Goal: Task Accomplishment & Management: Use online tool/utility

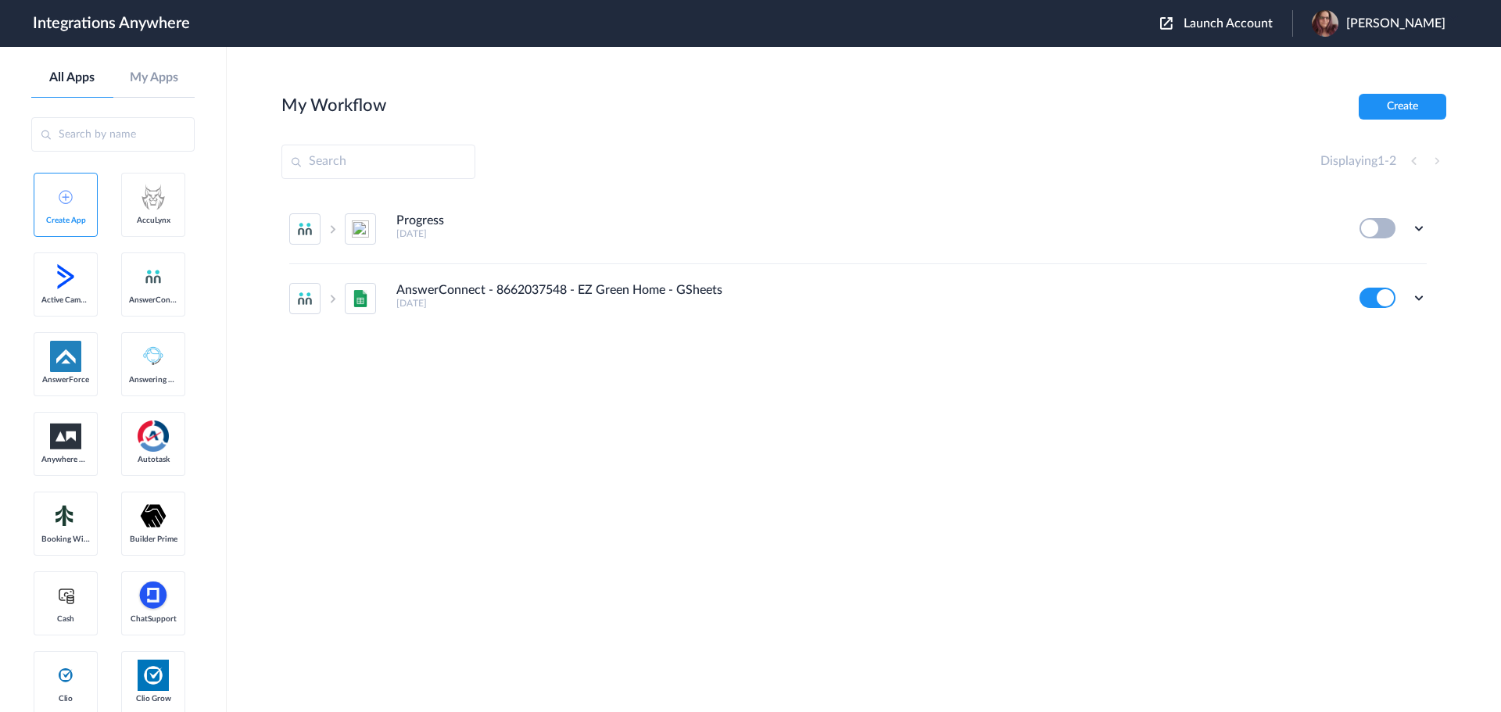
click at [1268, 21] on span "Launch Account" at bounding box center [1228, 23] width 89 height 13
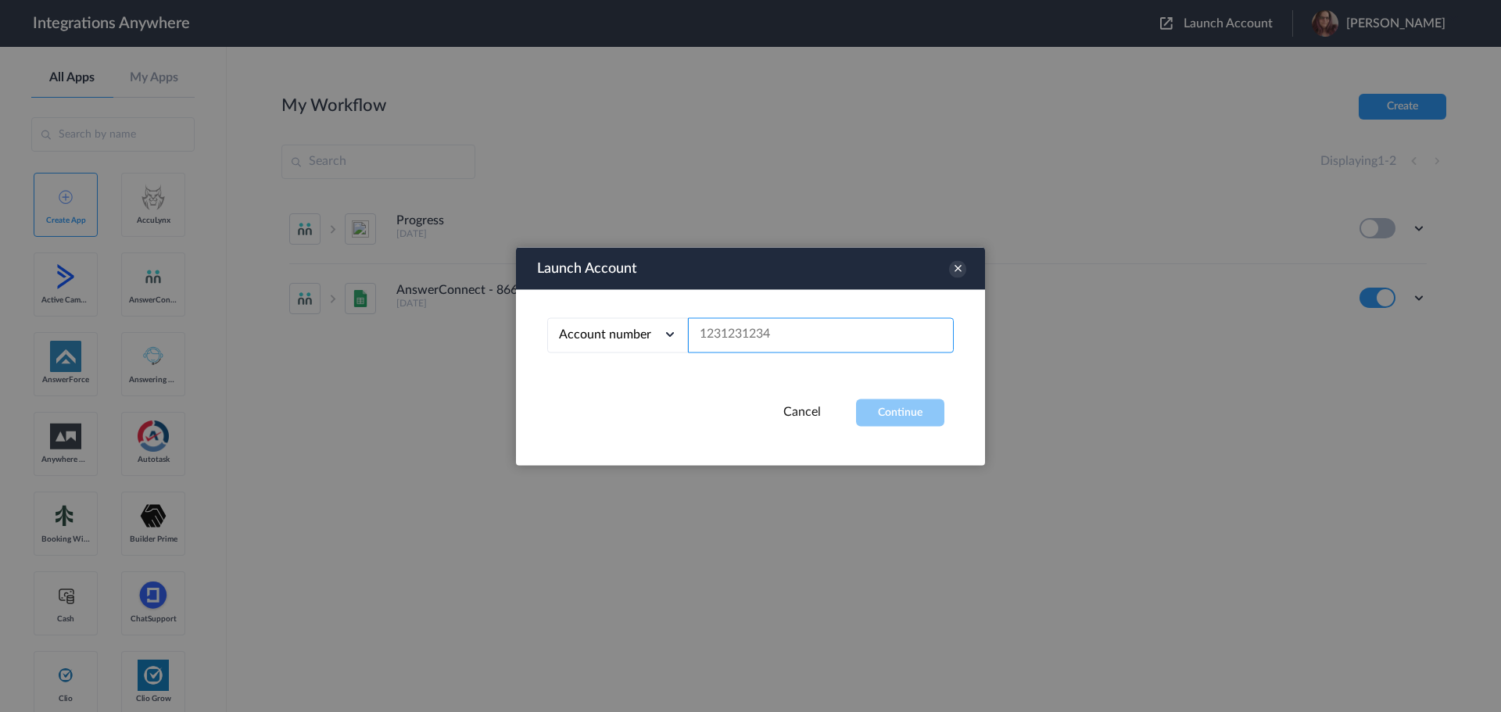
click at [781, 343] on input "text" at bounding box center [821, 334] width 266 height 35
paste input "8005208430"
type input "8005208430"
click at [954, 271] on icon at bounding box center [957, 268] width 17 height 17
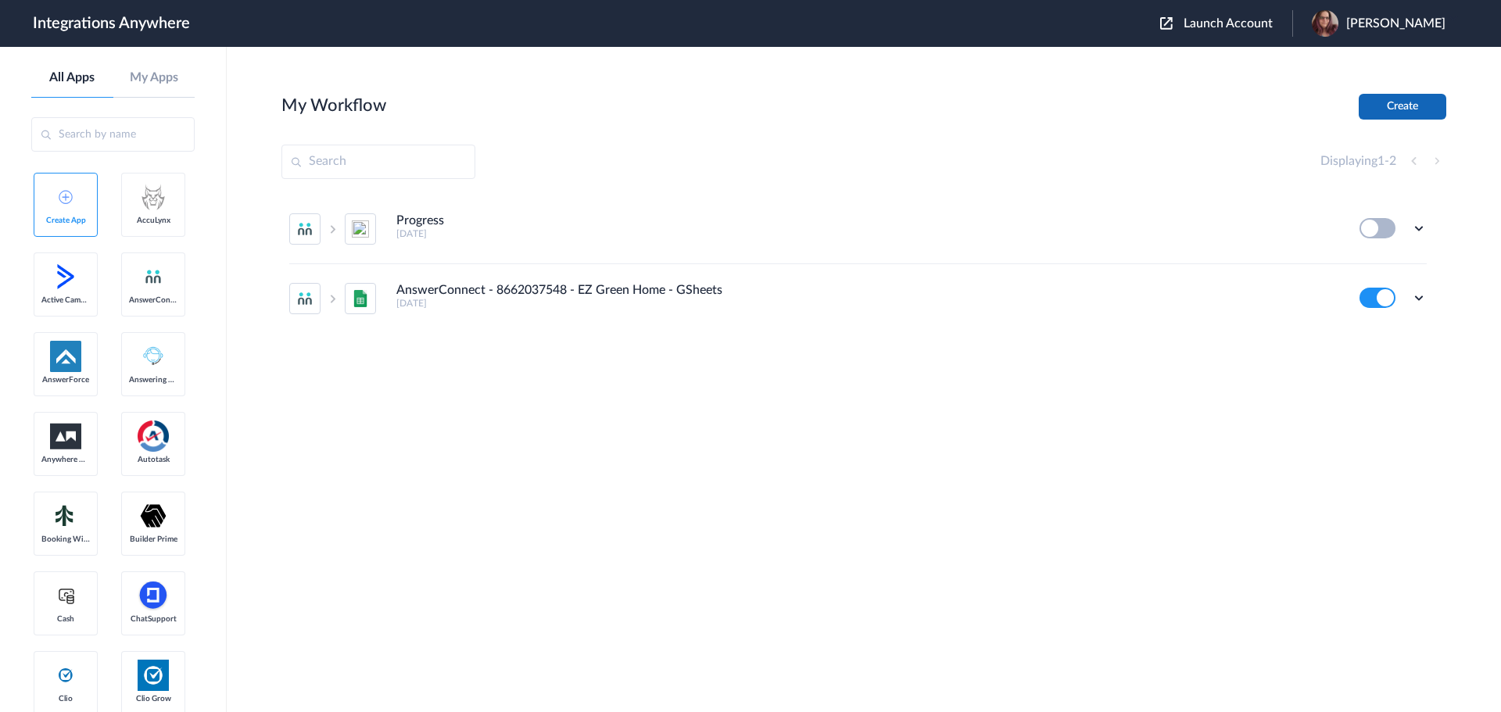
click at [1389, 97] on button "Create" at bounding box center [1403, 107] width 88 height 26
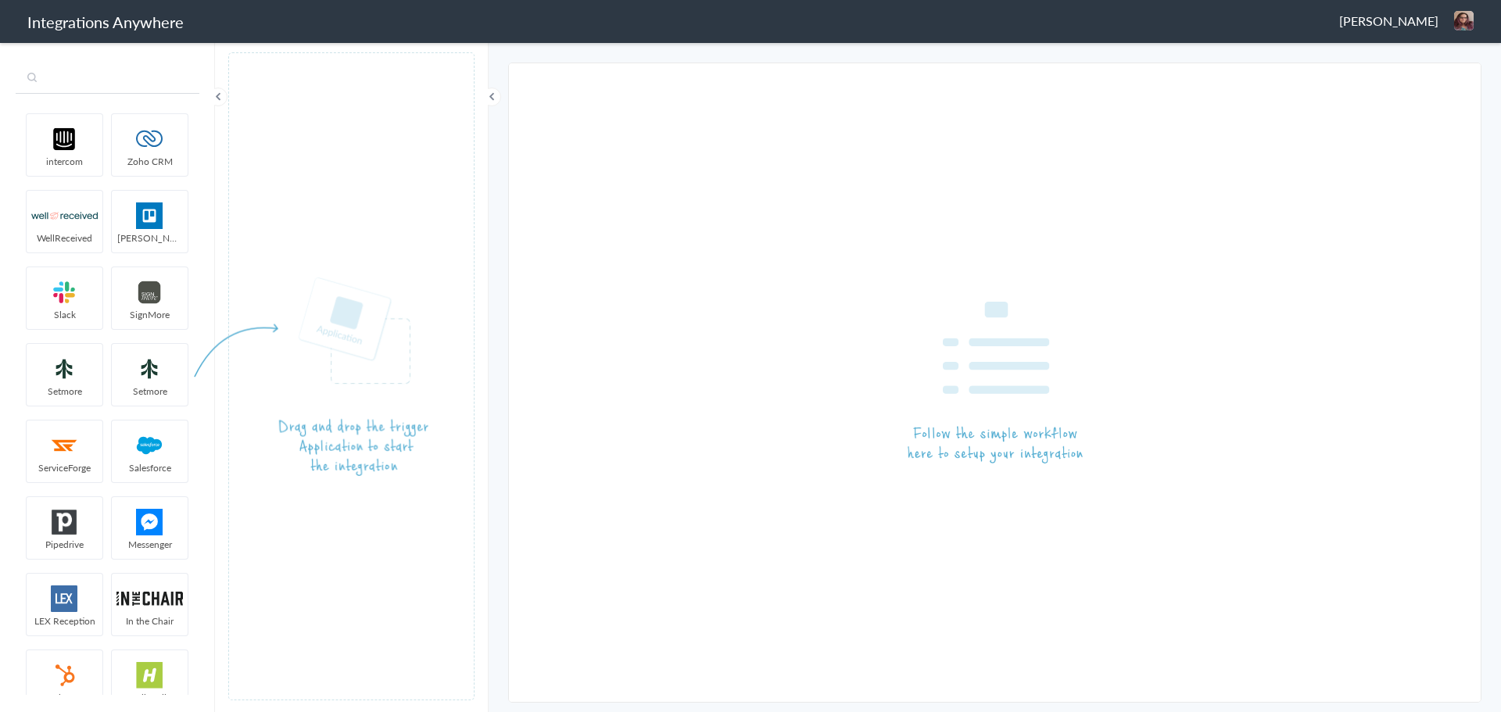
click at [113, 81] on input "text" at bounding box center [108, 79] width 184 height 30
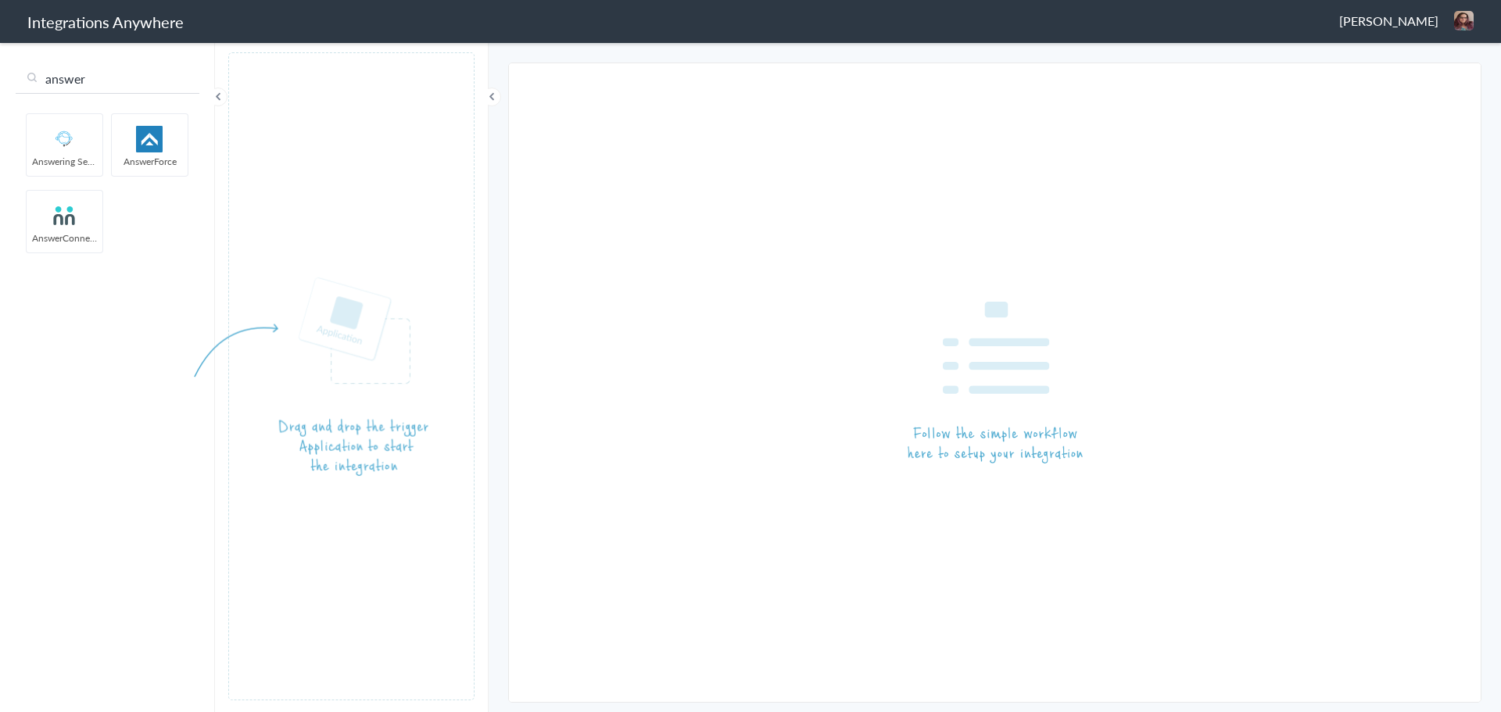
type input "answer"
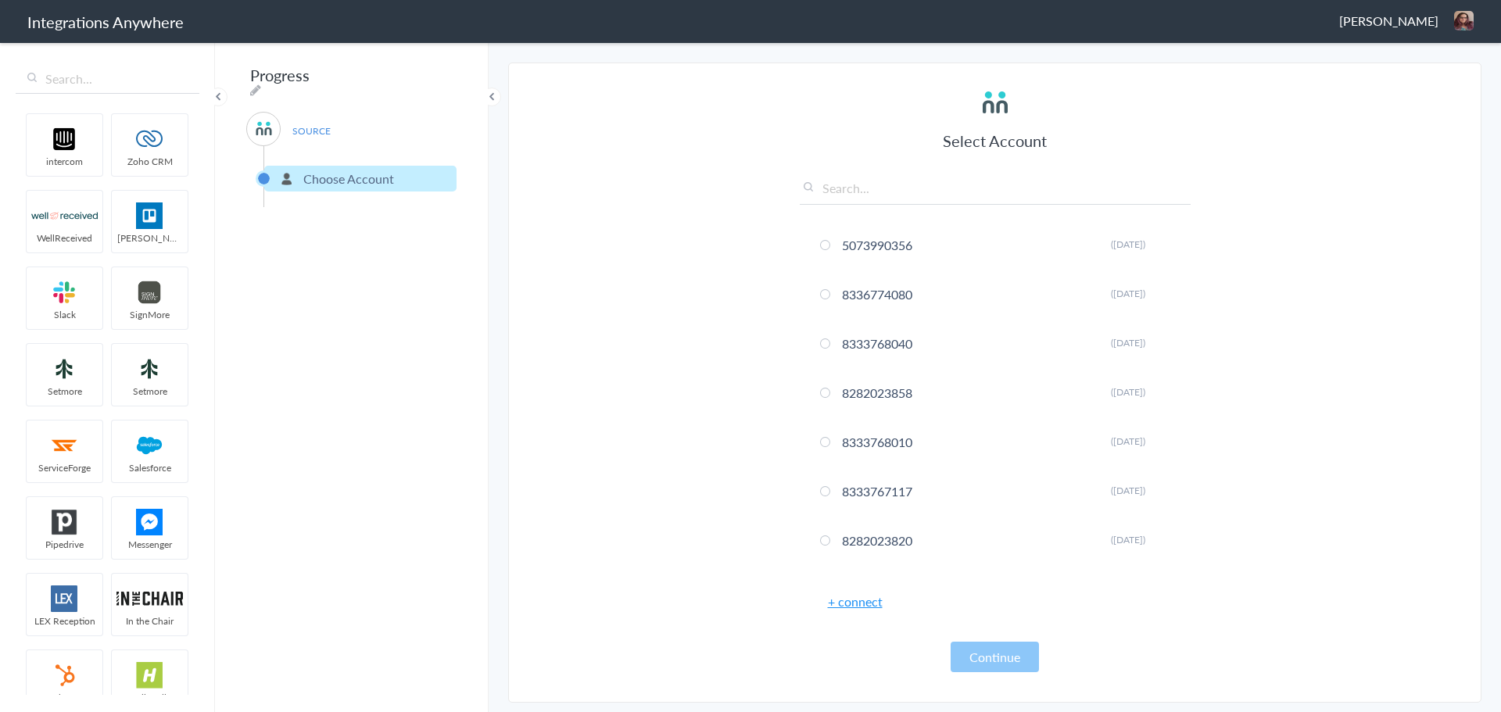
click at [887, 192] on input "text" at bounding box center [995, 192] width 391 height 26
click at [854, 605] on link "+ connect" at bounding box center [855, 602] width 55 height 18
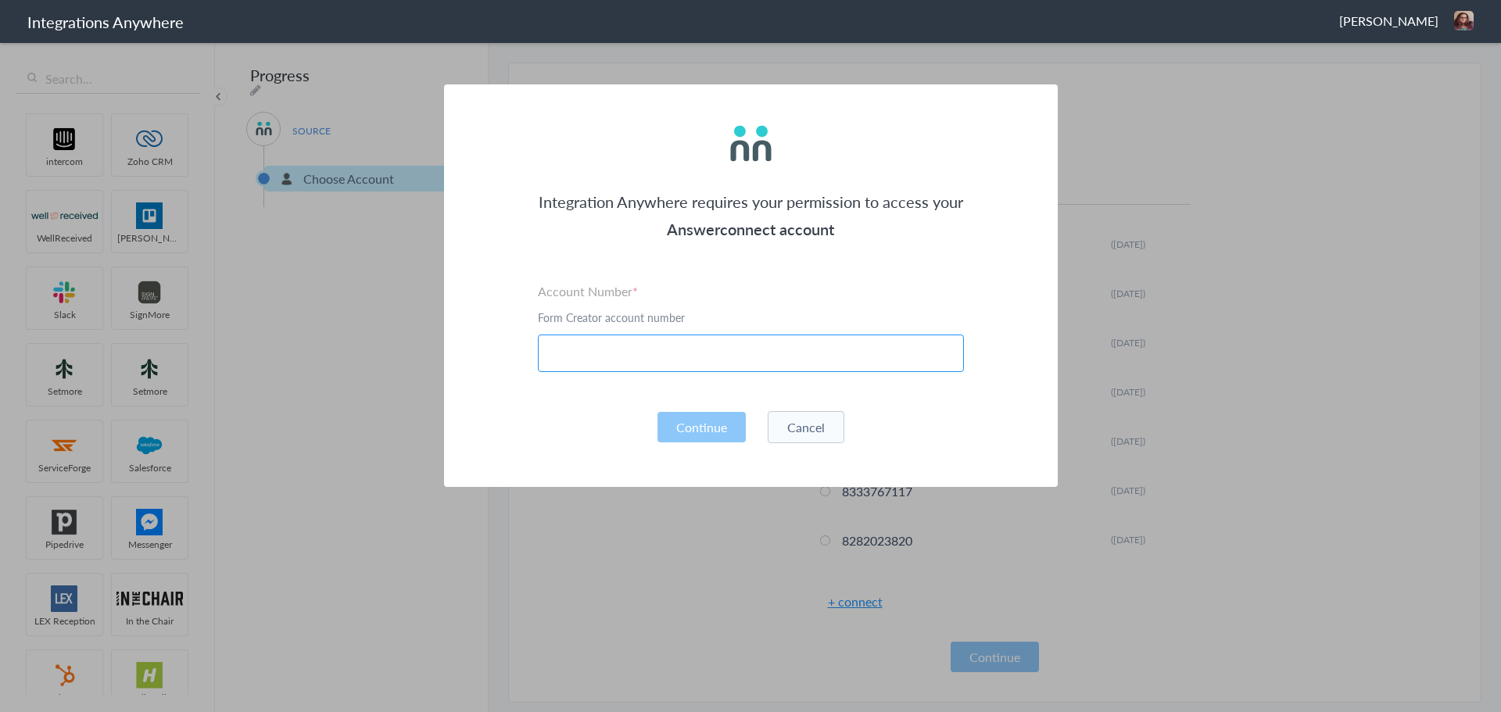
click at [703, 366] on input "text" at bounding box center [751, 354] width 426 height 38
paste input "8005208430"
type input "8005208430"
click at [697, 426] on button "Continue" at bounding box center [702, 427] width 88 height 30
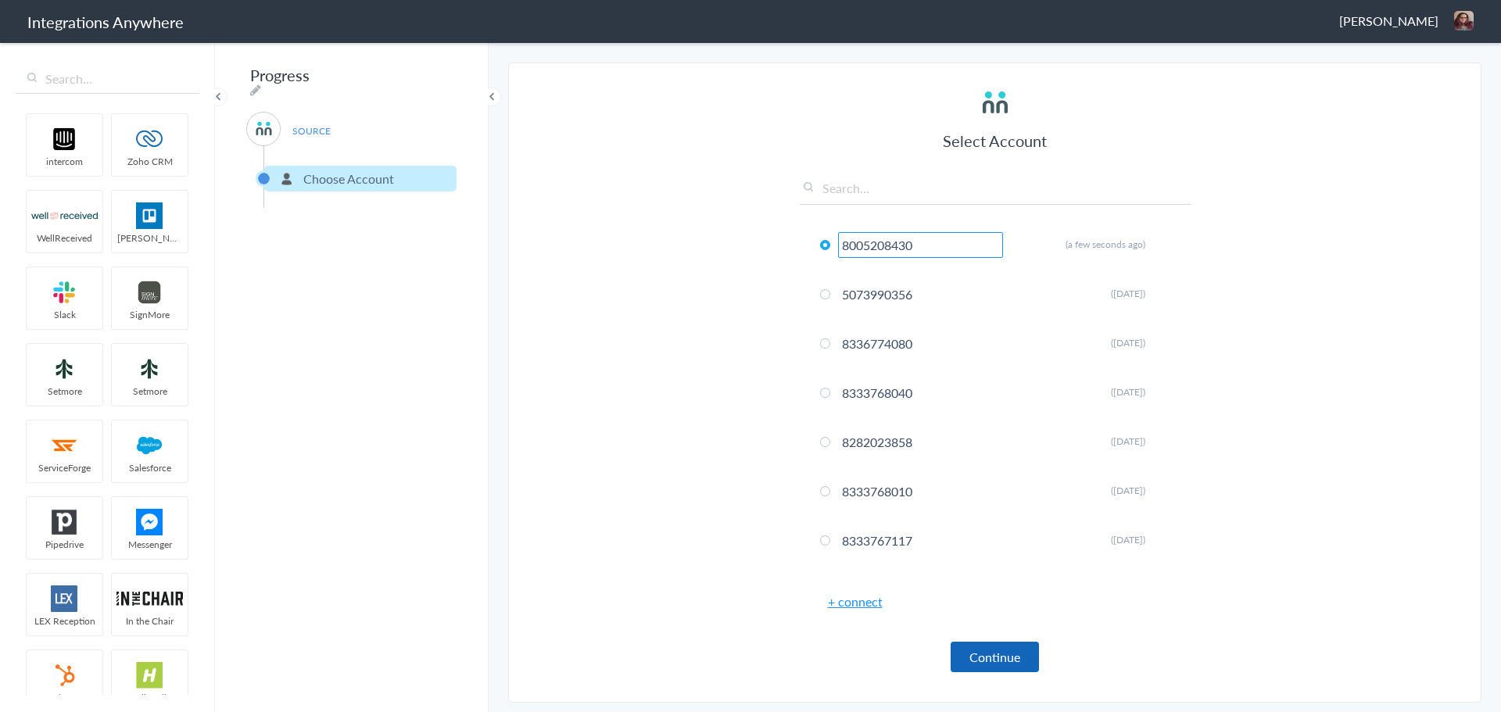
click at [1003, 661] on button "Continue" at bounding box center [995, 657] width 88 height 30
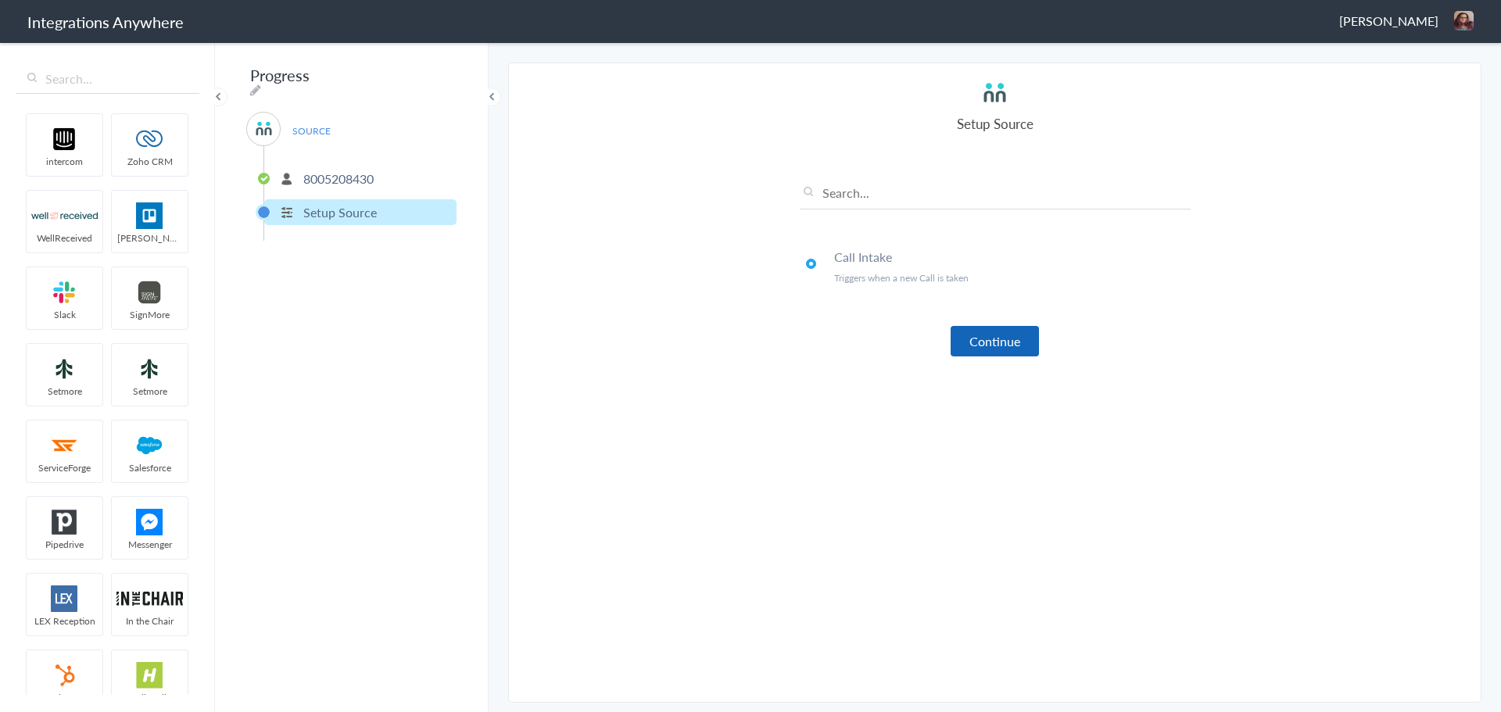
click at [1009, 346] on button "Continue" at bounding box center [995, 341] width 88 height 30
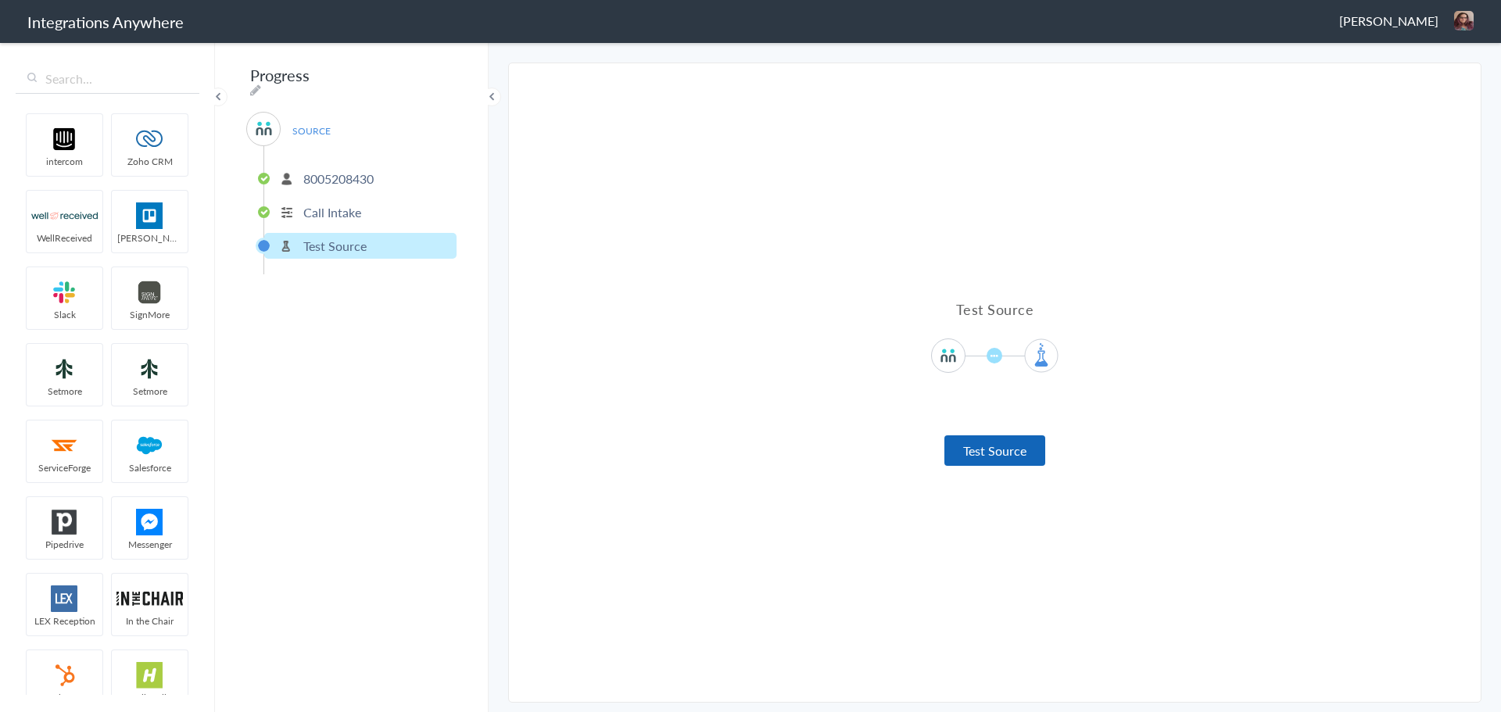
click at [998, 458] on button "Test Source" at bounding box center [994, 450] width 101 height 30
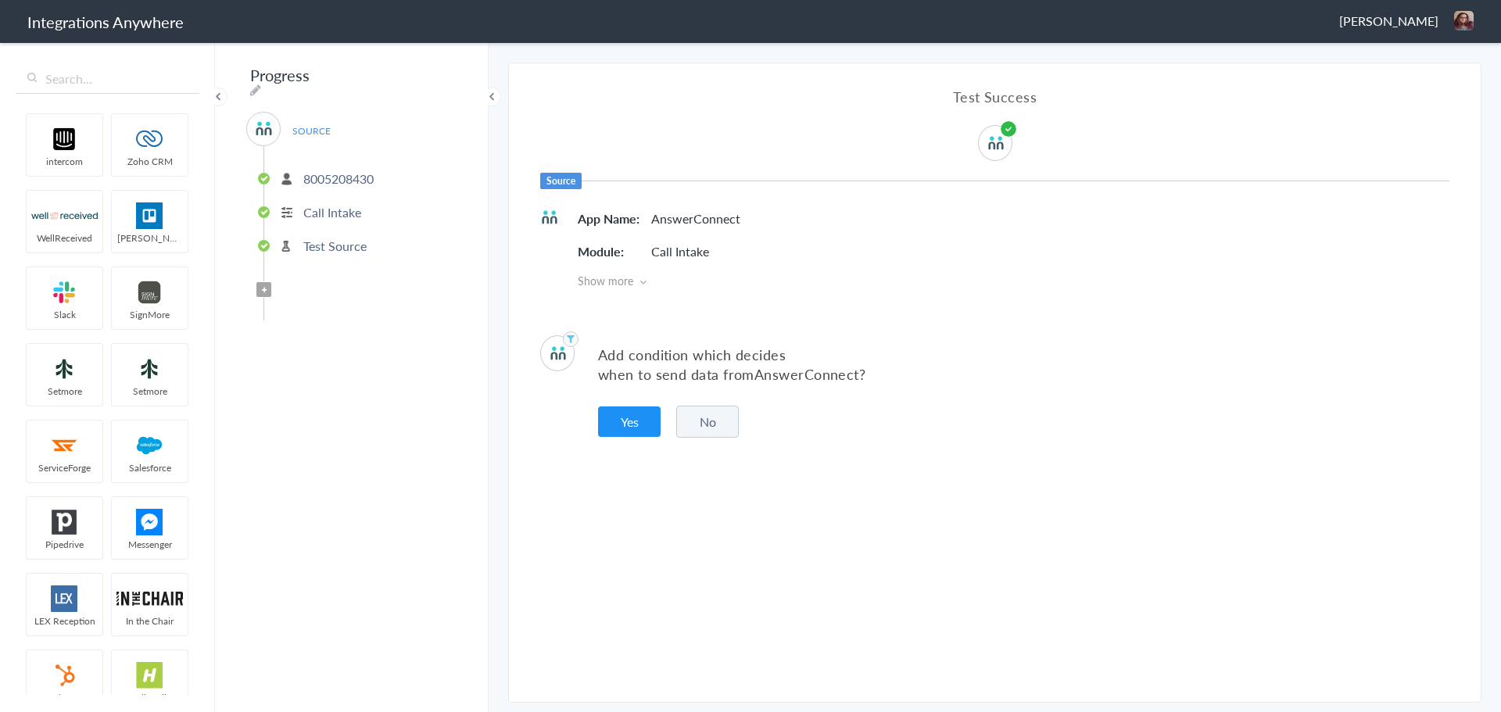
click at [693, 418] on button "No" at bounding box center [707, 422] width 63 height 32
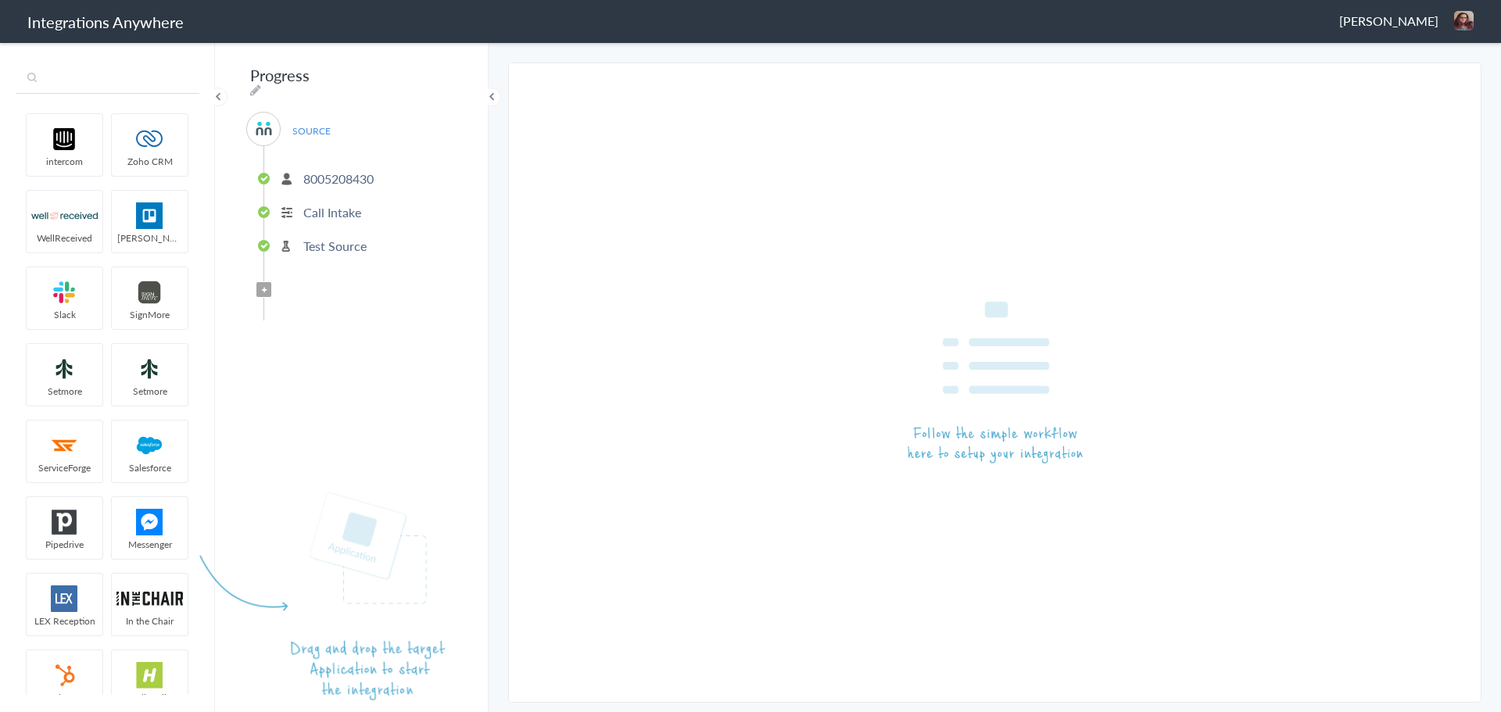
click at [160, 88] on input "text" at bounding box center [108, 79] width 184 height 30
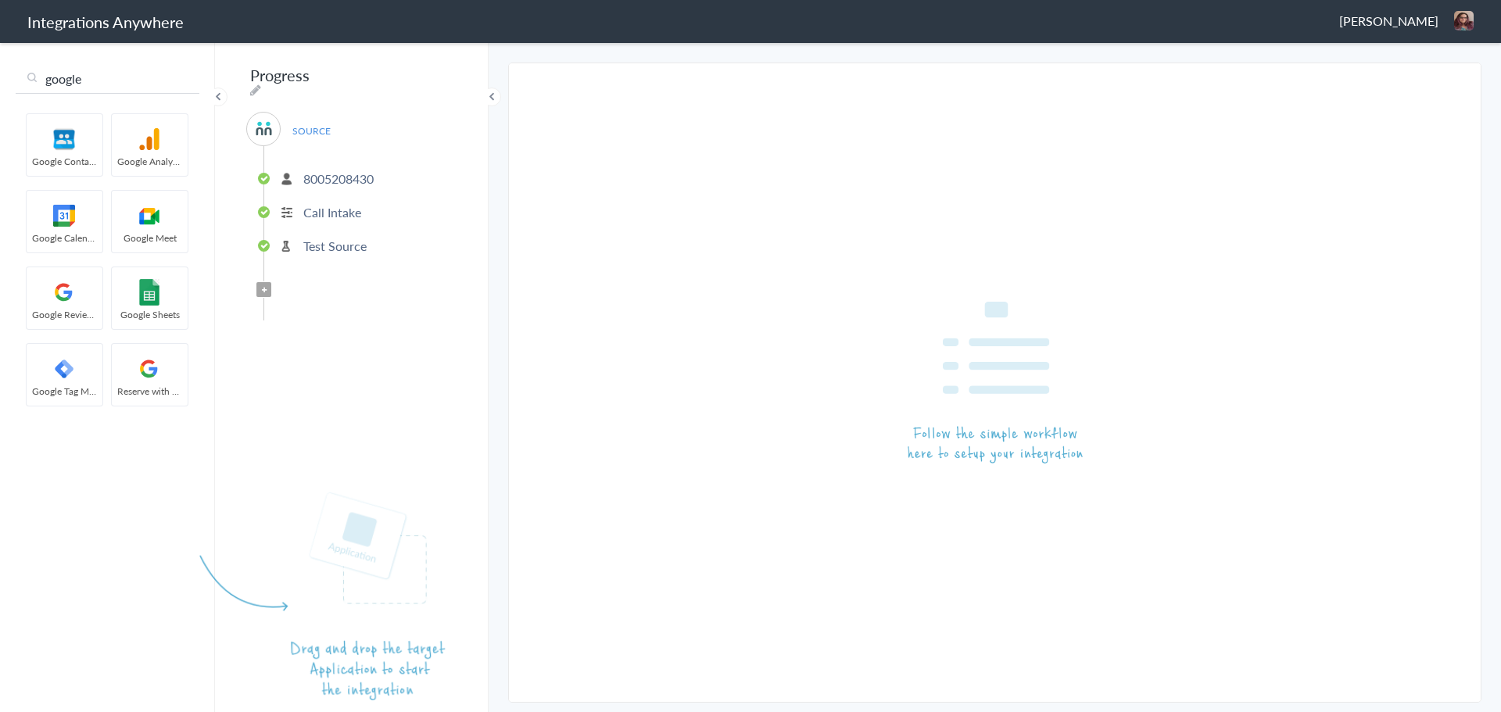
type input "google"
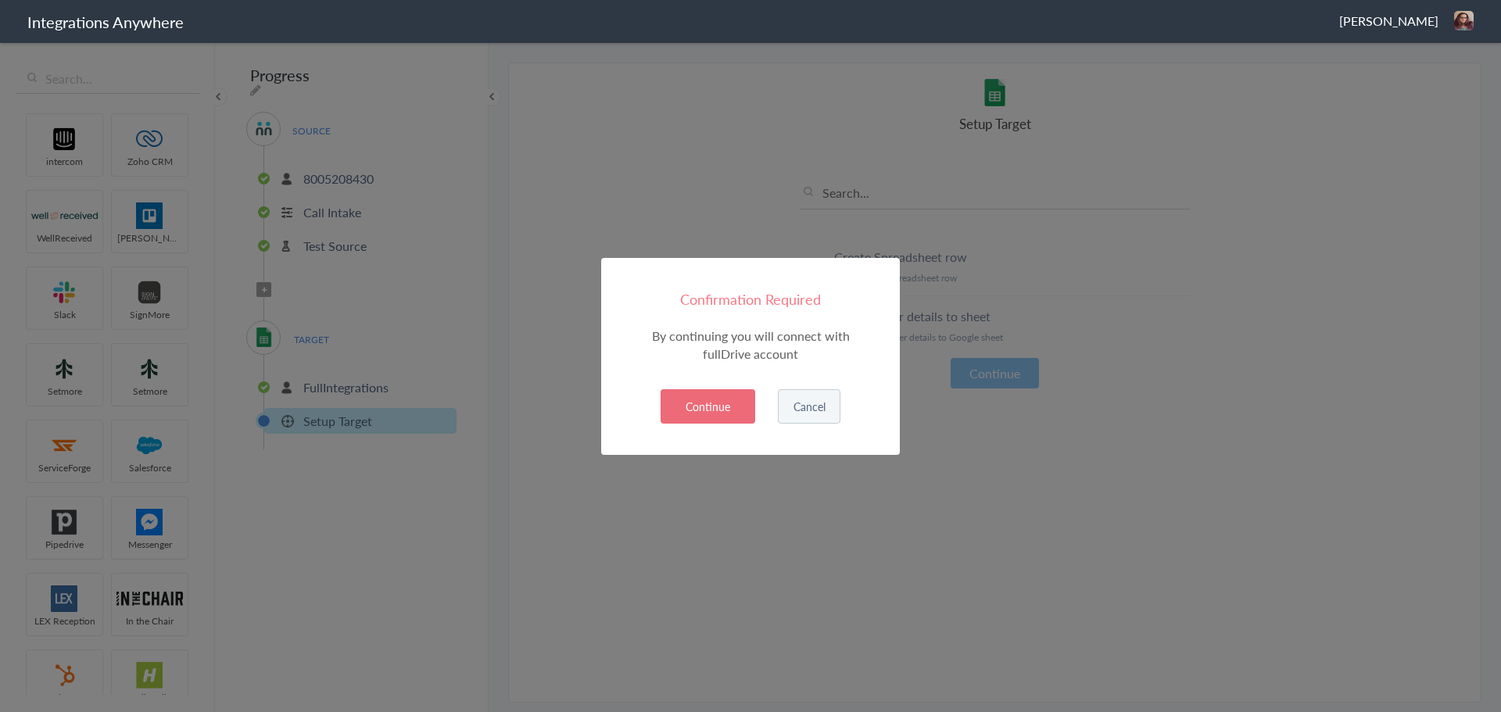
click at [740, 402] on button "Continue" at bounding box center [708, 406] width 95 height 34
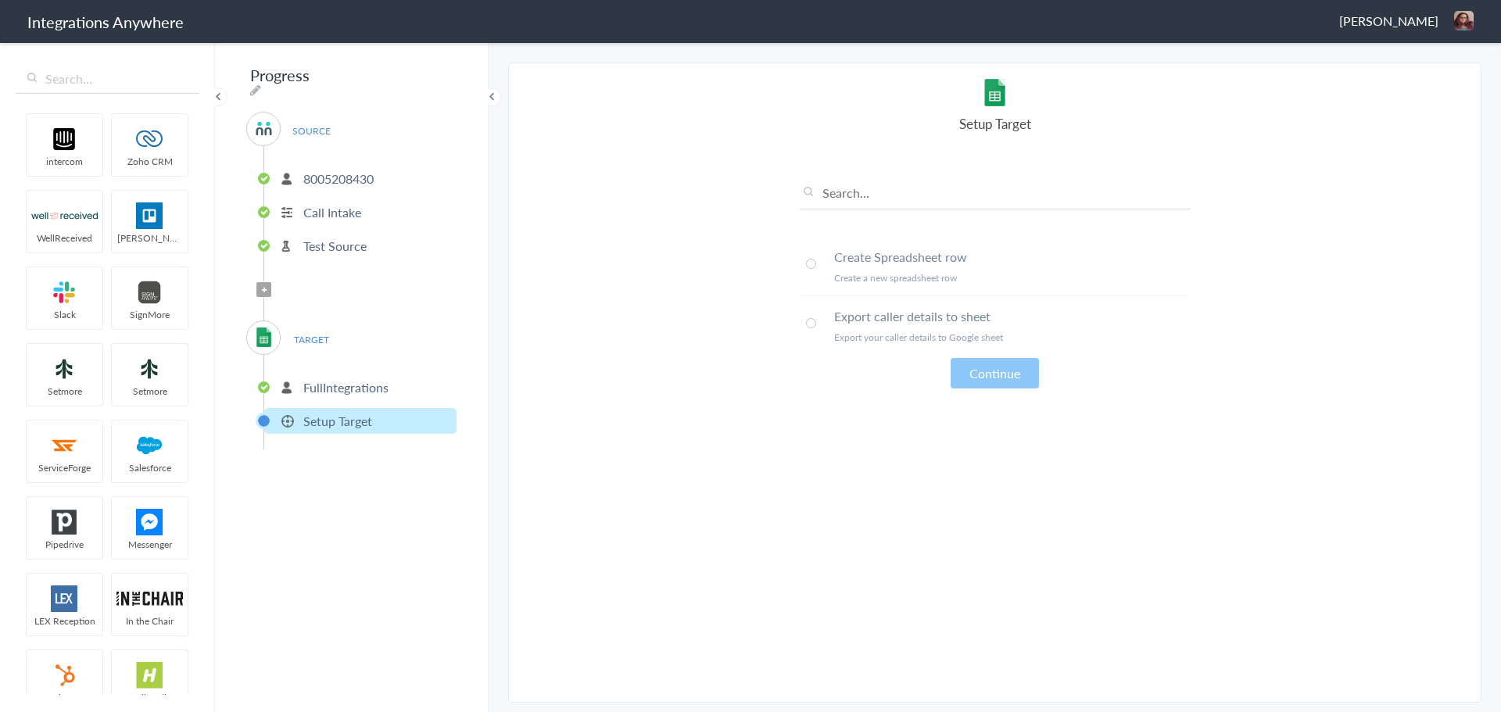
click at [812, 263] on span at bounding box center [811, 264] width 10 height 10
click at [815, 322] on span at bounding box center [811, 323] width 10 height 10
click at [975, 371] on button "Continue" at bounding box center [995, 373] width 88 height 30
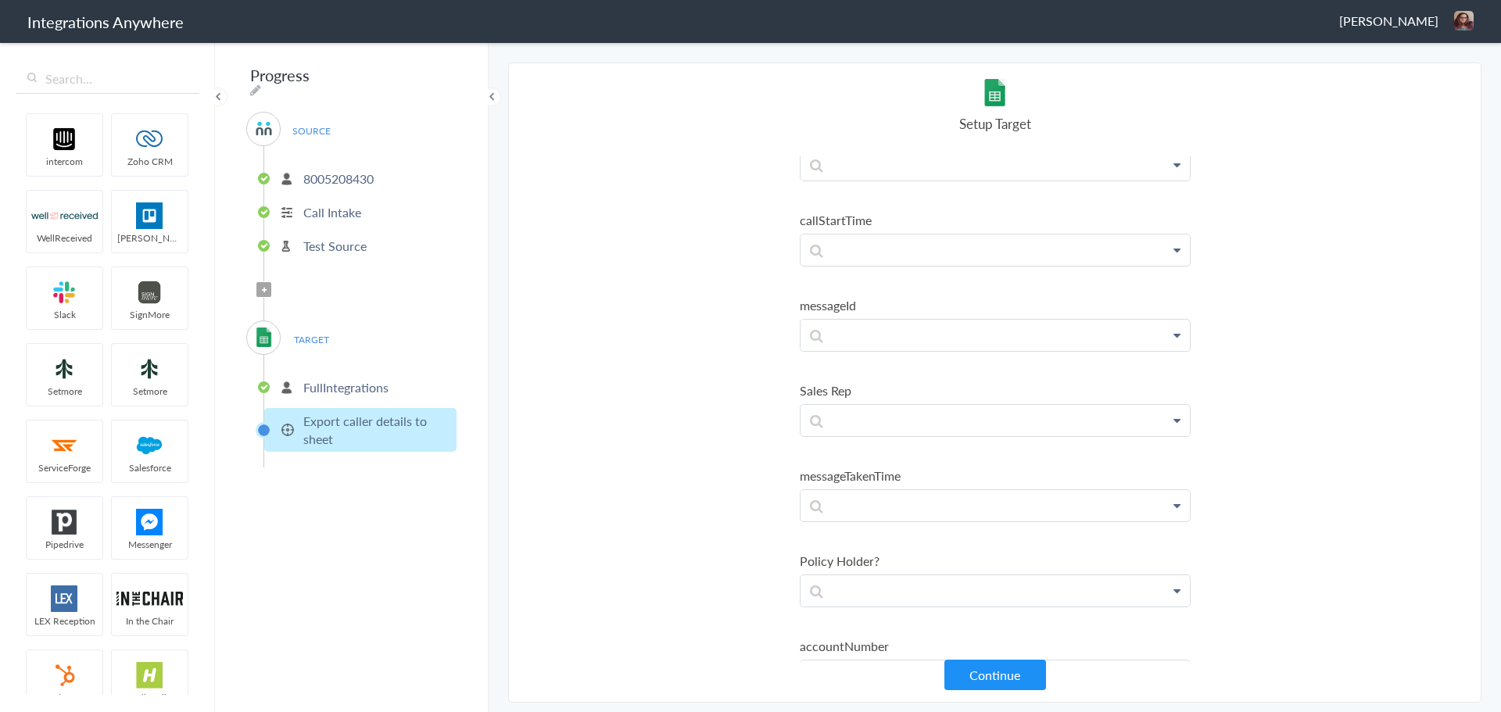
scroll to position [3019, 0]
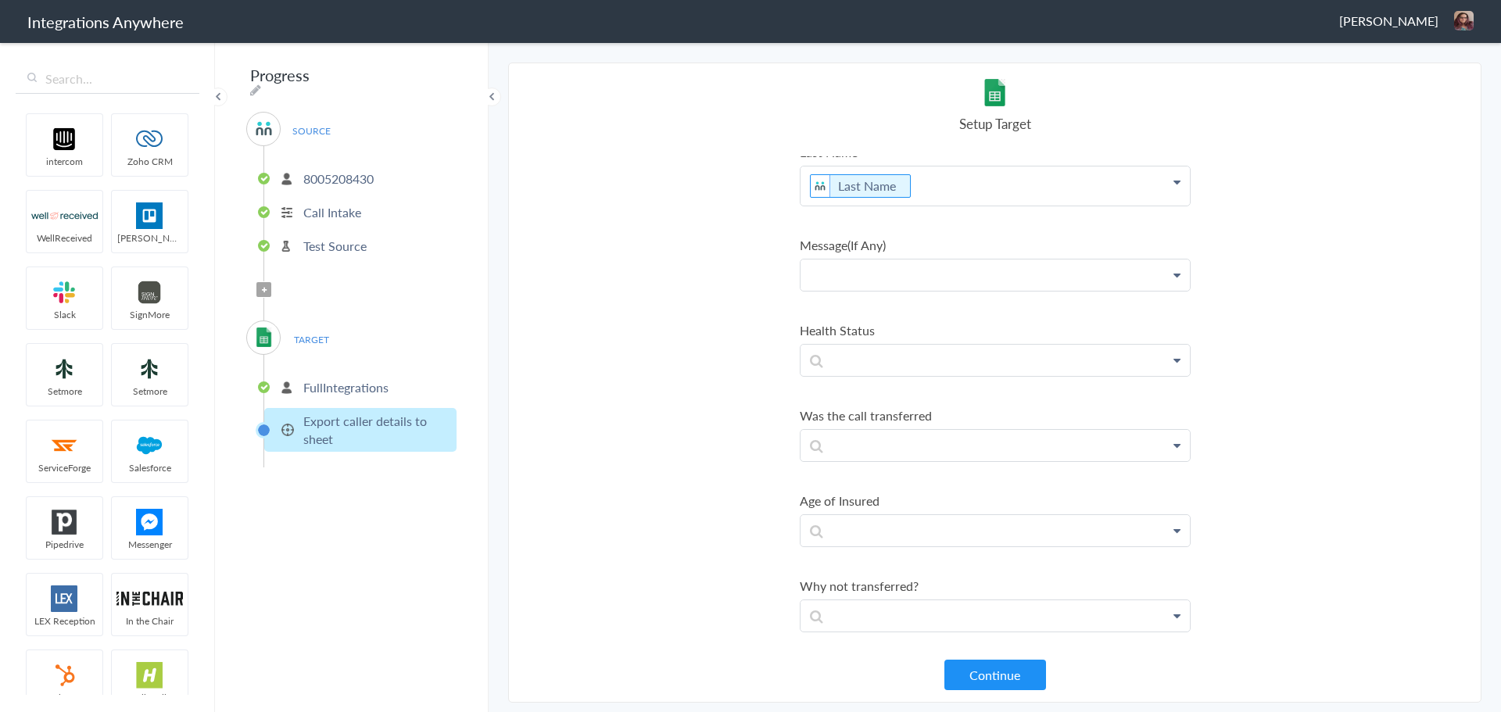
click at [927, 284] on p at bounding box center [995, 275] width 389 height 31
click at [927, 316] on link "Message" at bounding box center [995, 320] width 389 height 34
click at [920, 283] on p "Message" at bounding box center [995, 279] width 389 height 39
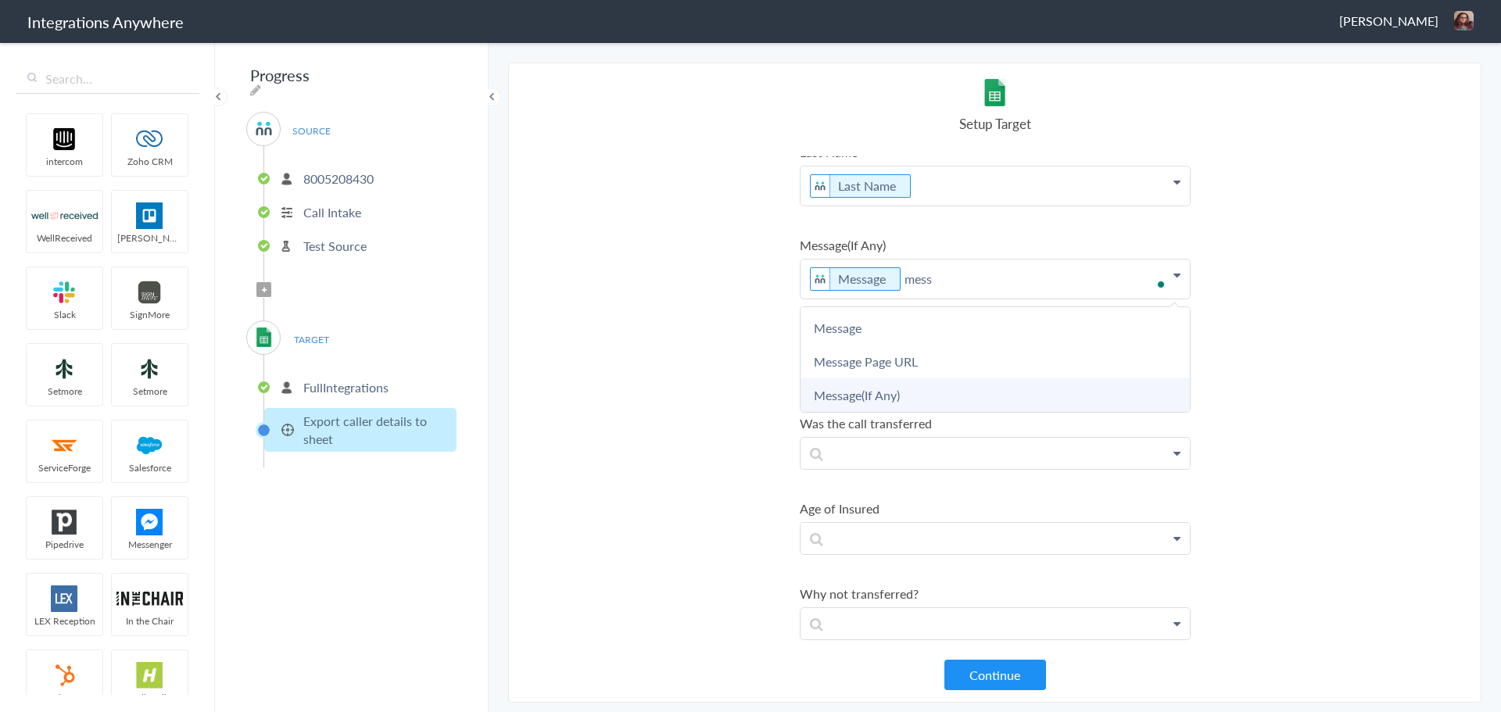
click at [903, 390] on link "Message(If Any)" at bounding box center [995, 395] width 389 height 34
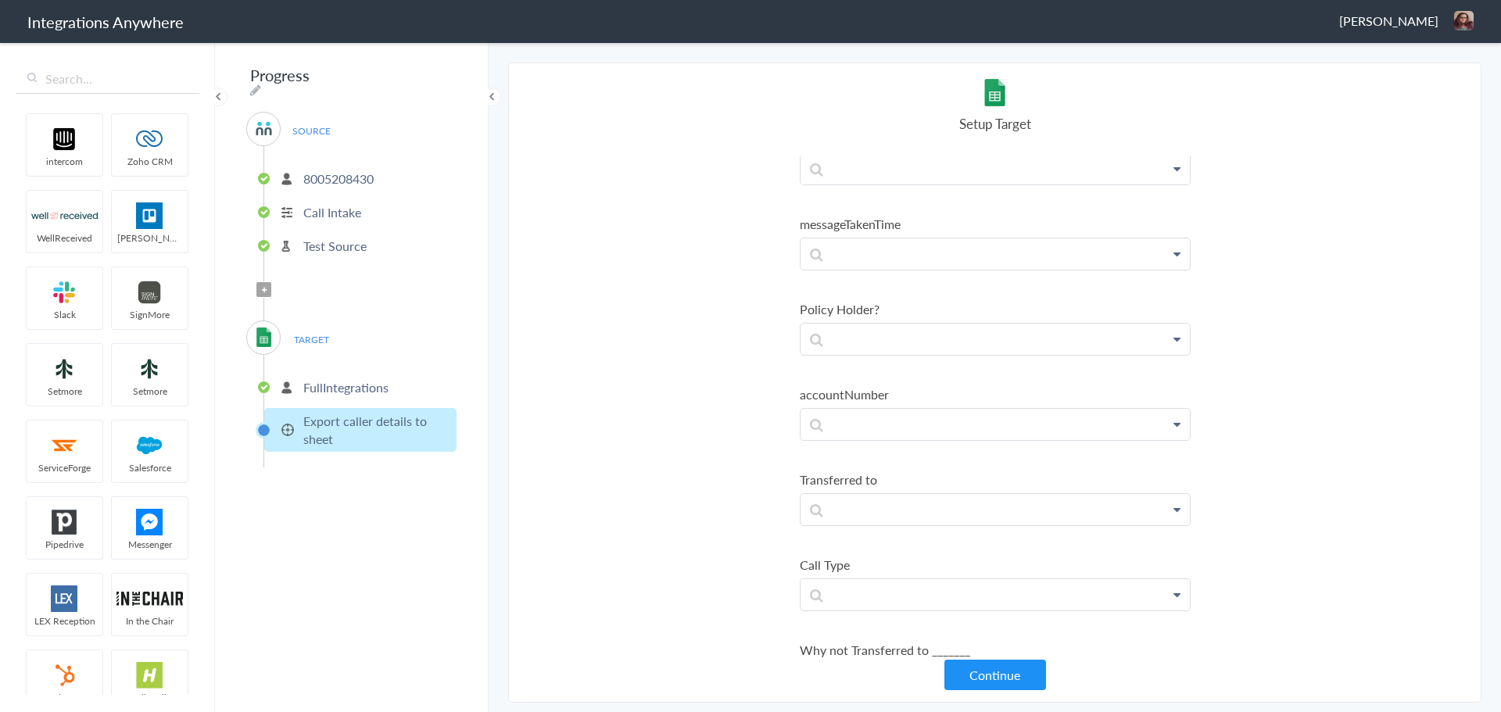
scroll to position [1768, 0]
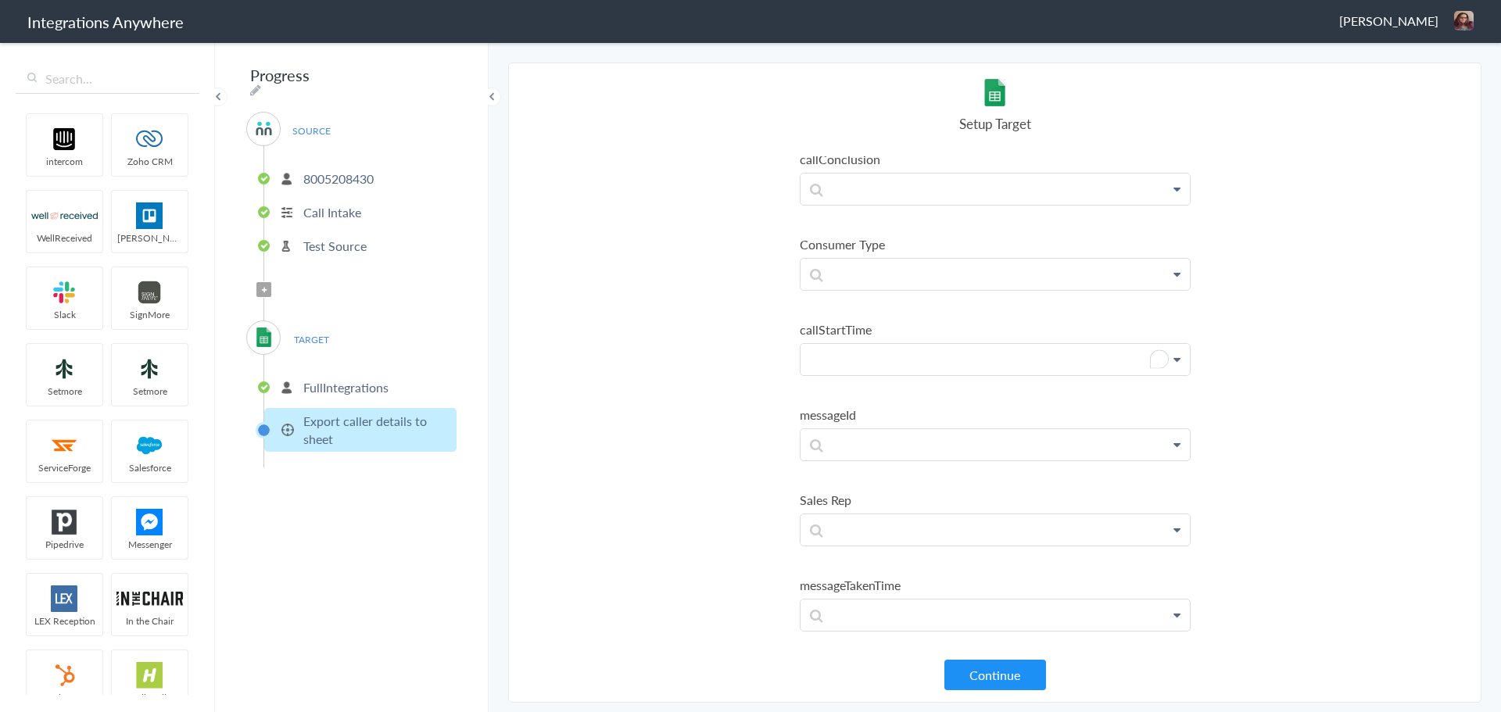
click at [896, 360] on p "To enrich screen reader interactions, please activate Accessibility in Grammarl…" at bounding box center [995, 359] width 389 height 31
click at [919, 410] on link "Call Start Time" at bounding box center [995, 405] width 389 height 34
click at [805, 365] on p "call Call Start Time" at bounding box center [995, 363] width 389 height 39
click at [770, 439] on section "Select Account 8005208430 Rename Delete (a few seconds ago) 5073990356 Rename D…" at bounding box center [994, 383] width 973 height 640
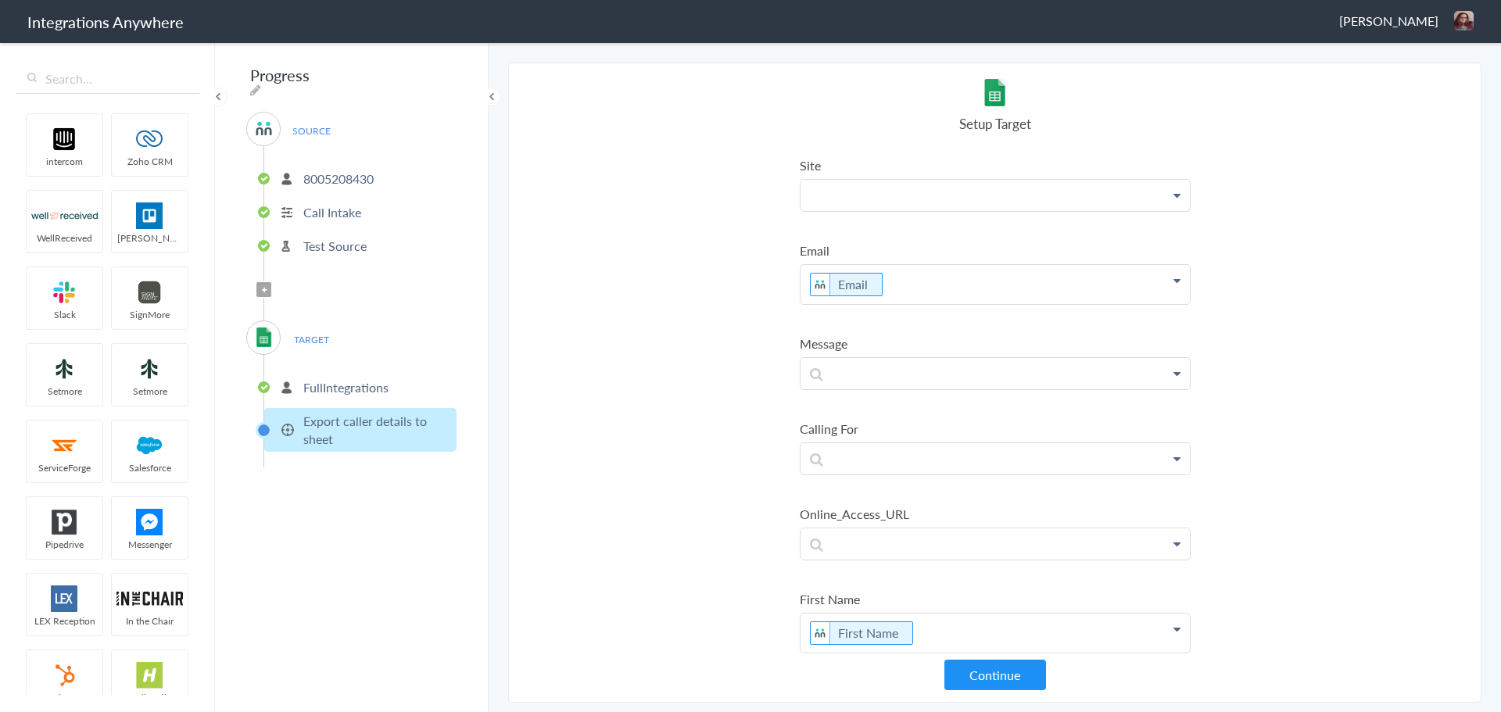
click at [895, 193] on p at bounding box center [995, 195] width 389 height 31
drag, startPoint x: 870, startPoint y: 247, endPoint x: 857, endPoint y: 285, distance: 40.5
click at [870, 247] on link "Site" at bounding box center [995, 241] width 389 height 34
click at [861, 375] on p at bounding box center [995, 381] width 389 height 31
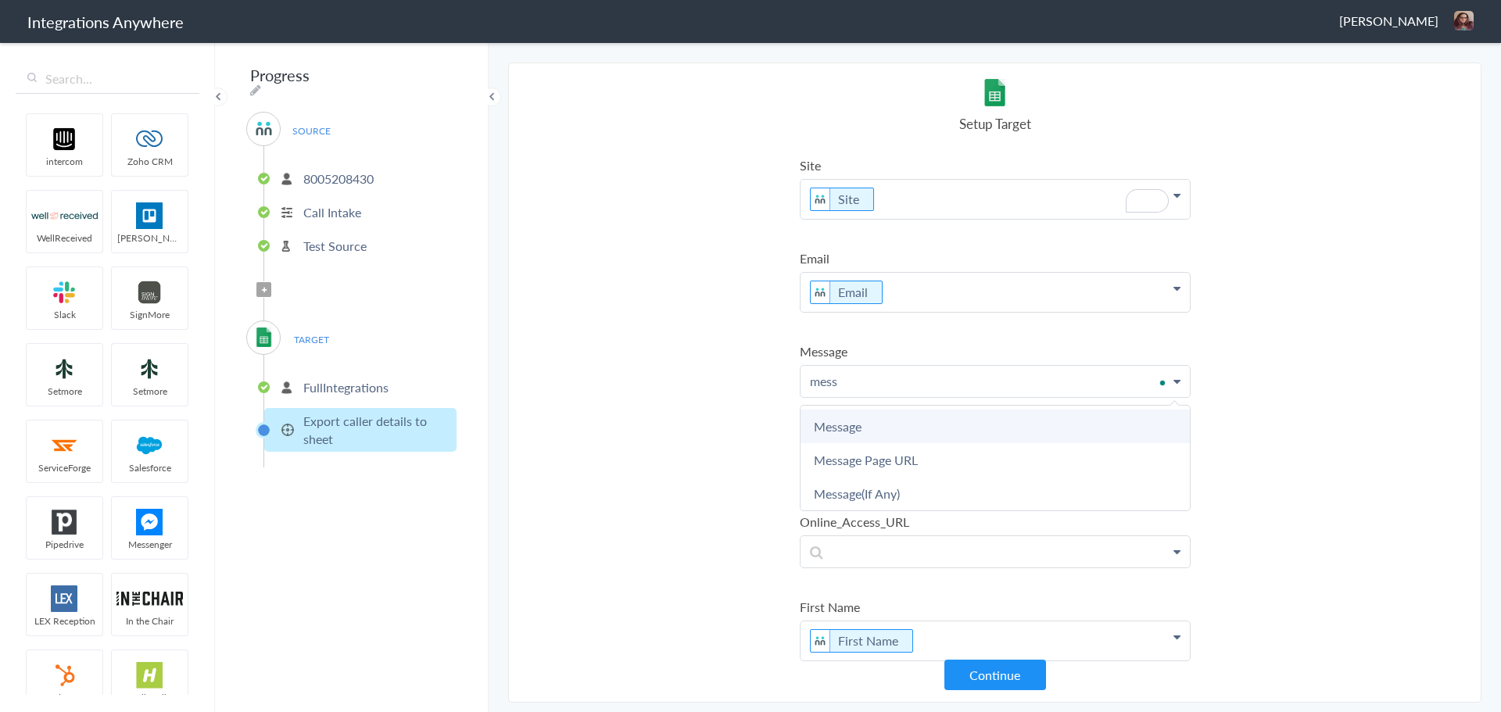
click at [862, 421] on link "Message" at bounding box center [995, 427] width 389 height 34
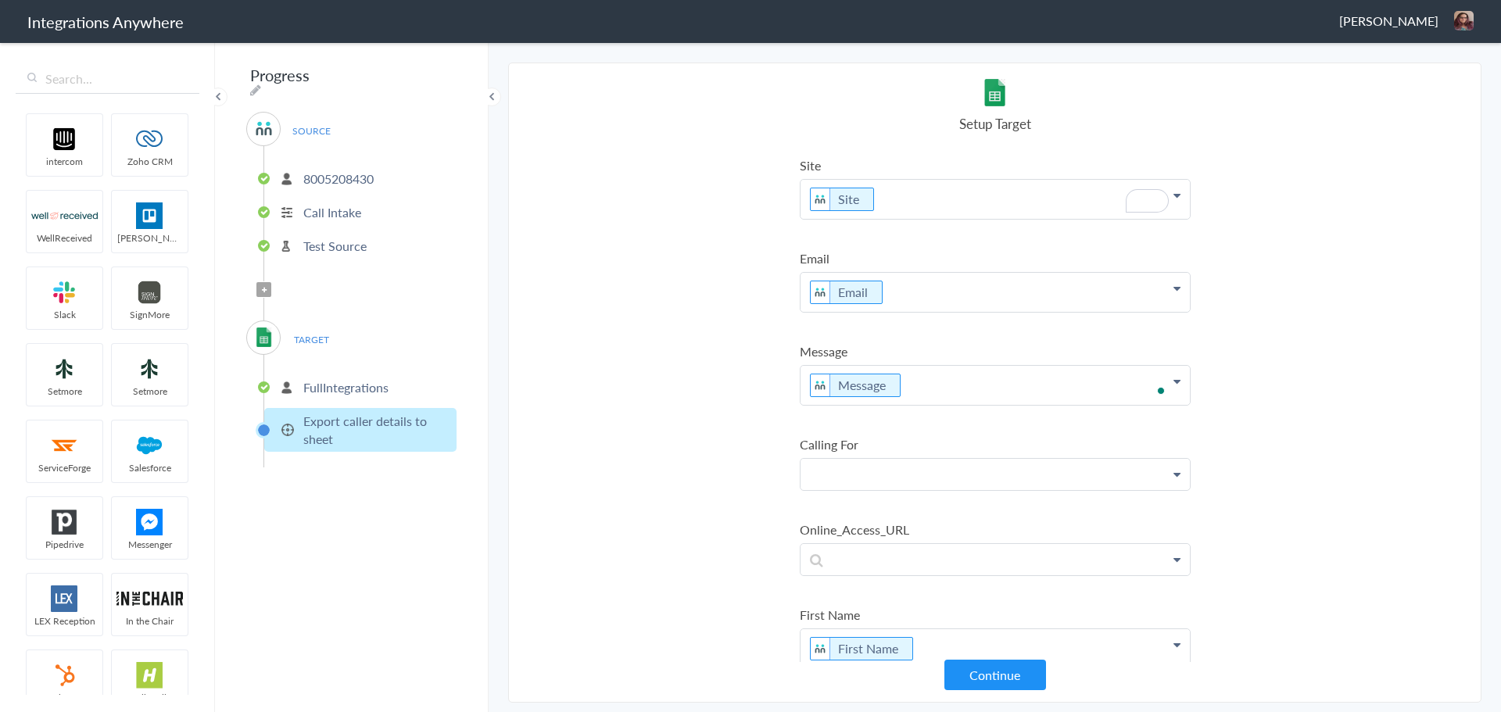
click at [866, 472] on p at bounding box center [995, 474] width 389 height 31
click at [884, 521] on link "Calling For" at bounding box center [995, 520] width 389 height 34
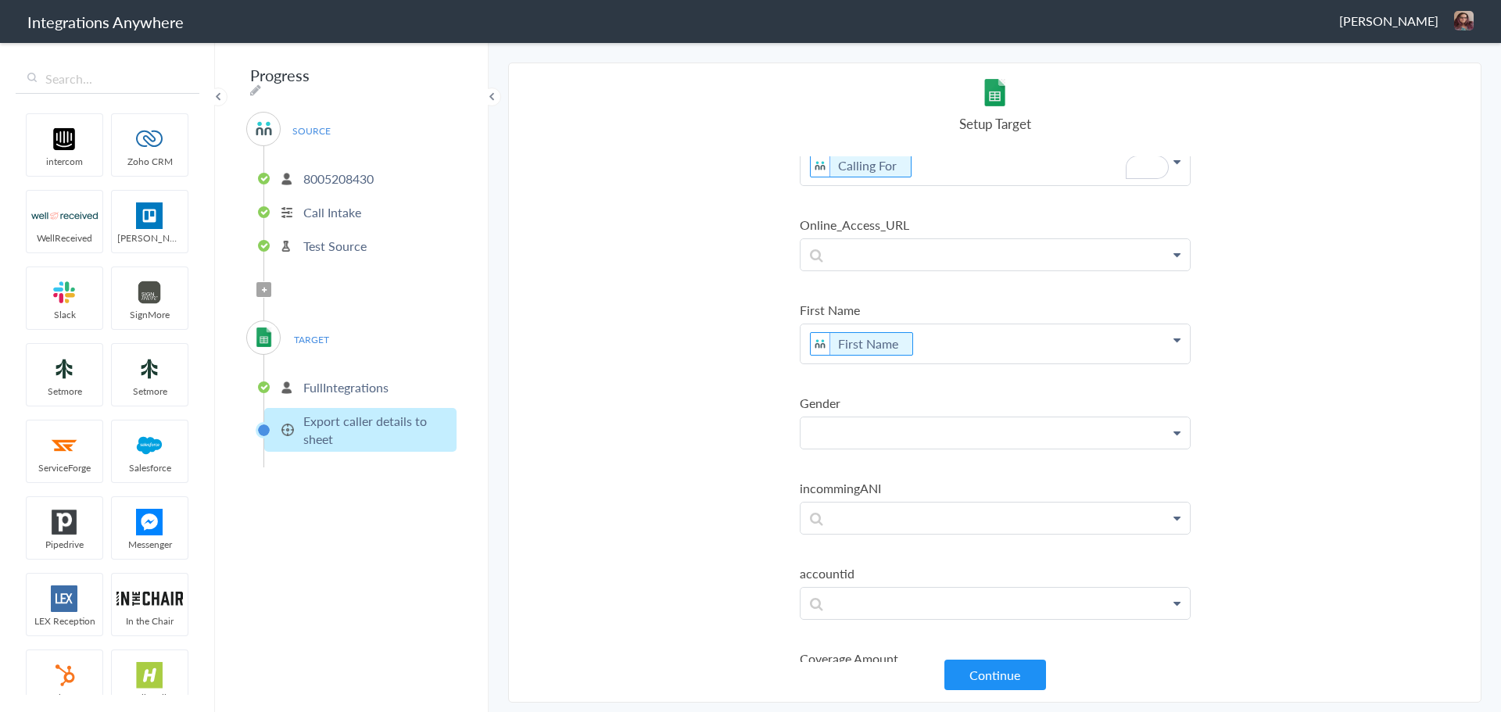
click at [881, 441] on p at bounding box center [995, 432] width 389 height 31
click at [881, 467] on link "Gender" at bounding box center [995, 478] width 389 height 34
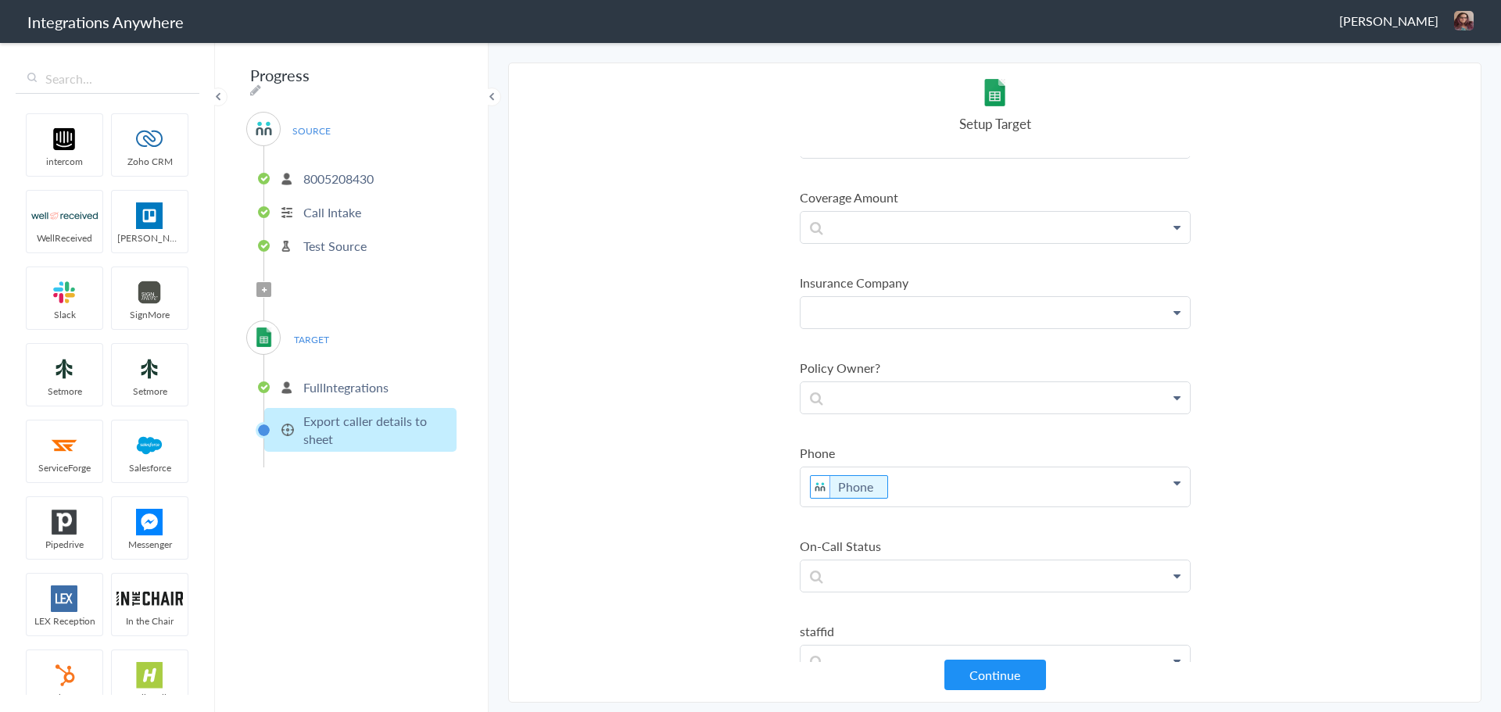
click at [874, 318] on p at bounding box center [995, 312] width 389 height 31
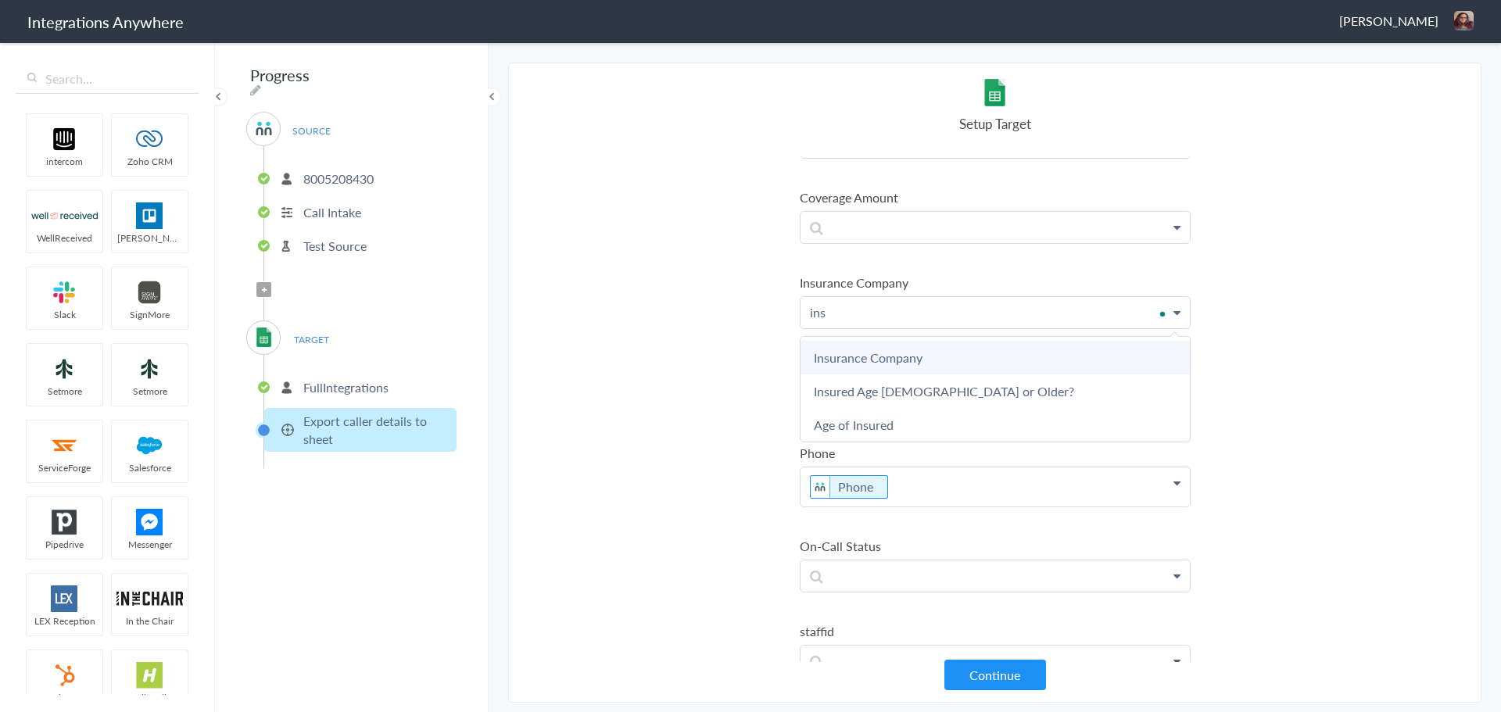
click at [875, 365] on link "Insurance Company" at bounding box center [995, 358] width 389 height 34
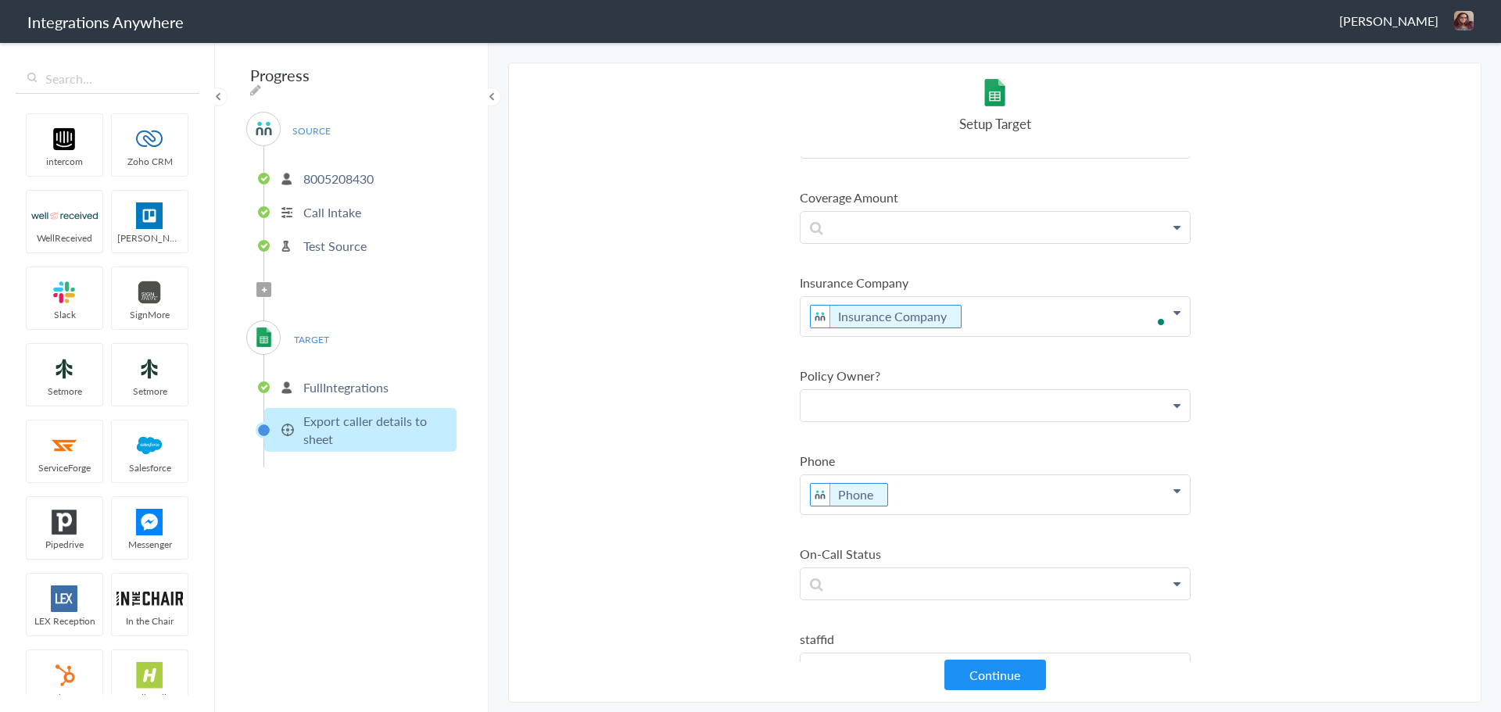
click at [847, 412] on p at bounding box center [995, 405] width 389 height 31
click at [872, 475] on link "Policy Owner?" at bounding box center [995, 485] width 389 height 34
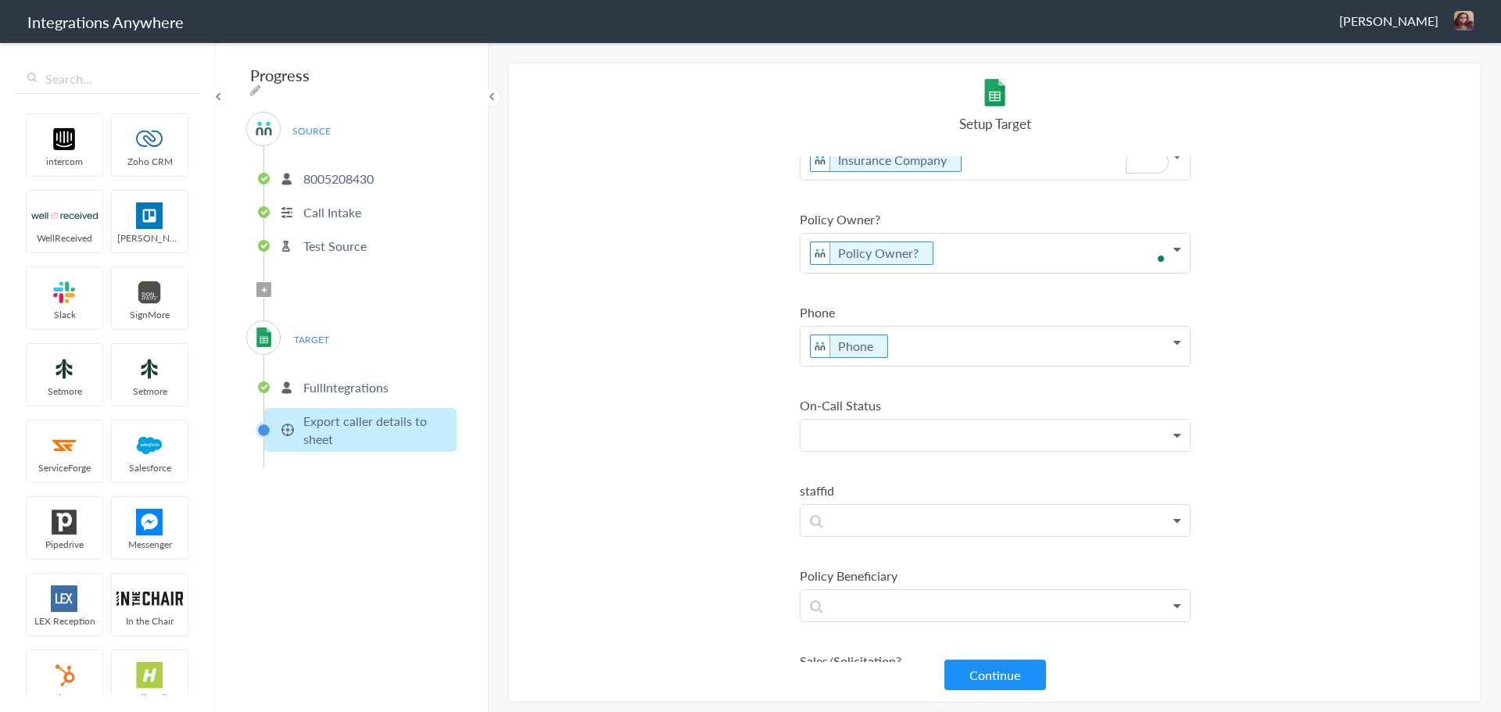
click at [872, 436] on p at bounding box center [995, 435] width 389 height 31
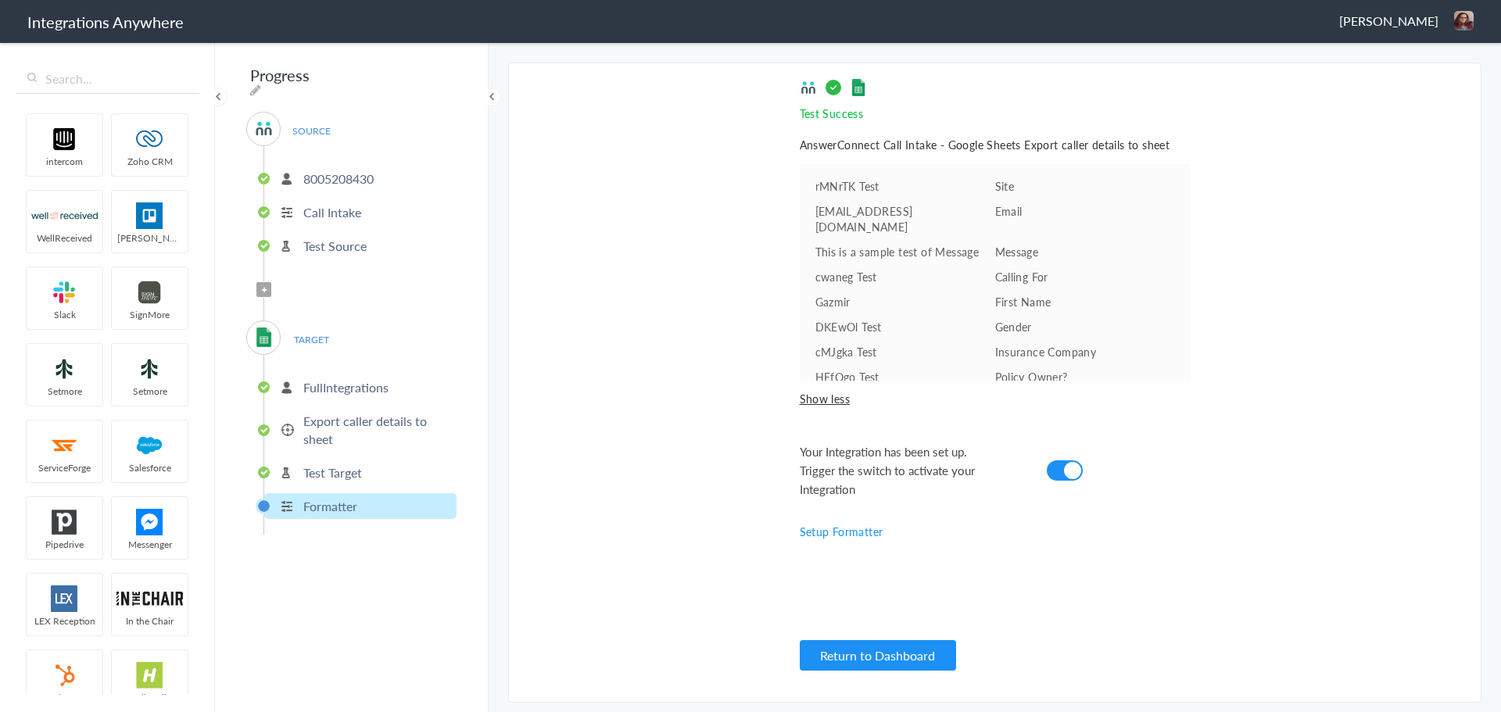
click at [316, 329] on span "TARGET" at bounding box center [310, 339] width 59 height 21
click at [310, 335] on span "TARGET" at bounding box center [310, 339] width 59 height 21
click at [263, 334] on img at bounding box center [264, 338] width 20 height 20
click at [338, 384] on p "FullIntegrations" at bounding box center [345, 387] width 85 height 18
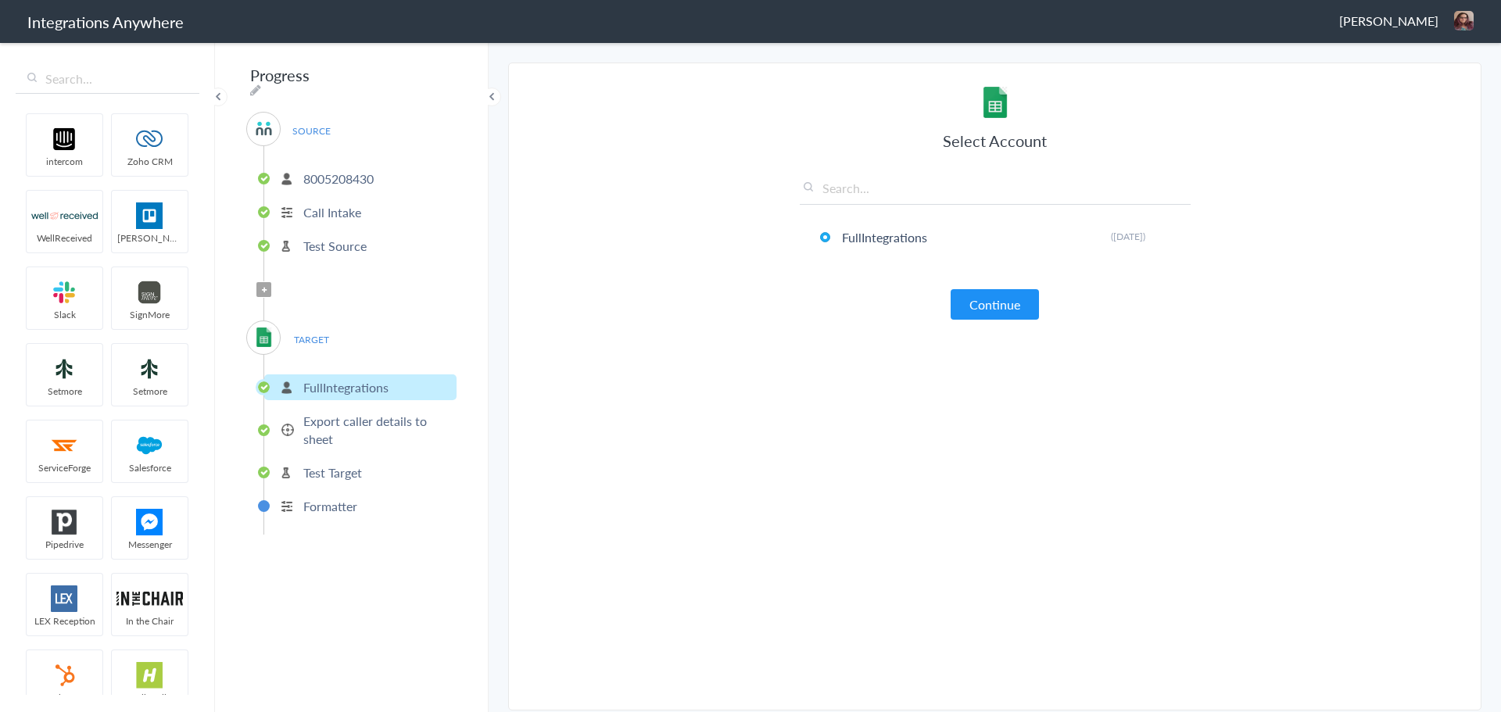
click at [339, 242] on p "Test Source" at bounding box center [334, 246] width 63 height 18
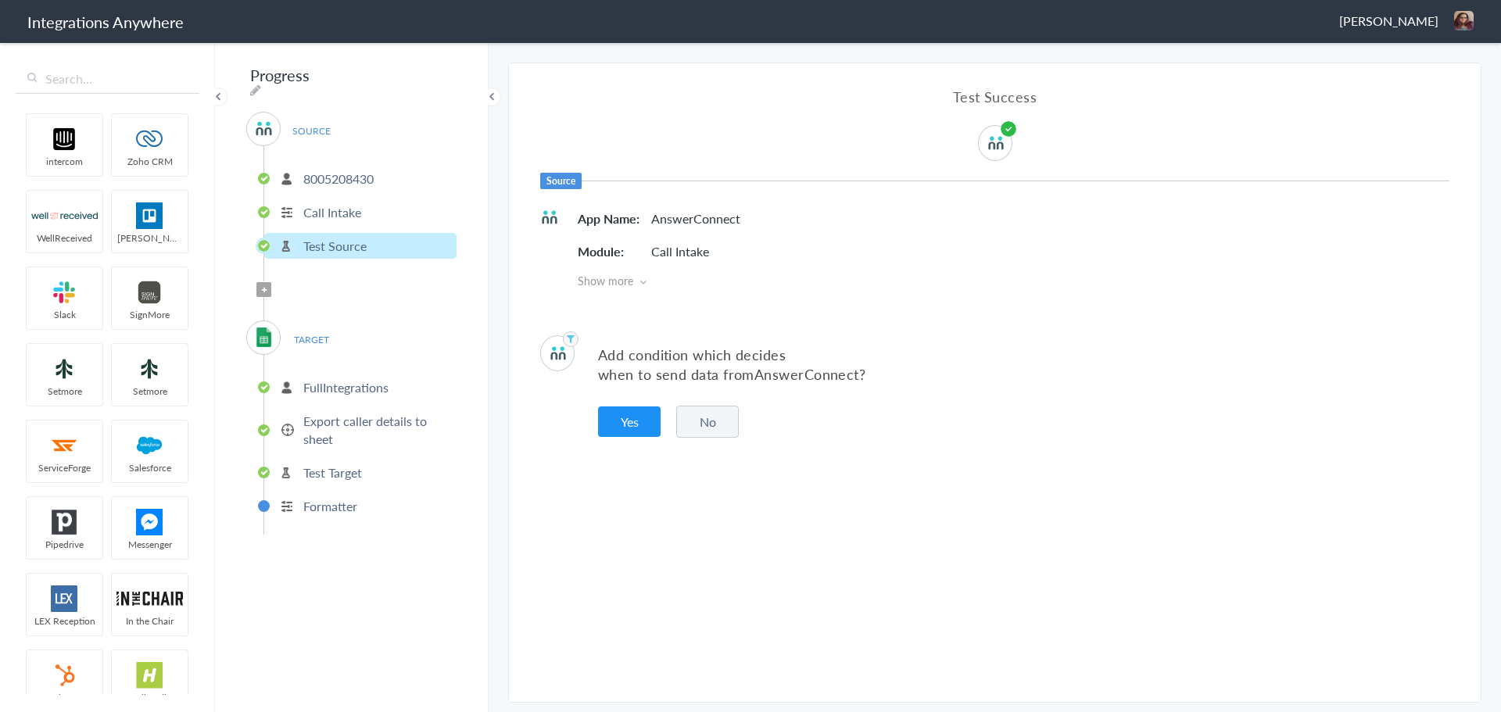
click at [691, 428] on button "No" at bounding box center [707, 422] width 63 height 32
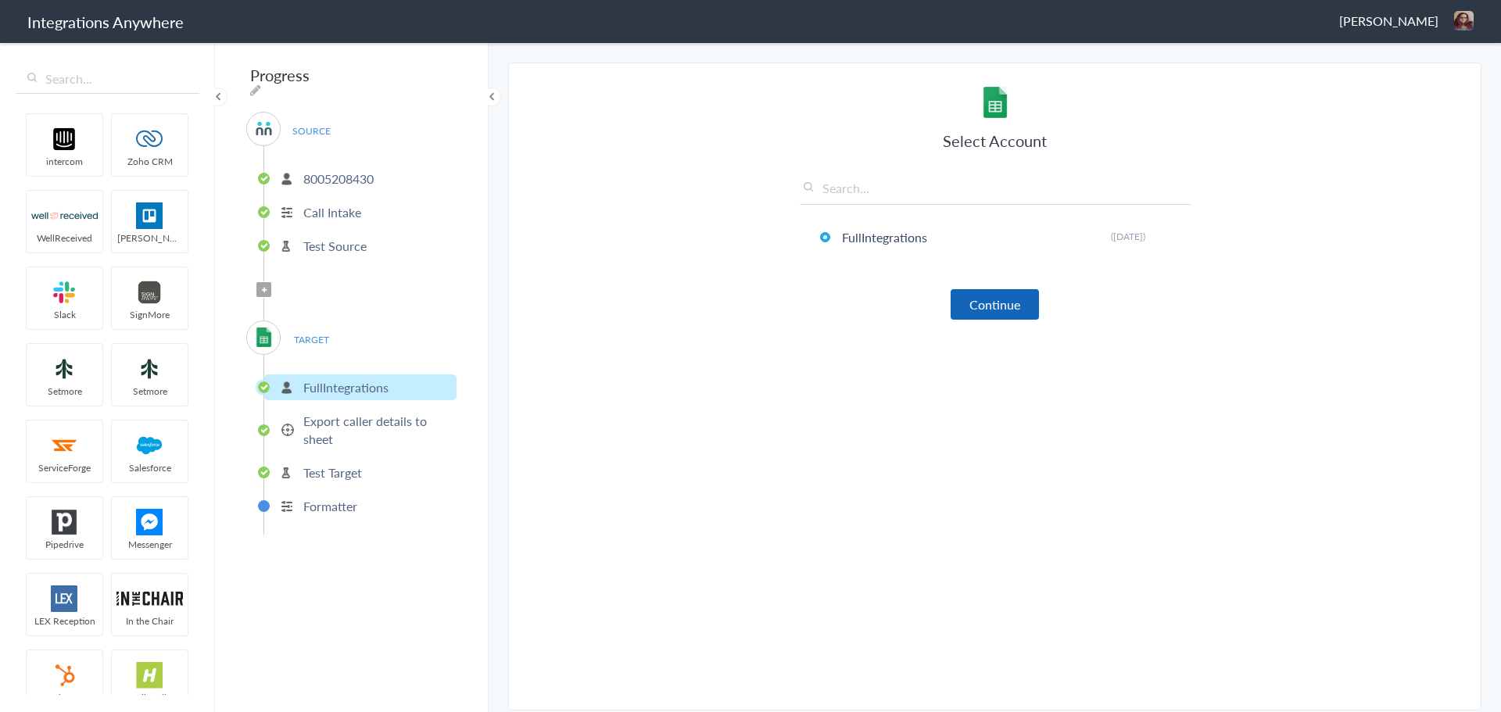
click at [1014, 314] on button "Continue" at bounding box center [995, 304] width 88 height 30
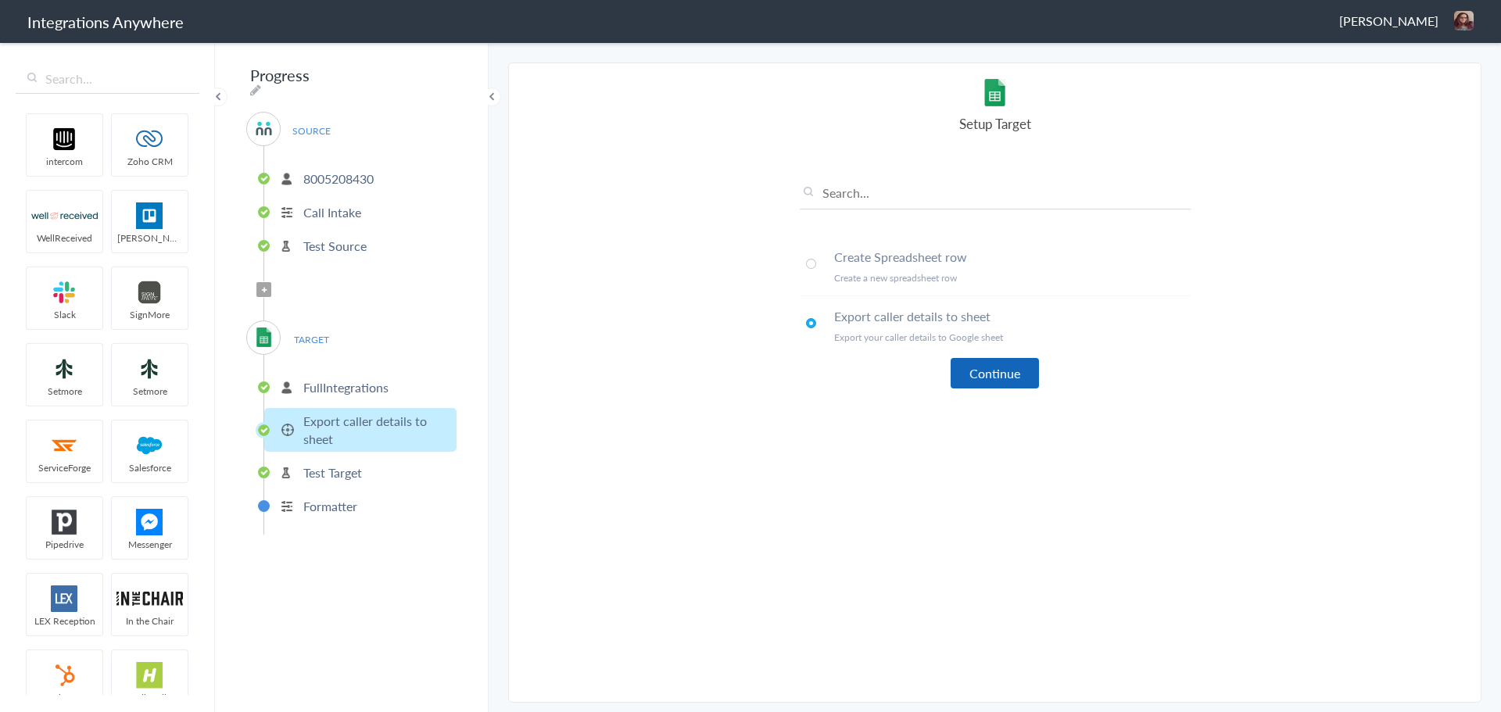
click at [1002, 366] on button "Continue" at bounding box center [995, 373] width 88 height 30
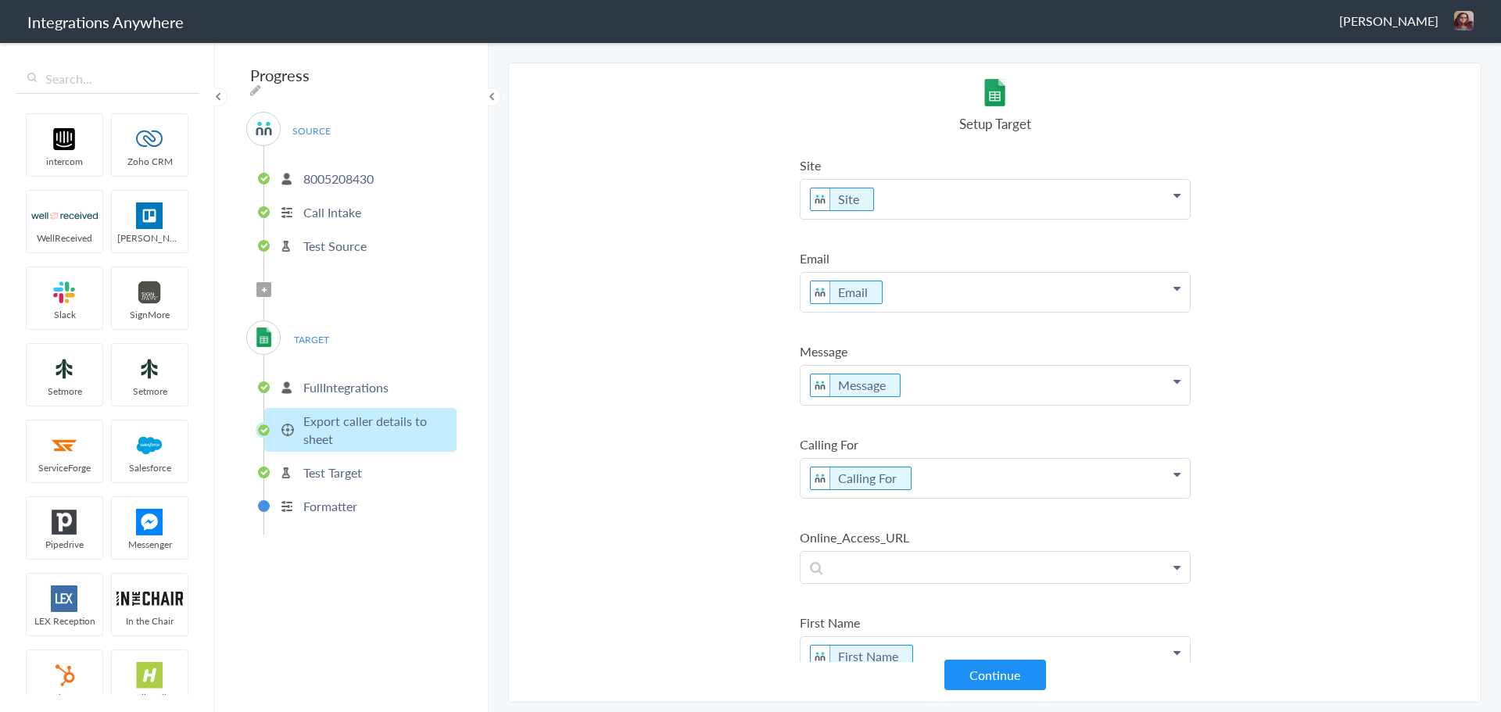
click at [325, 334] on span "TARGET" at bounding box center [310, 339] width 59 height 21
click at [343, 237] on p "Test Source" at bounding box center [334, 246] width 63 height 18
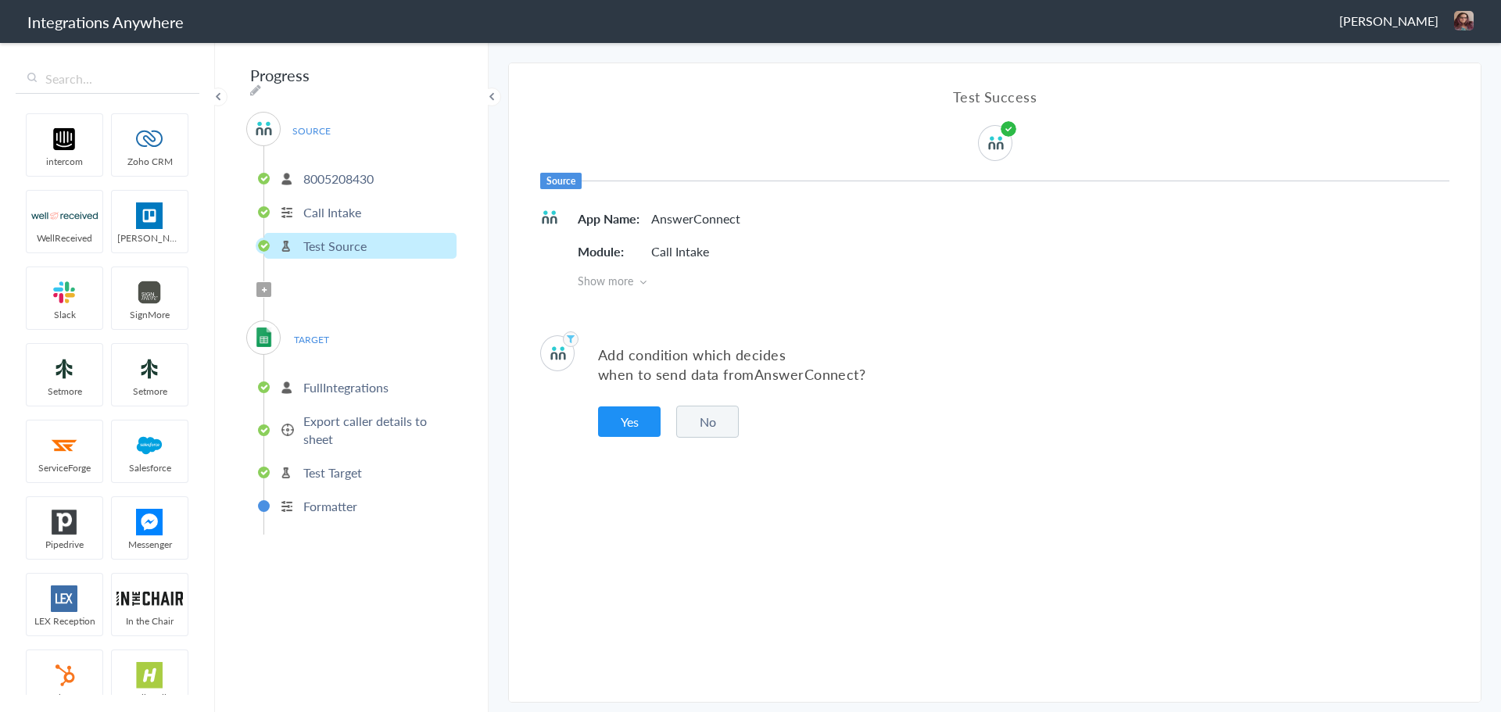
click at [697, 425] on button "No" at bounding box center [707, 422] width 63 height 32
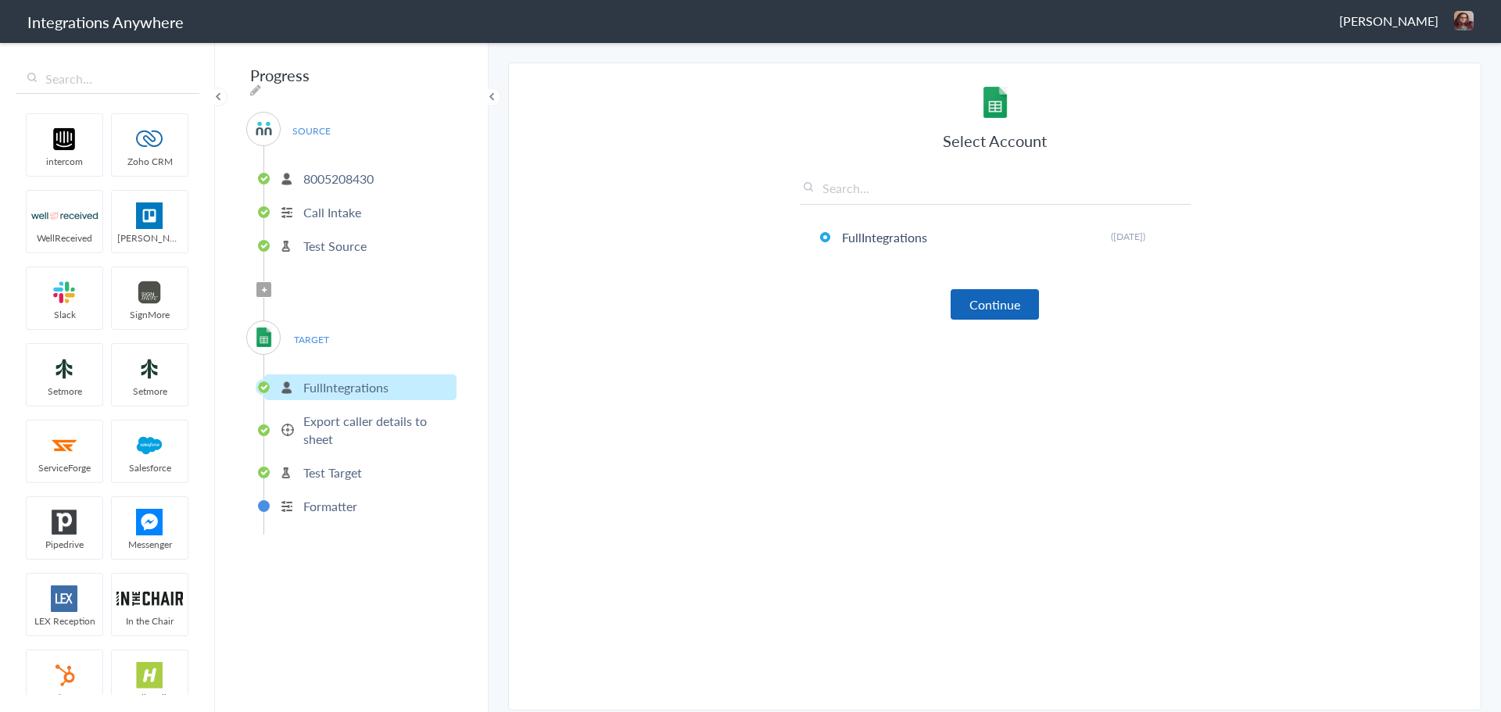
click at [974, 303] on button "Continue" at bounding box center [995, 304] width 88 height 30
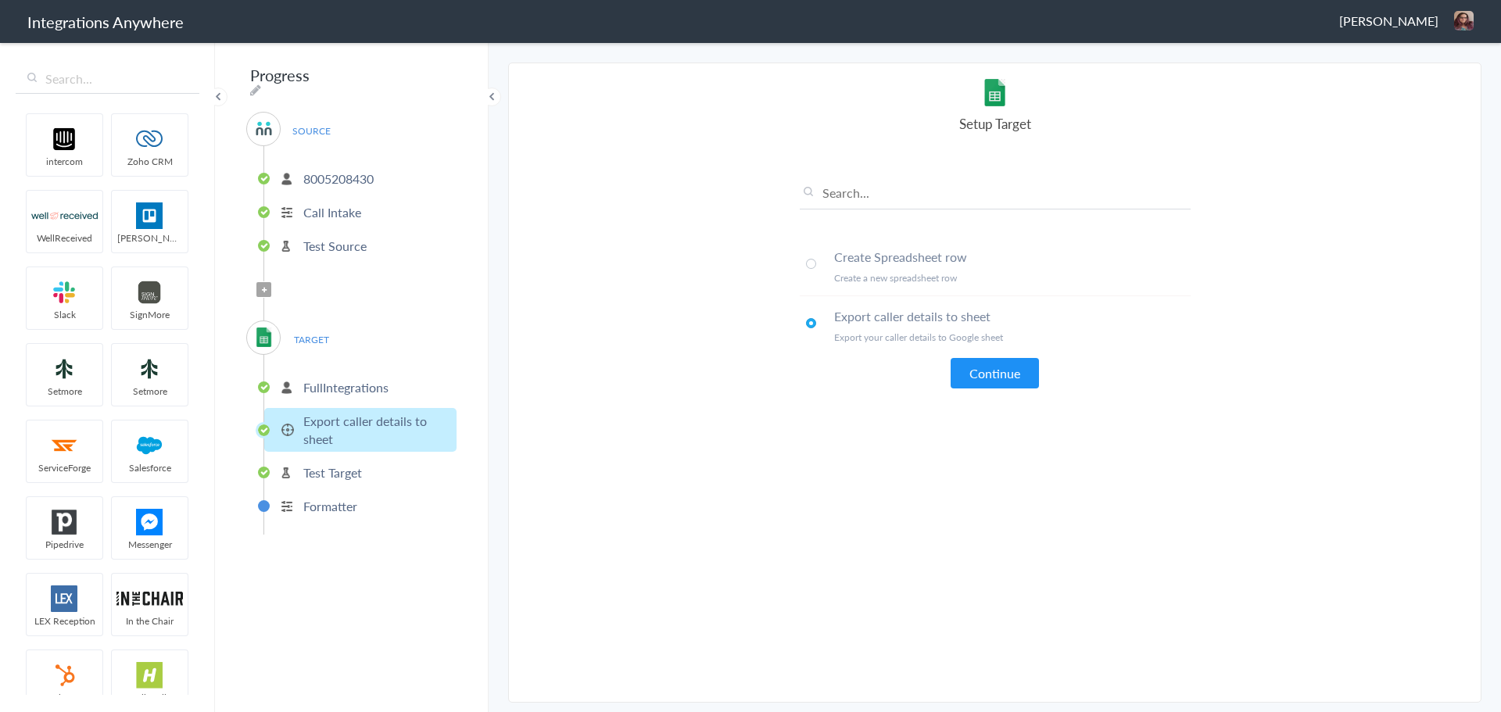
click at [813, 266] on span at bounding box center [811, 264] width 10 height 10
click at [980, 385] on button "Continue" at bounding box center [995, 373] width 88 height 30
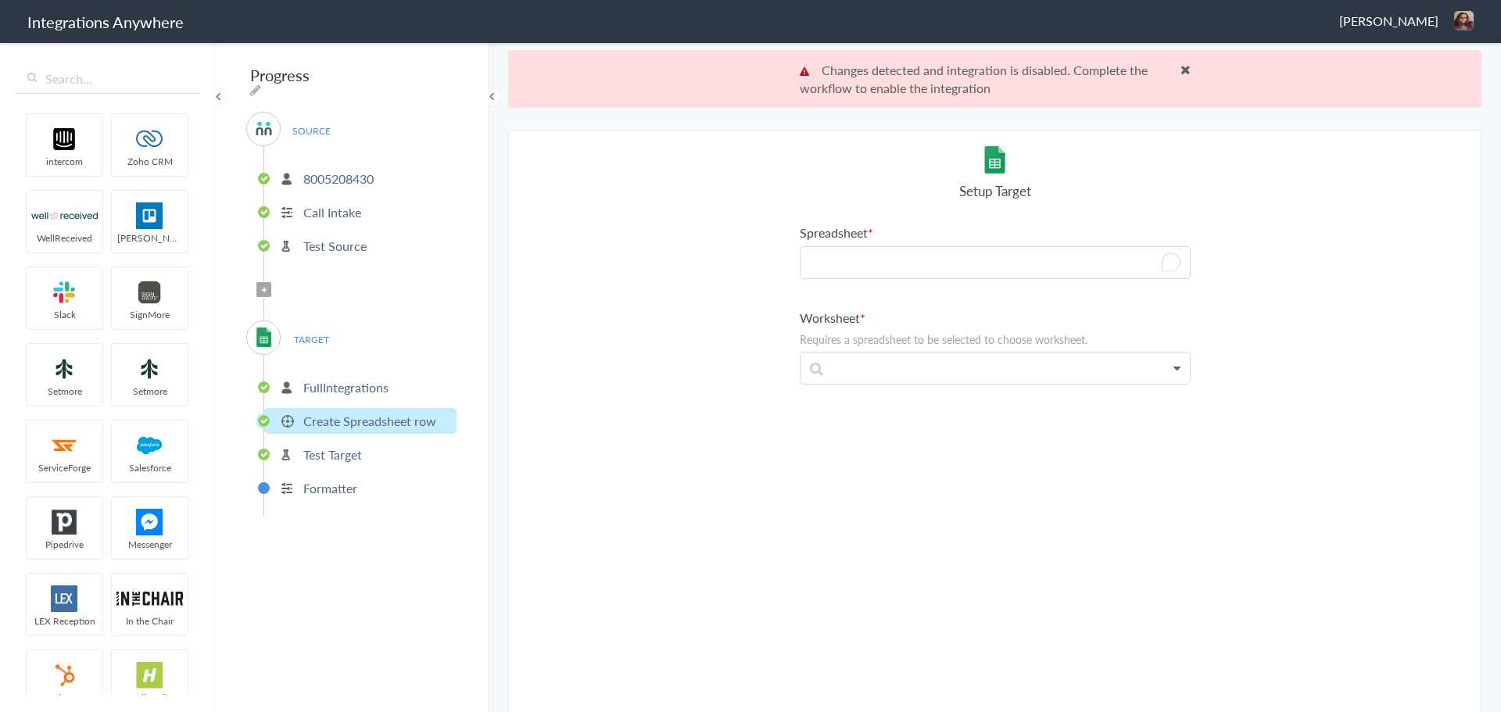
click at [914, 263] on p "To enrich screen reader interactions, please activate Accessibility in Grammarl…" at bounding box center [995, 262] width 389 height 31
paste p "To enrich screen reader interactions, please activate Accessibility in Grammarl…"
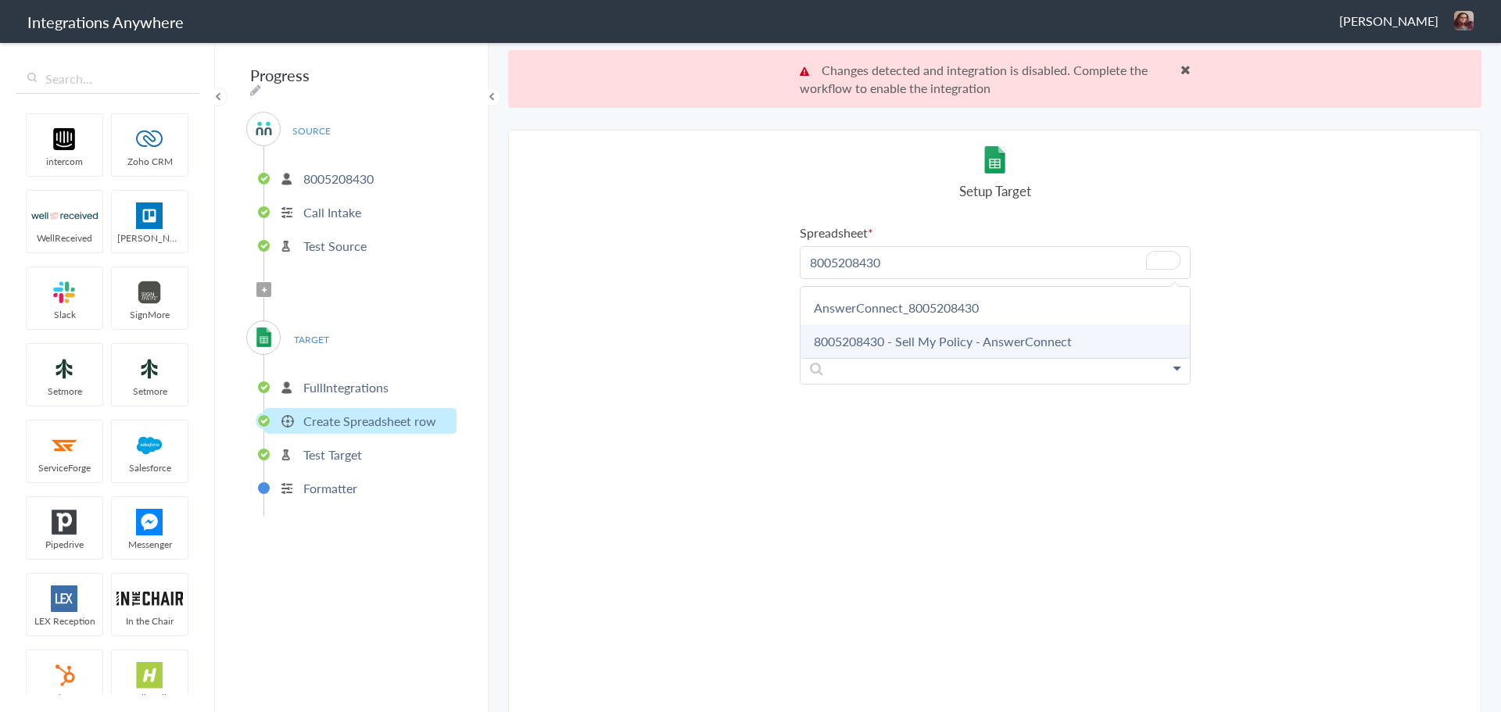
click at [1062, 335] on link "8005208430 - Sell My Policy - AnswerConnect" at bounding box center [995, 341] width 389 height 34
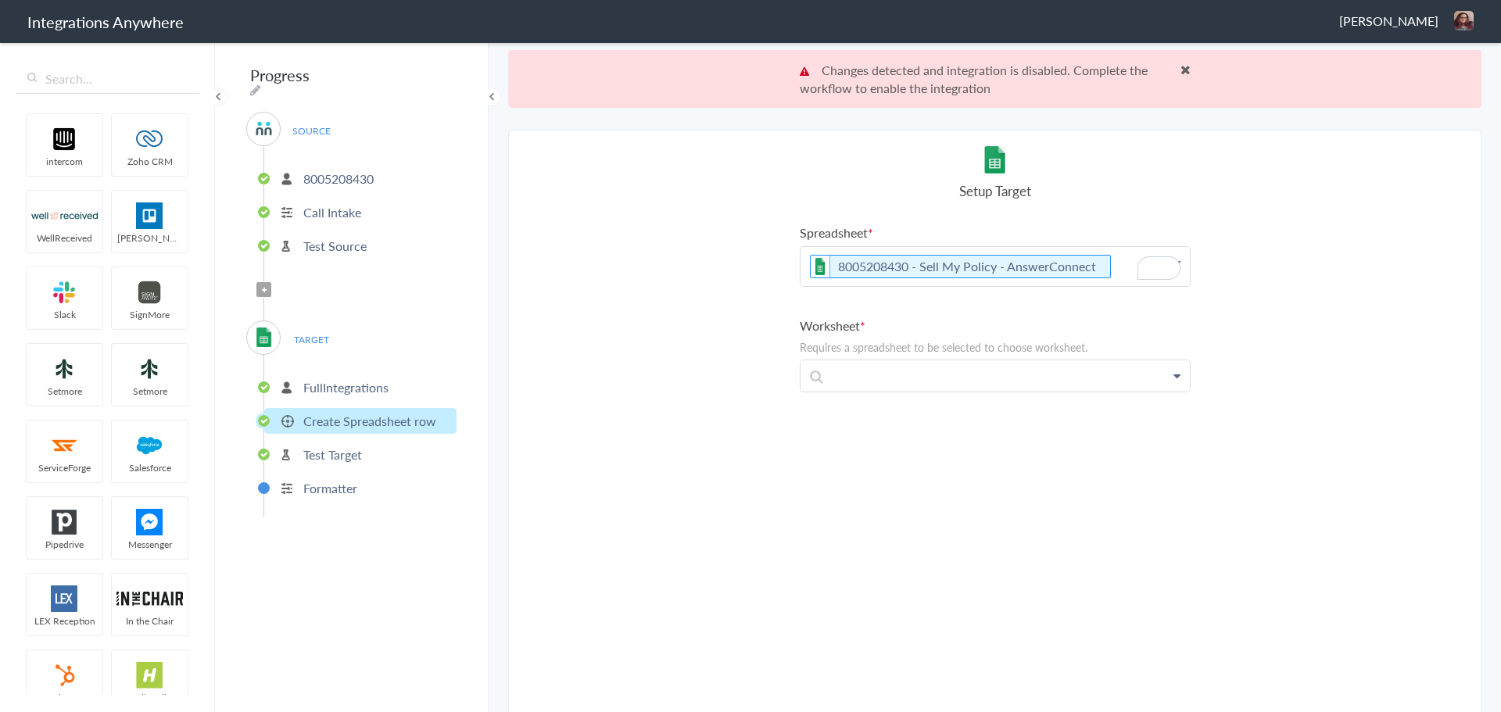
drag, startPoint x: 1105, startPoint y: 270, endPoint x: 1491, endPoint y: 267, distance: 386.2
click at [0, 0] on icon "To enrich screen reader interactions, please activate Accessibility in Grammarl…" at bounding box center [0, 0] width 0 height 0
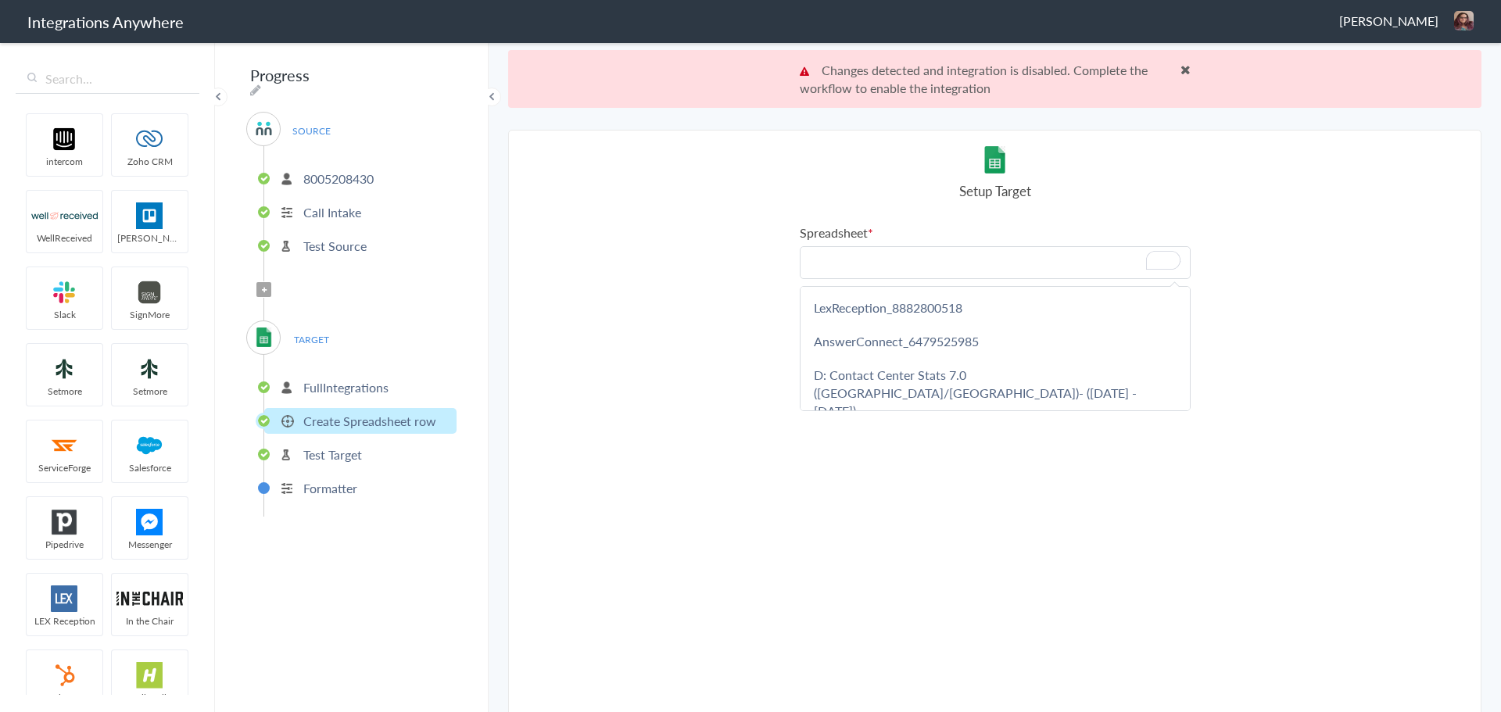
click at [889, 272] on p "To enrich screen reader interactions, please activate Accessibility in Grammarl…" at bounding box center [995, 262] width 389 height 31
click at [1198, 272] on section "Select Account 8005208430 Rename Delete (a few seconds ago) 5073990356 Rename D…" at bounding box center [994, 450] width 973 height 640
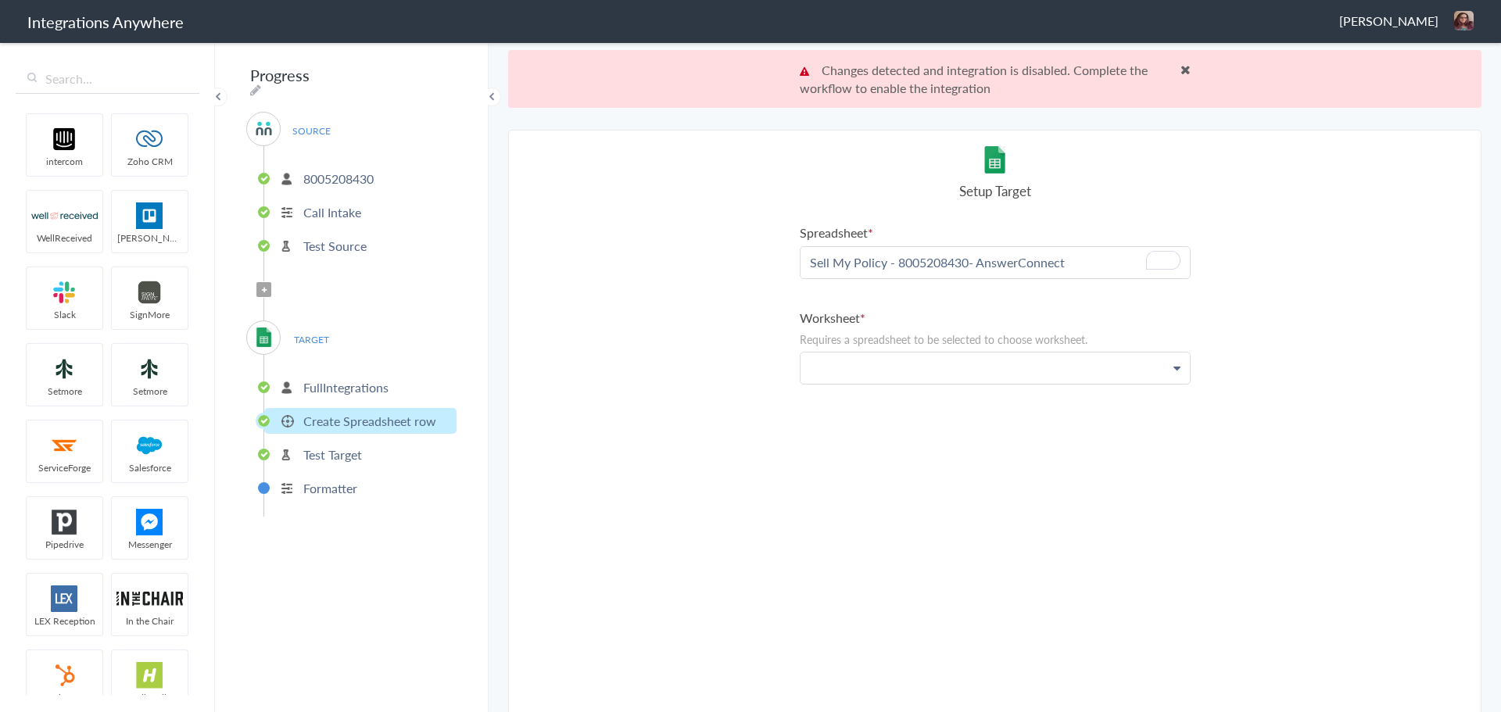
click at [928, 367] on p at bounding box center [995, 368] width 389 height 31
click at [1091, 263] on p "Sell My Policy - 8005208430- AnswerConnect" at bounding box center [995, 262] width 389 height 31
click at [1159, 168] on div "Setup Target" at bounding box center [995, 173] width 391 height 54
click at [1034, 360] on p "To enrich screen reader interactions, please activate Accessibility in Grammarl…" at bounding box center [995, 368] width 389 height 31
click at [990, 458] on div "Spreadsheet Sell My Policy - 8005208430- AnswerConnect LexReception_8882800518 …" at bounding box center [995, 477] width 391 height 506
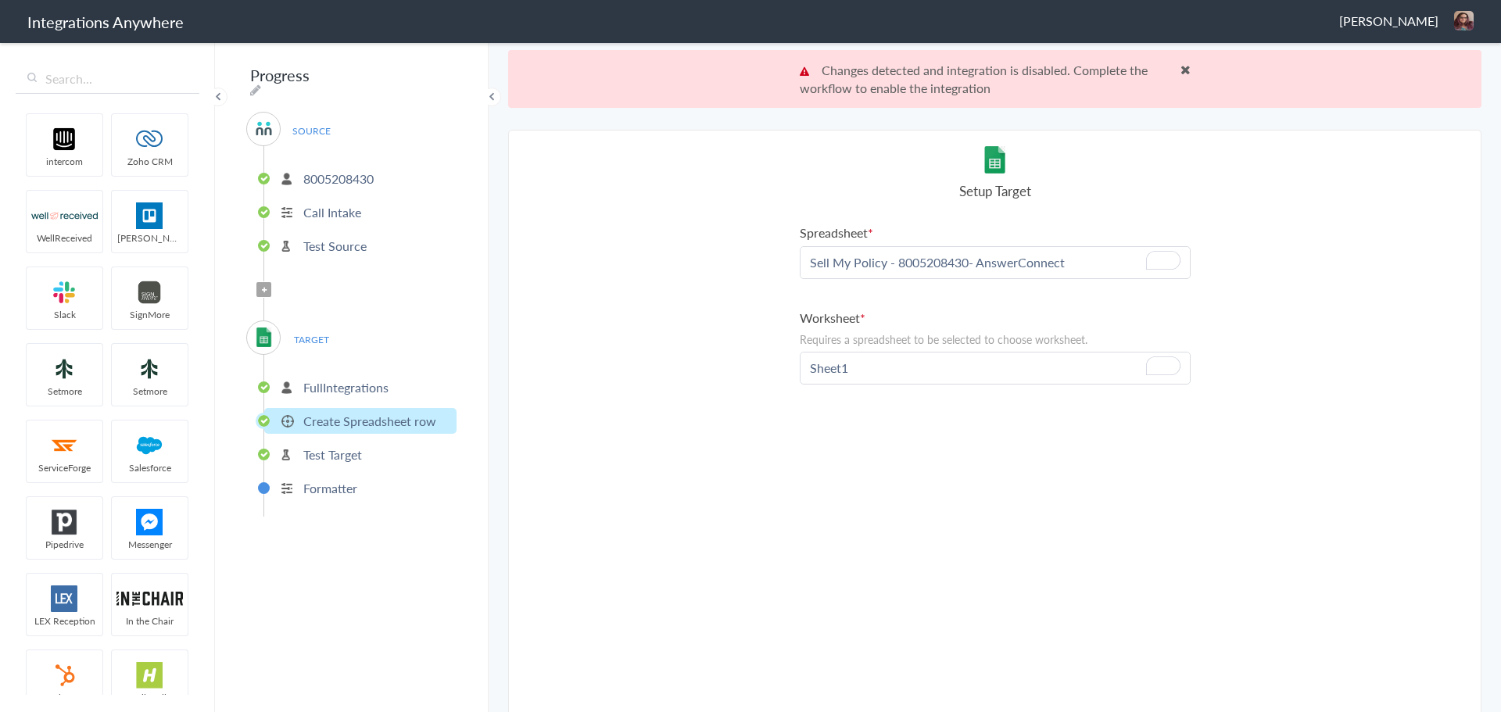
click at [1181, 70] on span at bounding box center [1186, 69] width 10 height 13
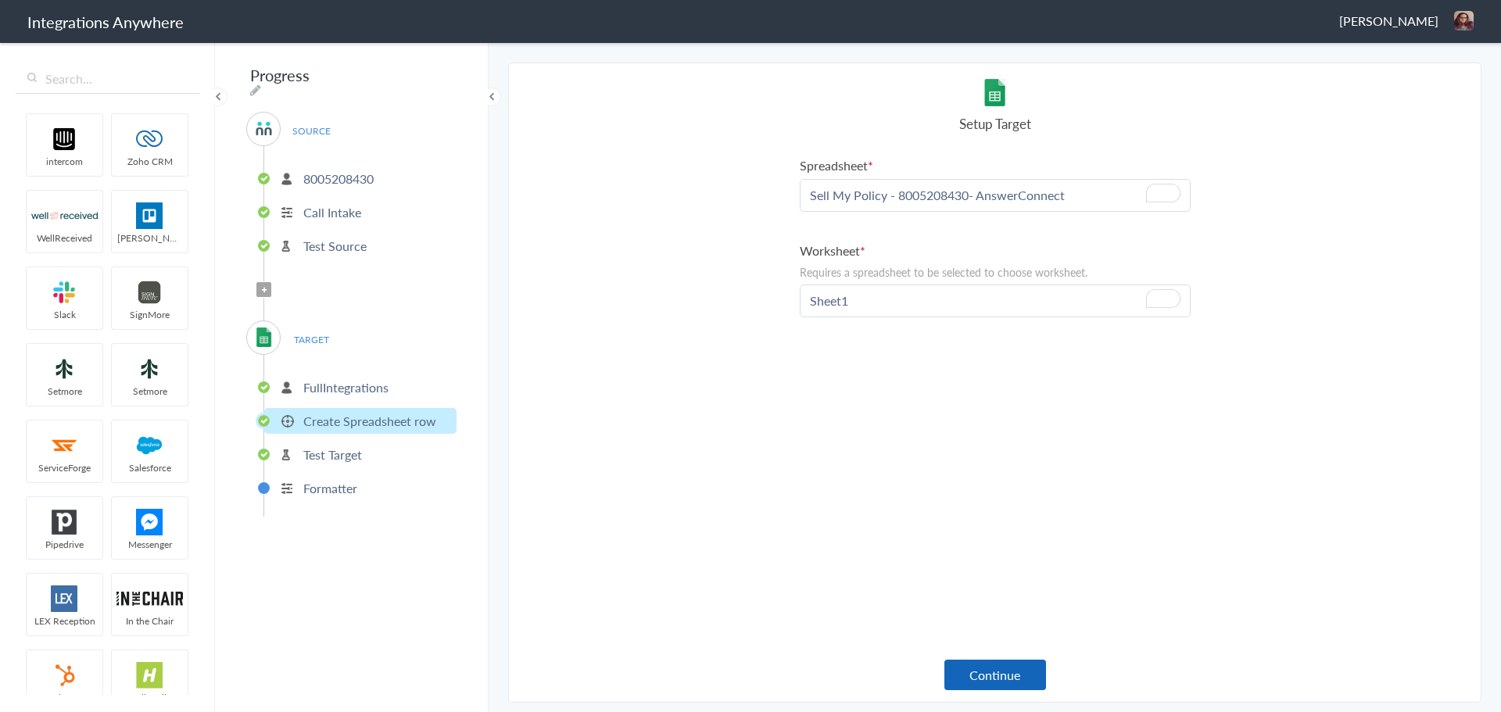
click at [972, 683] on button "Continue" at bounding box center [995, 675] width 102 height 30
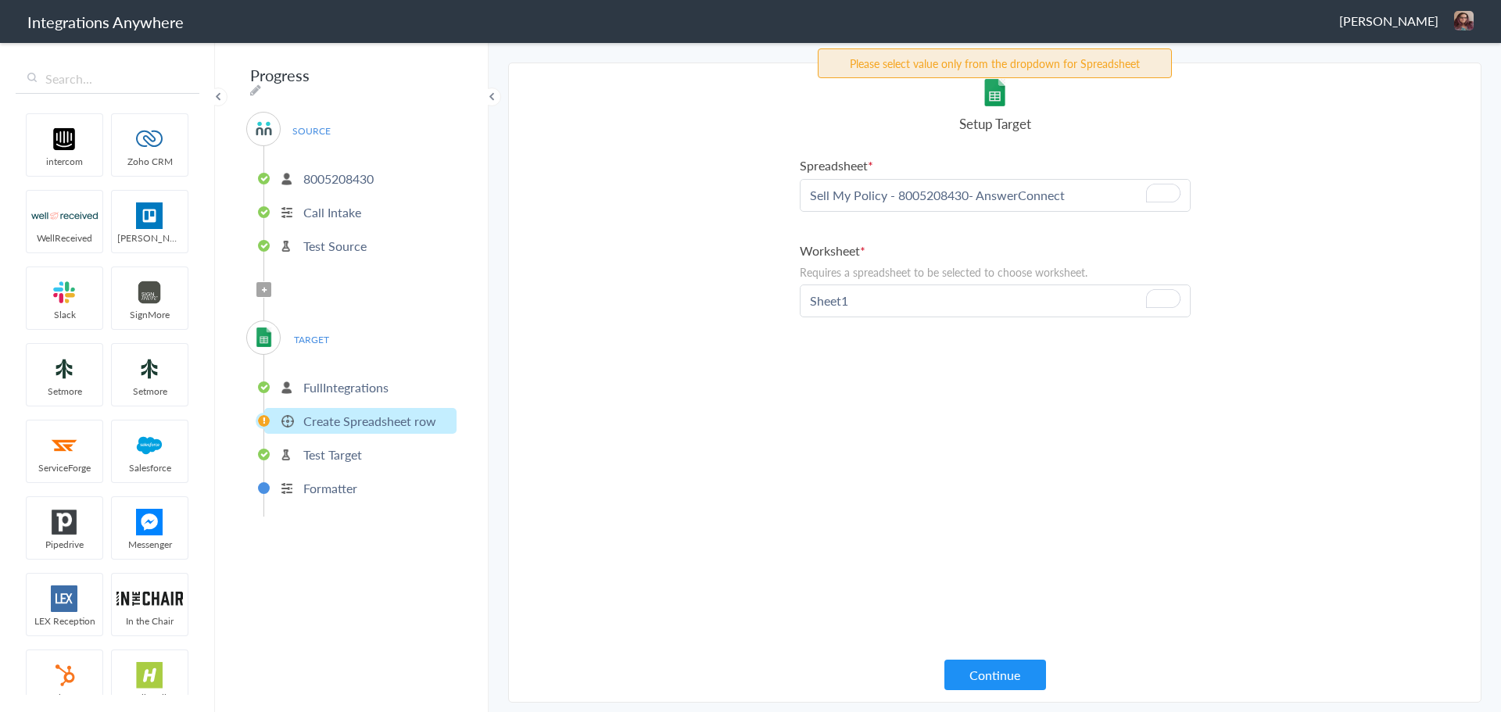
click at [1104, 200] on p "Sell My Policy - 8005208430- AnswerConnect" at bounding box center [995, 195] width 389 height 31
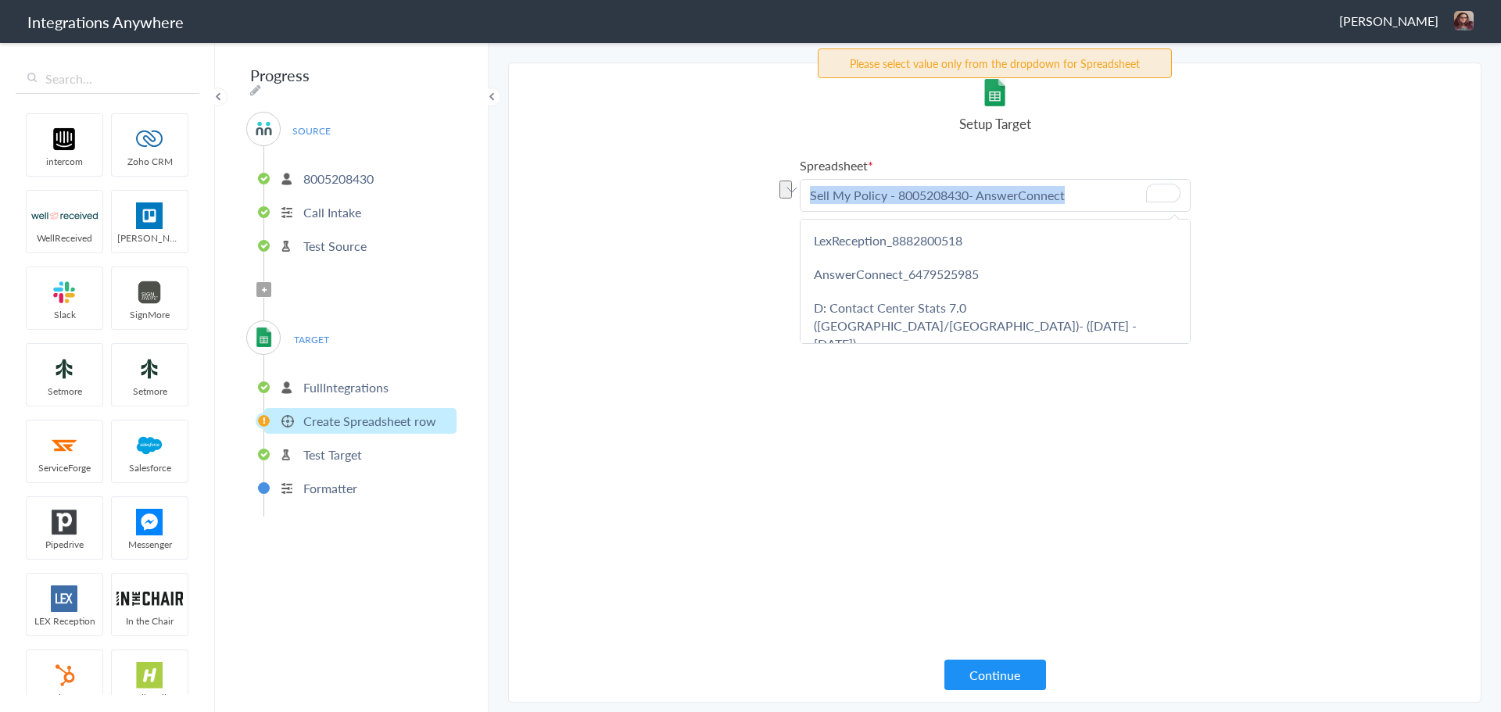
drag, startPoint x: 1104, startPoint y: 200, endPoint x: 787, endPoint y: 208, distance: 316.7
click at [787, 208] on section "Select Account 8005208430 Rename Delete (a few seconds ago) 5073990356 Rename D…" at bounding box center [994, 383] width 973 height 640
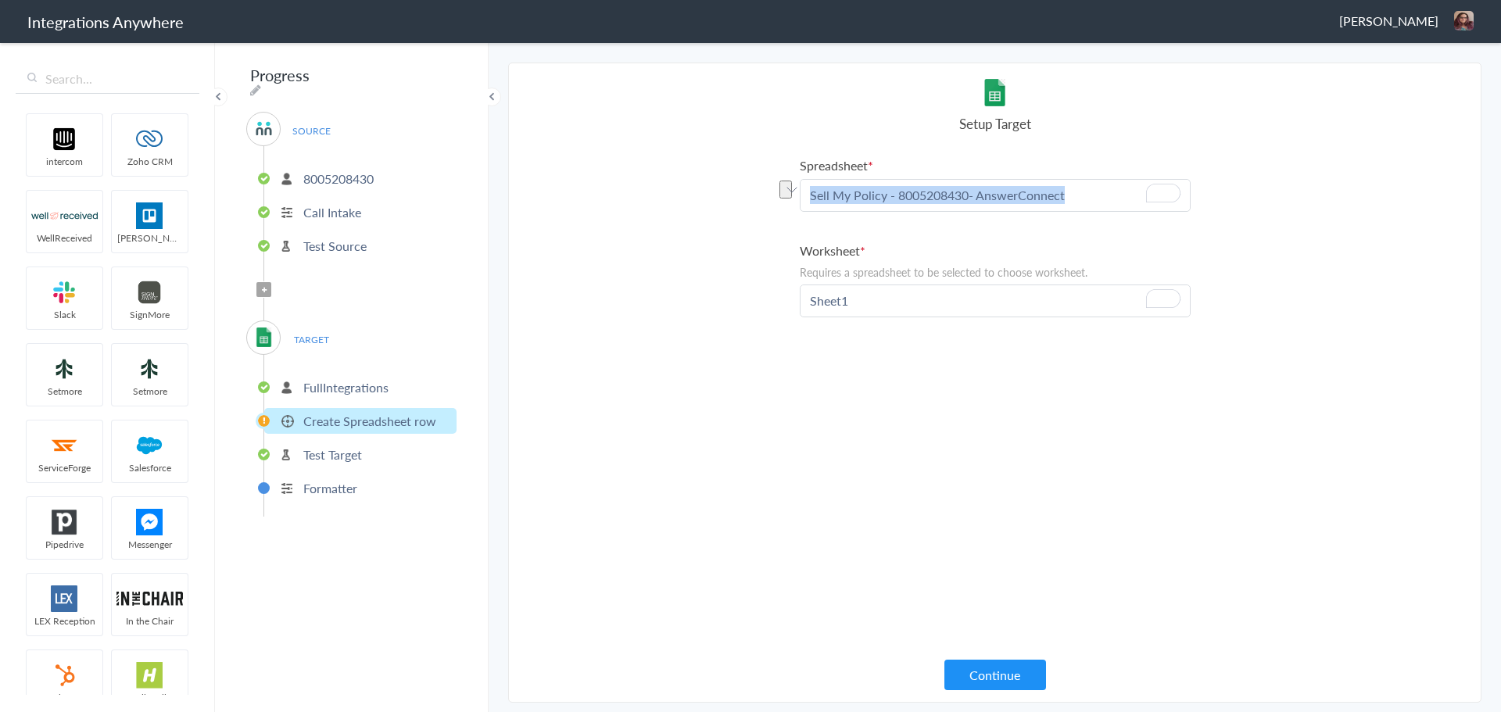
paste p "To enrich screen reader interactions, please activate Accessibility in Grammarl…"
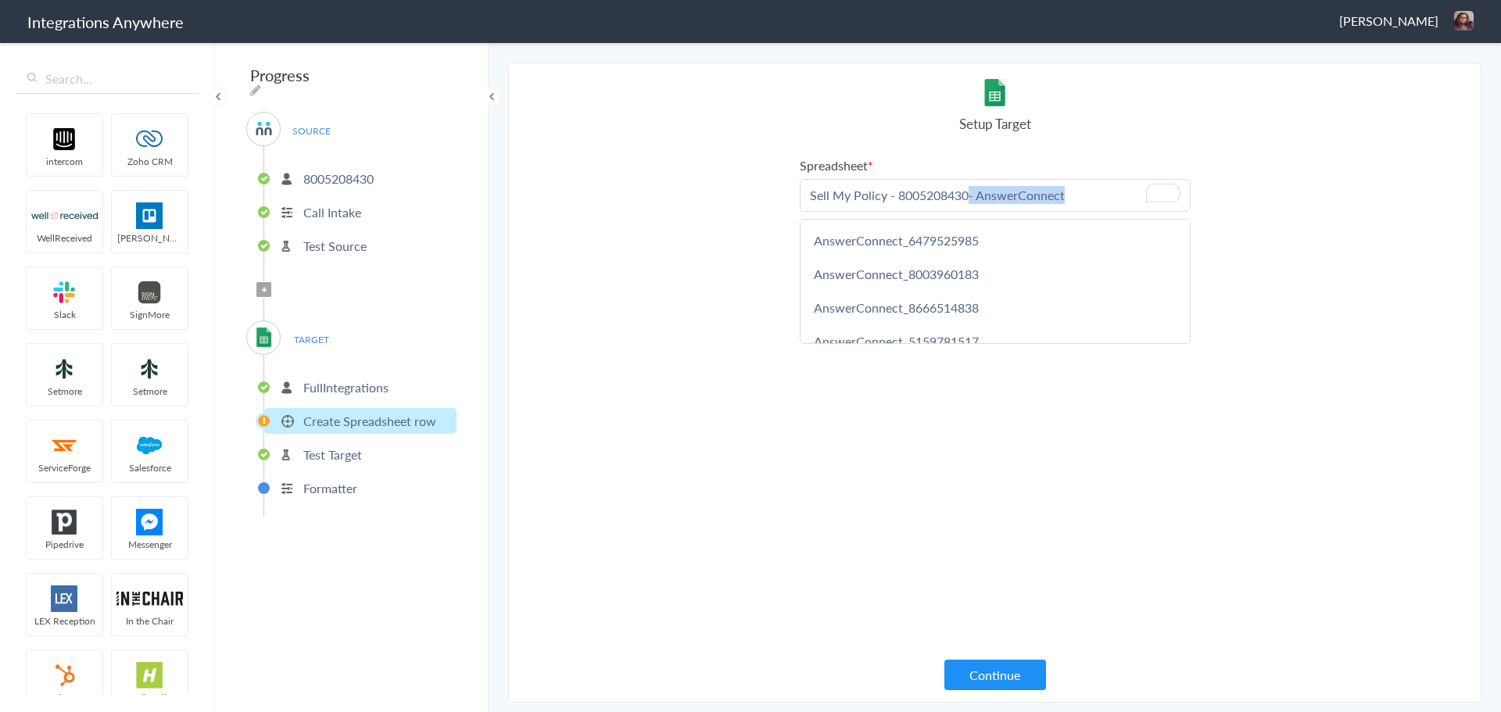
drag, startPoint x: 1082, startPoint y: 195, endPoint x: 969, endPoint y: 197, distance: 113.4
click at [969, 197] on p "Sell My Policy - 8005208430- AnswerConnect" at bounding box center [995, 195] width 389 height 31
click at [941, 192] on p "Sell My Policy - 8005208430- AnswerConnect" at bounding box center [995, 195] width 389 height 31
click at [944, 191] on p "Sell My Policy - 8005208430- AnswerConnect" at bounding box center [995, 195] width 389 height 31
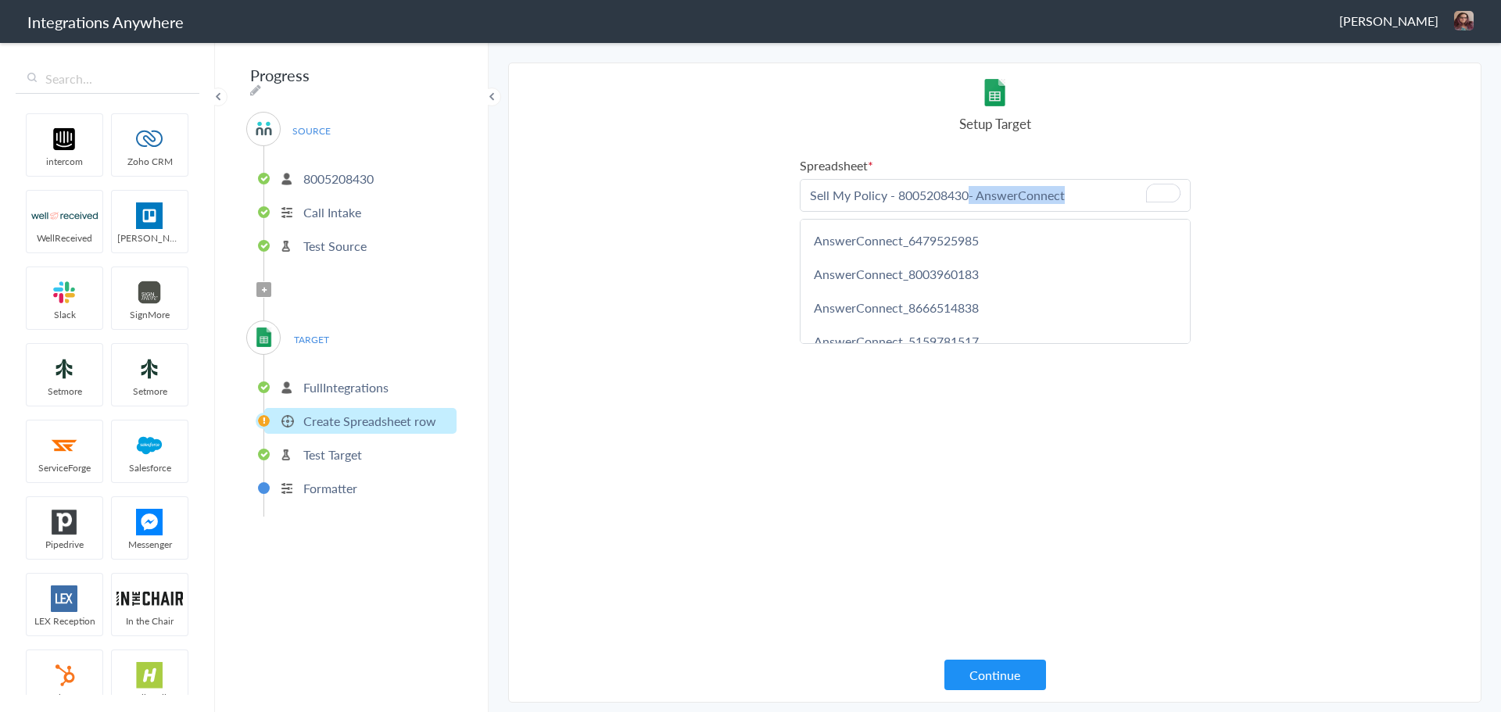
click at [944, 191] on p "Sell My Policy - 8005208430- AnswerConnect" at bounding box center [995, 195] width 389 height 31
click at [944, 197] on p "Sell My Policy - 8005208430- AnswerConnect" at bounding box center [995, 195] width 389 height 31
copy p "- AnswerConnect"
click at [1234, 248] on section "Select Account 8005208430 Rename Delete (a few seconds ago) 5073990356 Rename D…" at bounding box center [994, 383] width 973 height 640
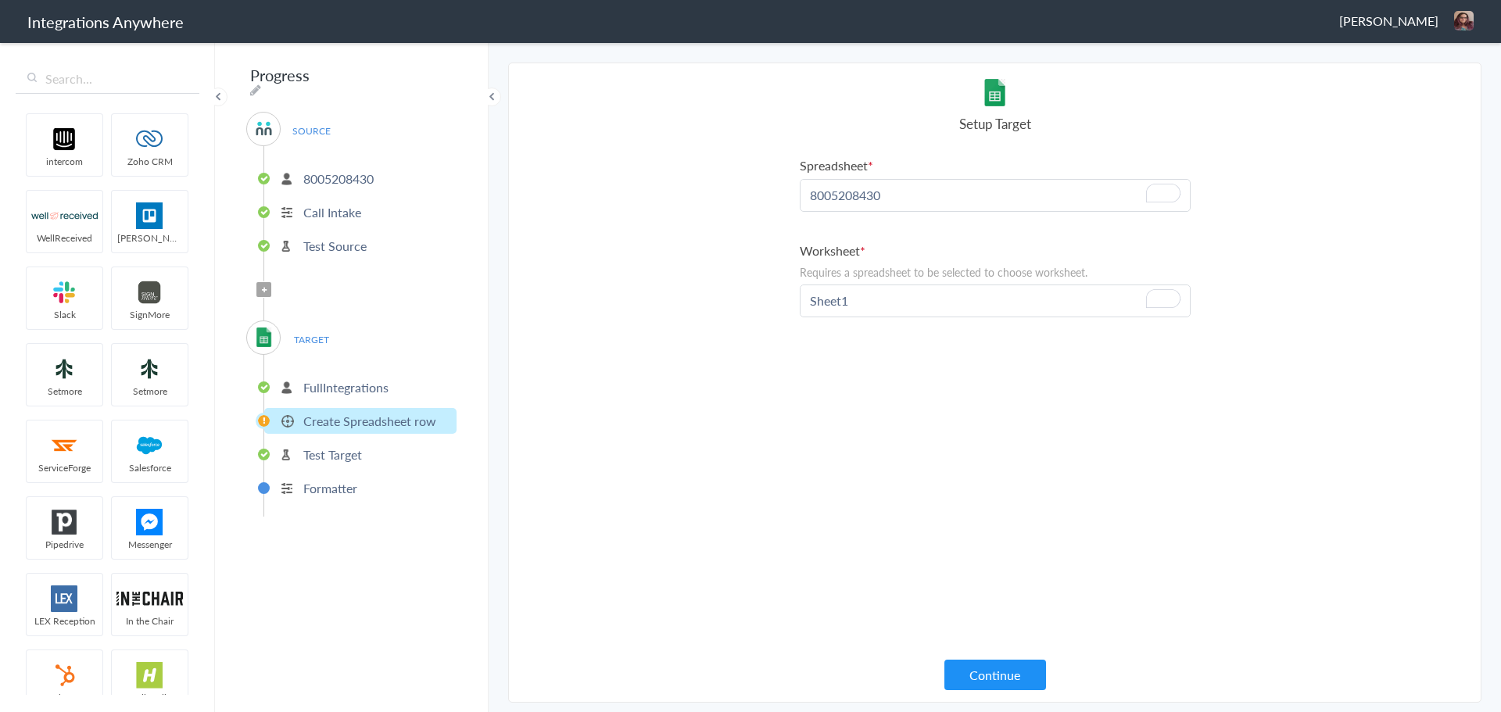
click at [340, 239] on p "Test Source" at bounding box center [334, 246] width 63 height 18
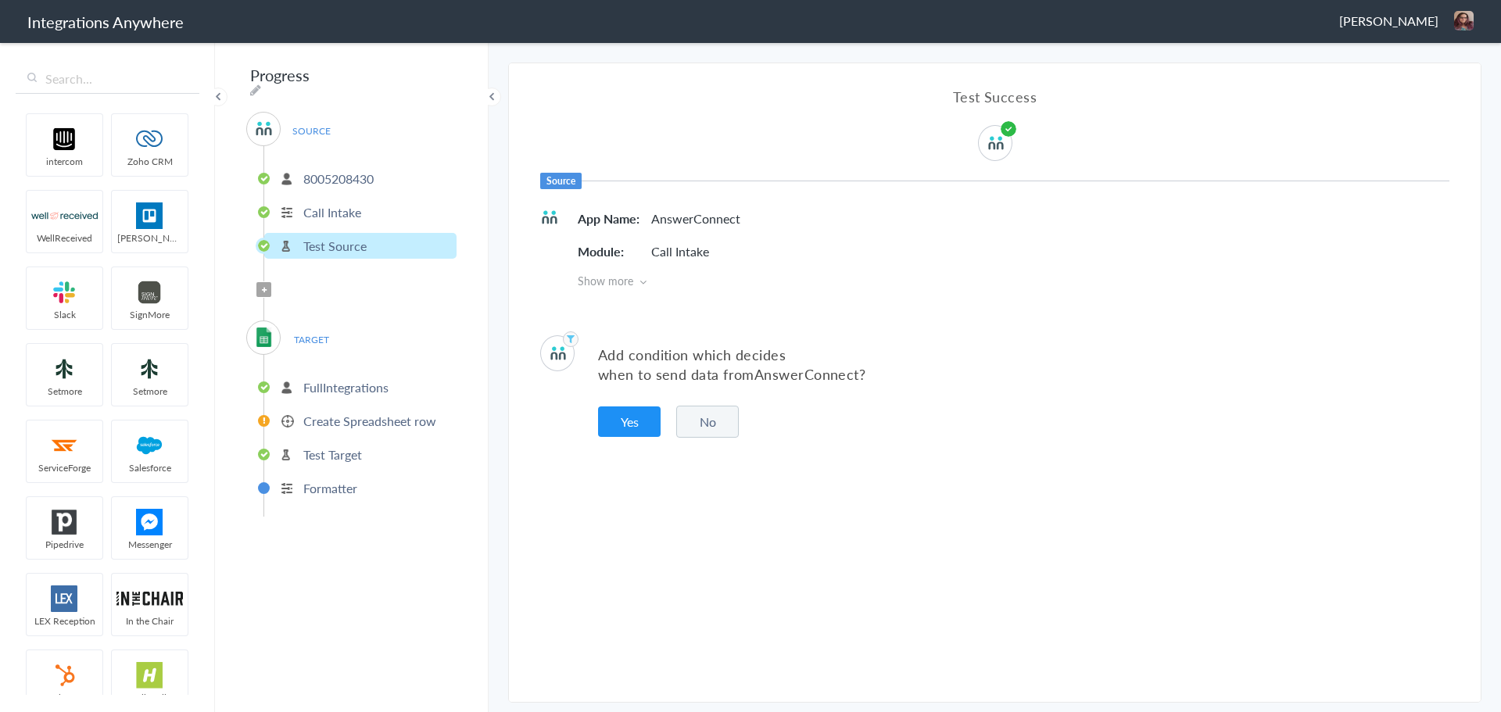
click at [695, 417] on button "No" at bounding box center [707, 422] width 63 height 32
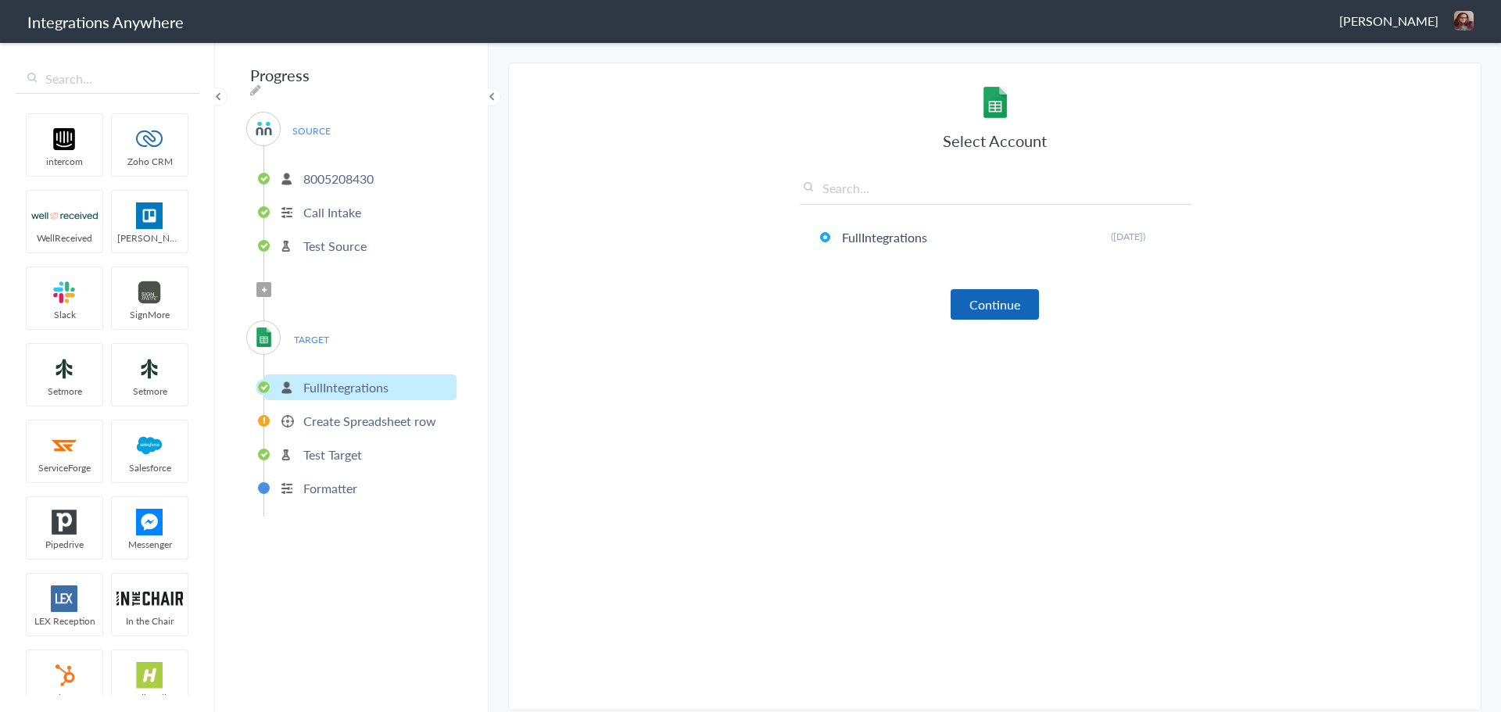
click at [1018, 300] on button "Continue" at bounding box center [995, 304] width 88 height 30
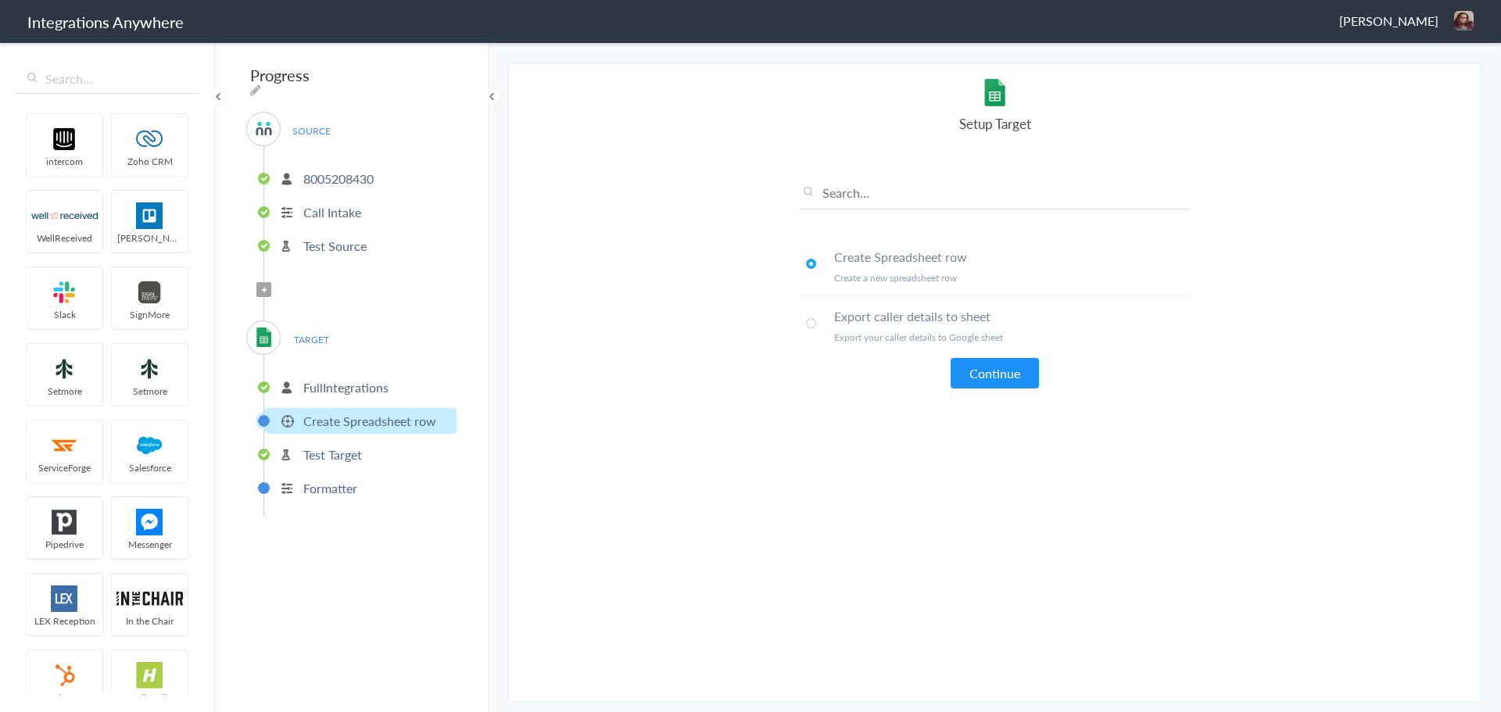
click at [814, 327] on span at bounding box center [811, 323] width 10 height 10
click at [963, 379] on button "Continue" at bounding box center [995, 373] width 88 height 30
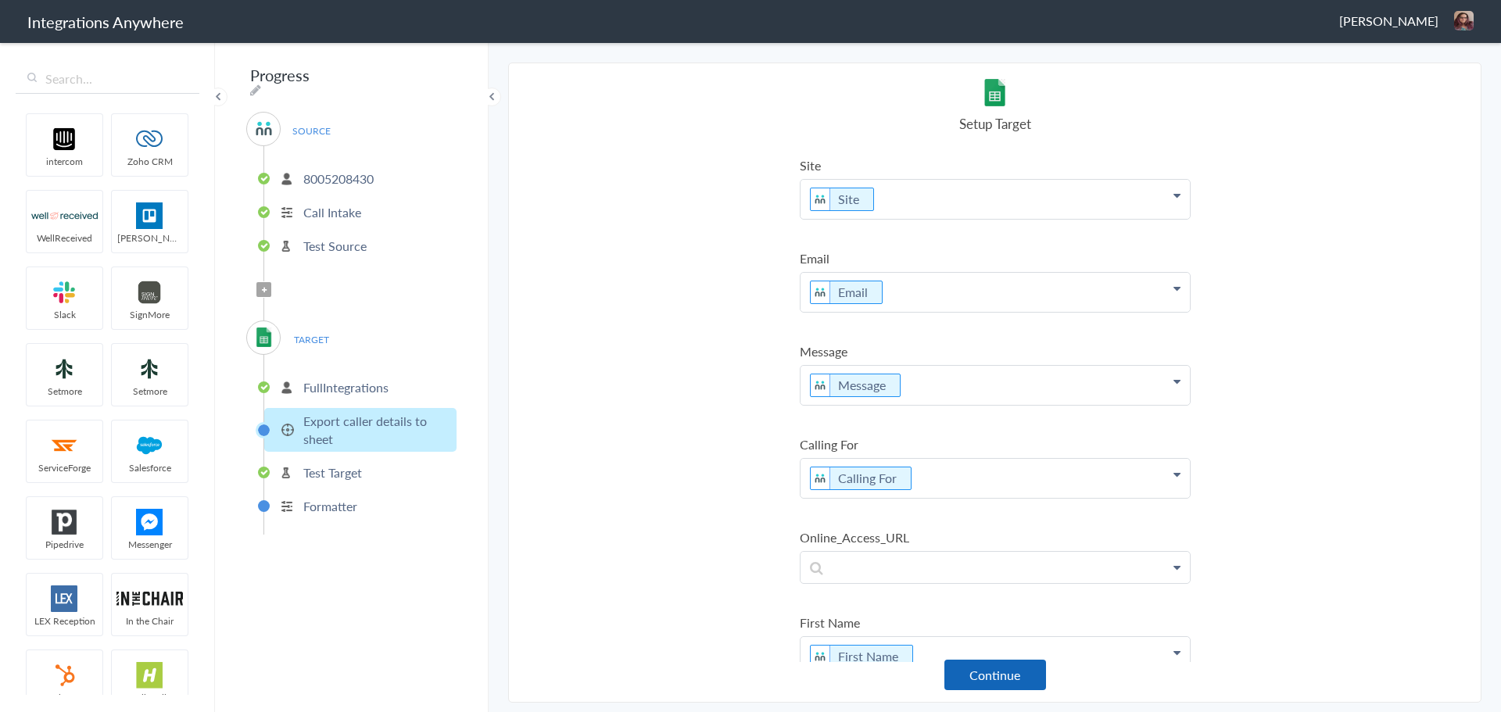
click at [1012, 670] on button "Continue" at bounding box center [995, 675] width 102 height 30
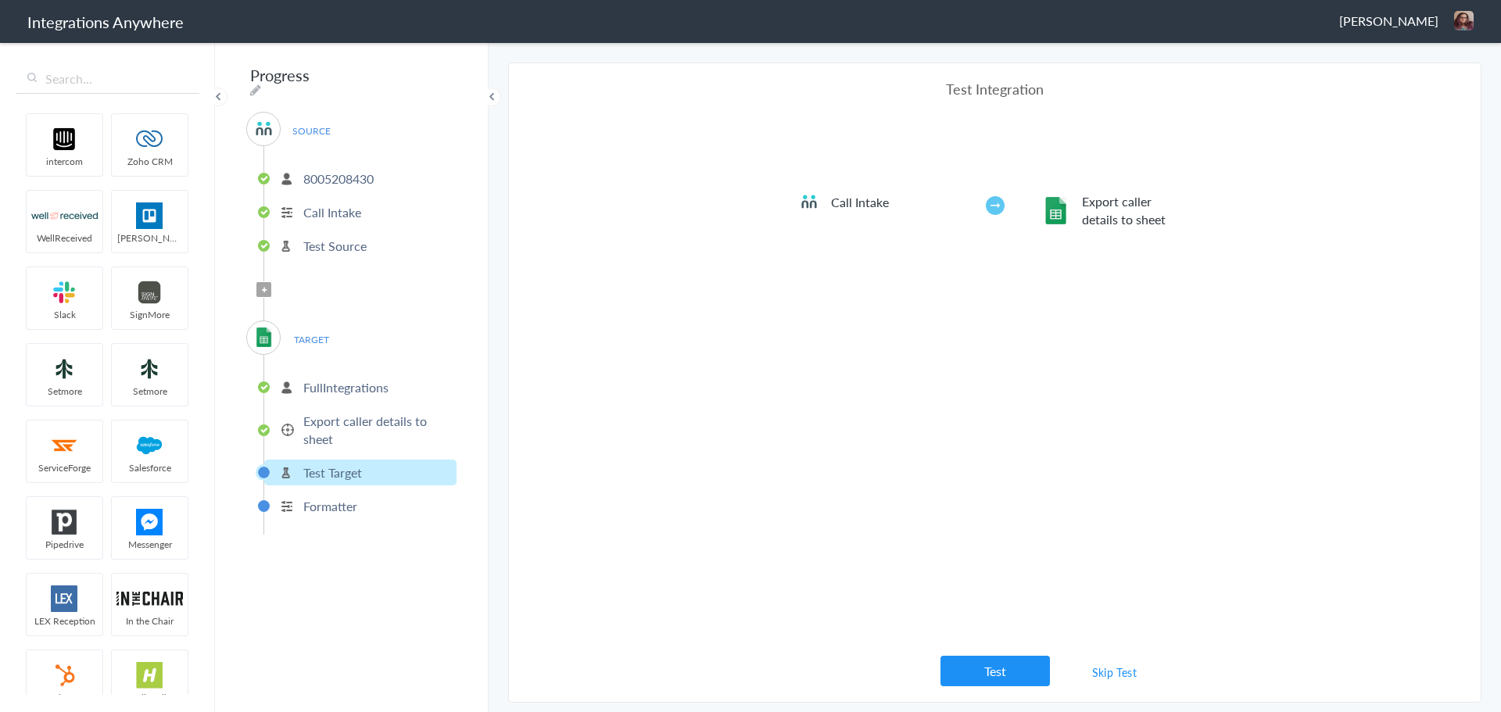
click at [1115, 678] on link "Skip Test" at bounding box center [1114, 672] width 83 height 28
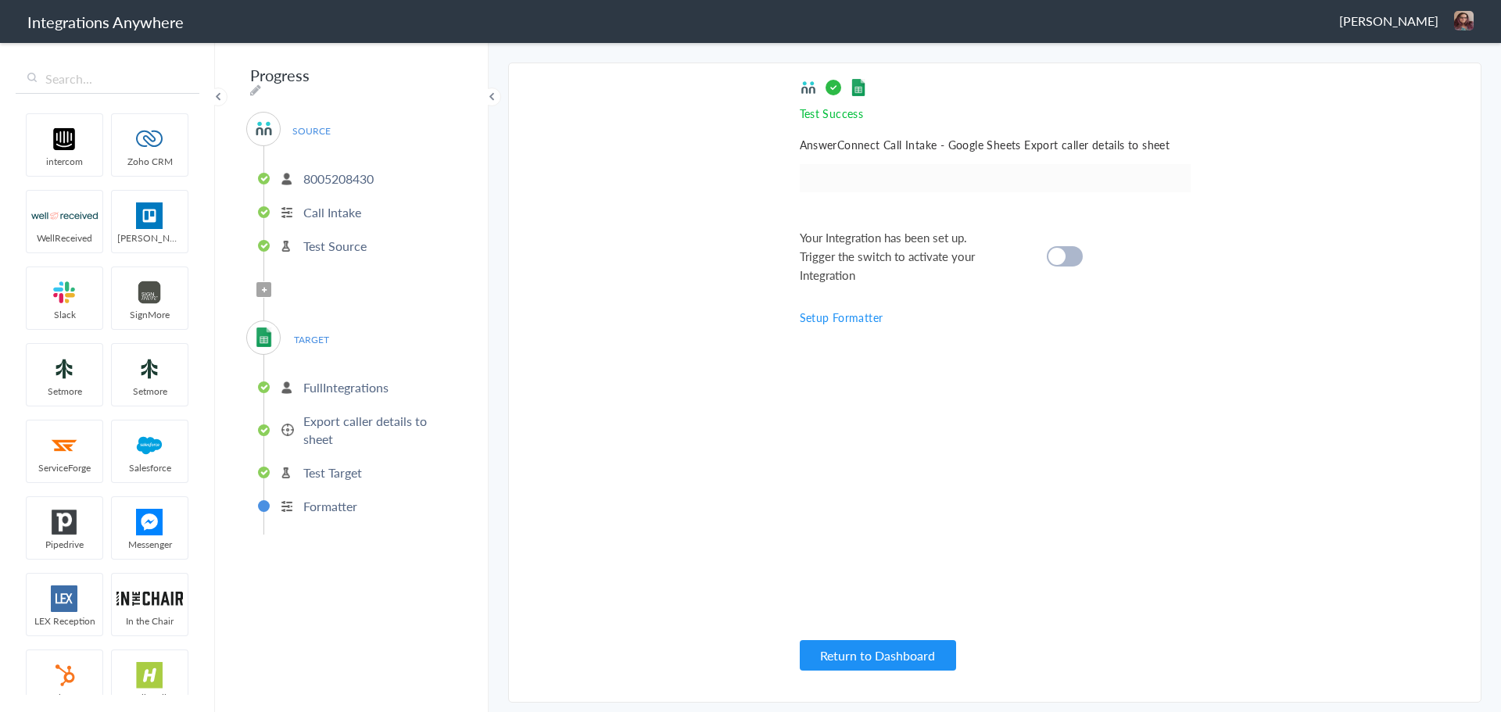
click at [1466, 20] on img at bounding box center [1464, 21] width 20 height 20
click at [1423, 21] on span "[PERSON_NAME]" at bounding box center [1388, 21] width 99 height 18
click at [1097, 367] on div "Test Success Invalid data for email AnswerConnect Call Intake - Google Sheets E…" at bounding box center [995, 382] width 391 height 607
click at [320, 240] on p "Test Source" at bounding box center [334, 246] width 63 height 18
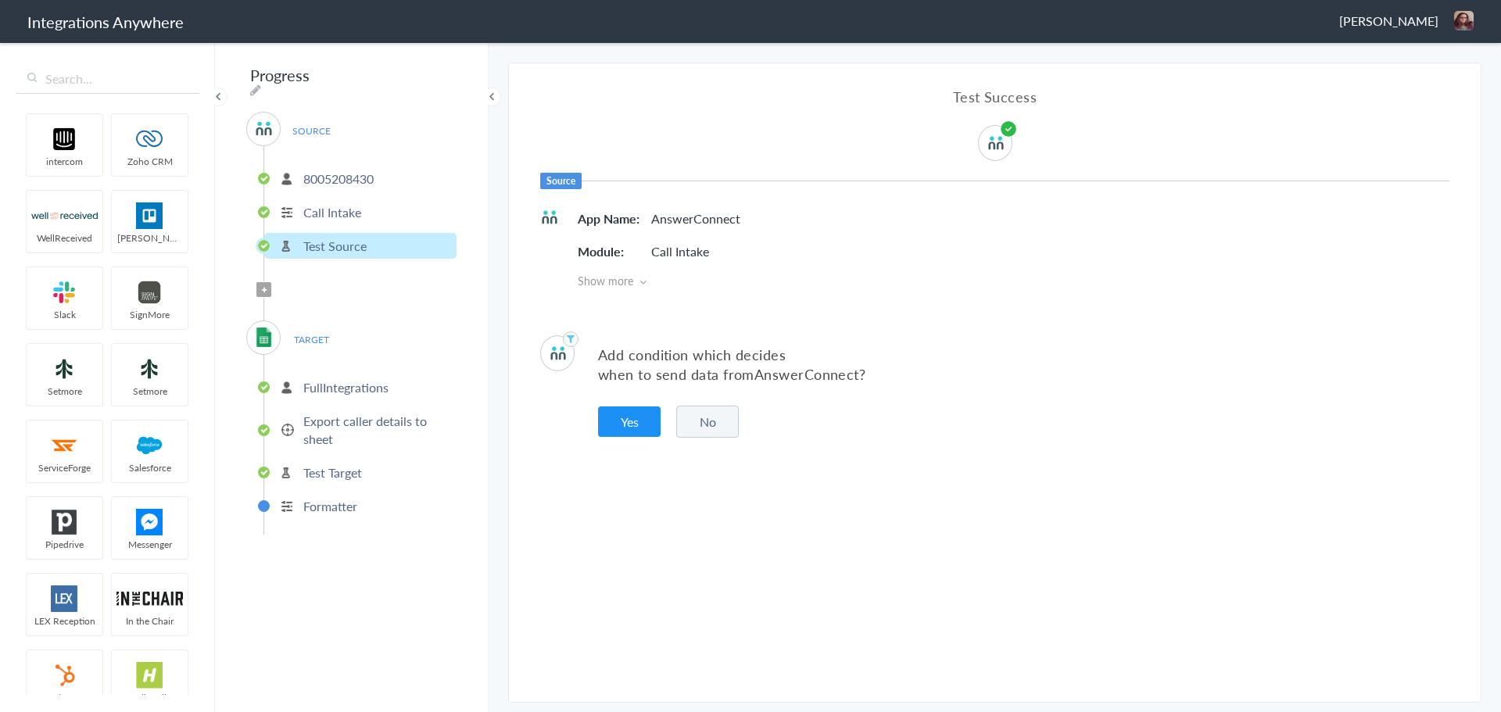
click at [690, 421] on button "No" at bounding box center [707, 422] width 63 height 32
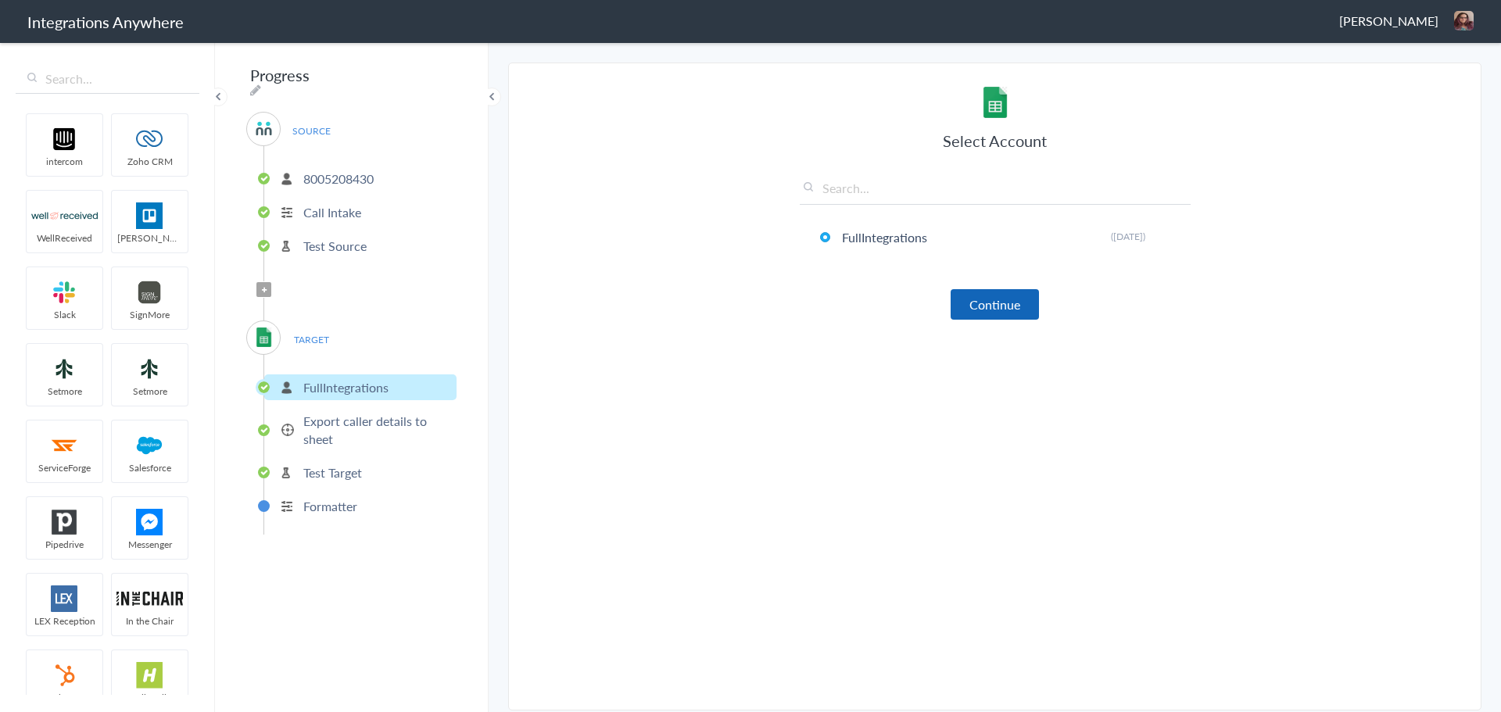
click at [1006, 294] on button "Continue" at bounding box center [995, 304] width 88 height 30
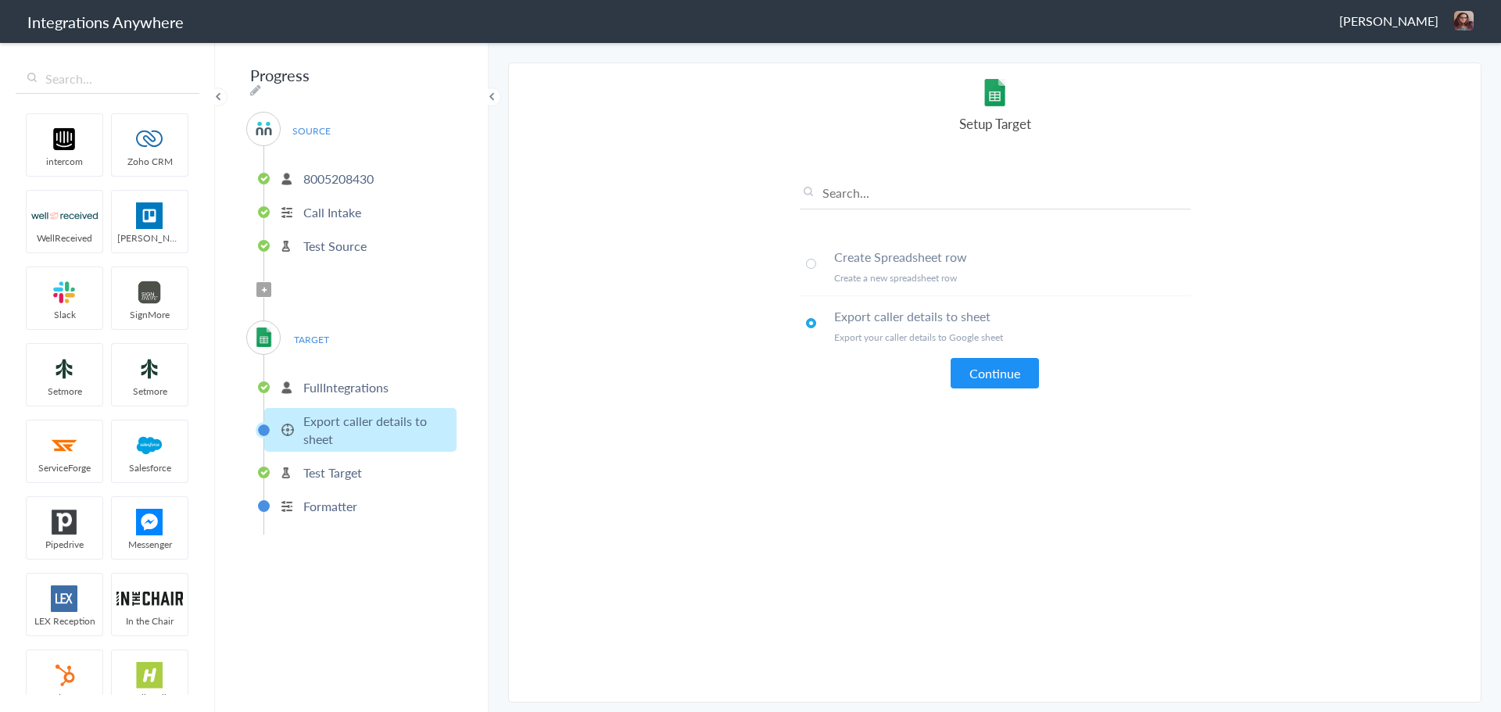
click at [812, 265] on span at bounding box center [811, 264] width 10 height 10
click at [809, 323] on span at bounding box center [811, 323] width 10 height 10
click at [821, 263] on li "Create Spreadsheet row Create a new spreadsheet row" at bounding box center [995, 266] width 391 height 59
click at [988, 379] on button "Continue" at bounding box center [995, 373] width 88 height 30
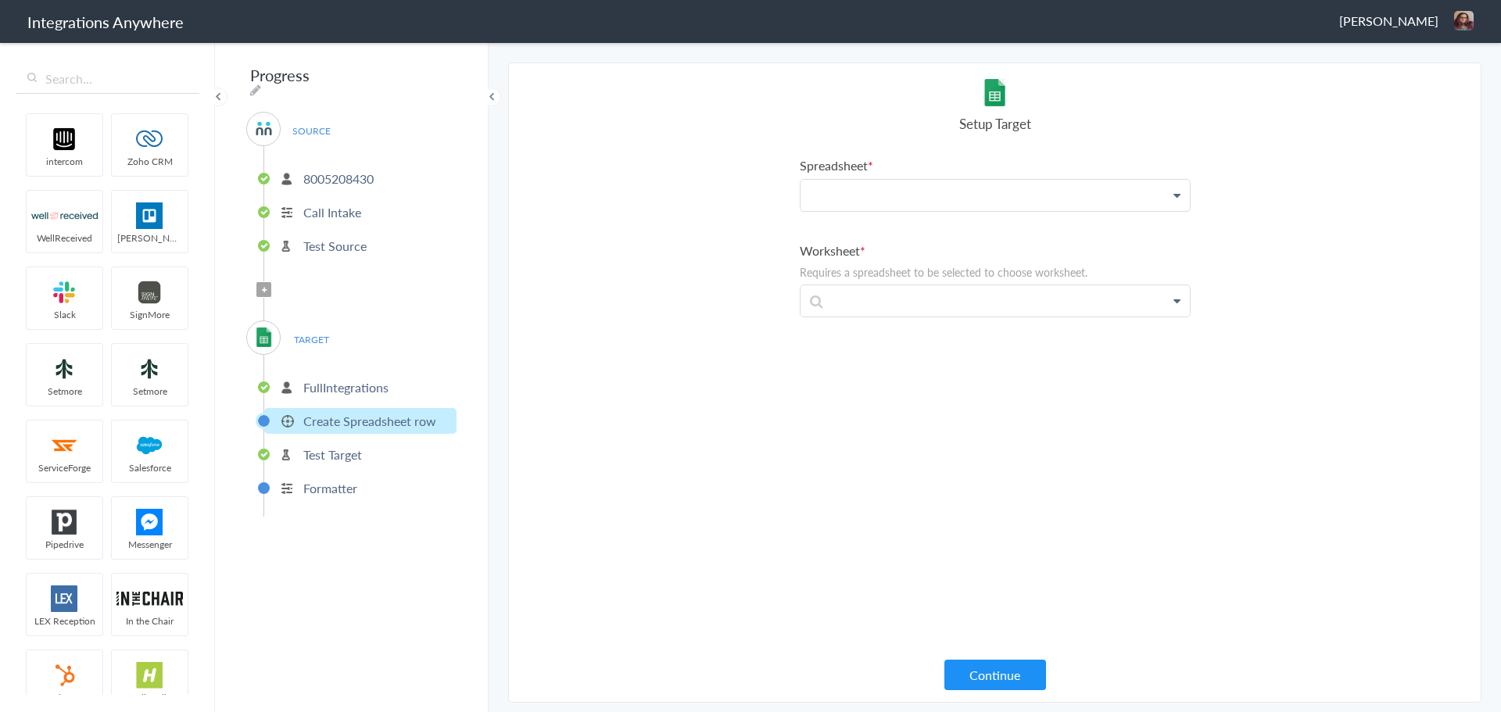
click at [901, 207] on p at bounding box center [995, 195] width 389 height 31
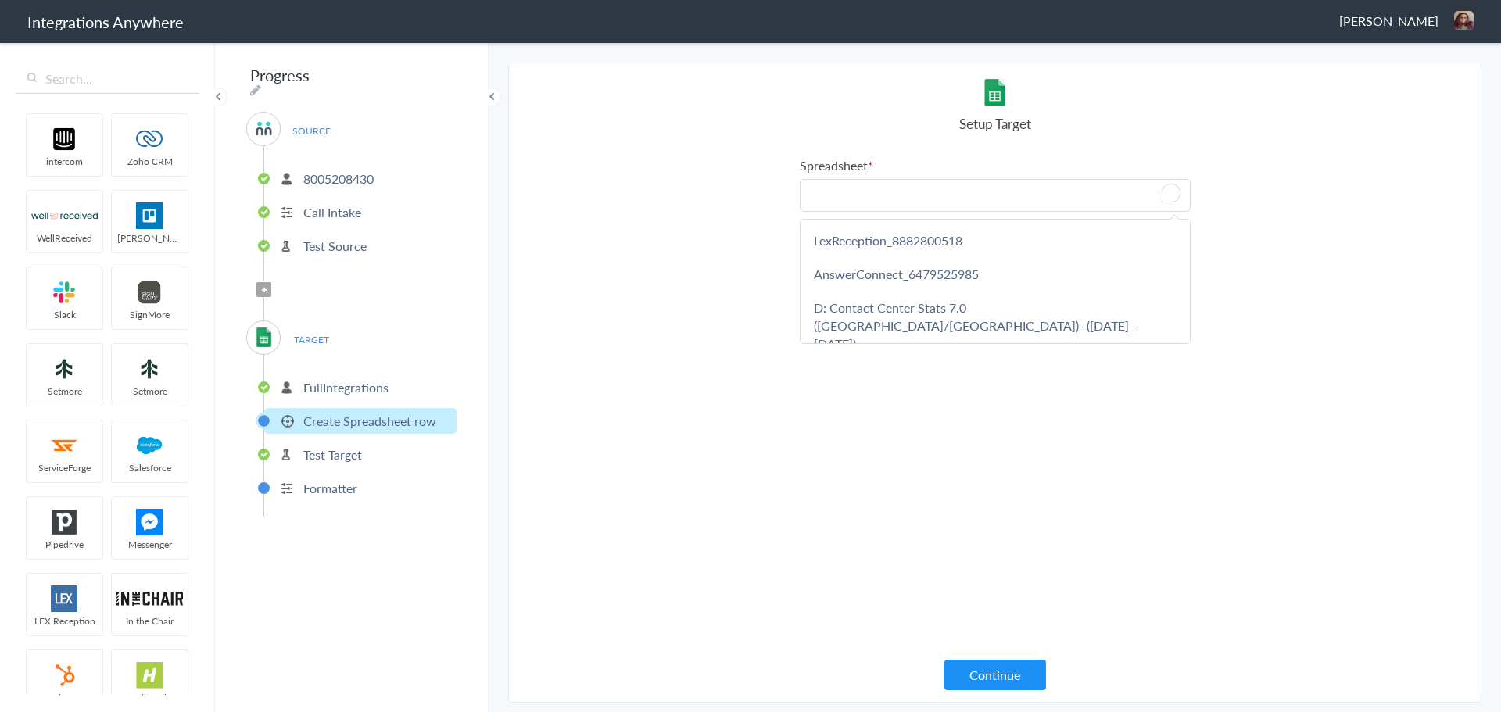
click at [907, 197] on p "To enrich screen reader interactions, please activate Accessibility in Grammarl…" at bounding box center [995, 195] width 389 height 31
click at [894, 199] on p "To enrich screen reader interactions, please activate Accessibility in Grammarl…" at bounding box center [995, 195] width 389 height 31
paste p "To enrich screen reader interactions, please activate Accessibility in Grammarl…"
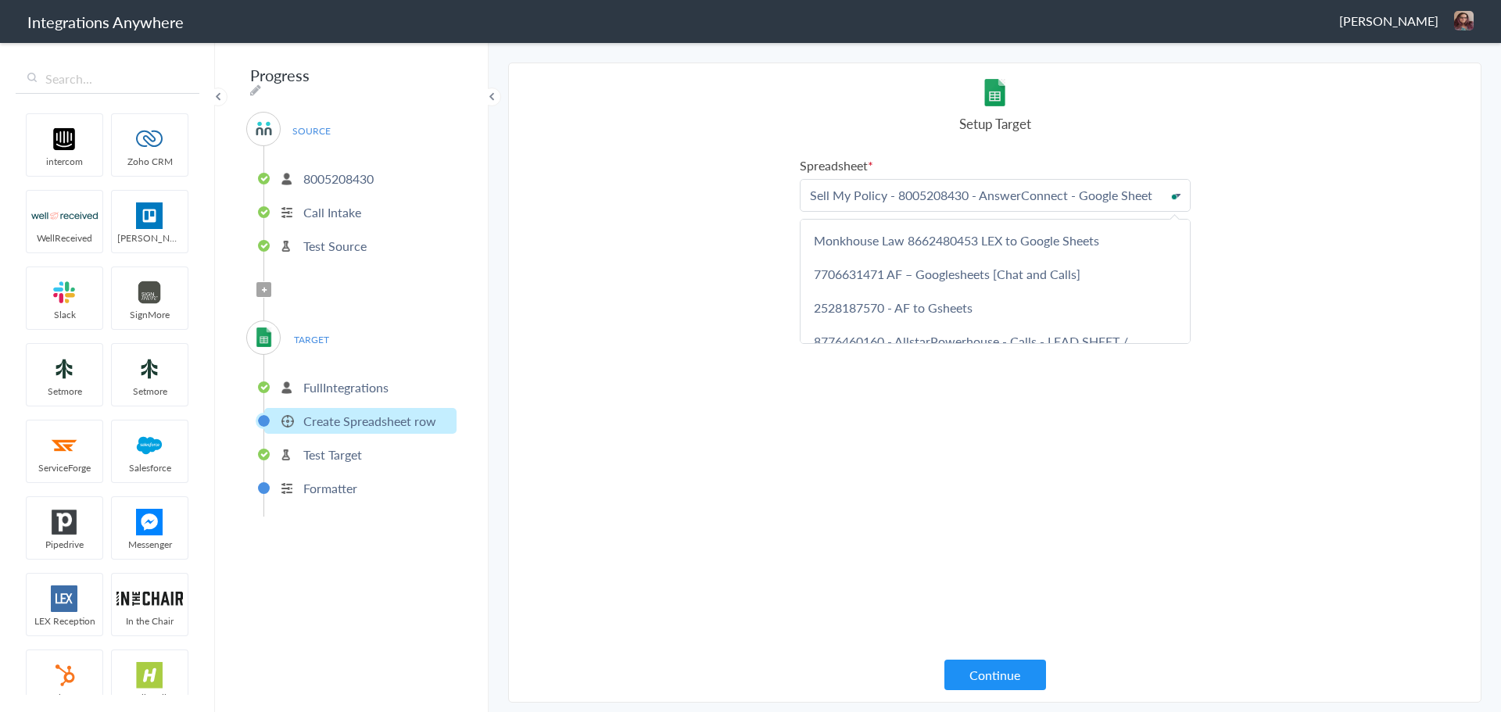
click at [764, 514] on section "Select Account 8005208430 Rename Delete (a few seconds ago) 5073990356 Rename D…" at bounding box center [994, 383] width 973 height 640
click at [1044, 202] on p "Sell My Policy - 8005208430 - AnswerConnect - Google Sheet" at bounding box center [995, 195] width 389 height 31
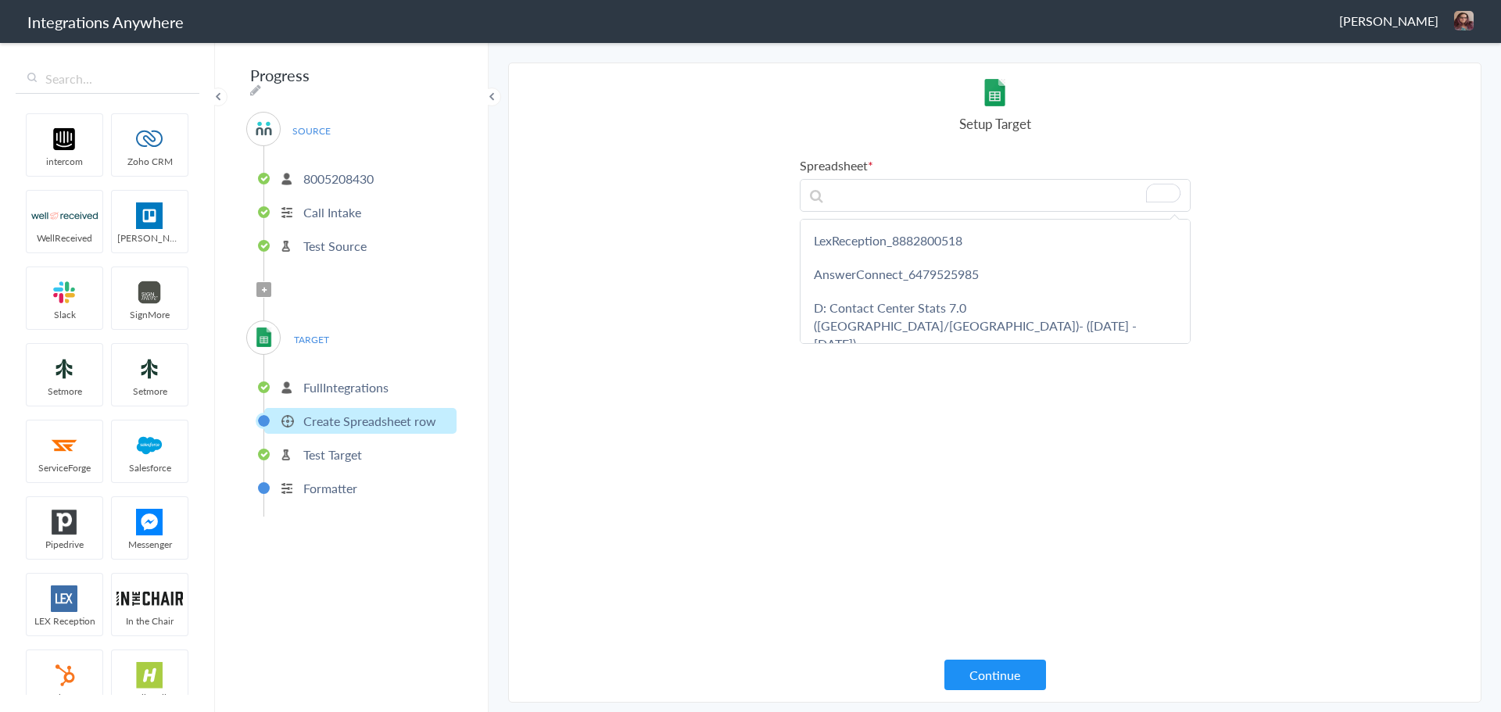
click at [1291, 184] on section "Select Account 8005208430 Rename Delete (a few seconds ago) 5073990356 Rename D…" at bounding box center [994, 383] width 973 height 640
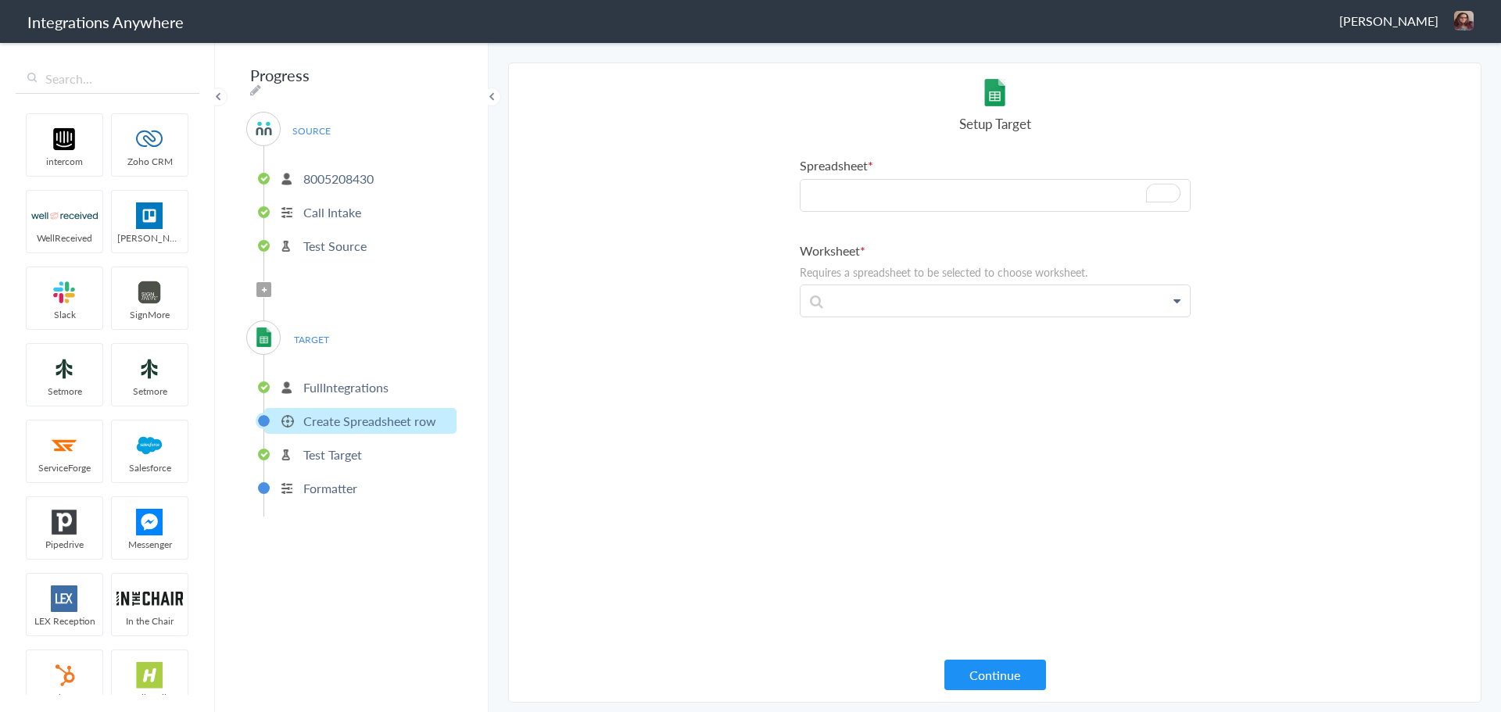
click at [996, 195] on p "To enrich screen reader interactions, please activate Accessibility in Grammarl…" at bounding box center [995, 195] width 389 height 31
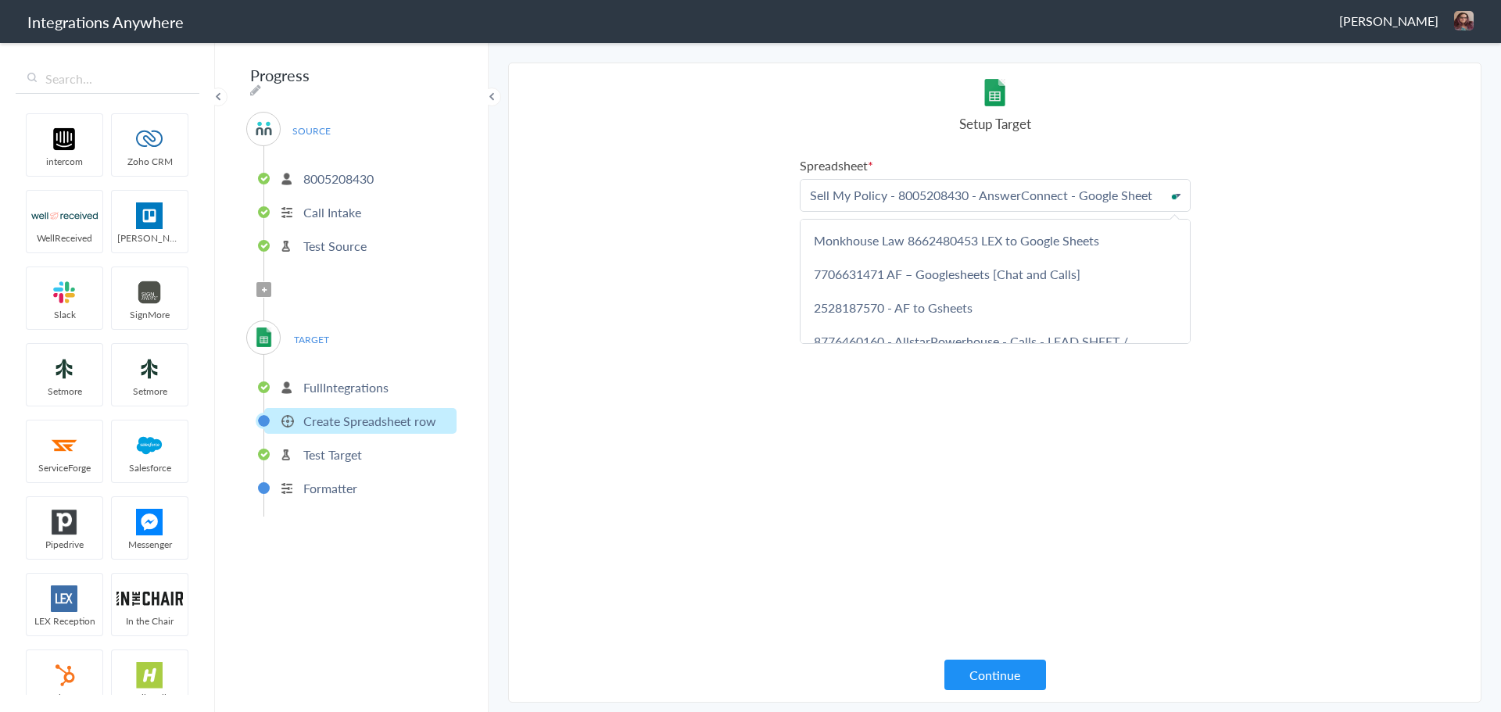
click at [1097, 449] on div "Spreadsheet Sell My Policy - 8005208430 - AnswerConnect - Google Sheet LexRecep…" at bounding box center [995, 409] width 391 height 506
click at [360, 239] on p "Test Source" at bounding box center [334, 246] width 63 height 18
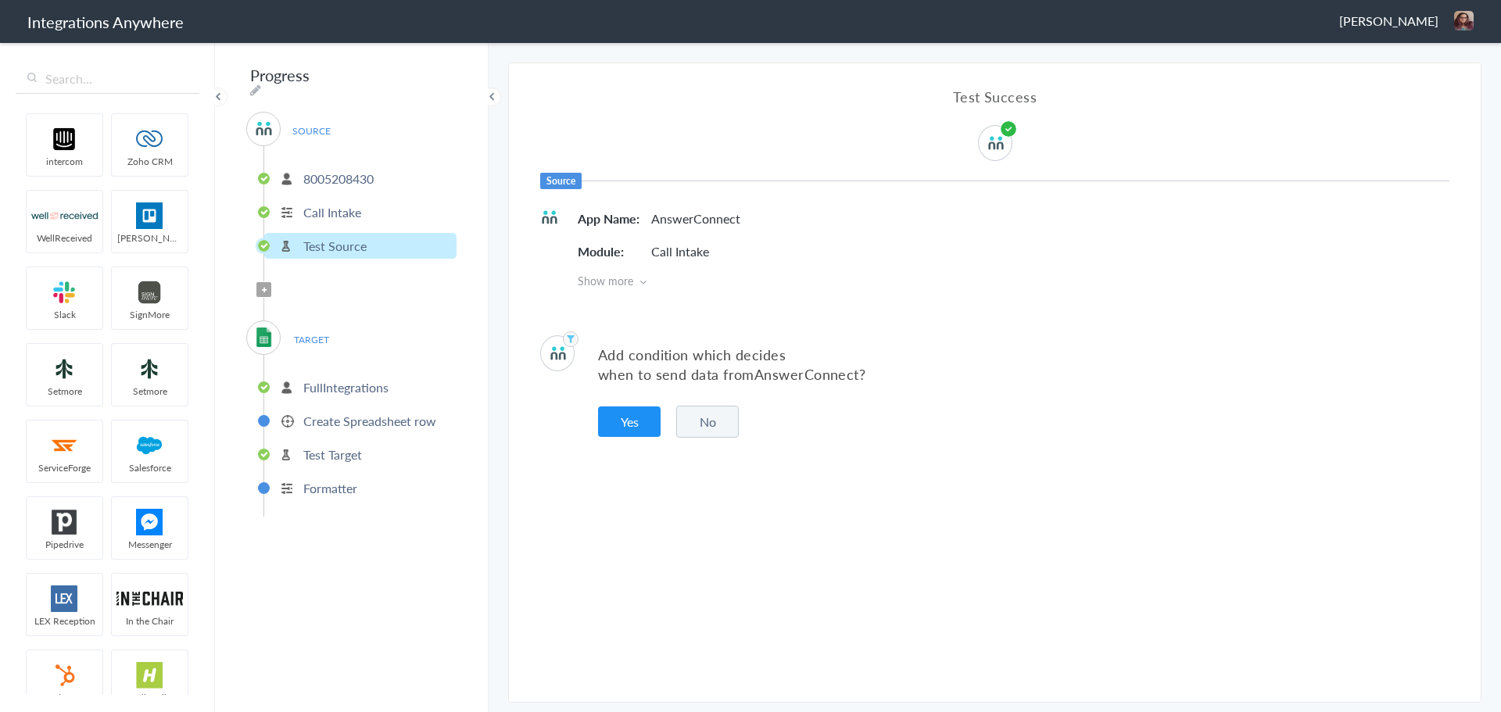
click at [708, 423] on button "No" at bounding box center [707, 422] width 63 height 32
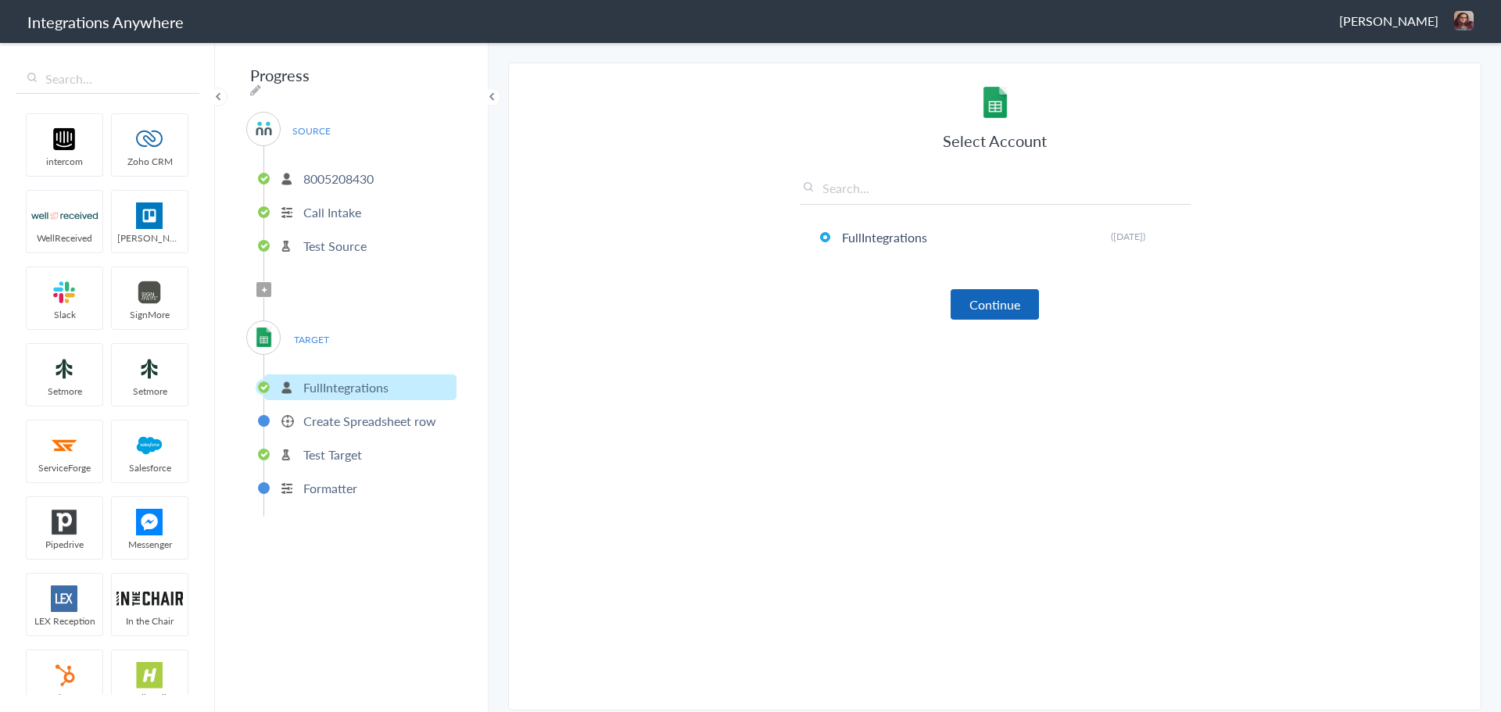
click at [1021, 310] on button "Continue" at bounding box center [995, 304] width 88 height 30
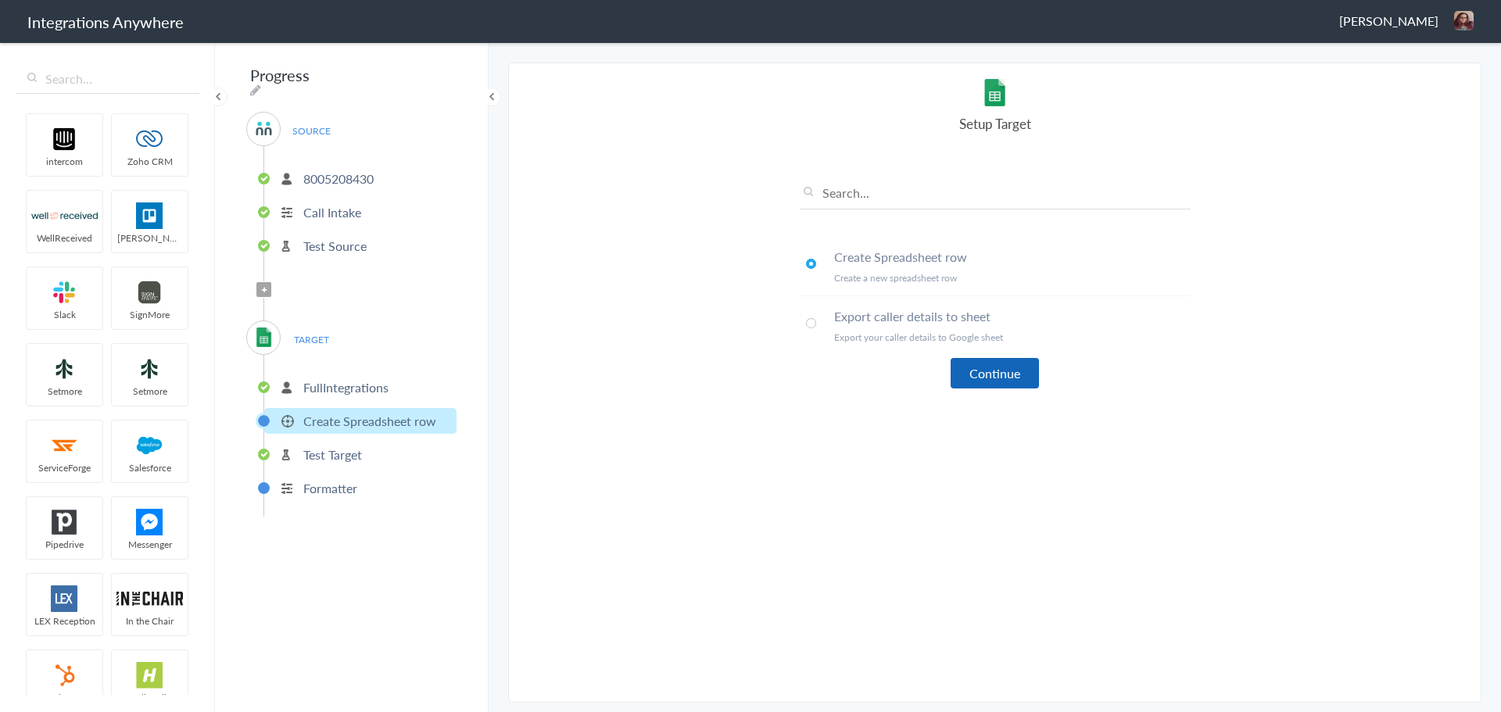
click at [987, 382] on button "Continue" at bounding box center [995, 373] width 88 height 30
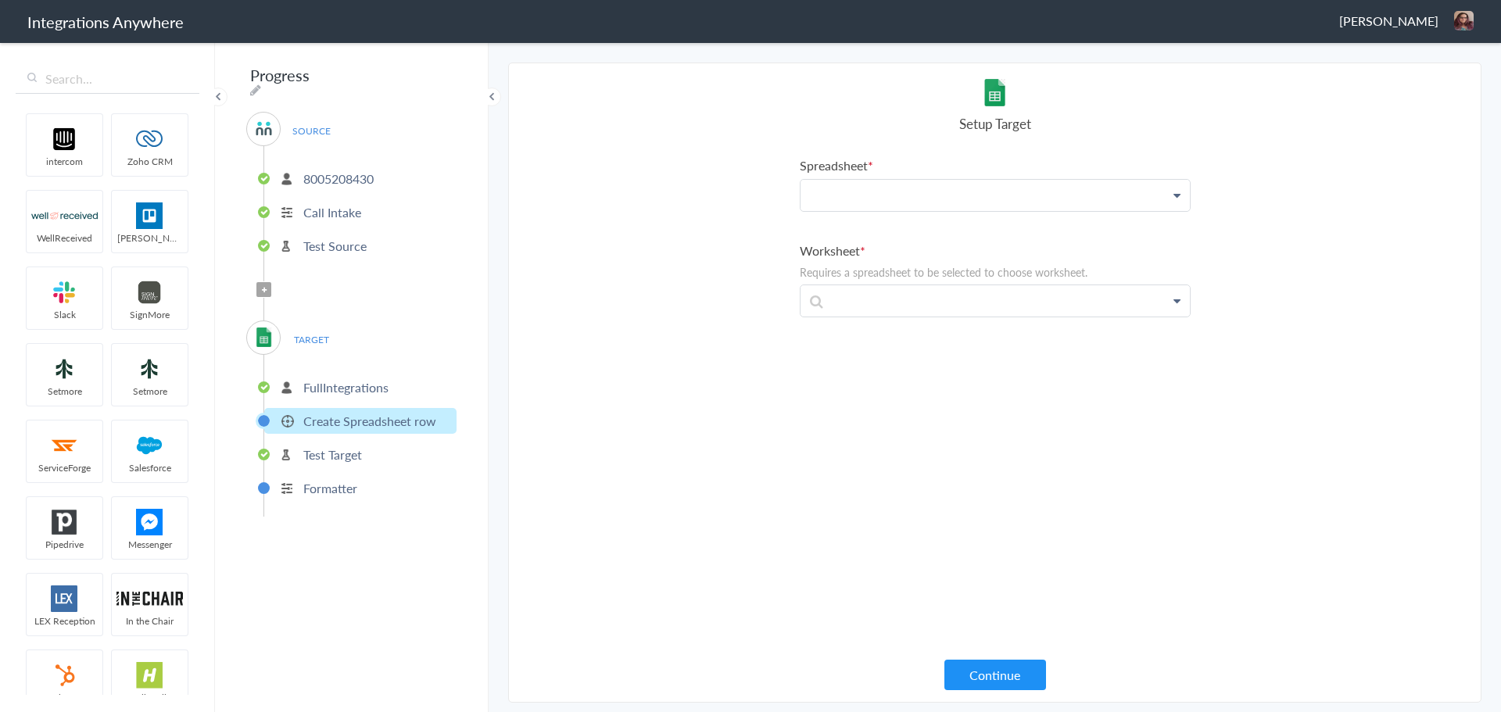
click at [937, 191] on p at bounding box center [995, 195] width 389 height 31
paste p
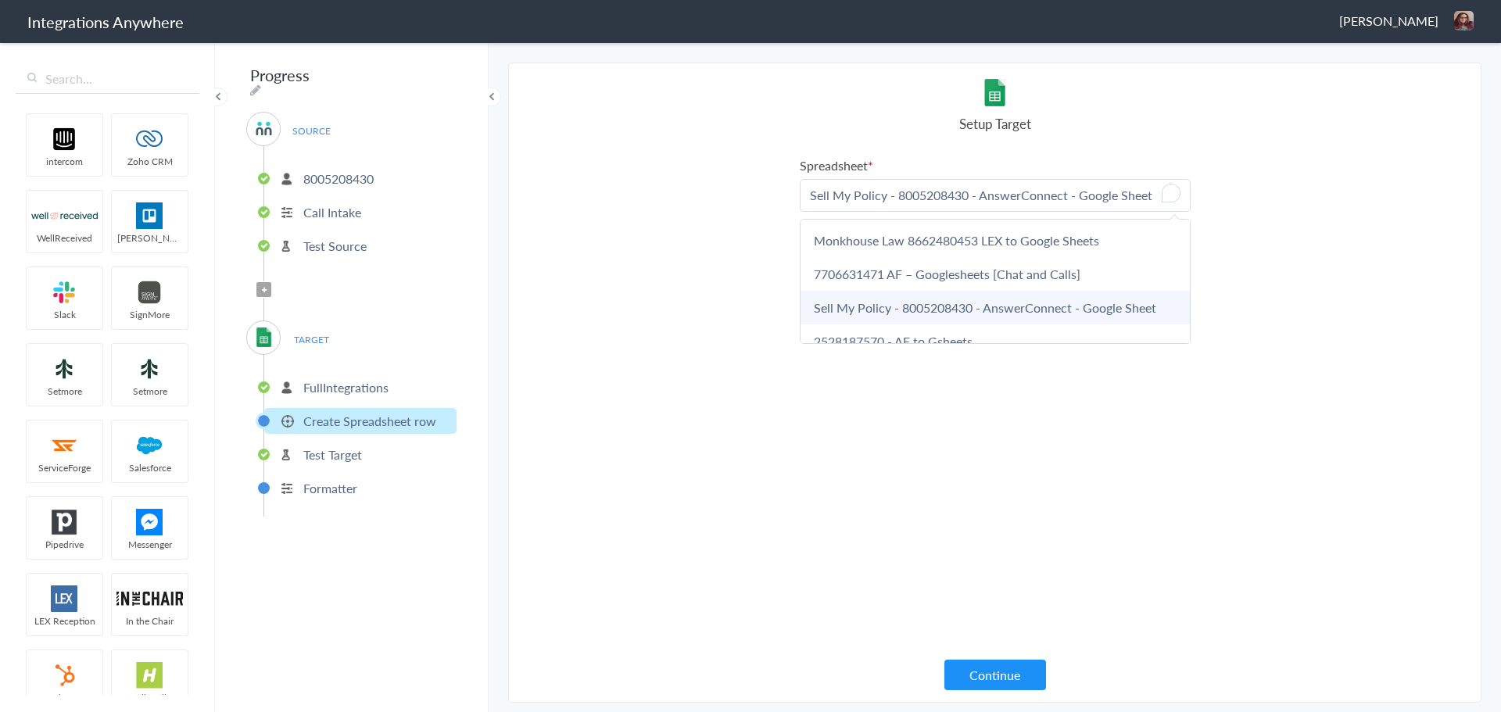
click at [1086, 310] on link "Sell My Policy - 8005208430 - AnswerConnect - Google Sheet" at bounding box center [995, 308] width 389 height 34
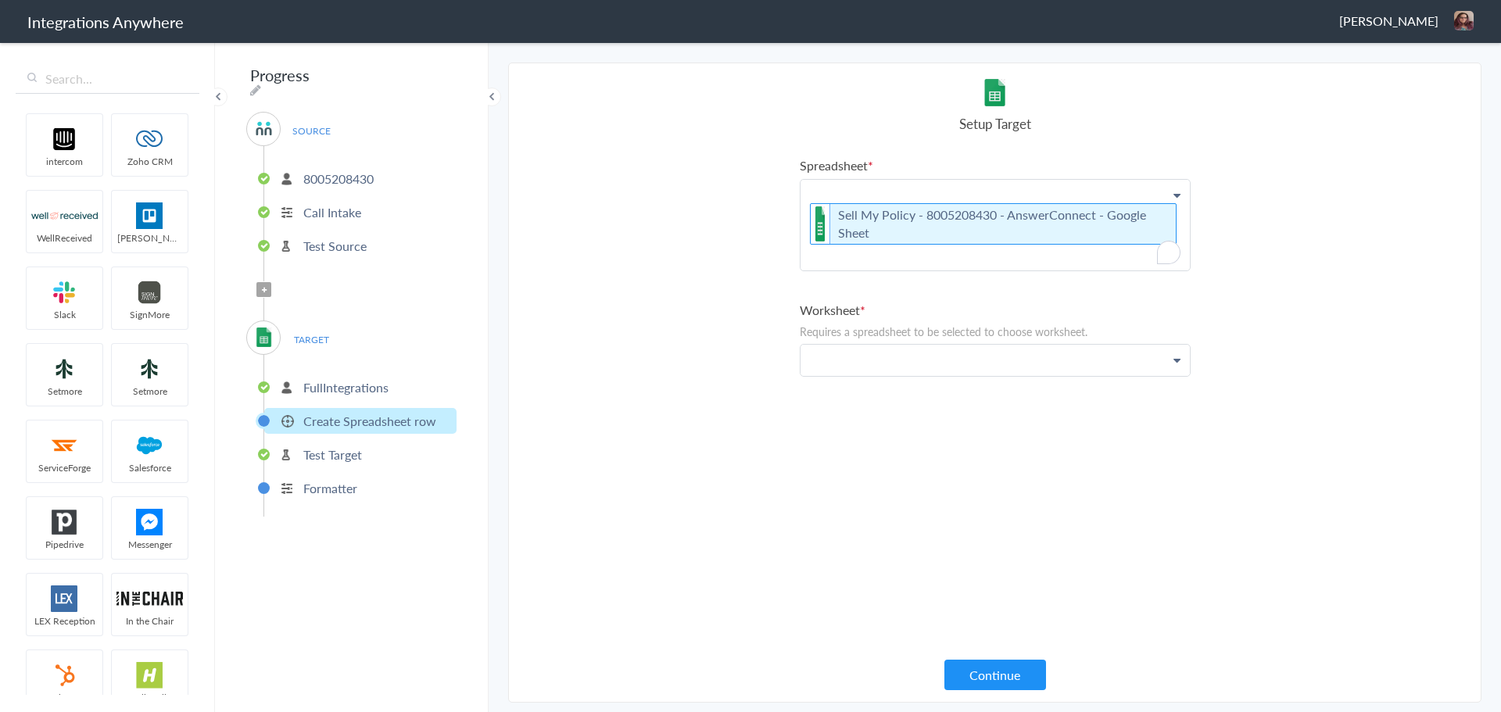
click at [955, 371] on p at bounding box center [995, 360] width 389 height 31
click at [955, 405] on link "Sheet1" at bounding box center [995, 406] width 389 height 34
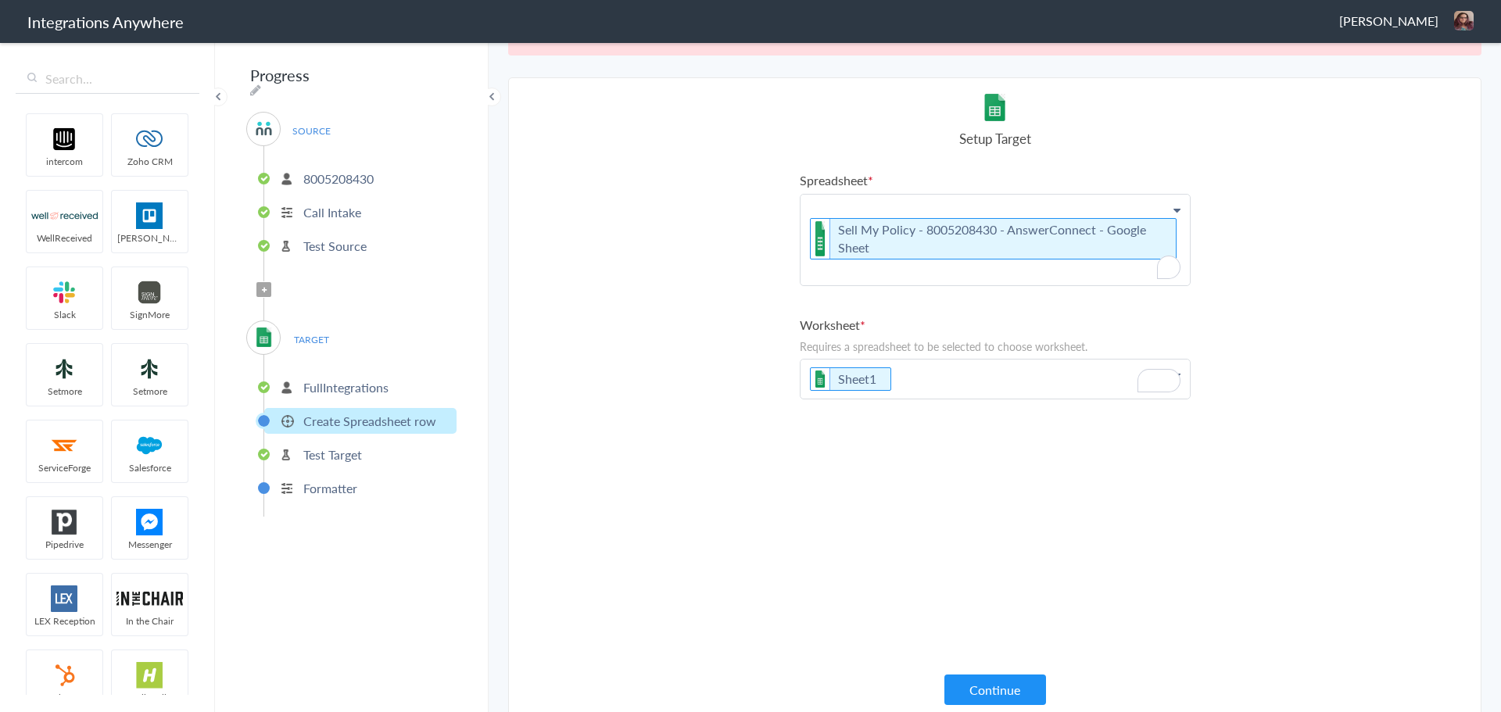
scroll to position [40, 0]
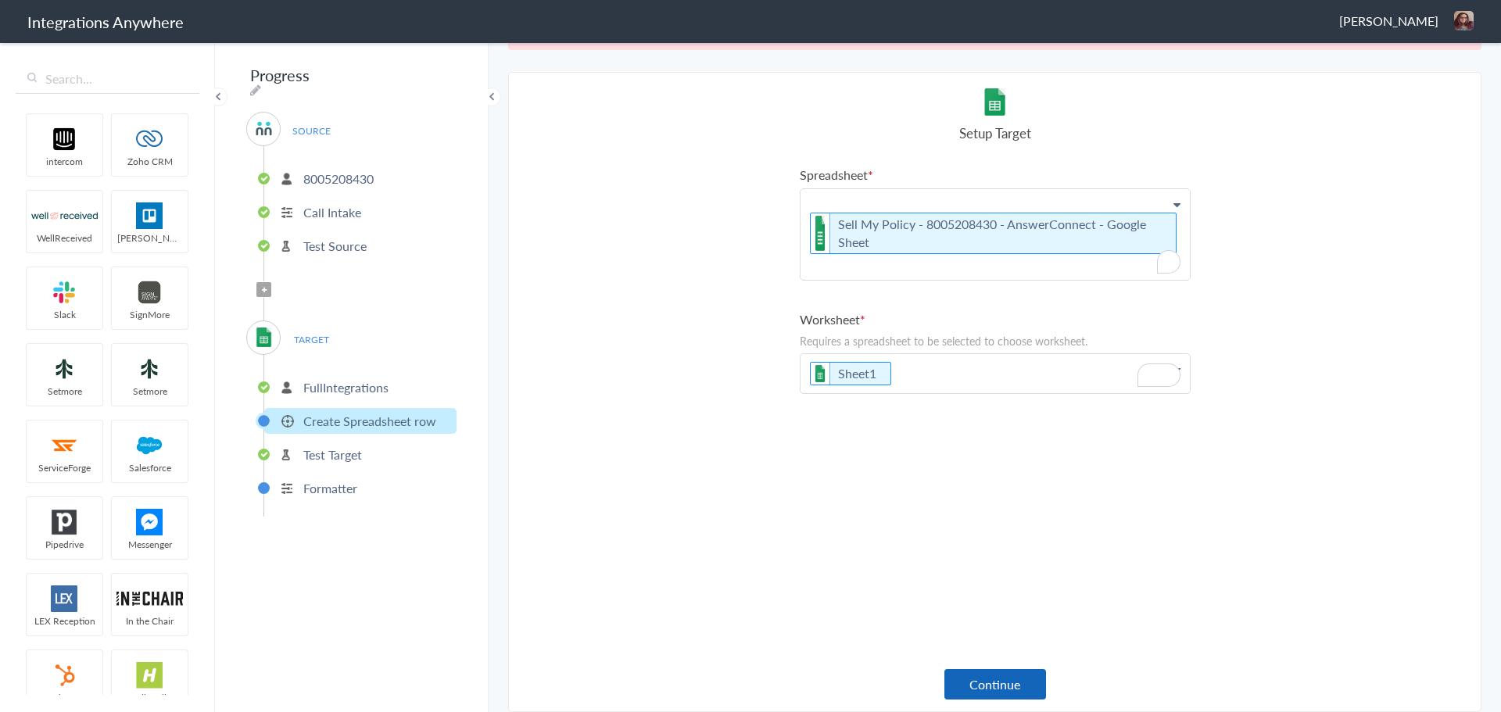
click at [1000, 674] on button "Continue" at bounding box center [995, 684] width 102 height 30
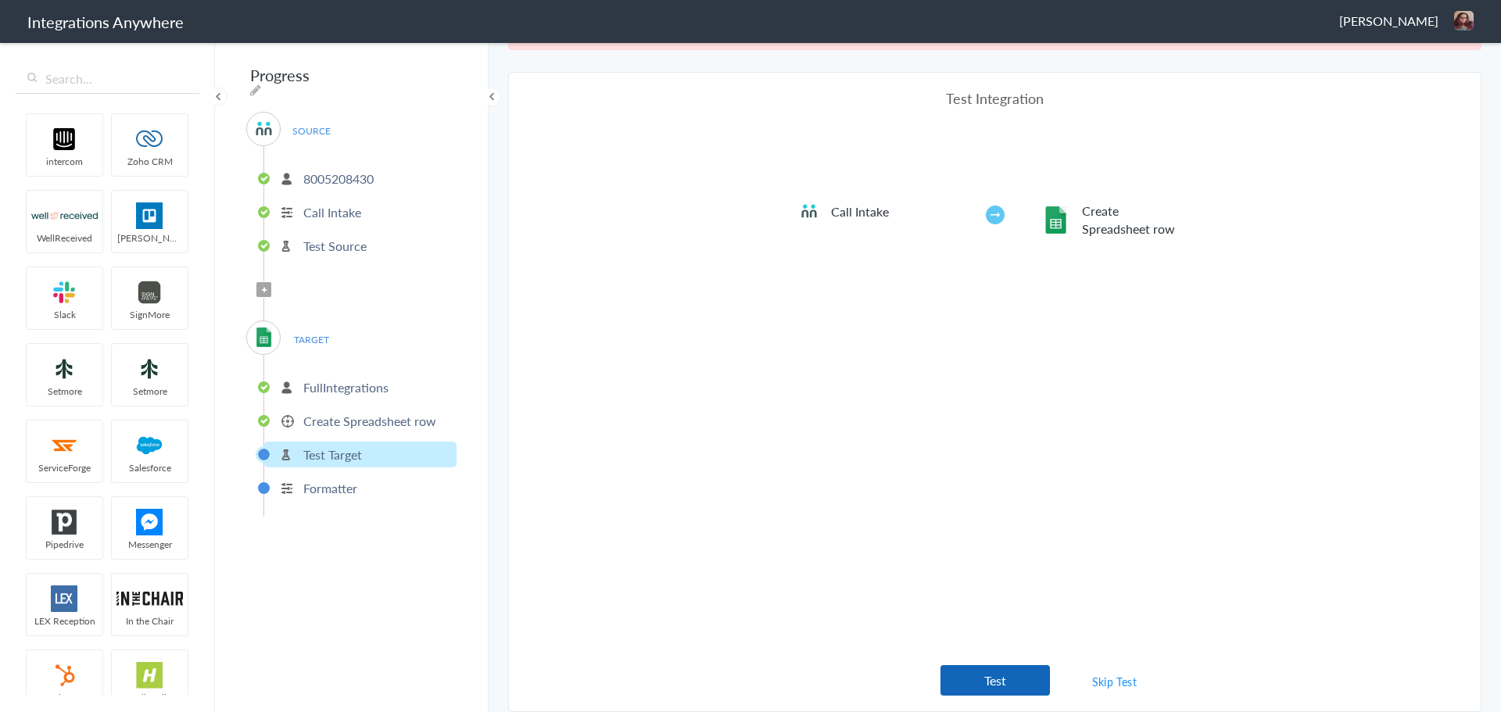
click at [1016, 683] on button "Test" at bounding box center [995, 680] width 109 height 30
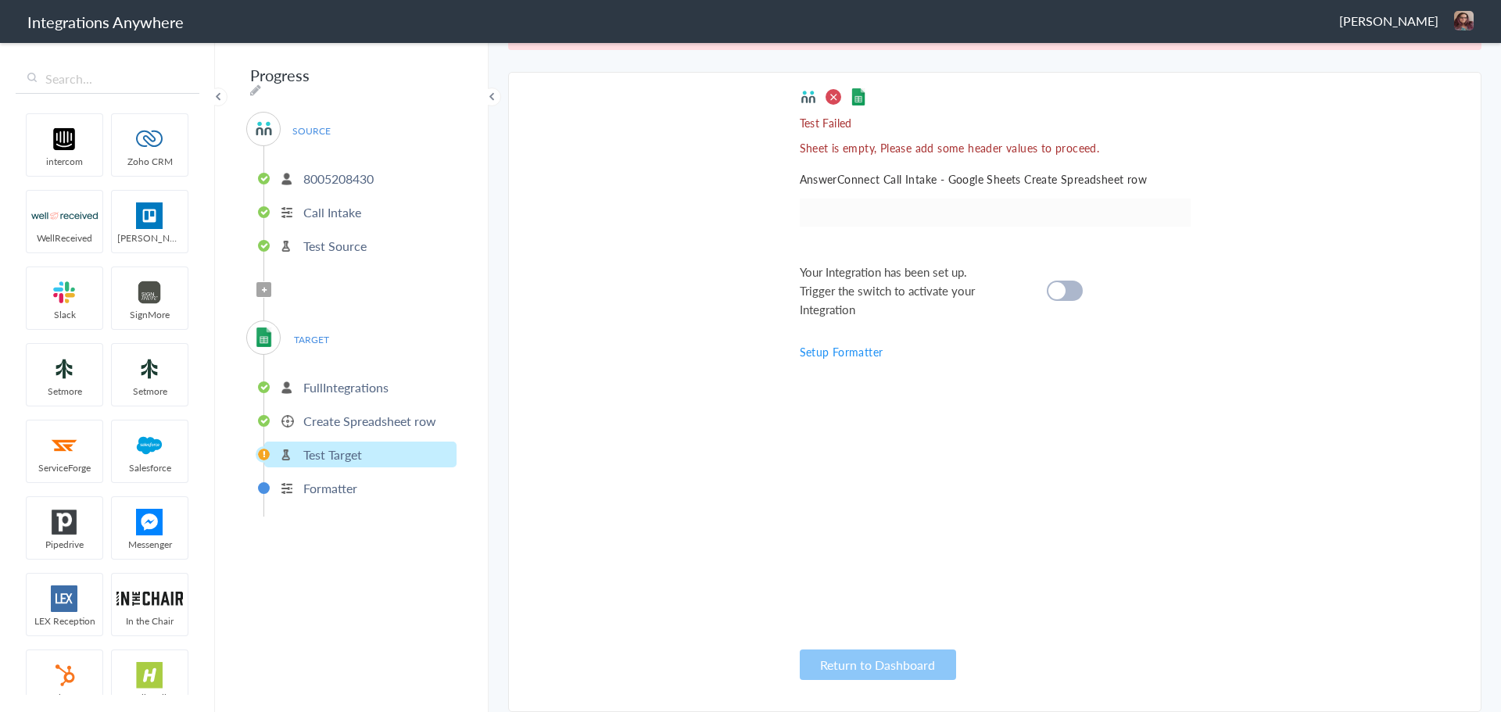
click at [331, 479] on p "Formatter" at bounding box center [330, 488] width 54 height 18
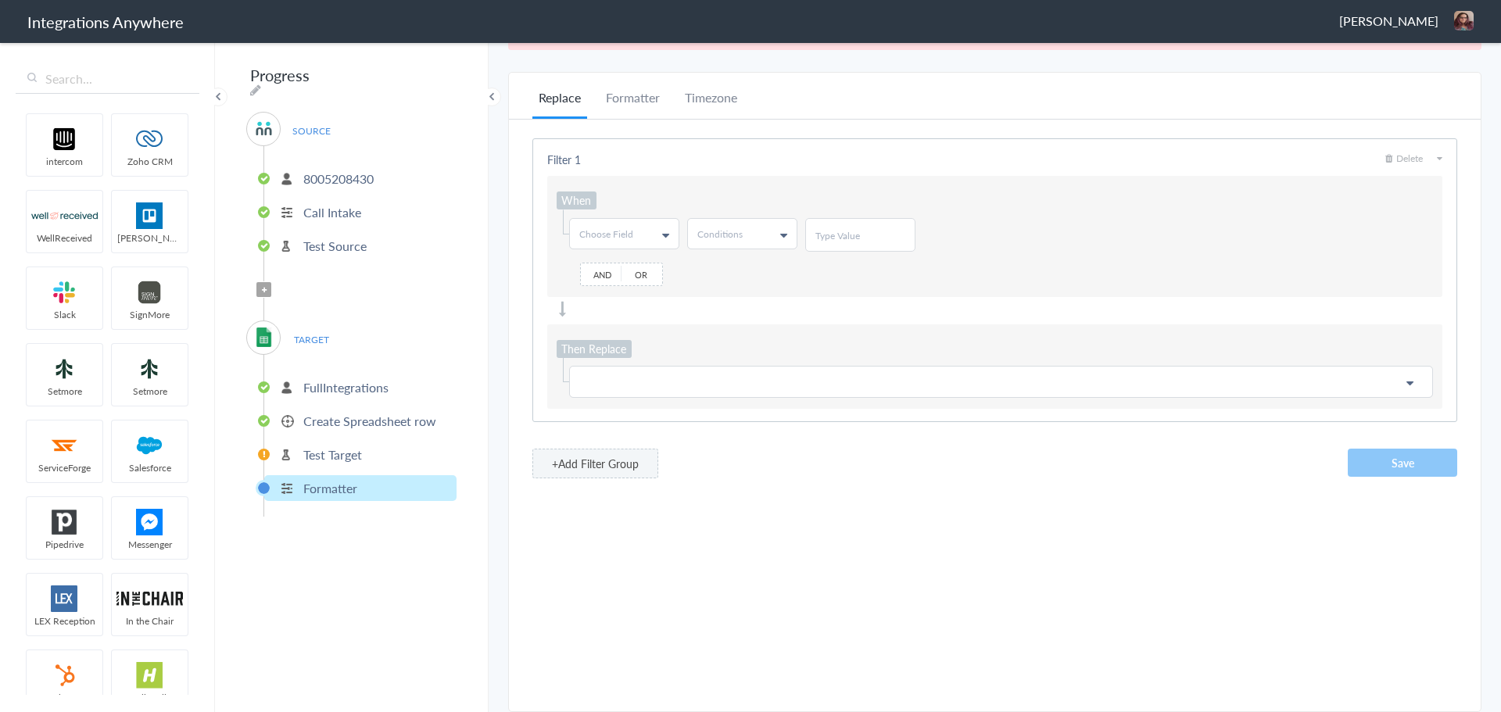
click at [325, 417] on p "Create Spreadsheet row" at bounding box center [369, 421] width 133 height 18
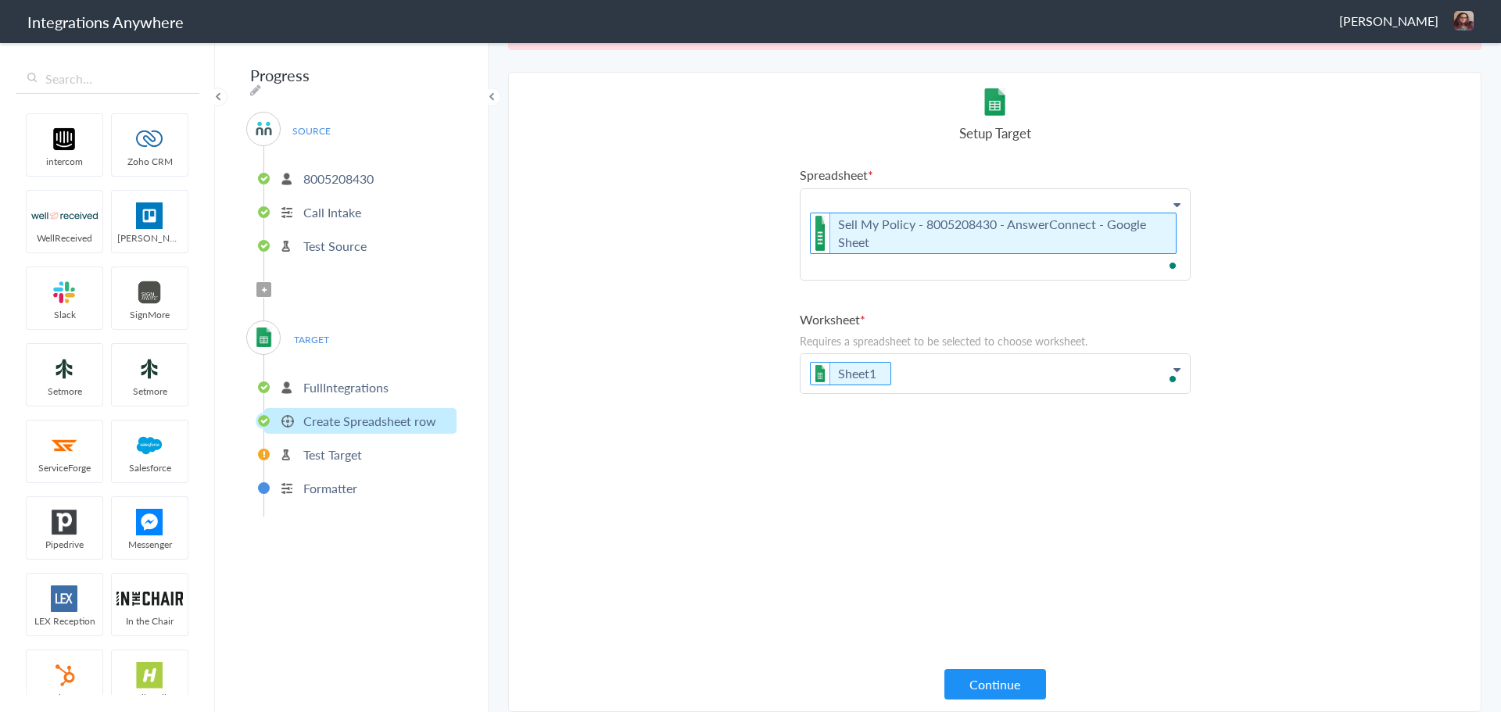
click at [327, 378] on p "FullIntegrations" at bounding box center [345, 387] width 85 height 18
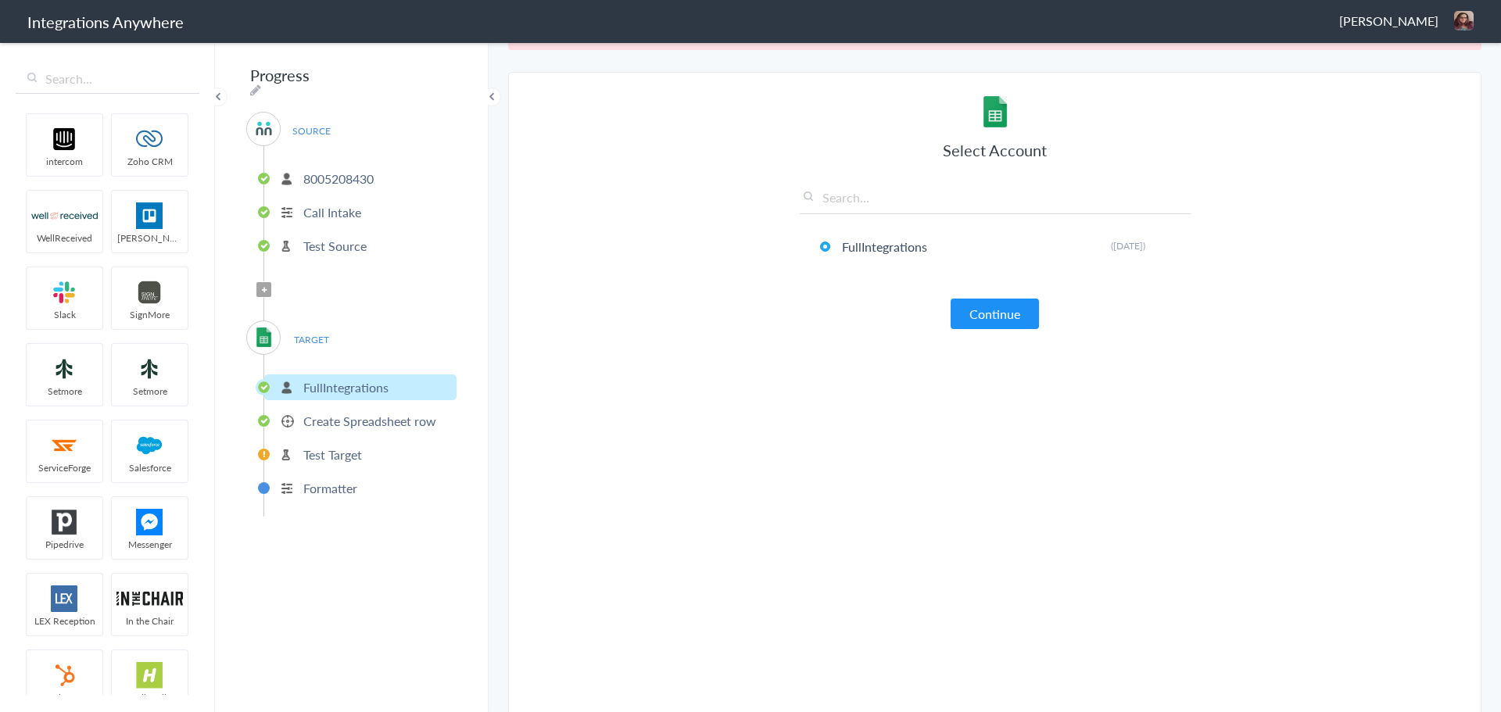
click at [344, 412] on p "Create Spreadsheet row" at bounding box center [369, 421] width 133 height 18
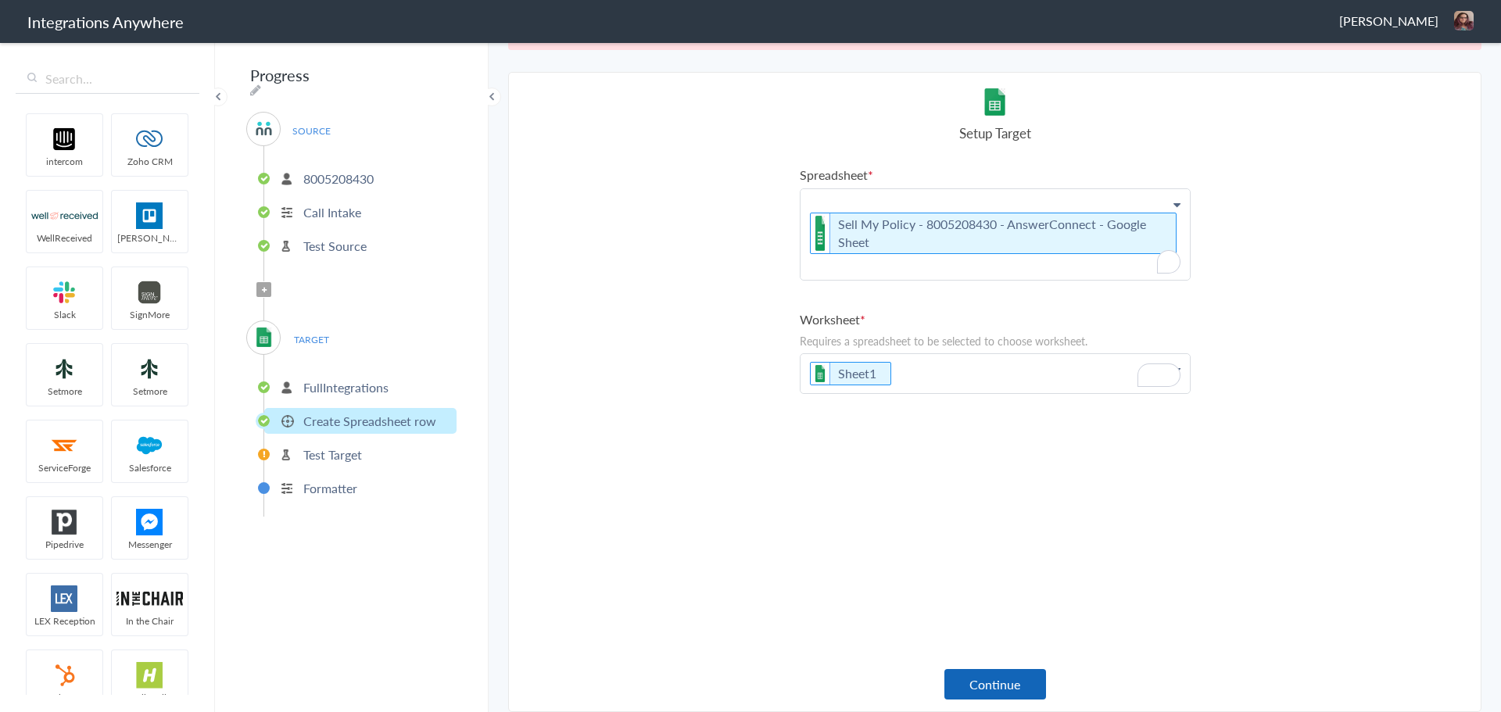
click at [973, 675] on button "Continue" at bounding box center [995, 684] width 102 height 30
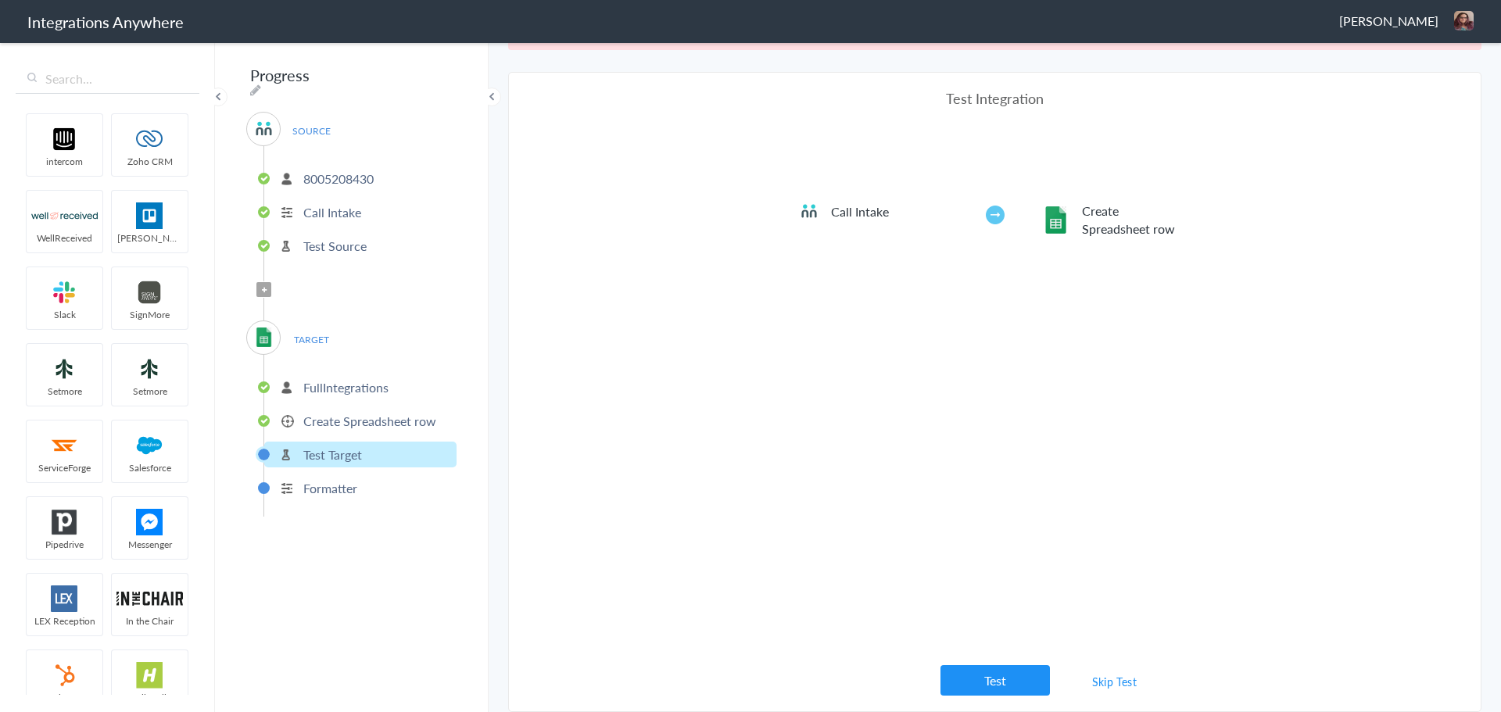
click at [1094, 681] on link "Skip Test" at bounding box center [1114, 682] width 83 height 28
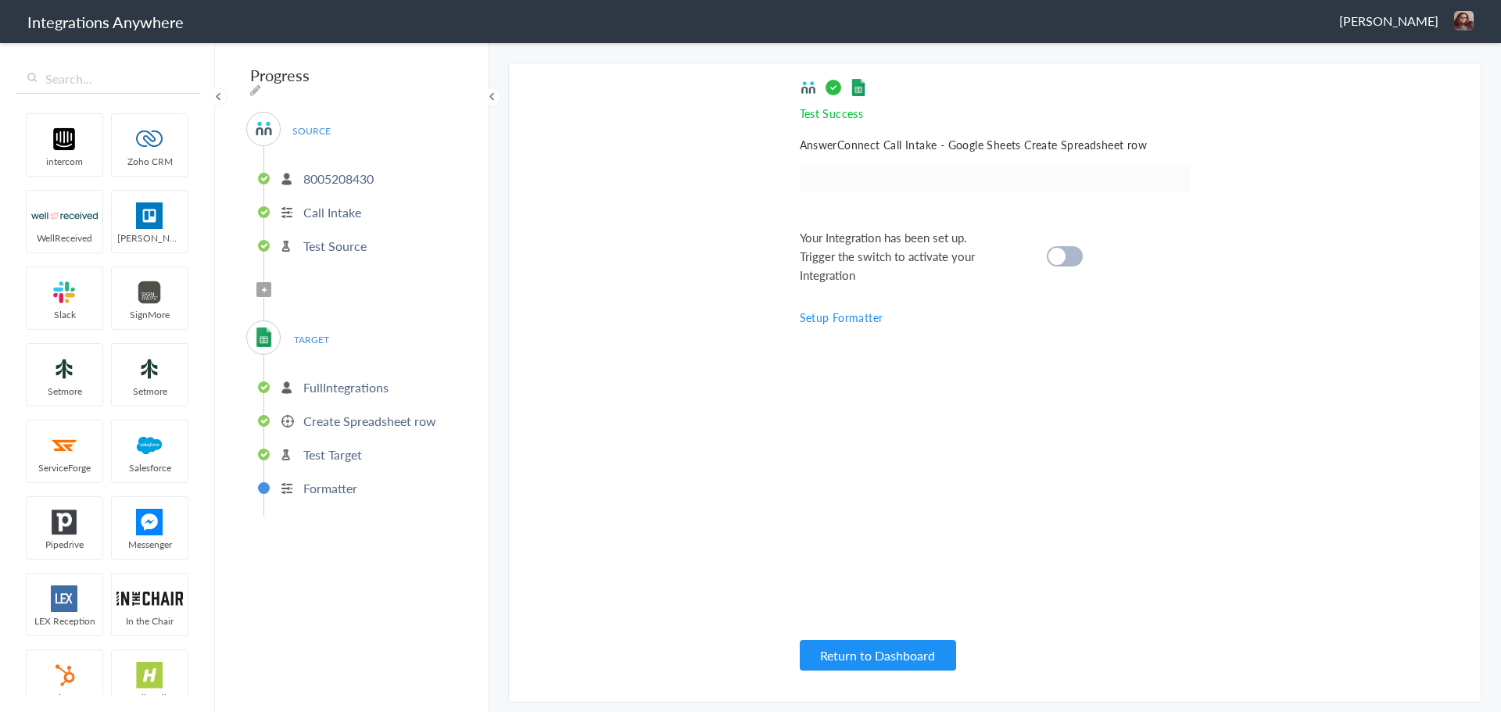
scroll to position [0, 0]
click at [321, 378] on p "FullIntegrations" at bounding box center [345, 387] width 85 height 18
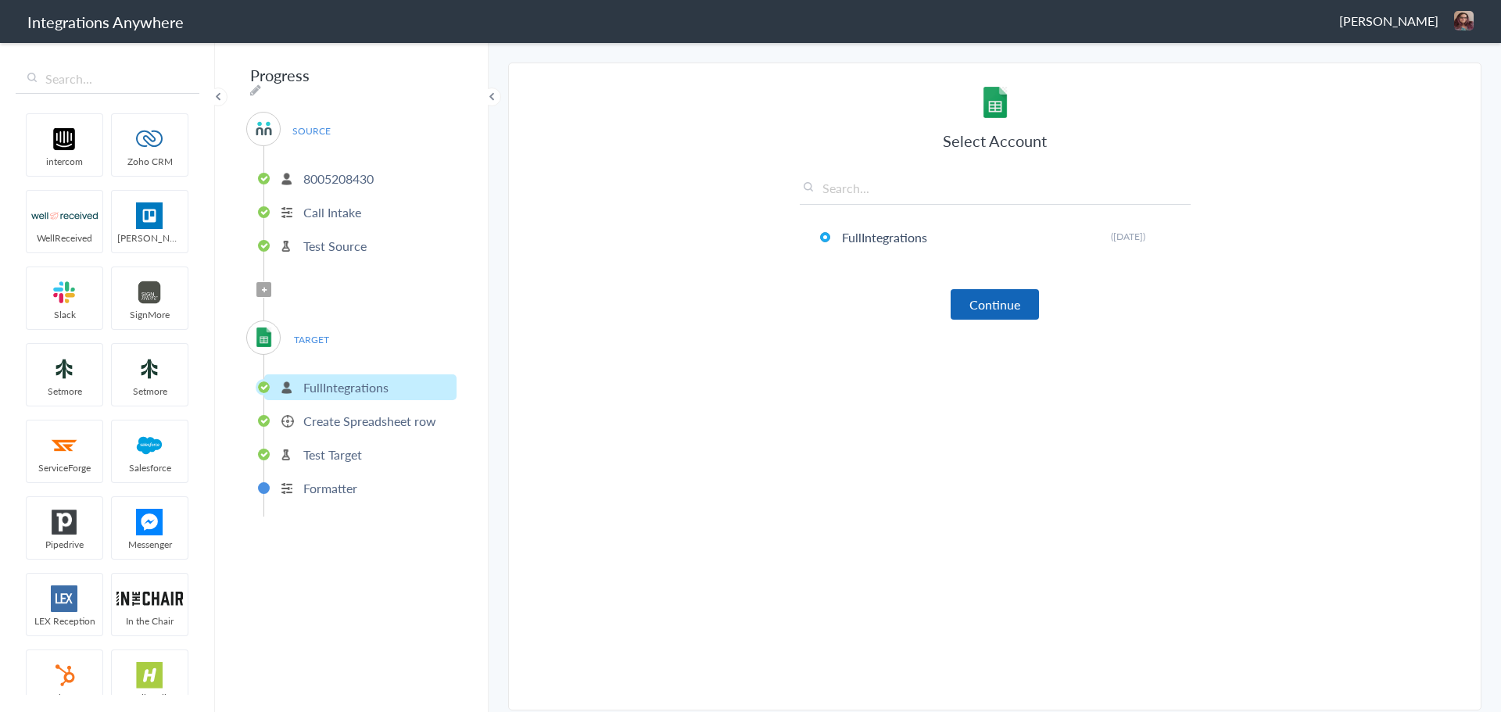
click at [1021, 310] on button "Continue" at bounding box center [995, 304] width 88 height 30
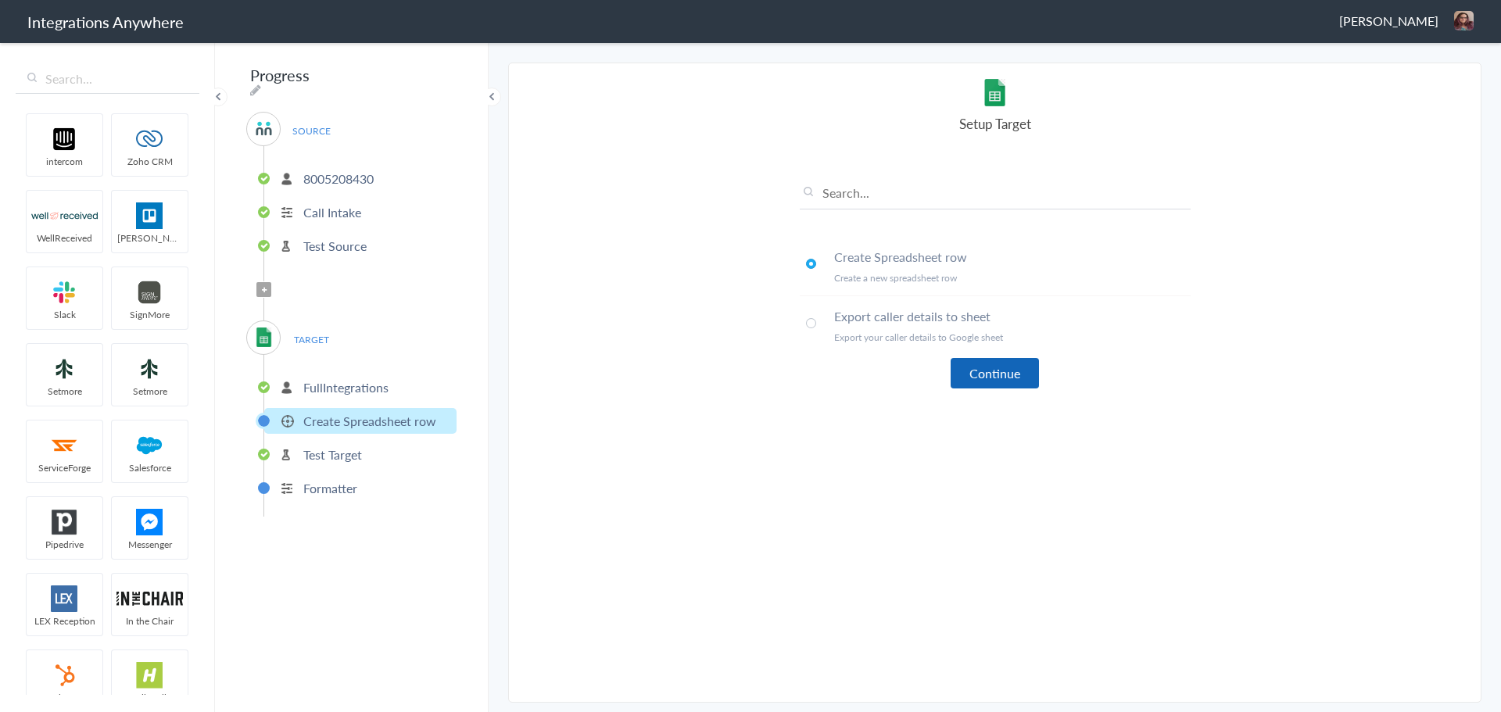
click at [1002, 375] on button "Continue" at bounding box center [995, 373] width 88 height 30
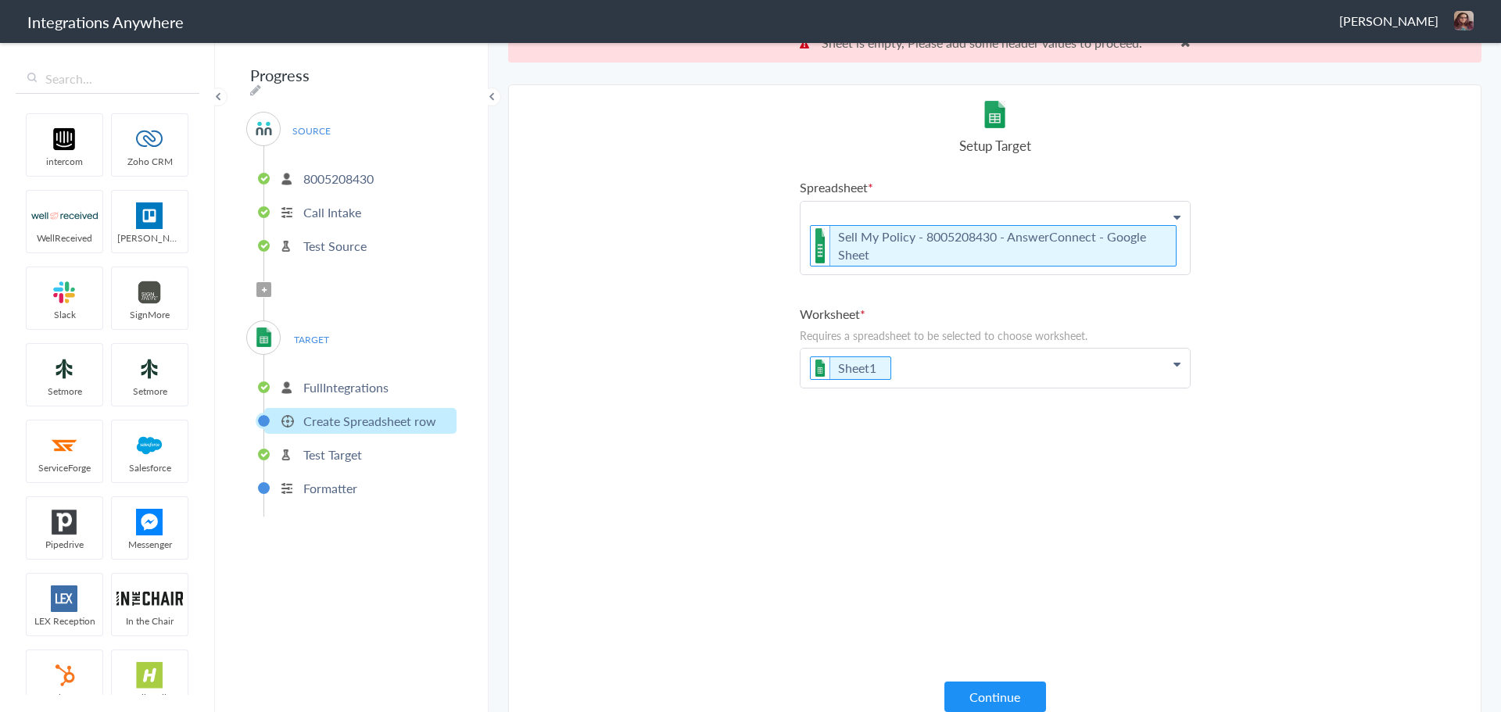
scroll to position [40, 0]
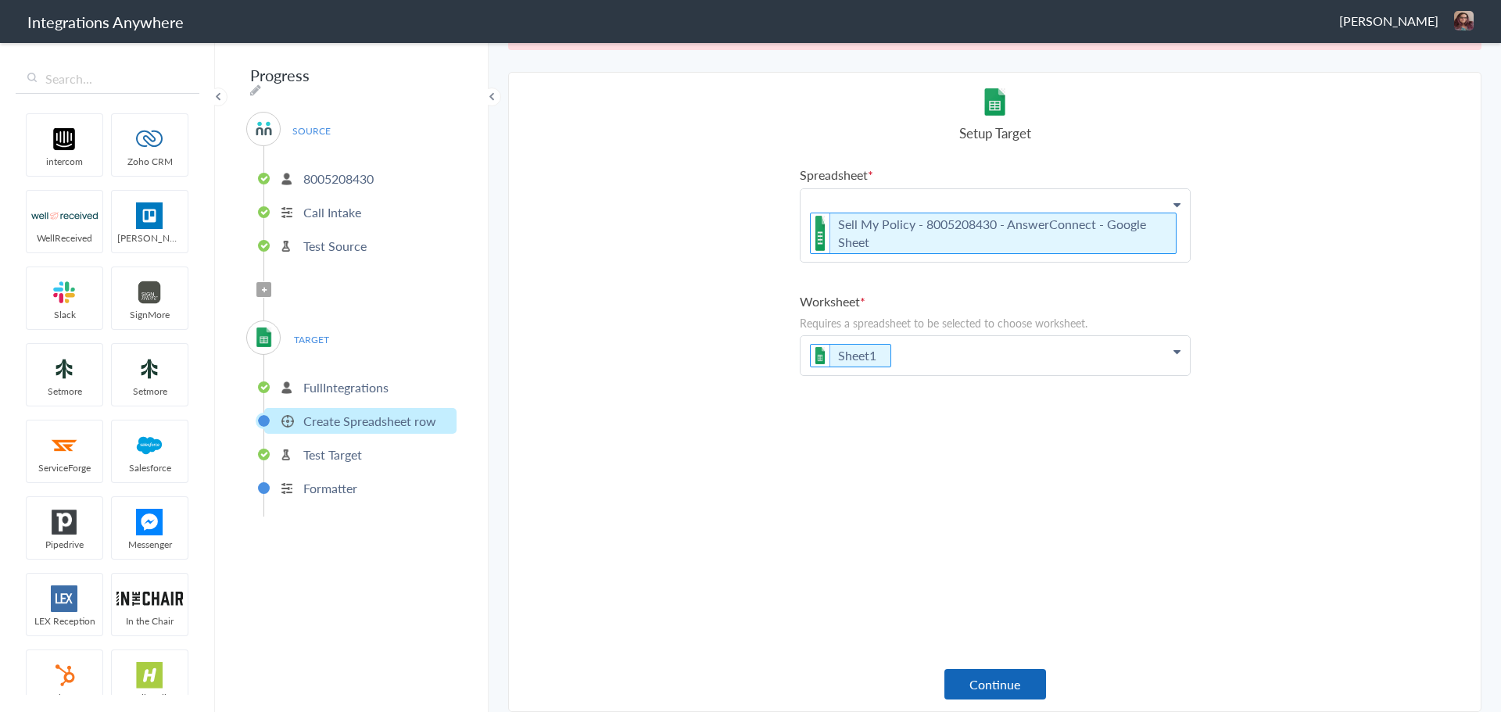
click at [1002, 686] on button "Continue" at bounding box center [995, 684] width 102 height 30
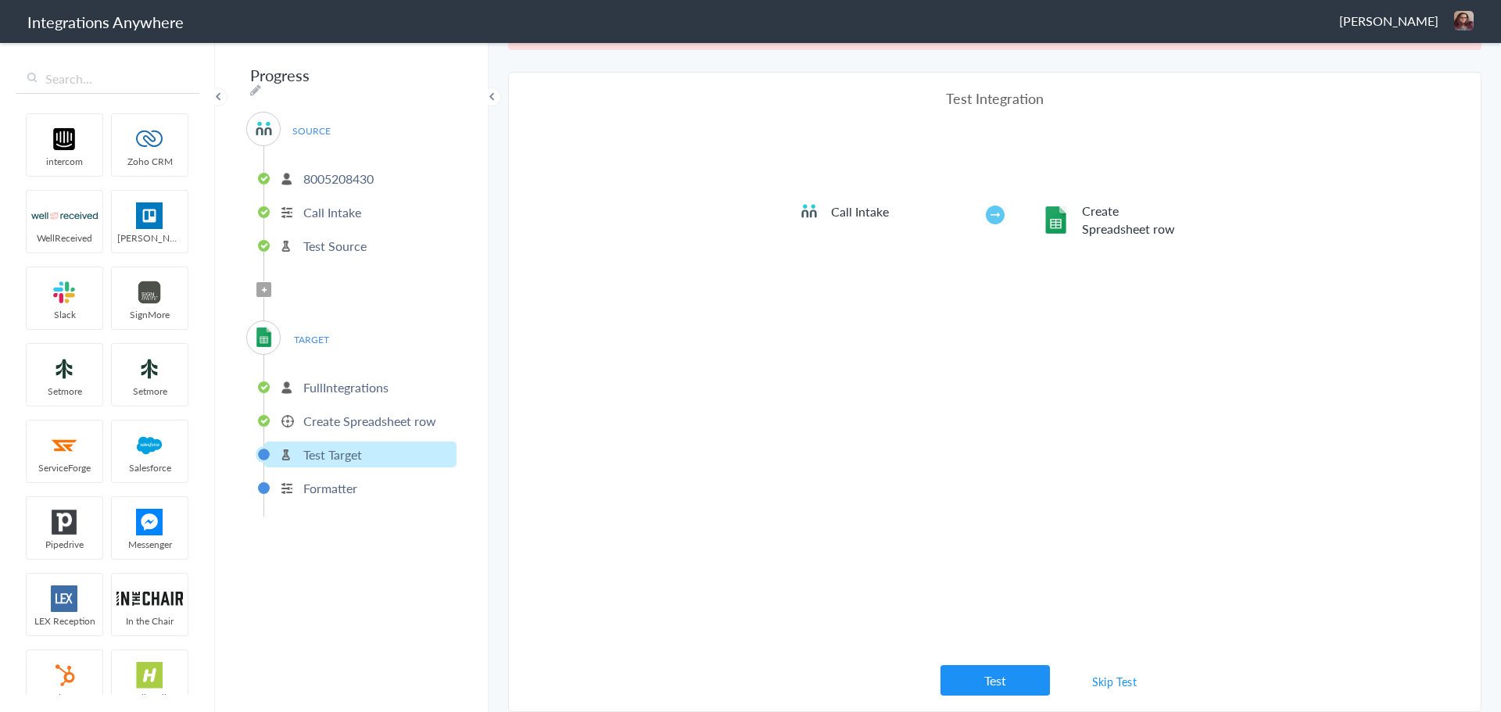
click at [1118, 679] on link "Skip Test" at bounding box center [1114, 682] width 83 height 28
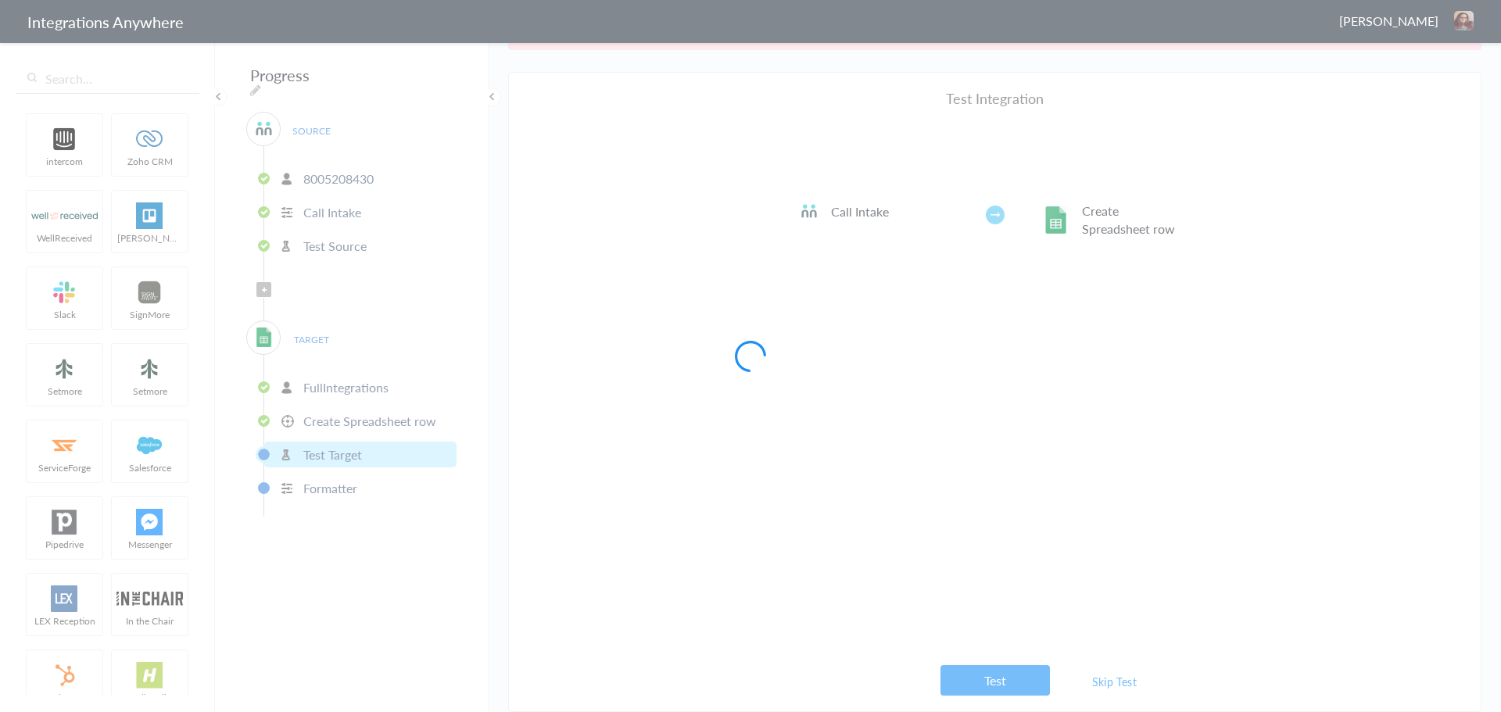
scroll to position [0, 0]
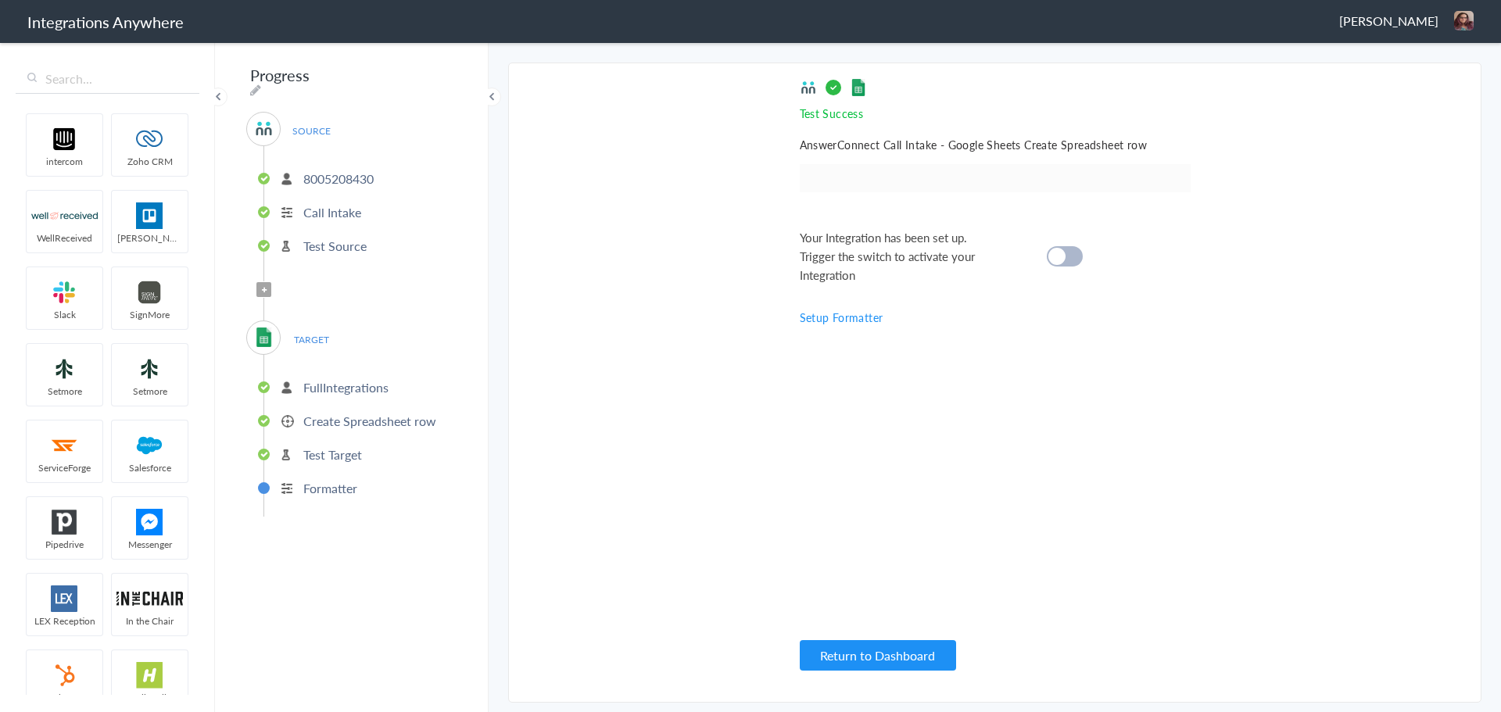
click at [353, 485] on p "Formatter" at bounding box center [330, 488] width 54 height 18
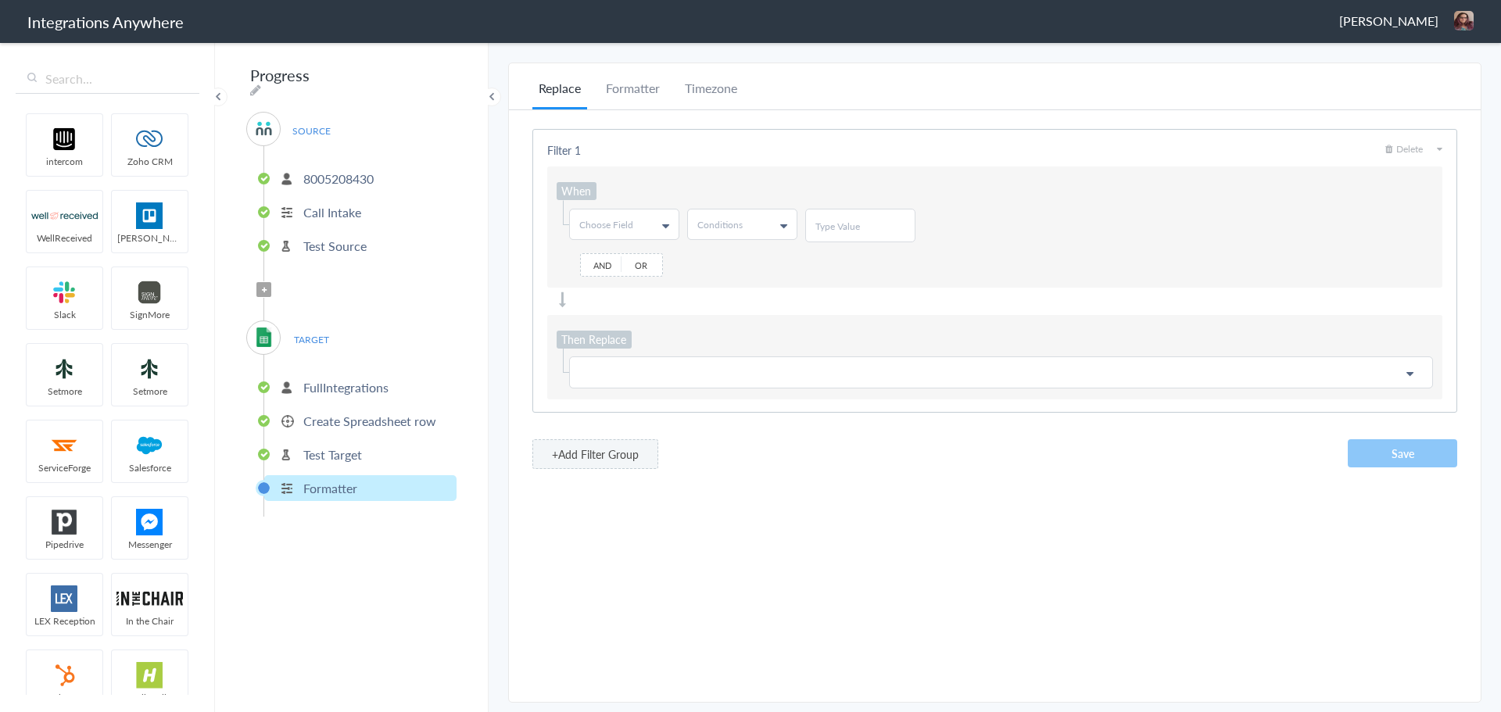
click at [338, 446] on p "Test Target" at bounding box center [332, 455] width 59 height 18
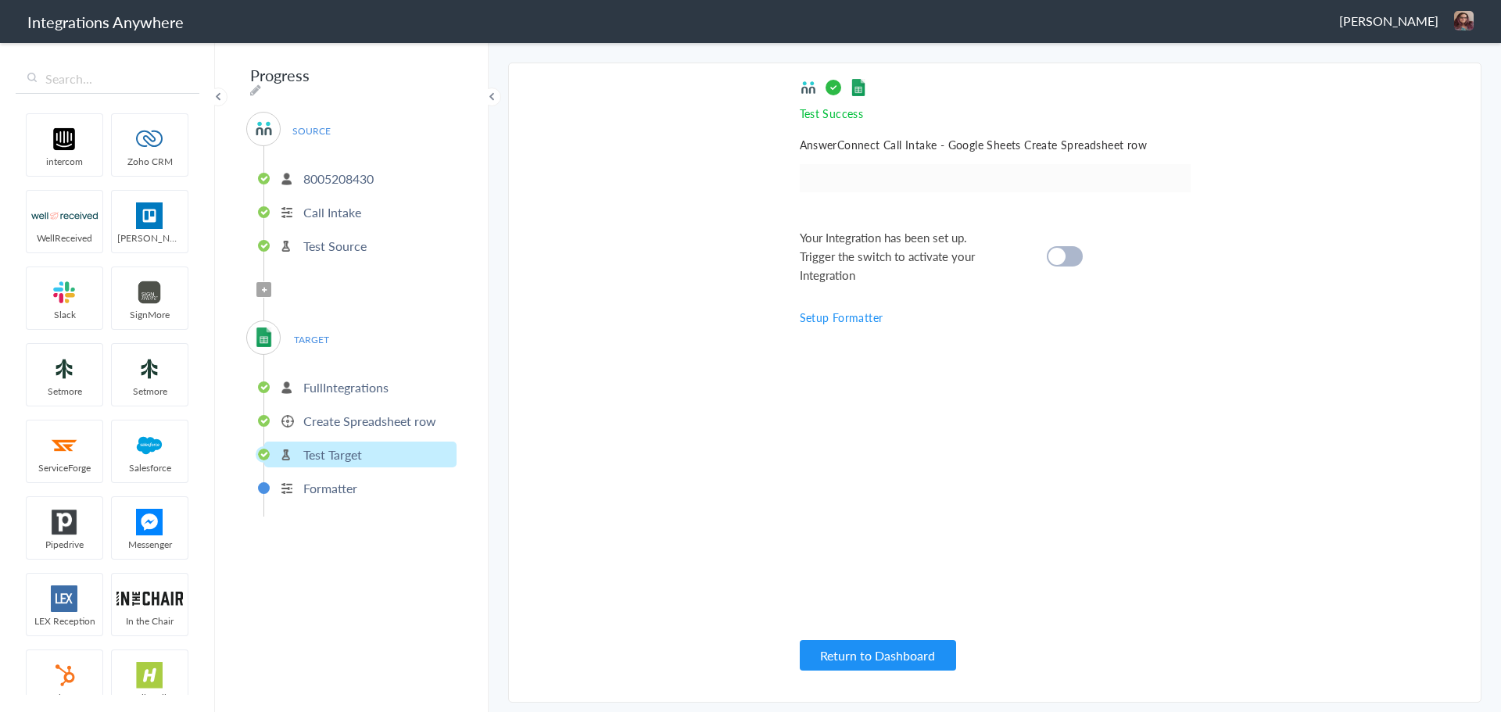
click at [859, 320] on link "Setup Formatter" at bounding box center [842, 318] width 84 height 16
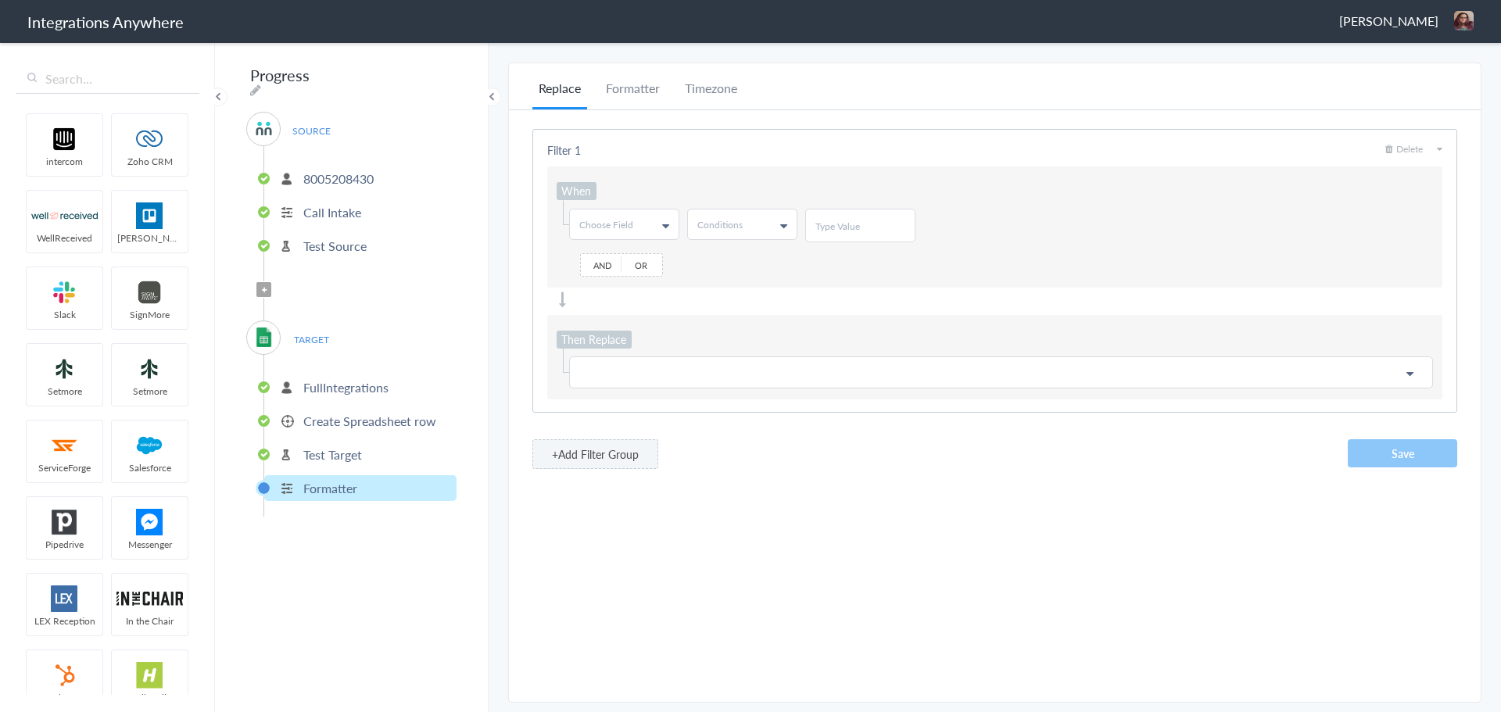
click at [335, 457] on p "Test Target" at bounding box center [332, 455] width 59 height 18
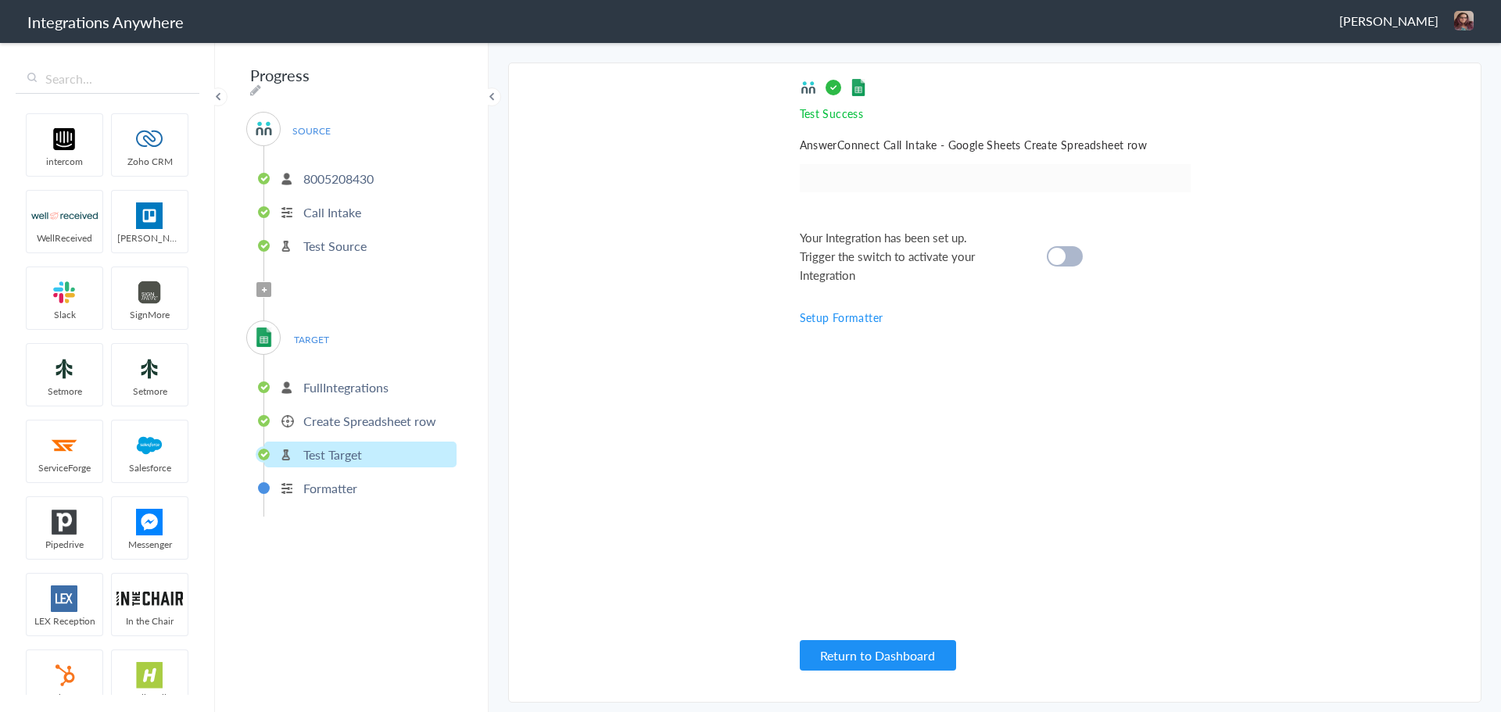
click at [1066, 258] on div at bounding box center [1065, 256] width 36 height 20
click at [324, 420] on p "Create Spreadsheet row" at bounding box center [369, 421] width 133 height 18
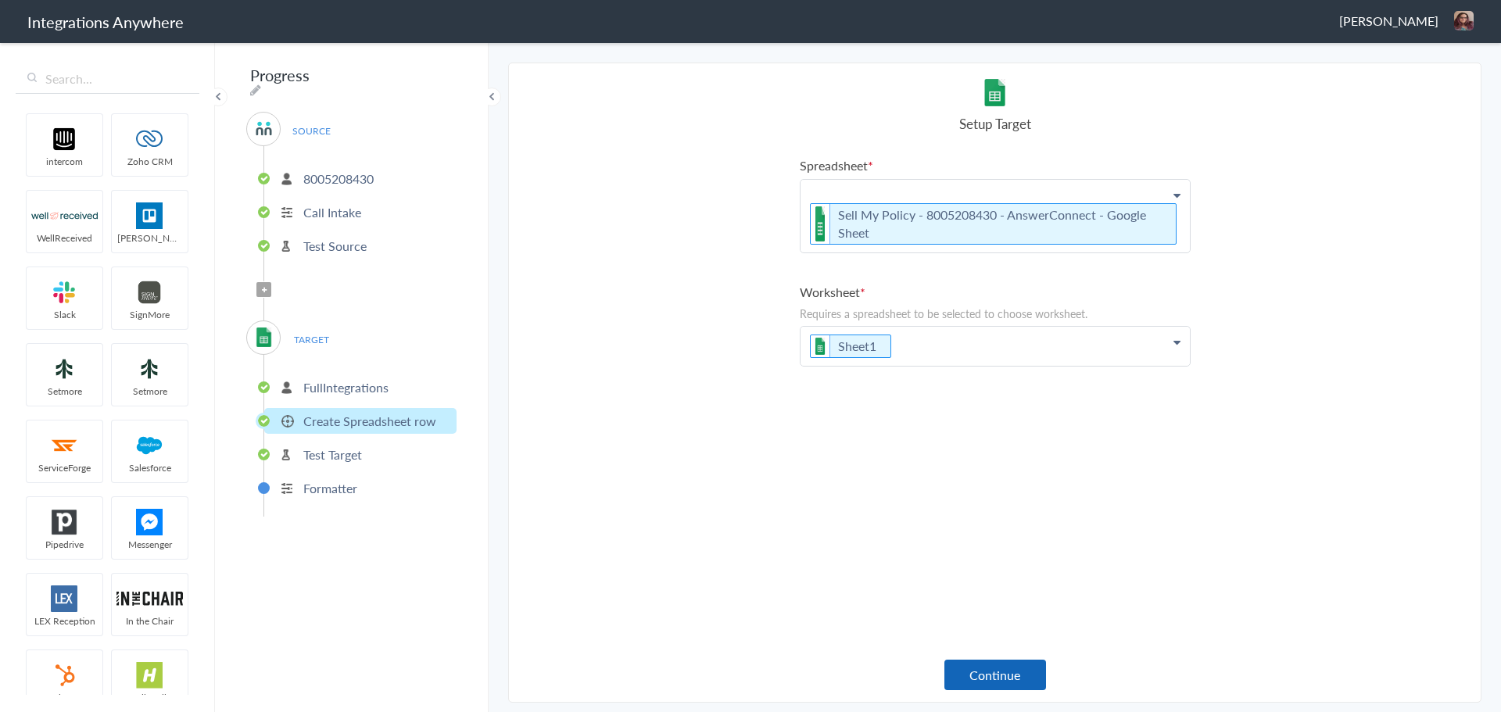
click at [1017, 686] on button "Continue" at bounding box center [995, 675] width 102 height 30
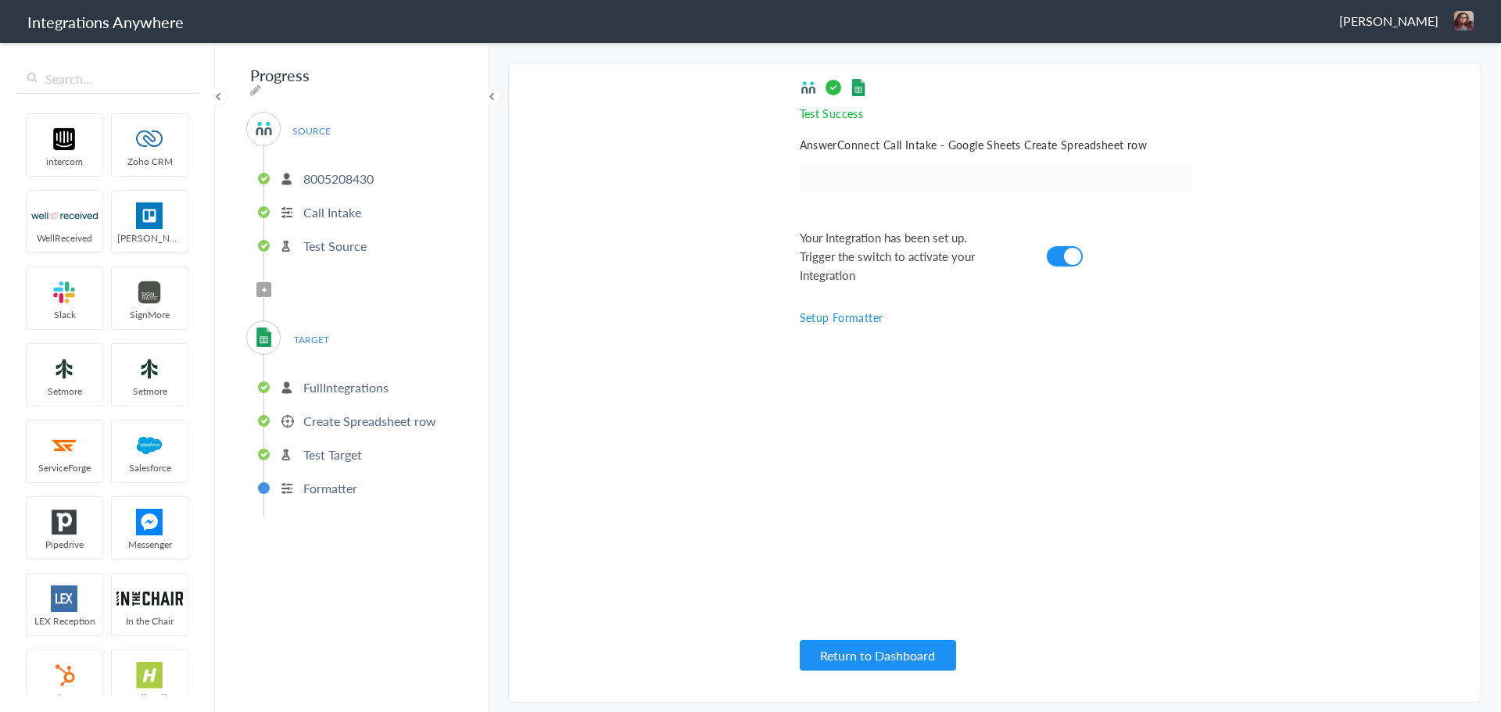
click at [342, 240] on p "Test Source" at bounding box center [334, 246] width 63 height 18
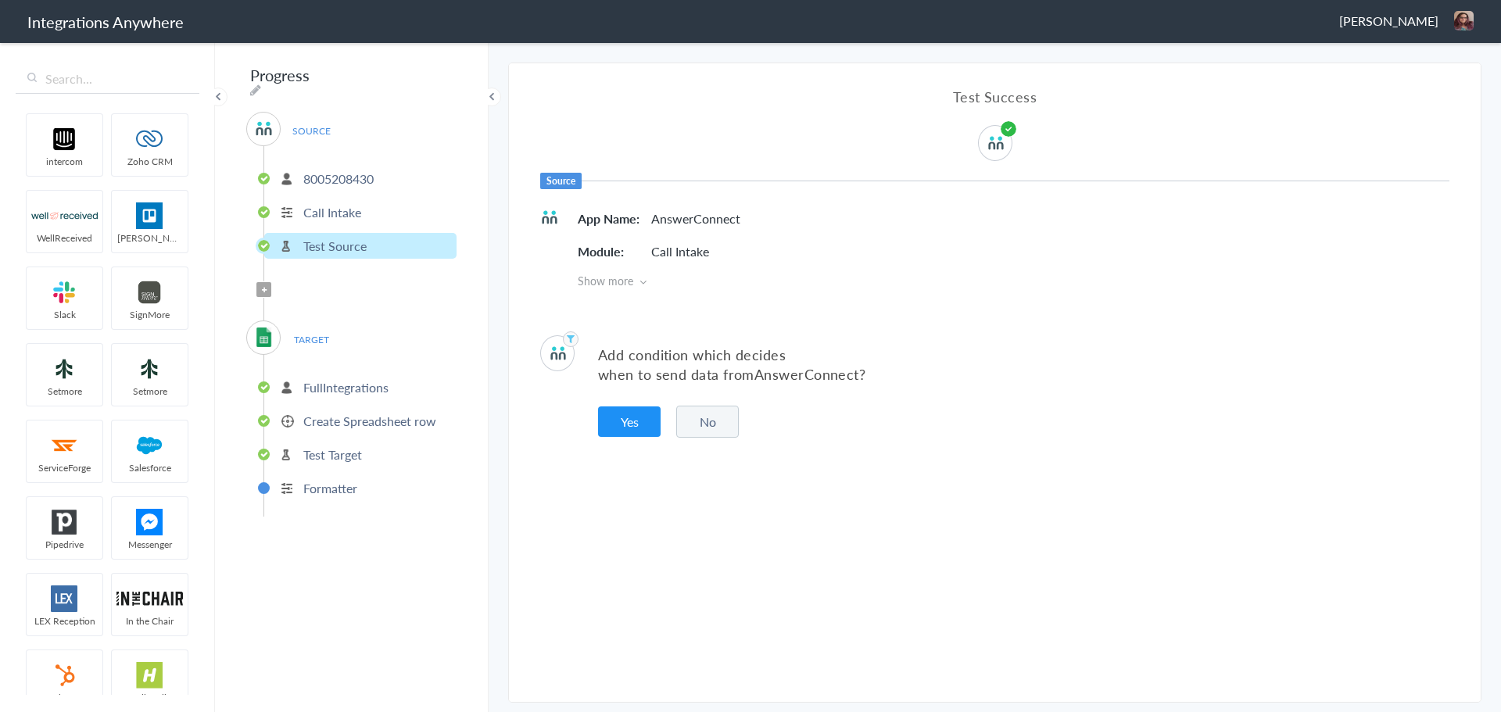
click at [693, 421] on button "No" at bounding box center [707, 422] width 63 height 32
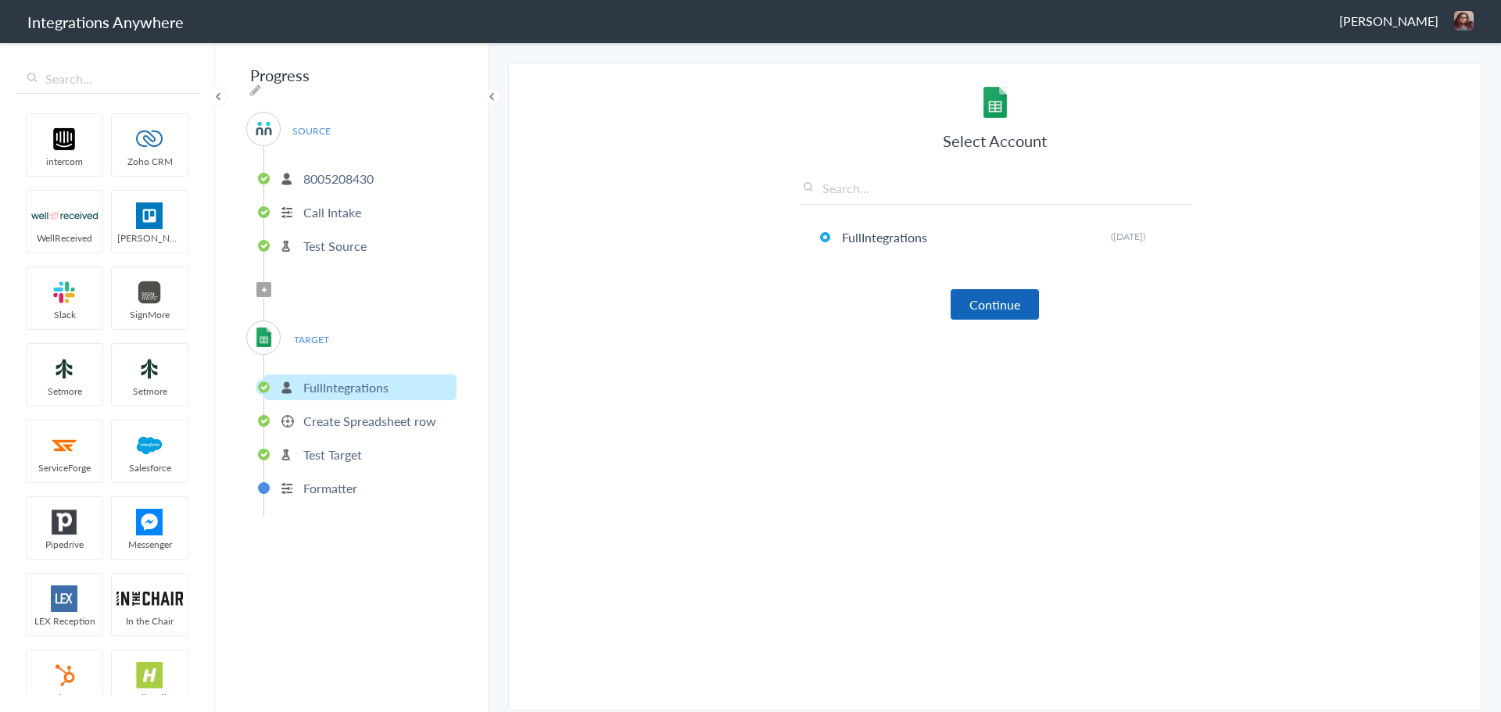
click at [983, 290] on button "Continue" at bounding box center [995, 304] width 88 height 30
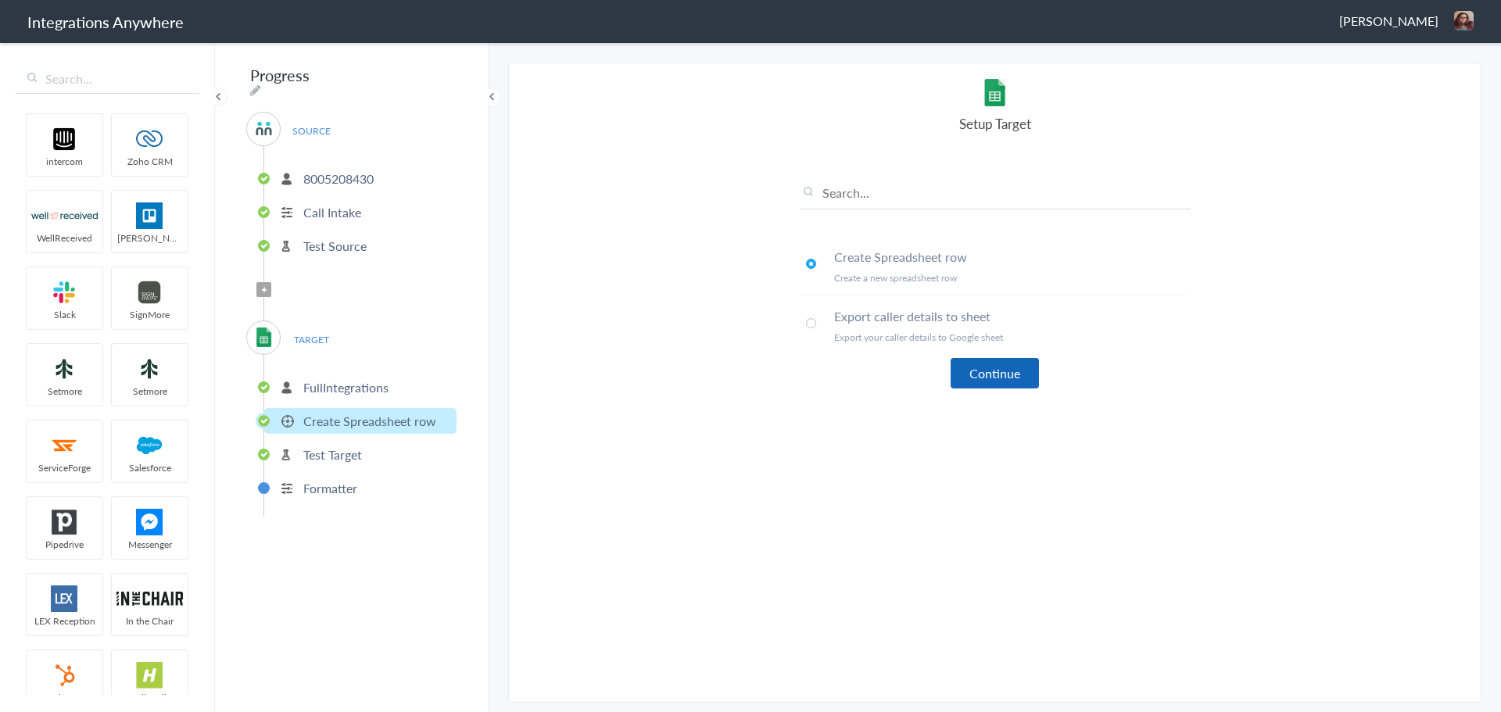
click at [987, 377] on button "Continue" at bounding box center [995, 373] width 88 height 30
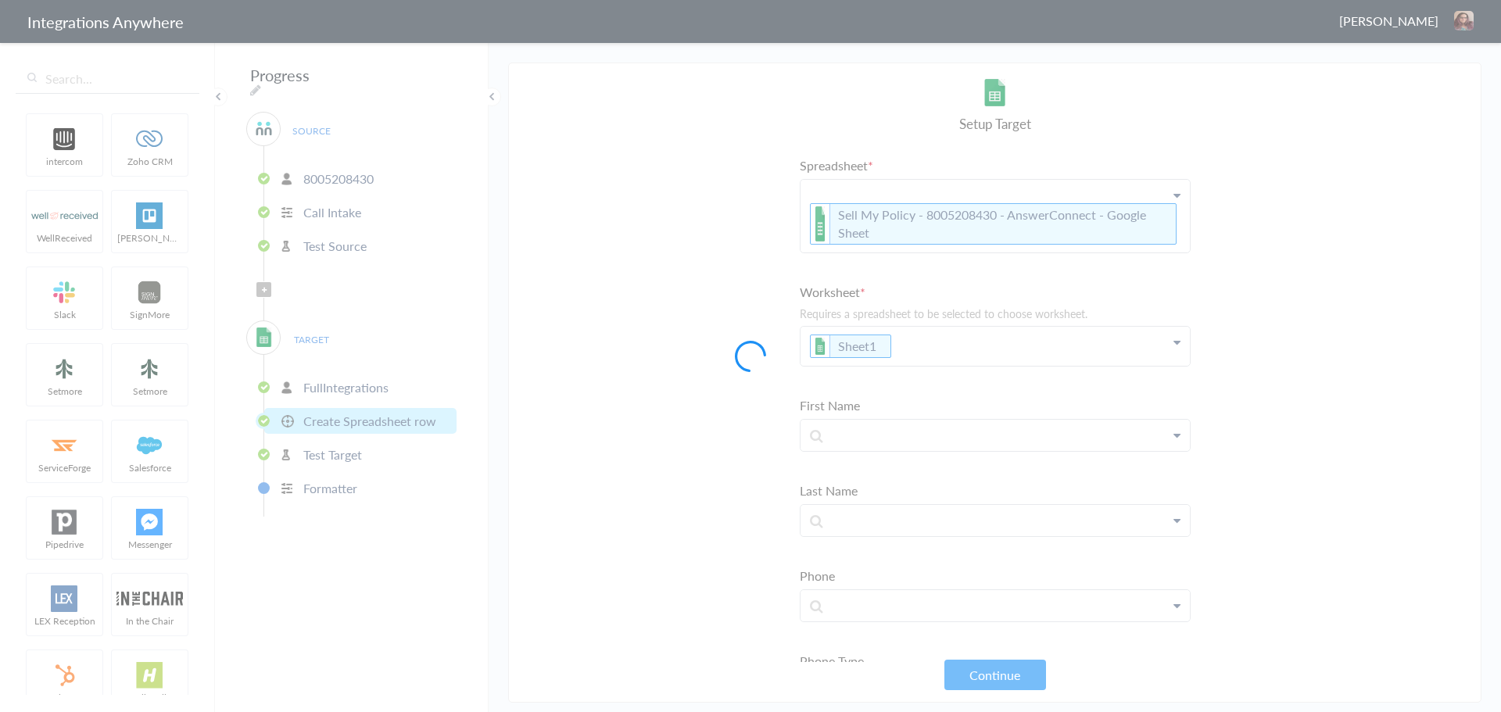
click at [1013, 669] on div at bounding box center [750, 356] width 1501 height 712
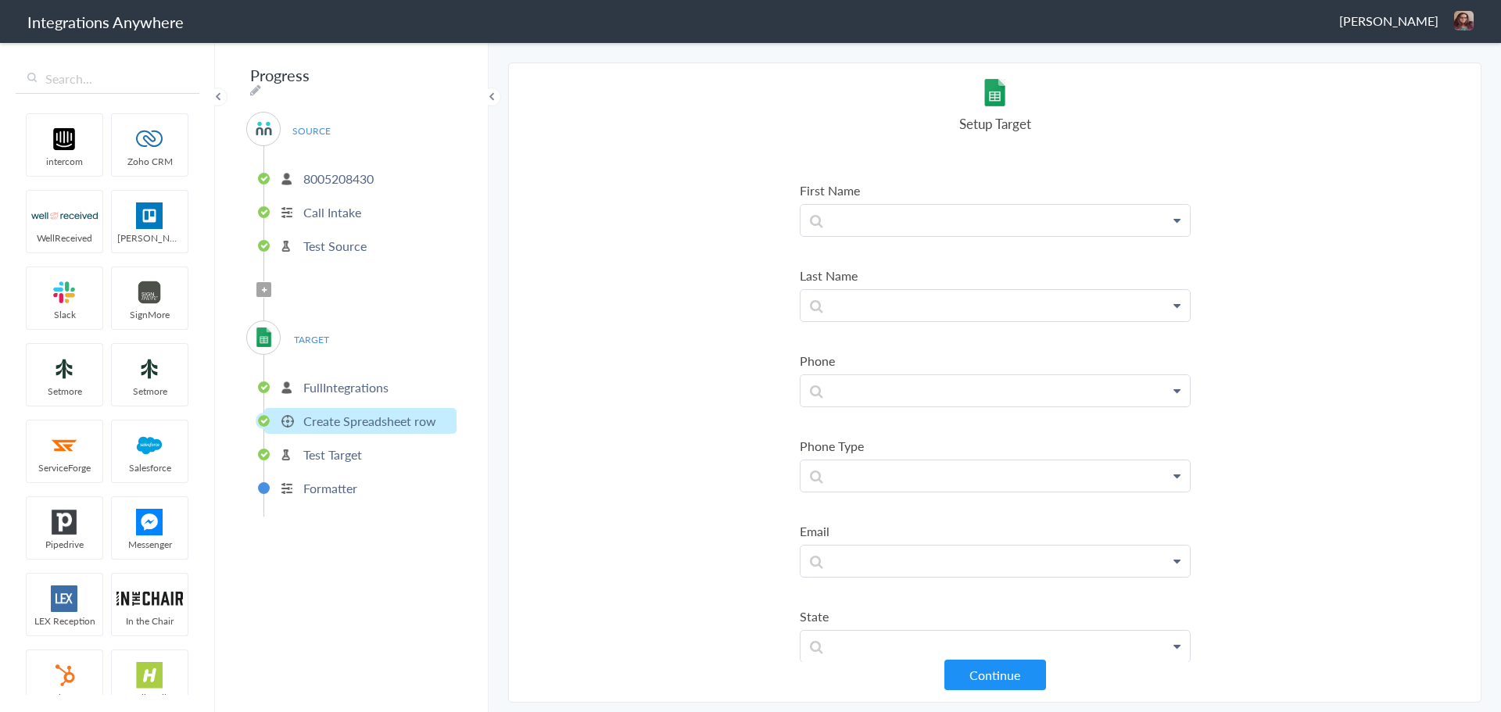
scroll to position [245, 0]
click at [871, 193] on p at bounding box center [995, 189] width 389 height 31
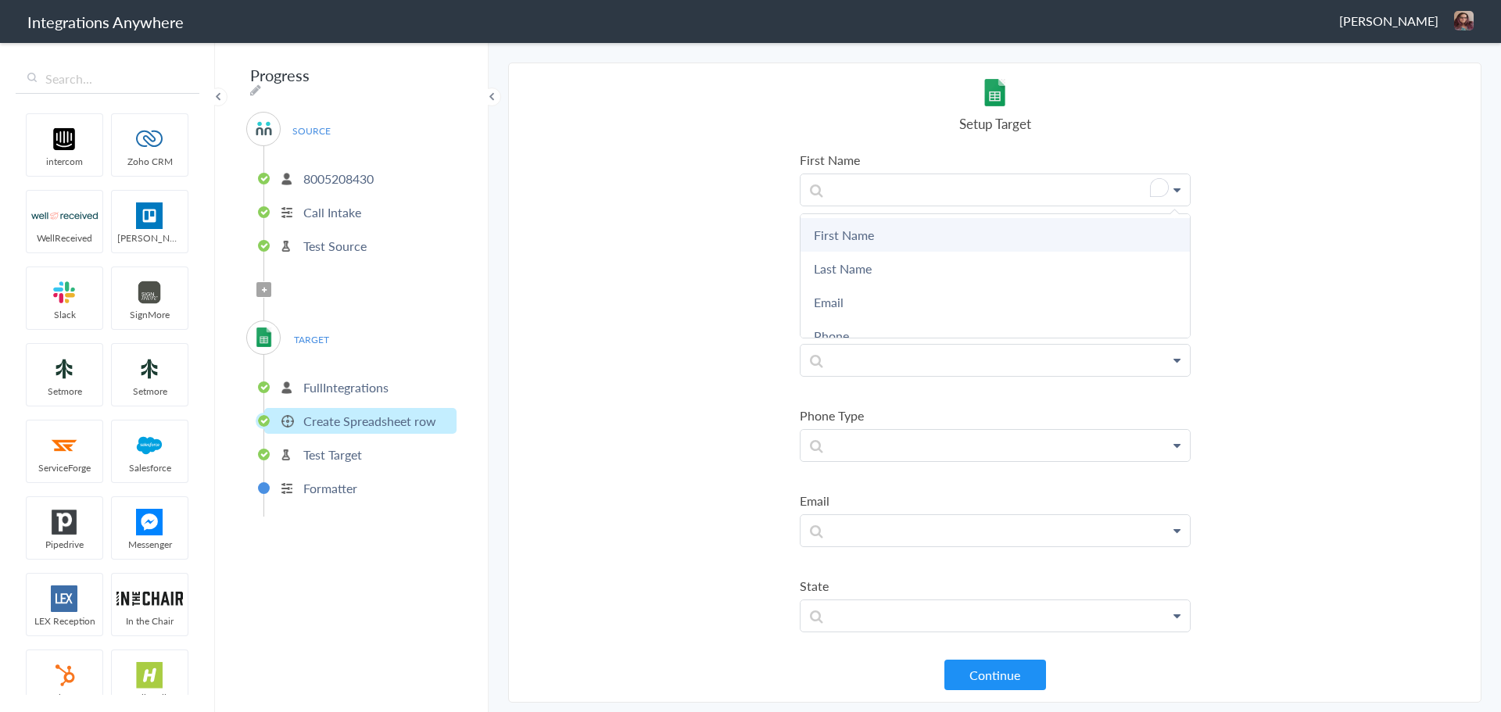
click at [873, 228] on link "First Name" at bounding box center [995, 235] width 389 height 34
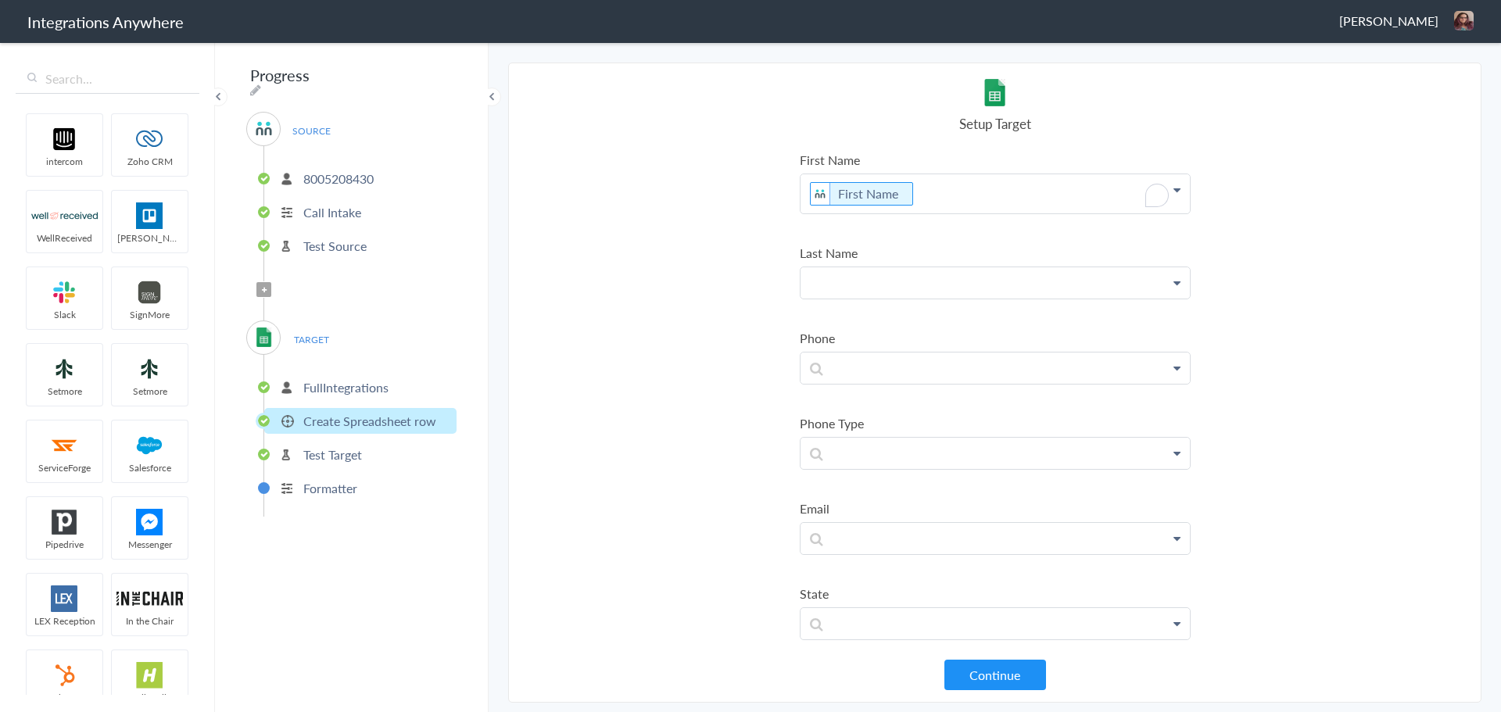
click at [875, 279] on p at bounding box center [995, 282] width 389 height 31
click at [870, 352] on link "Last Name" at bounding box center [995, 362] width 389 height 34
click at [862, 370] on p at bounding box center [995, 375] width 389 height 31
click at [858, 514] on link "Phone" at bounding box center [995, 522] width 389 height 34
click at [874, 466] on p at bounding box center [995, 468] width 389 height 31
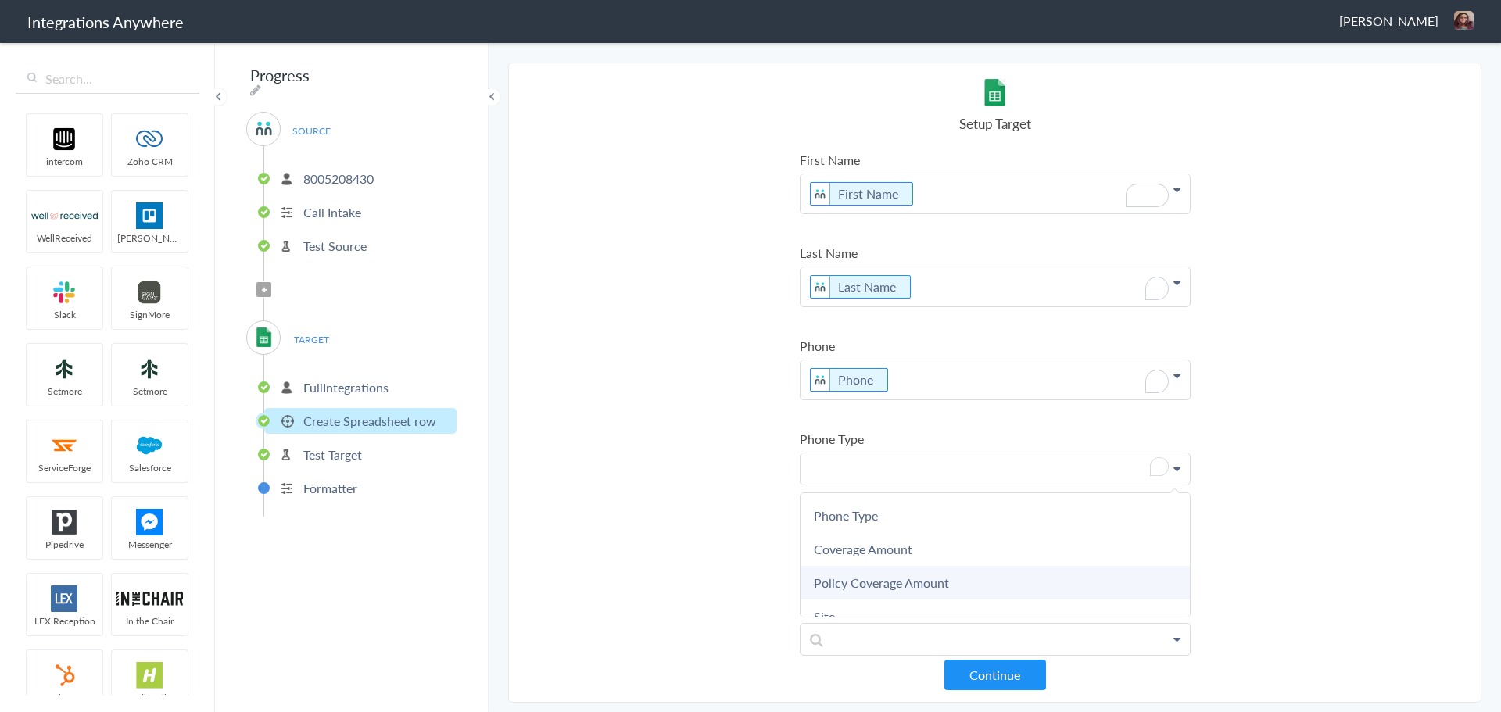
scroll to position [156, 0]
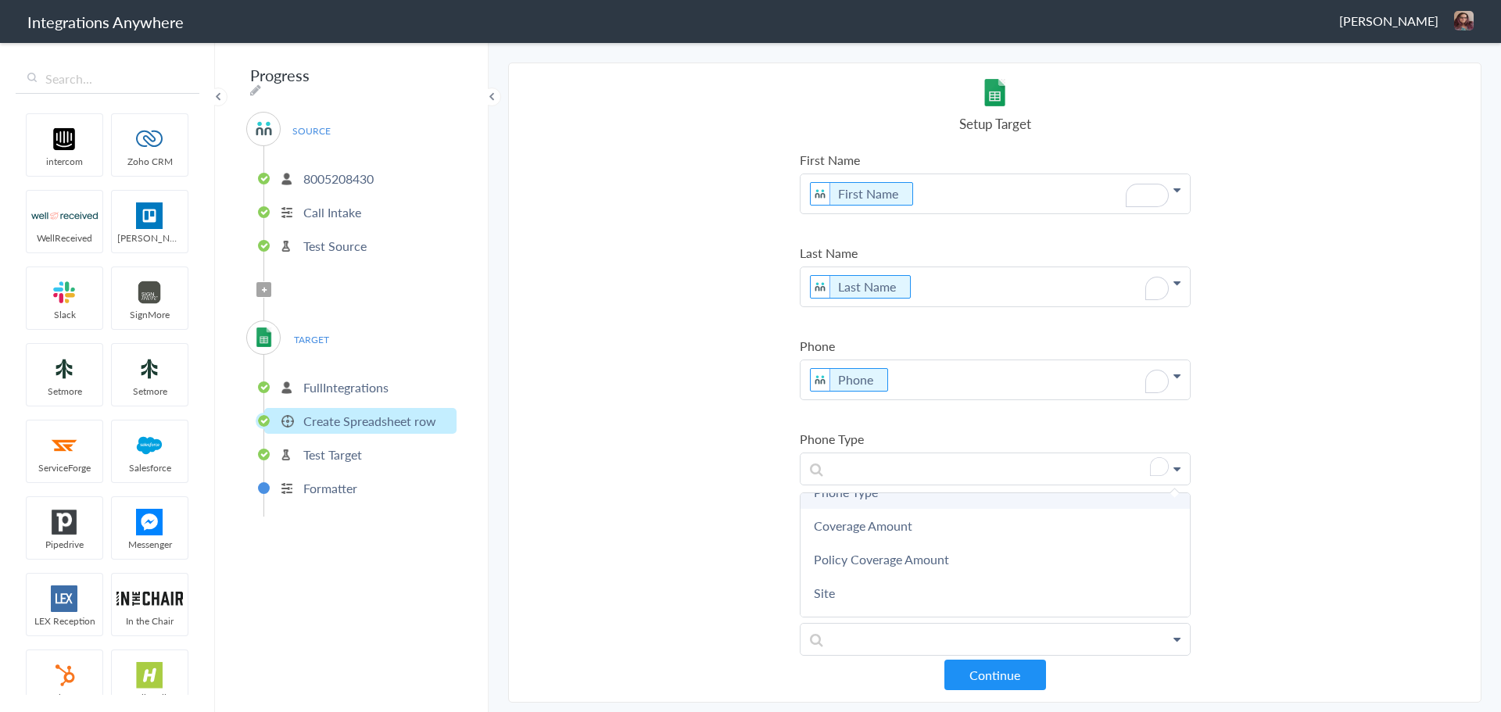
click at [858, 503] on link "Phone Type" at bounding box center [995, 492] width 389 height 34
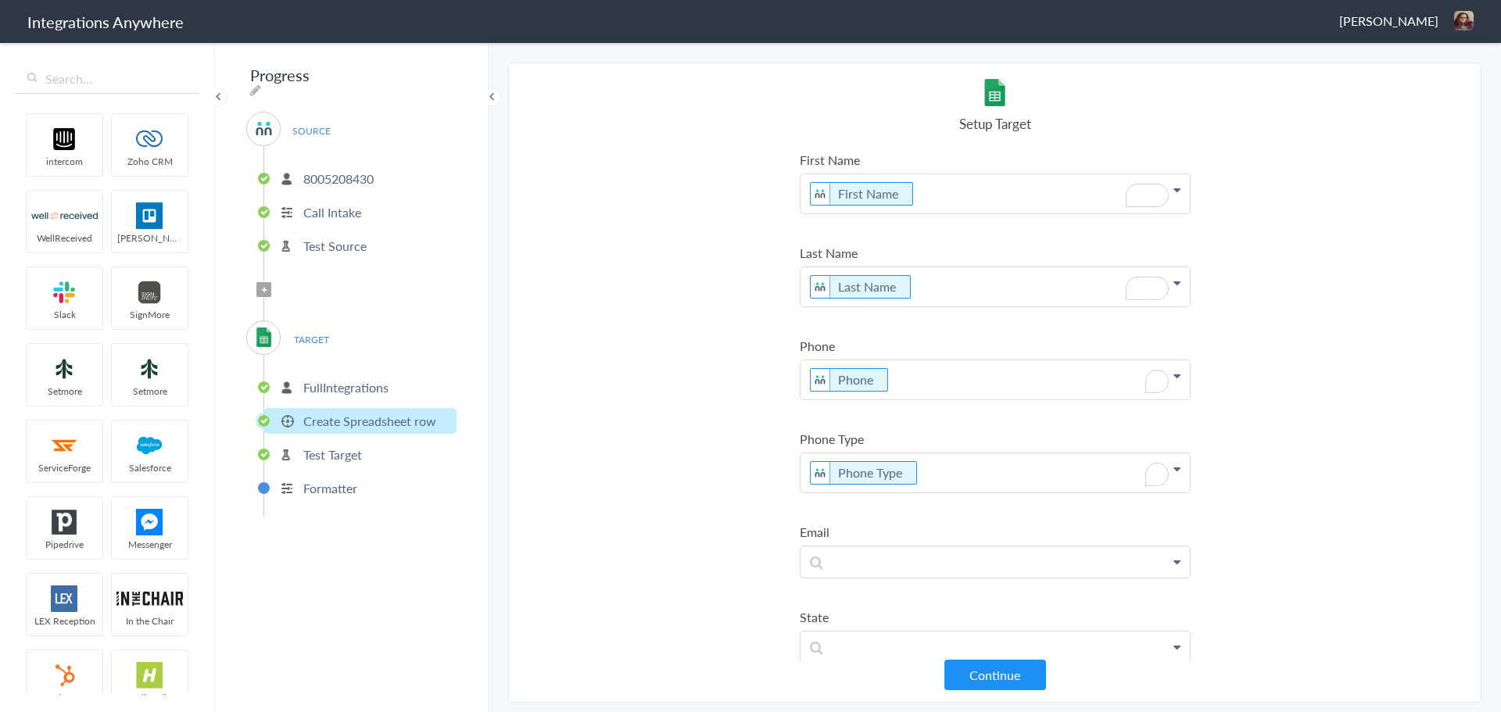
scroll to position [277, 0]
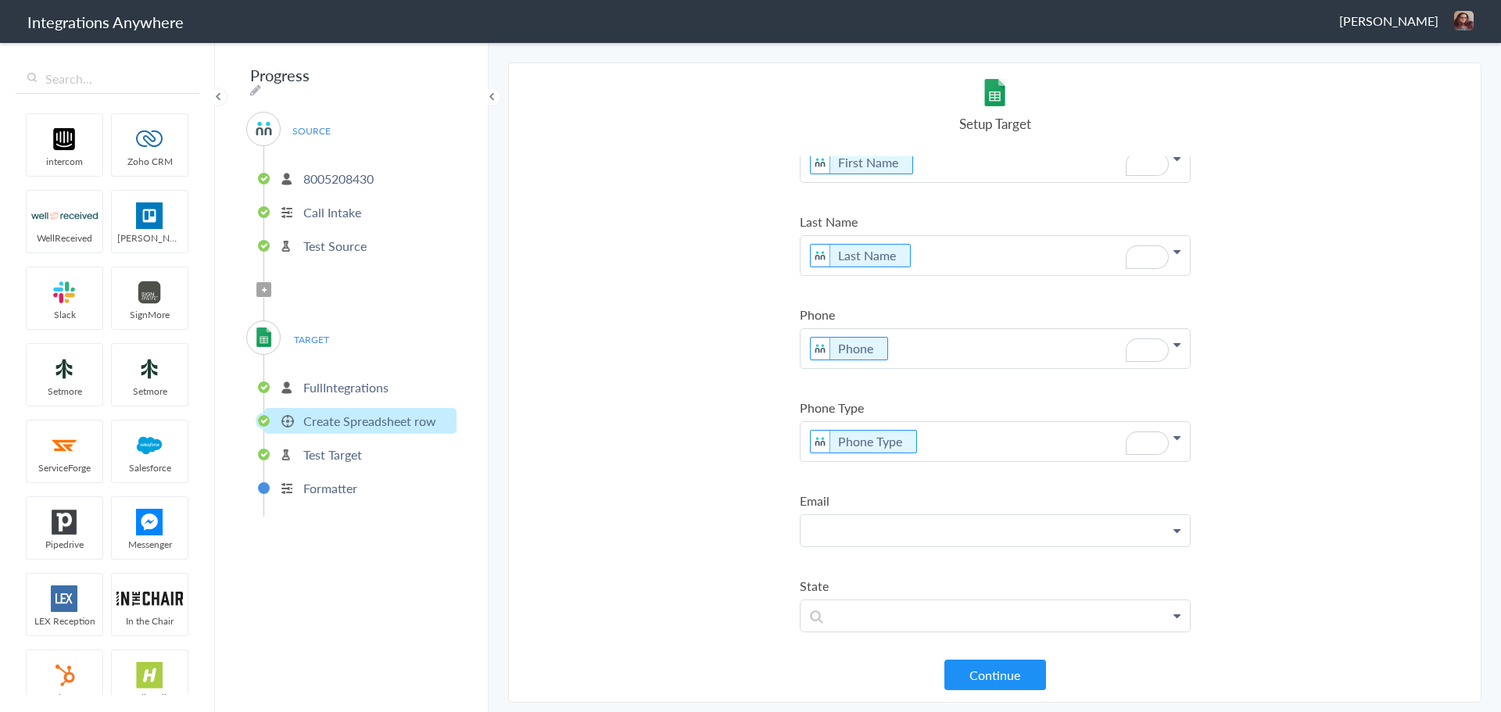
click at [895, 530] on p at bounding box center [995, 530] width 389 height 31
click at [888, 635] on link "Email" at bounding box center [995, 643] width 389 height 34
click at [875, 619] on p at bounding box center [995, 623] width 389 height 31
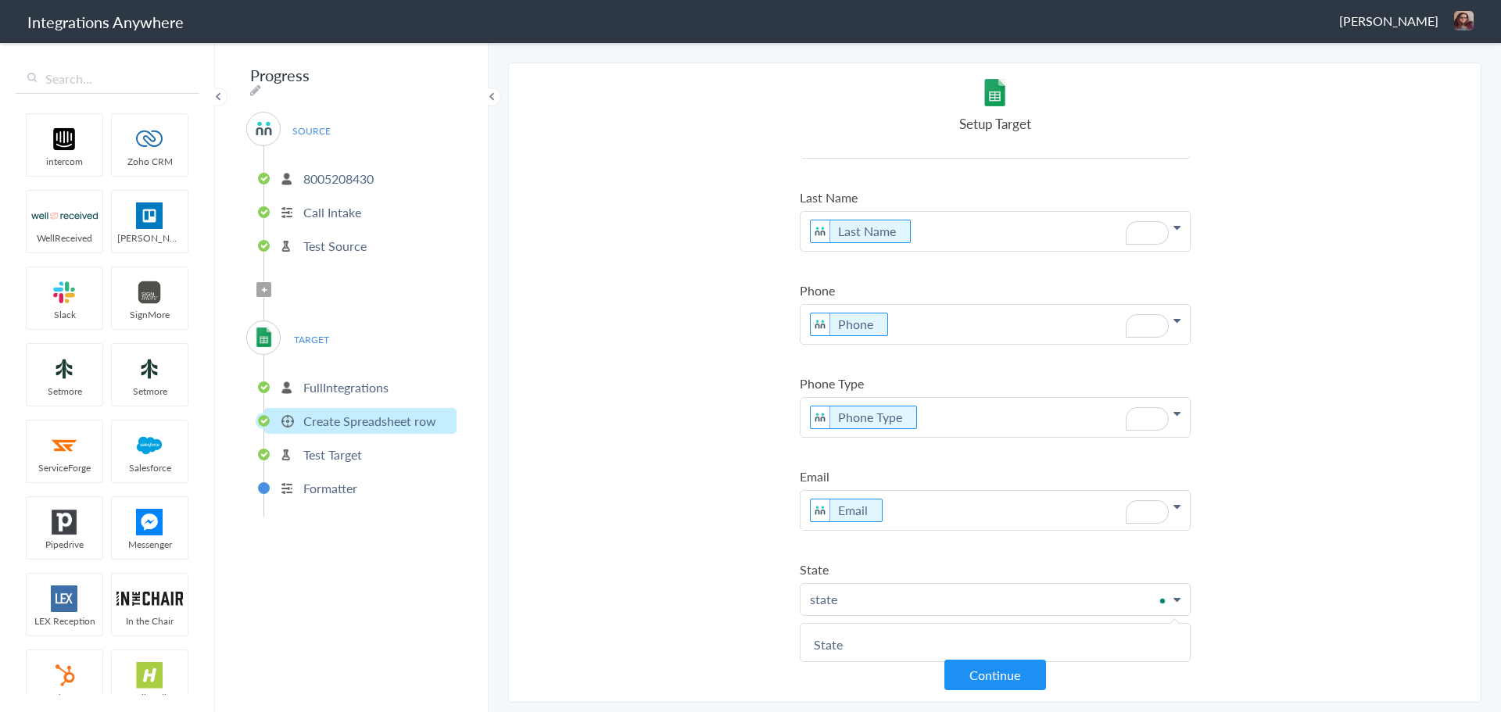
scroll to position [313, 0]
click at [876, 628] on link "State" at bounding box center [995, 645] width 389 height 34
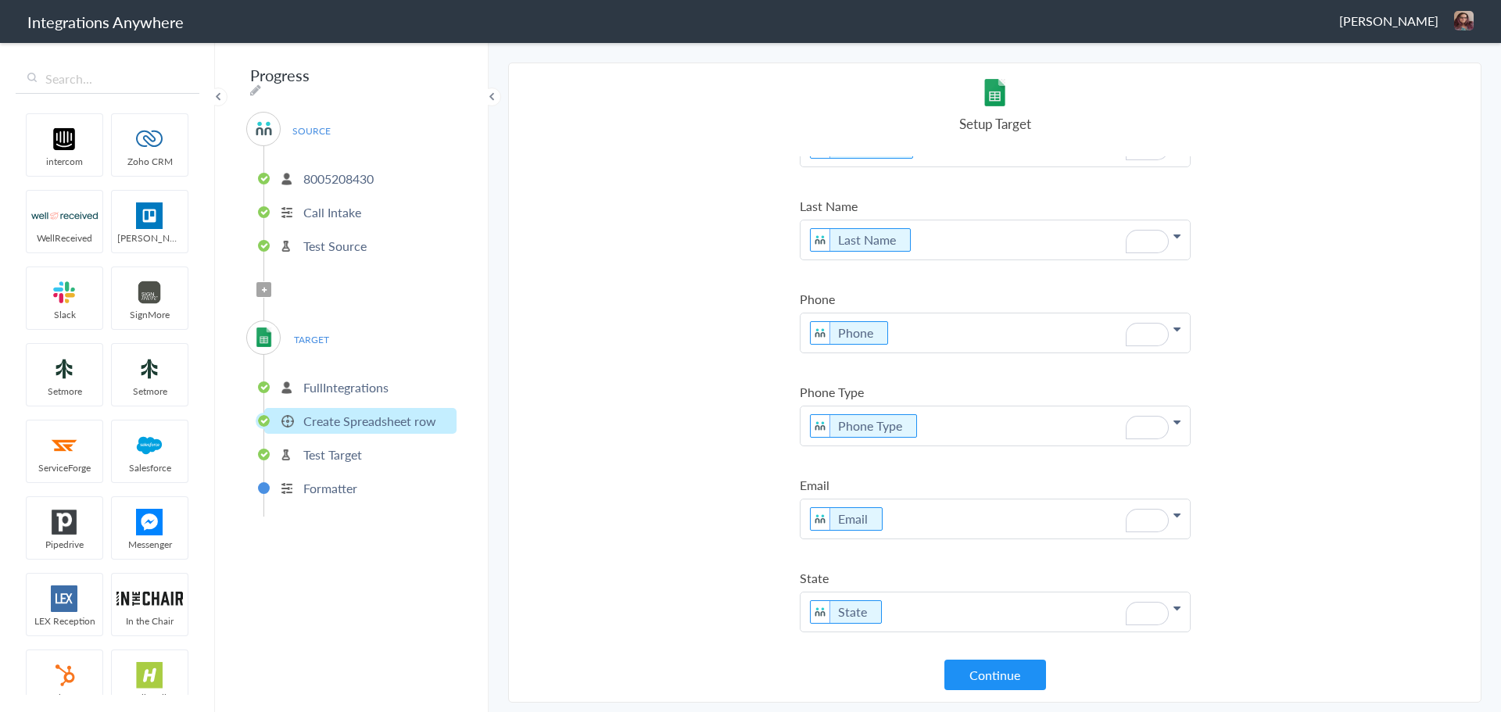
scroll to position [292, 0]
click at [333, 224] on ul "[PHONE_NUMBER] Call Intake Test Source" at bounding box center [359, 210] width 193 height 128
click at [339, 237] on p "Test Source" at bounding box center [334, 246] width 63 height 18
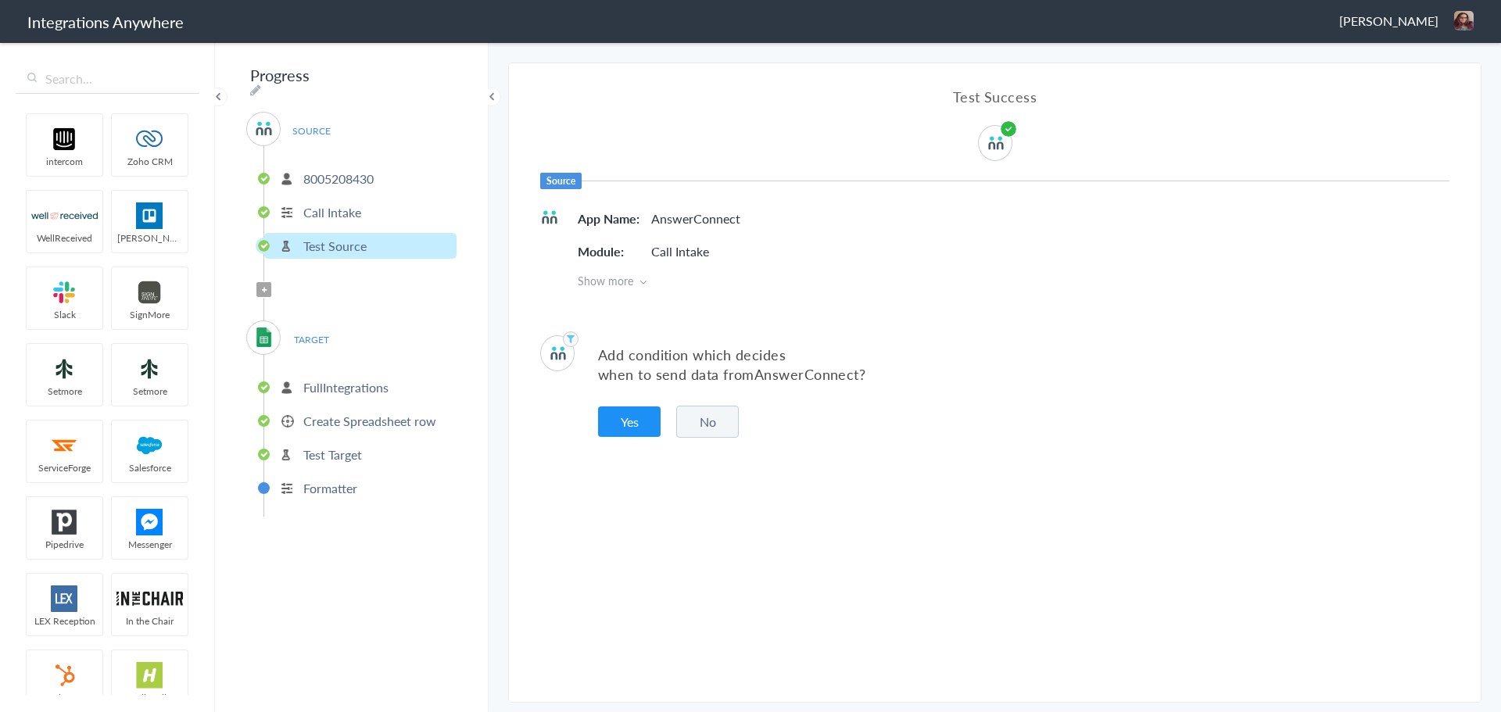
click at [715, 431] on button "No" at bounding box center [707, 422] width 63 height 32
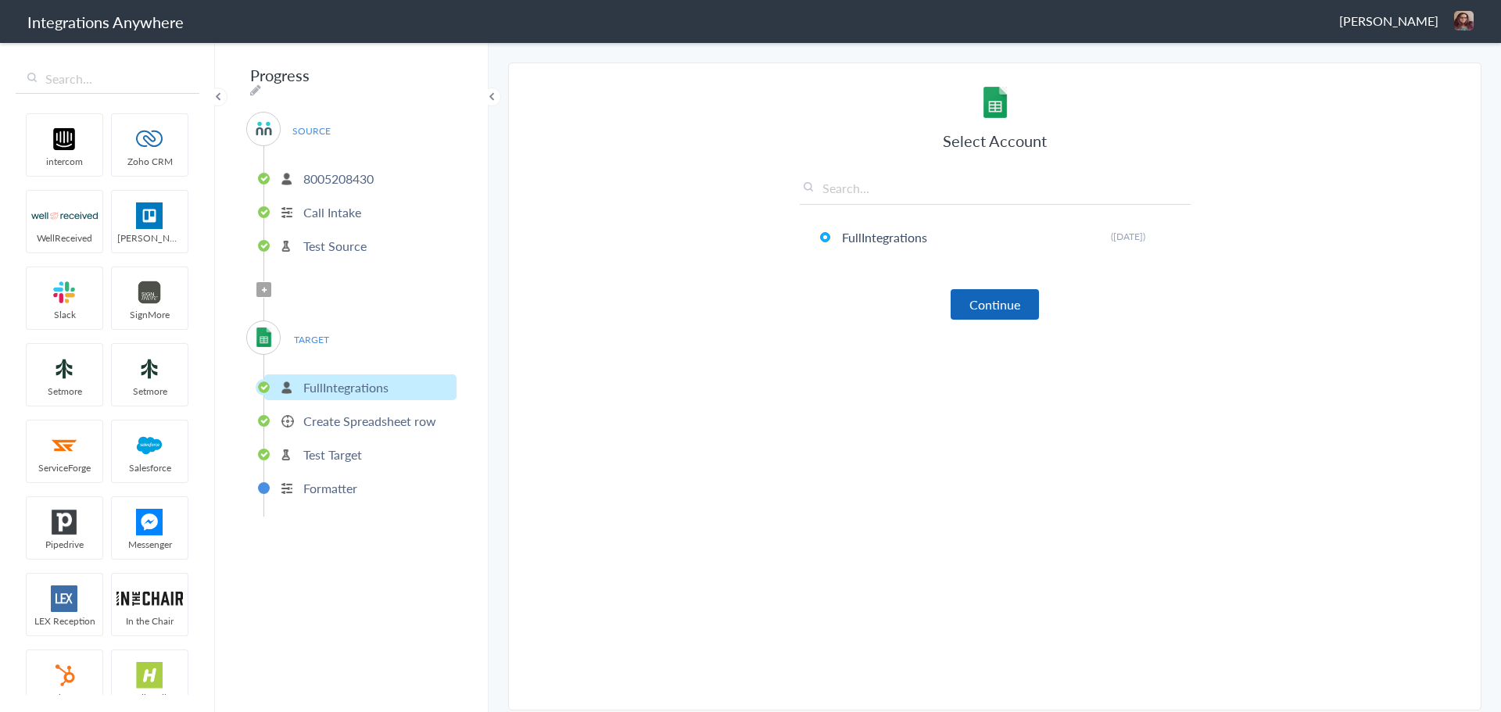
click at [994, 310] on button "Continue" at bounding box center [995, 304] width 88 height 30
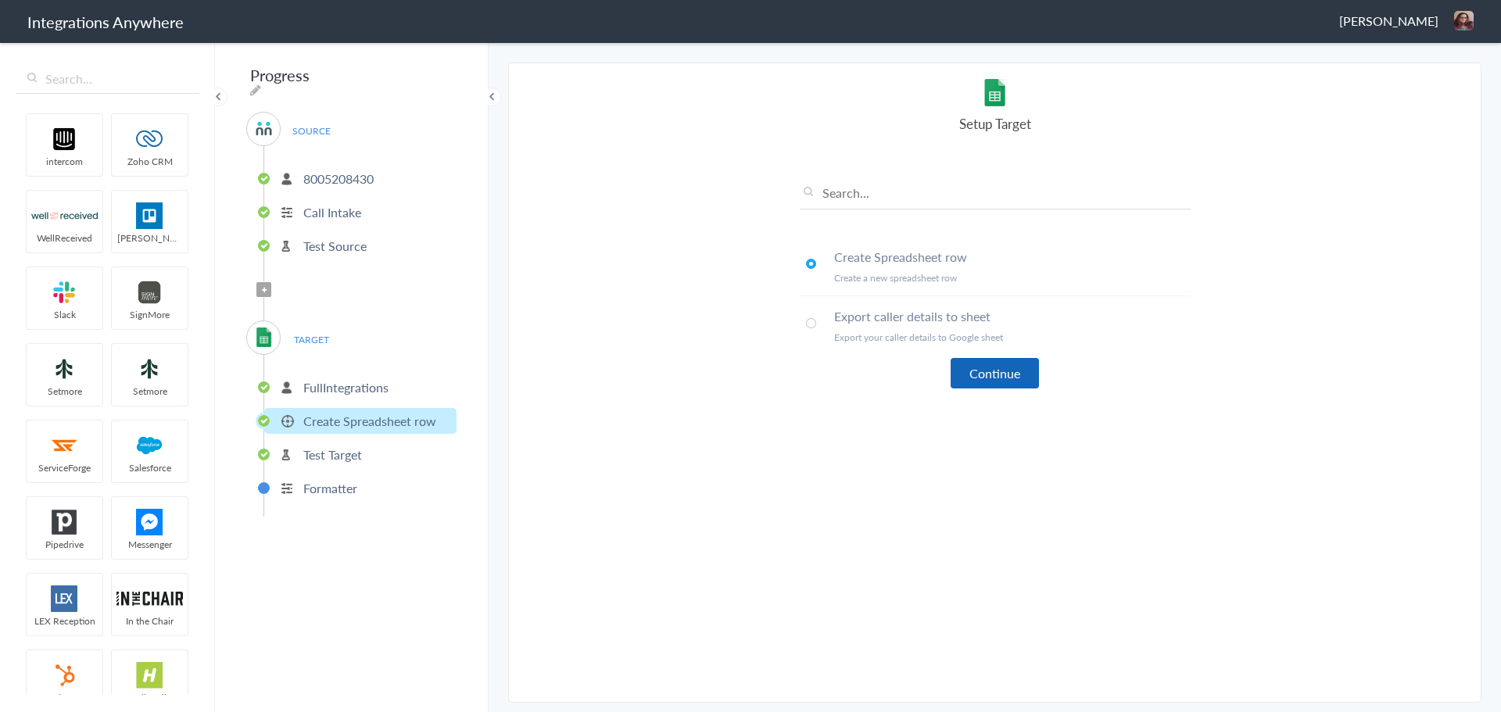
click at [986, 379] on button "Continue" at bounding box center [995, 373] width 88 height 30
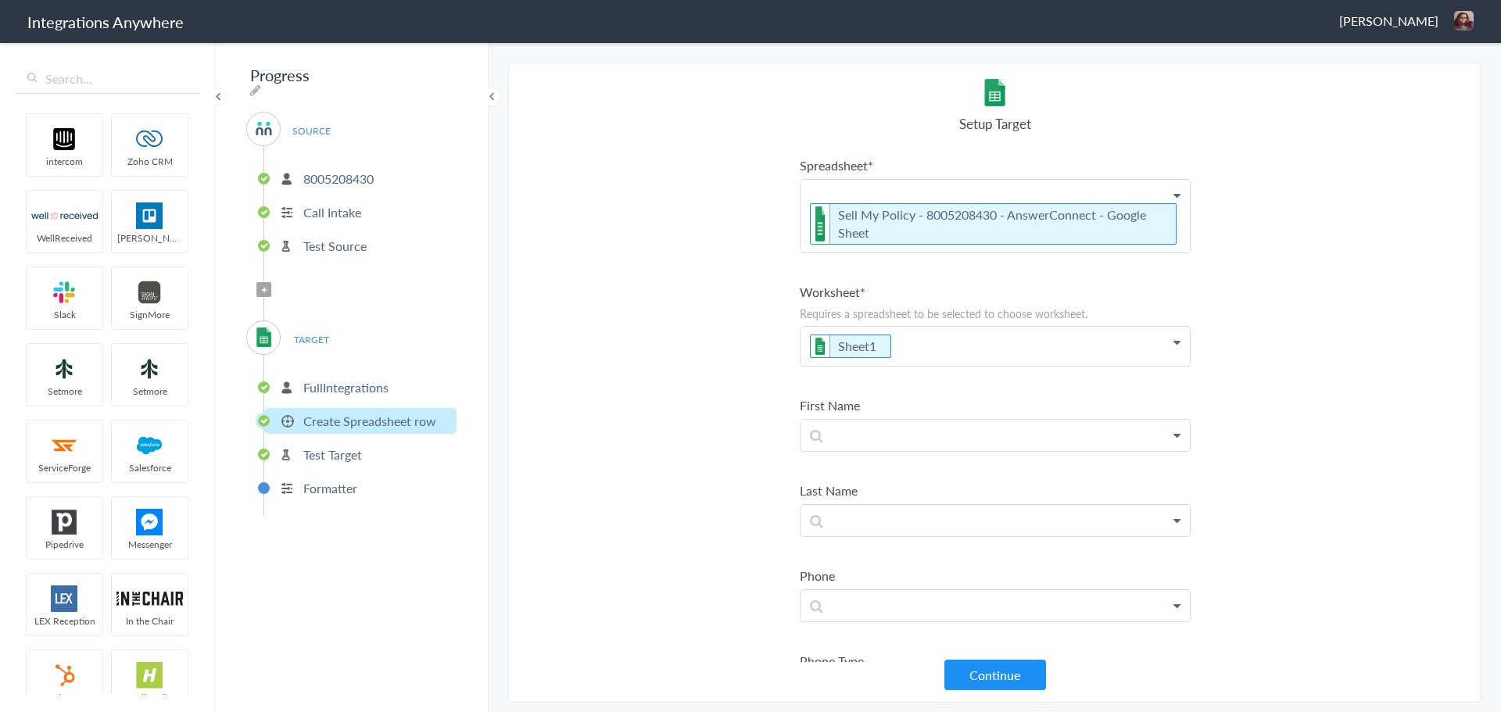
scroll to position [156, 0]
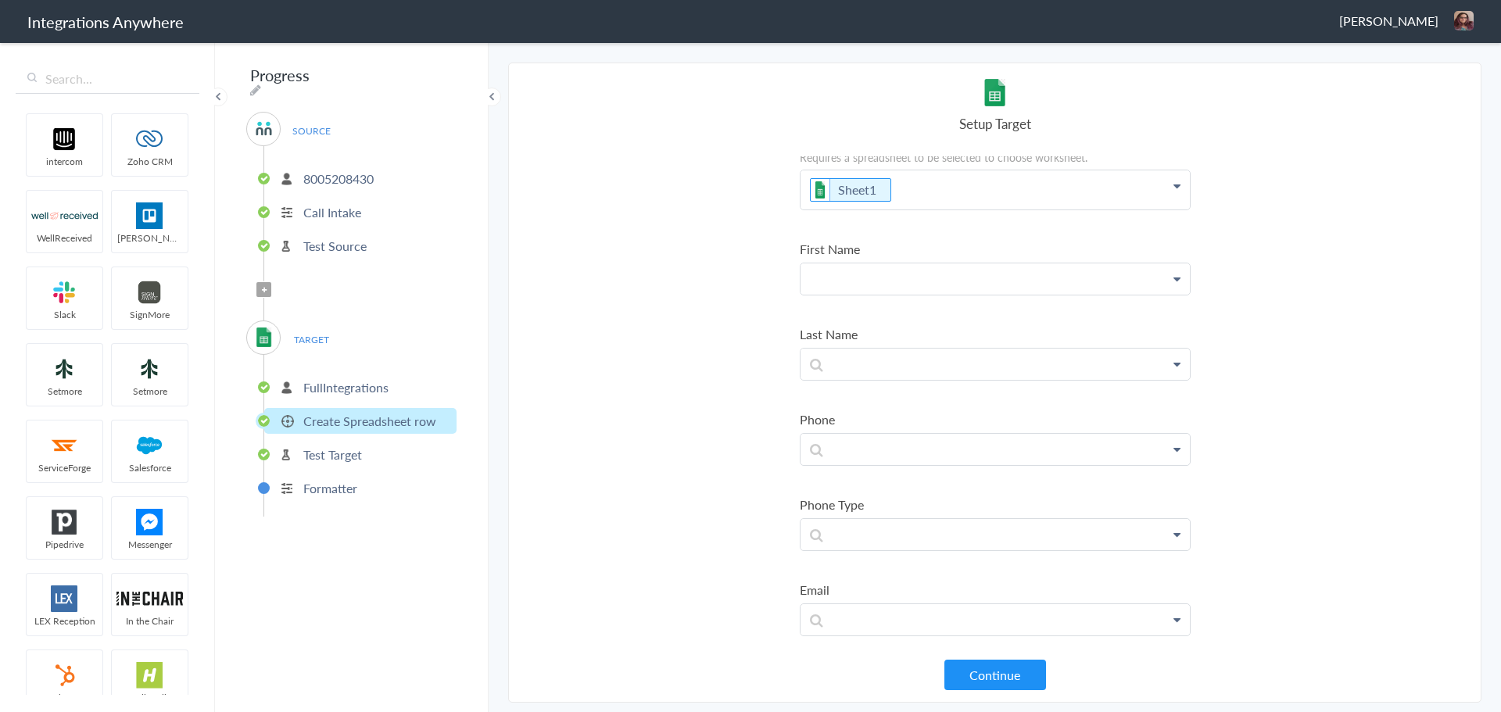
click at [878, 271] on p at bounding box center [995, 278] width 389 height 31
click at [876, 324] on link "First Name" at bounding box center [995, 324] width 389 height 34
click at [862, 364] on p at bounding box center [995, 372] width 389 height 31
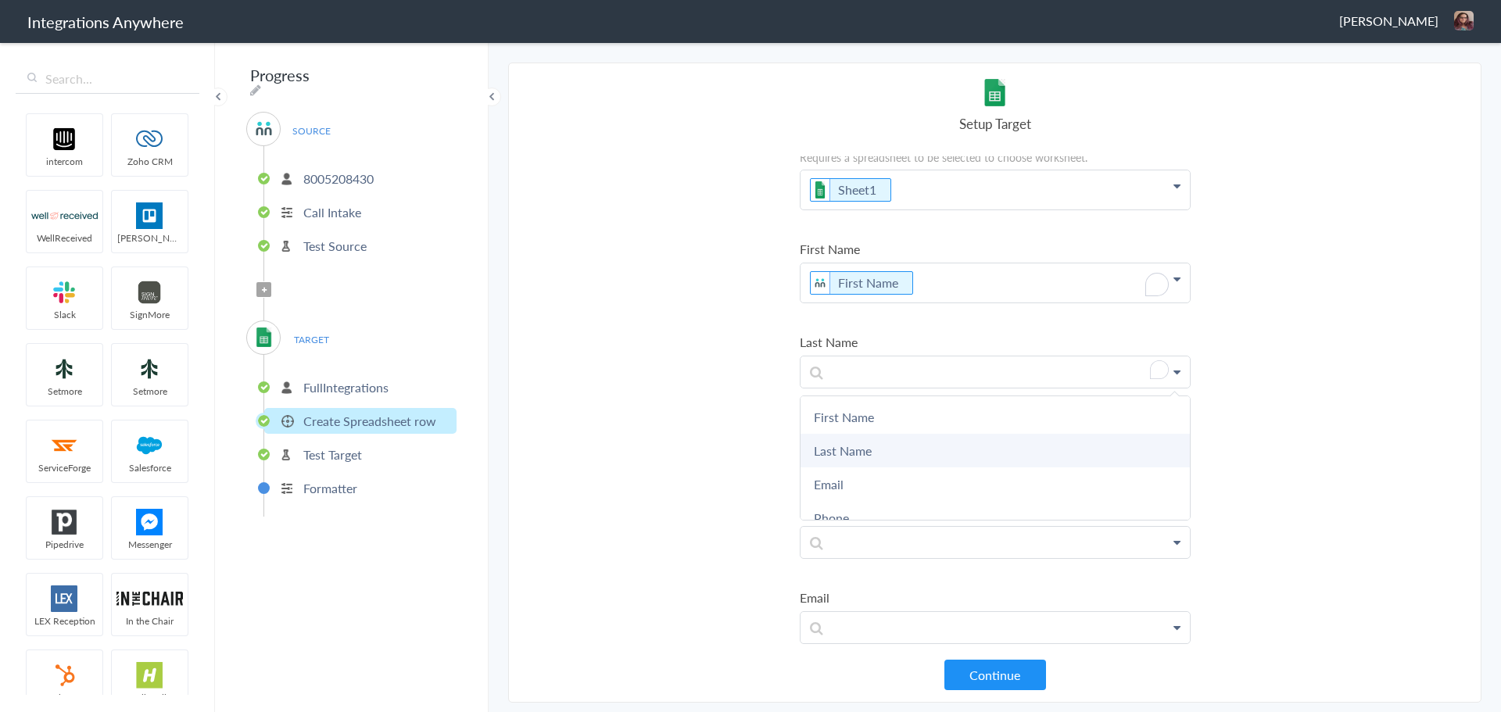
click at [863, 444] on link "Last Name" at bounding box center [995, 451] width 389 height 34
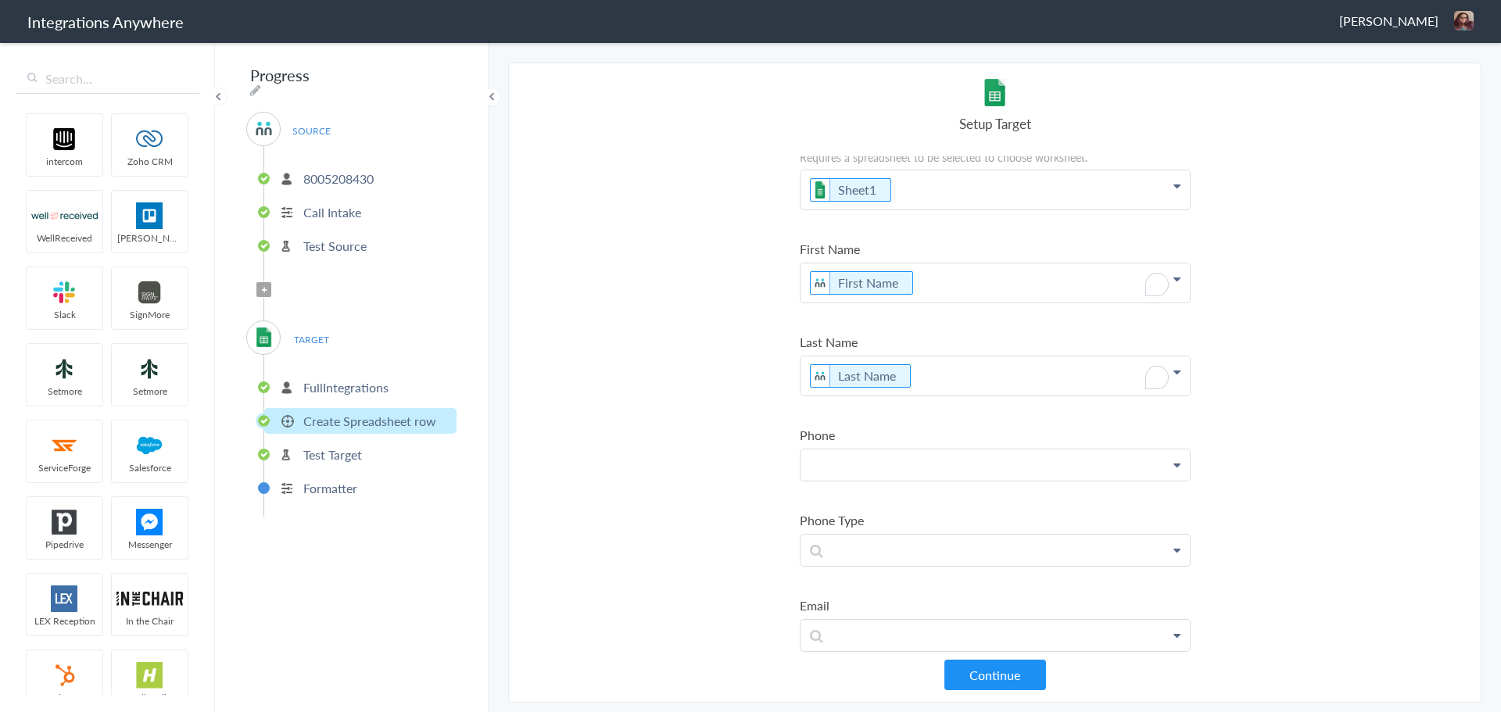
click at [863, 457] on p at bounding box center [995, 465] width 389 height 31
click at [890, 608] on link "Phone" at bounding box center [995, 611] width 389 height 34
click at [880, 557] on p at bounding box center [995, 558] width 389 height 31
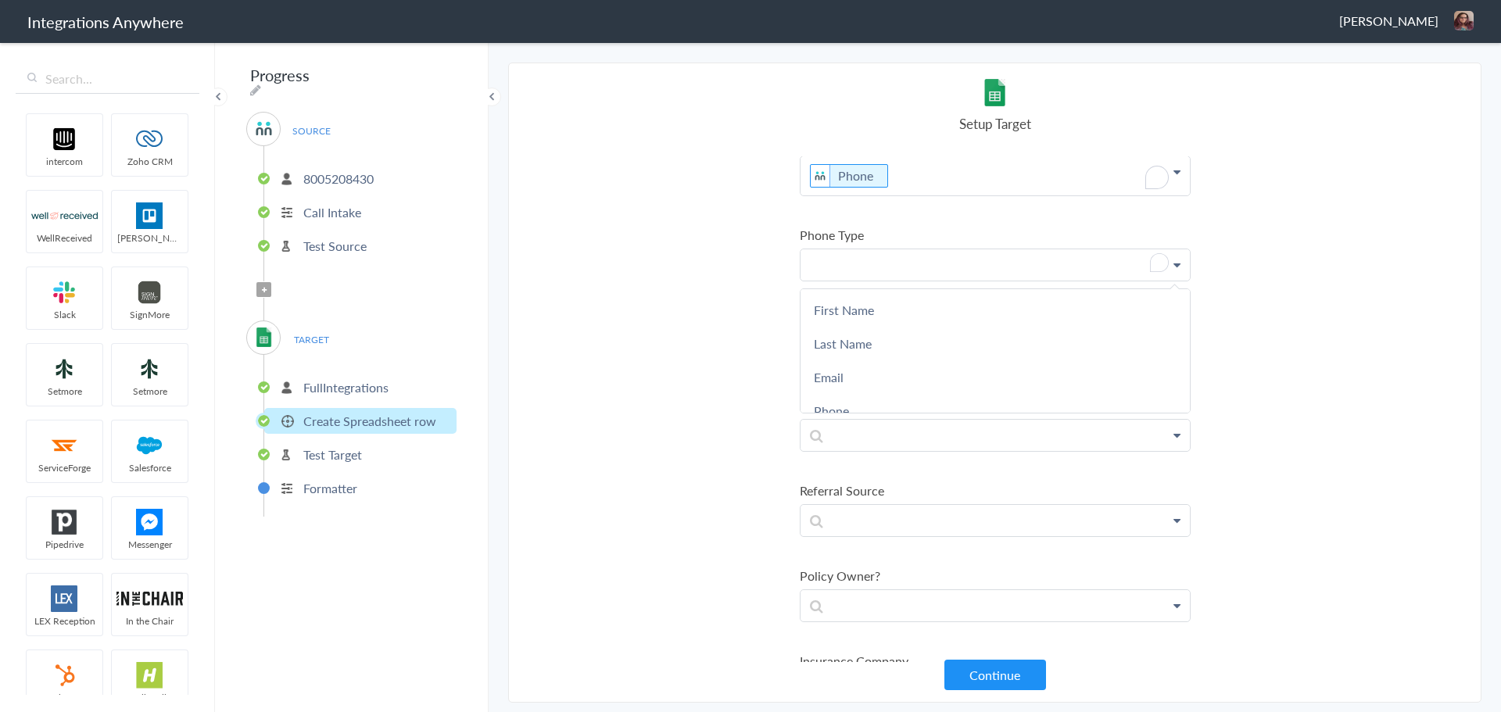
scroll to position [469, 0]
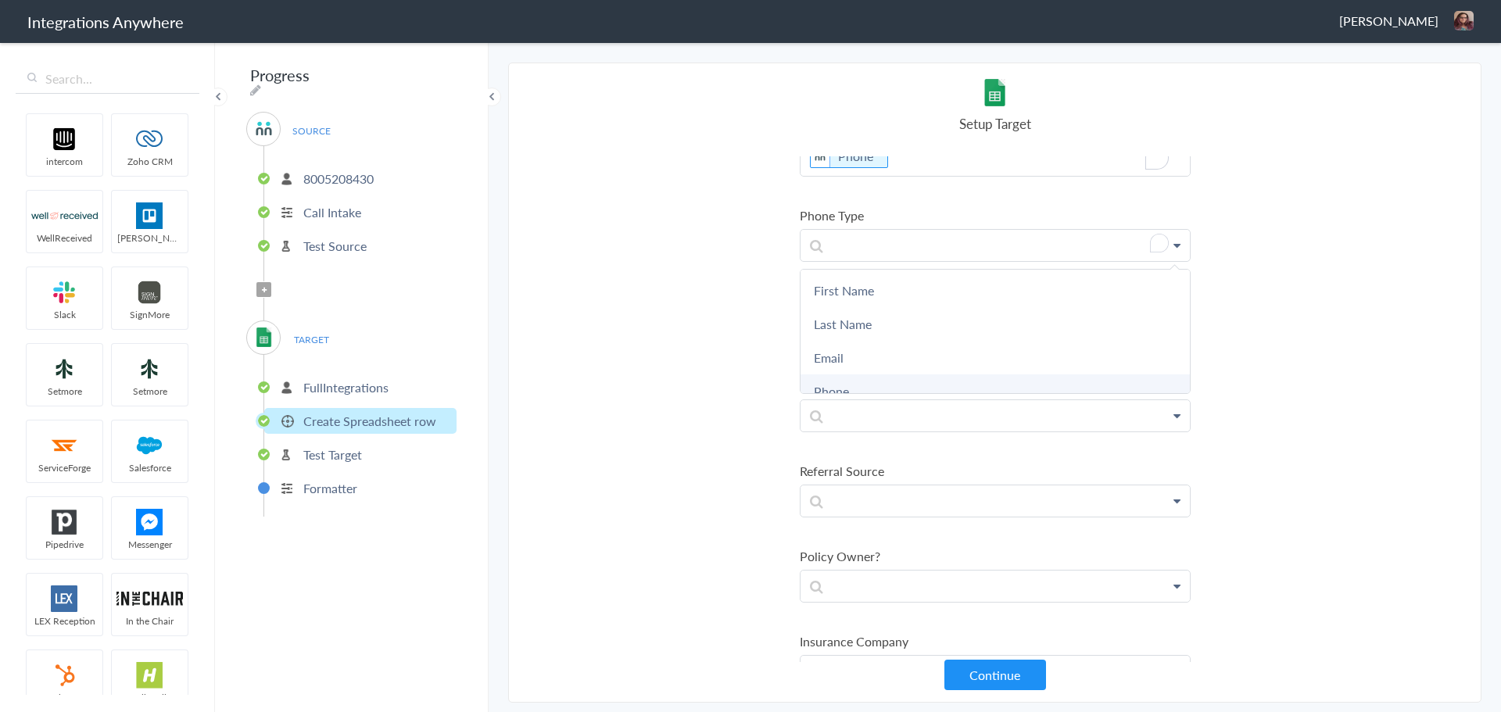
click at [864, 382] on link "Phone" at bounding box center [995, 391] width 389 height 34
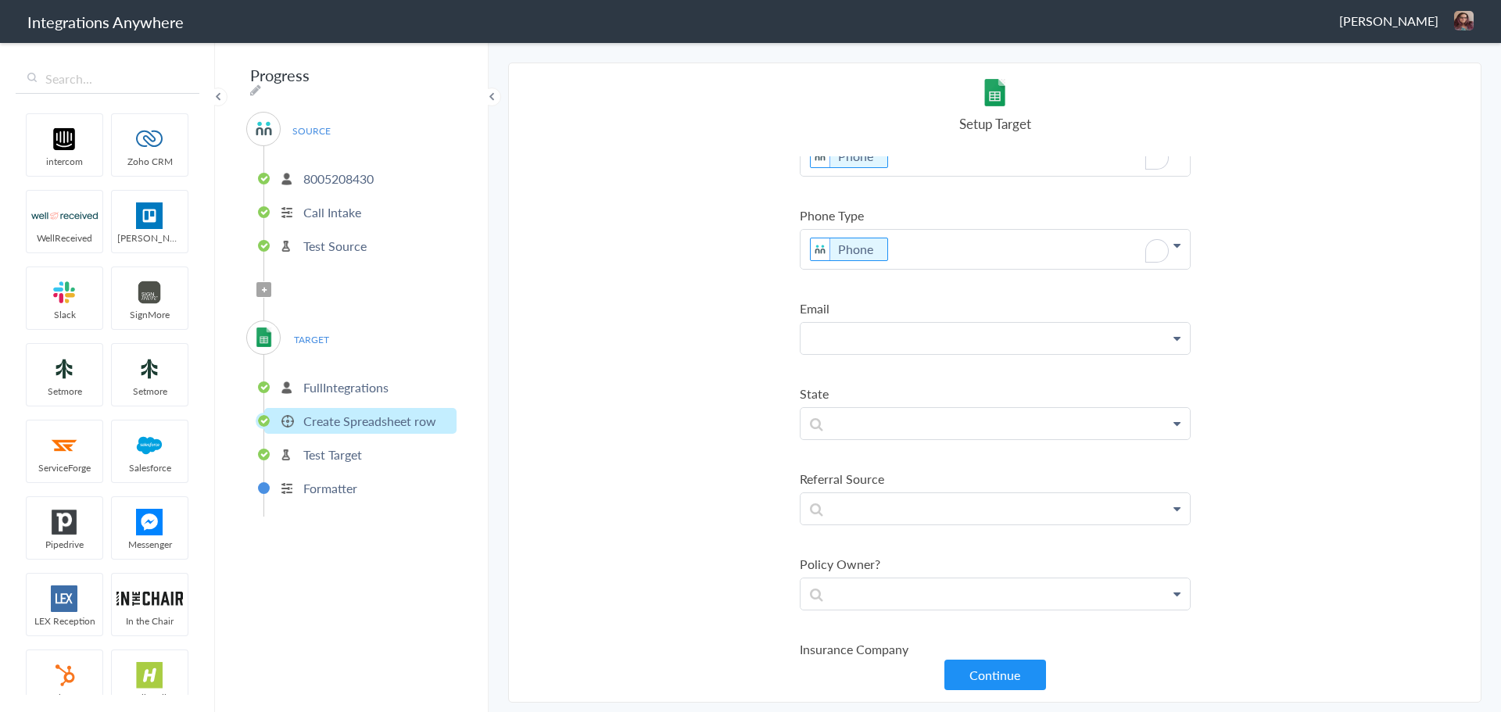
click at [859, 331] on p at bounding box center [995, 338] width 389 height 31
click at [862, 438] on link "Email" at bounding box center [995, 451] width 389 height 34
click at [849, 433] on p at bounding box center [995, 431] width 389 height 31
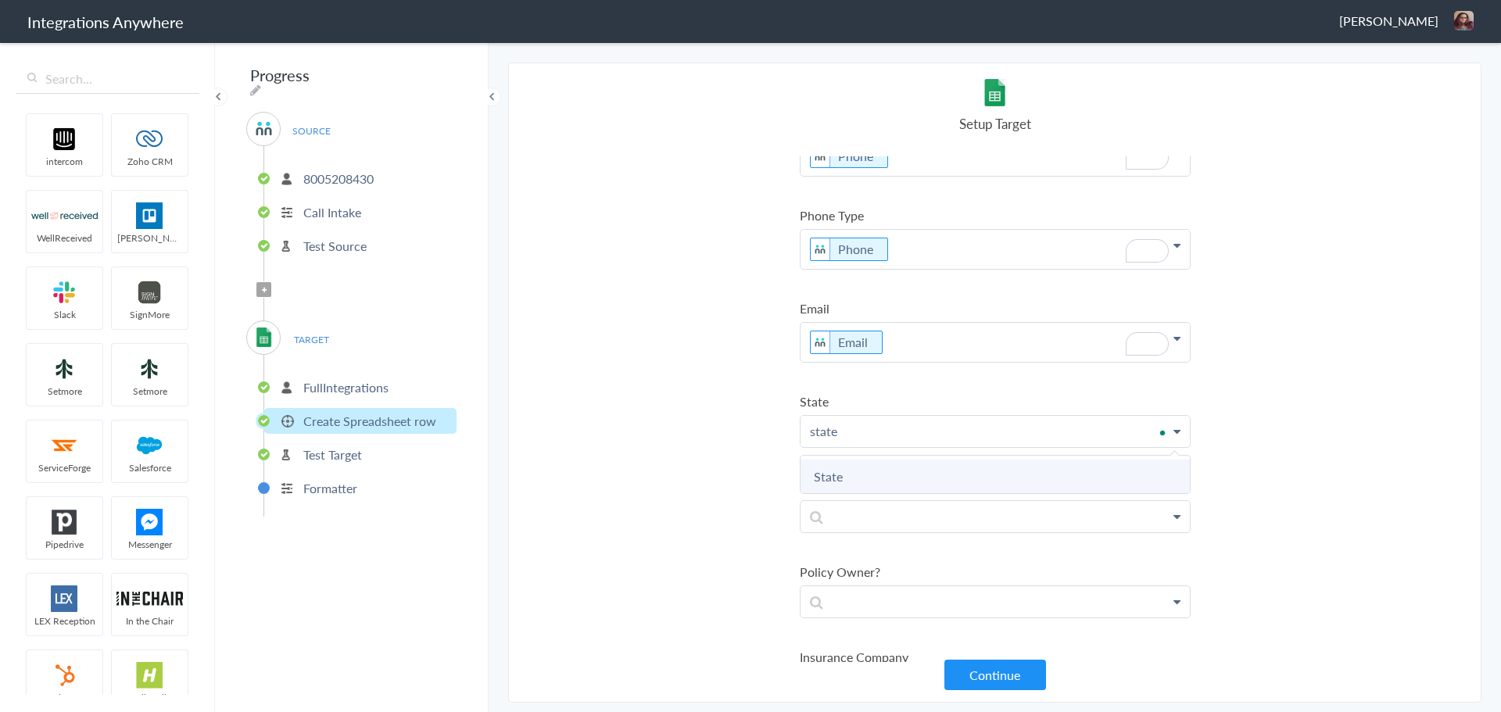
click at [855, 479] on link "State" at bounding box center [995, 477] width 389 height 34
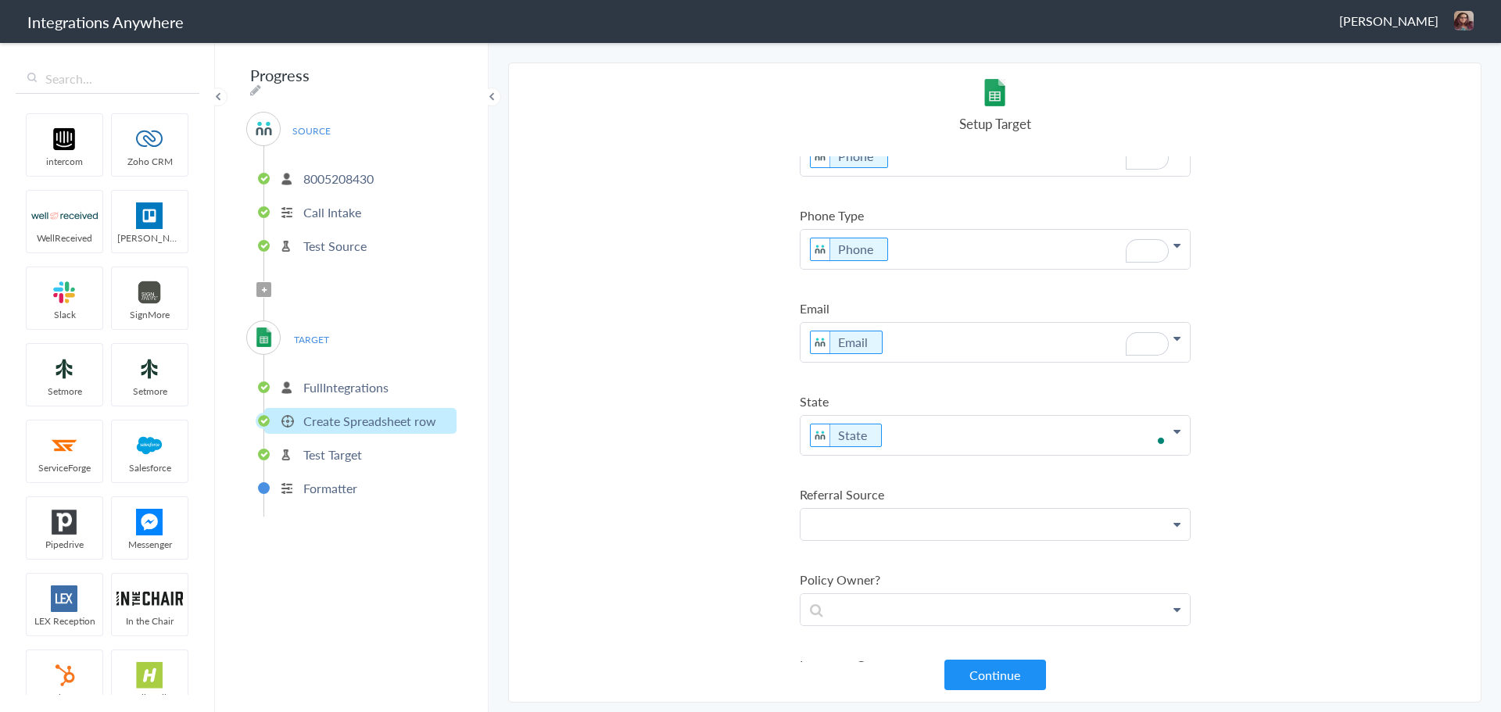
click at [863, 518] on p at bounding box center [995, 524] width 389 height 31
click at [873, 563] on link "Referral Source" at bounding box center [995, 570] width 389 height 34
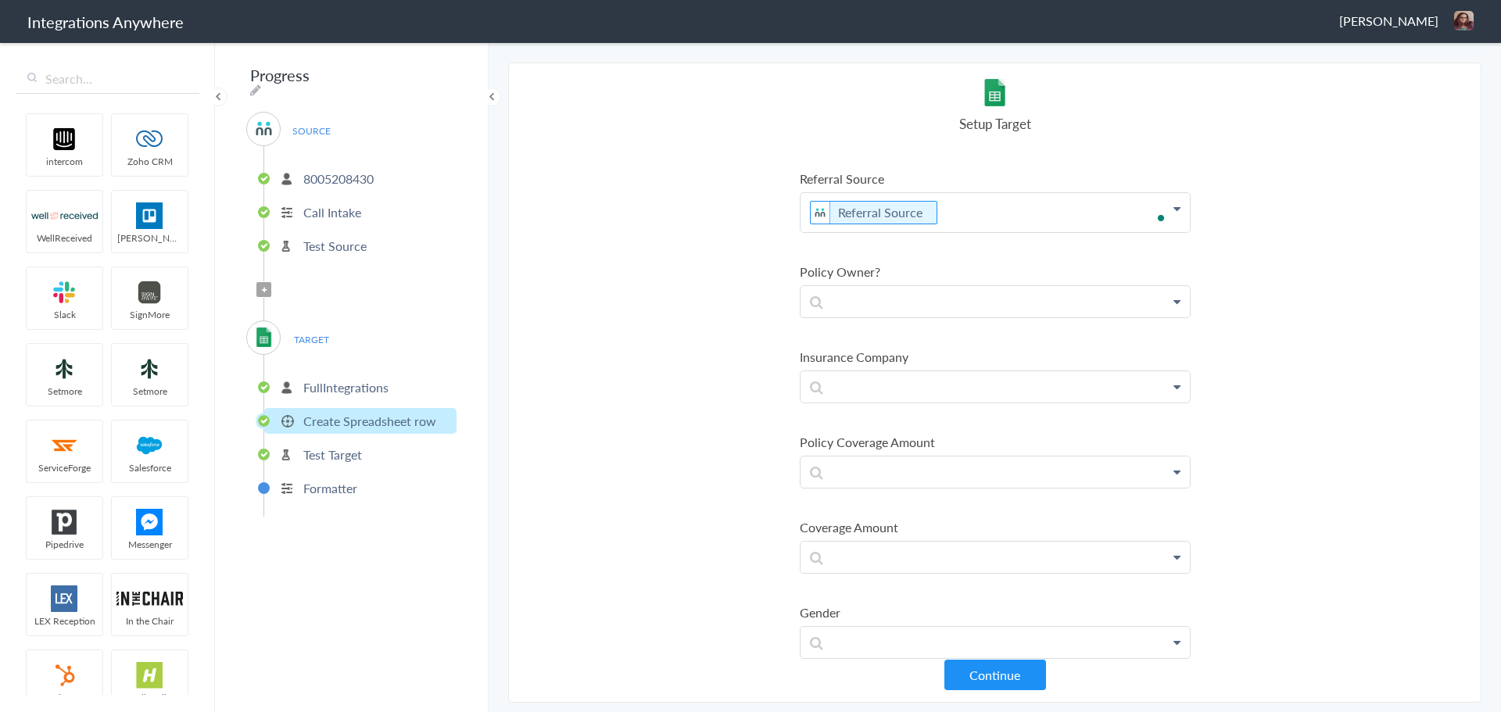
scroll to position [0, 0]
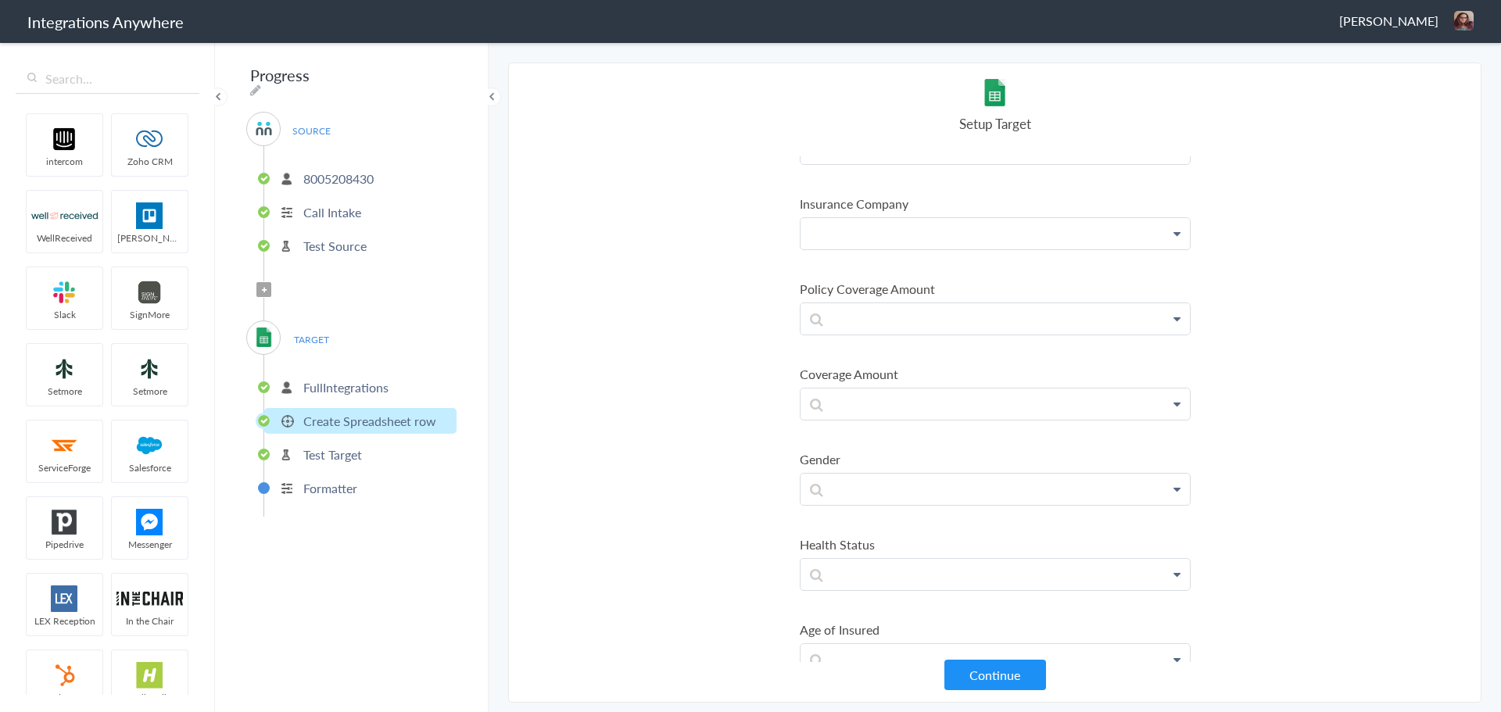
click at [873, 228] on p at bounding box center [995, 233] width 389 height 31
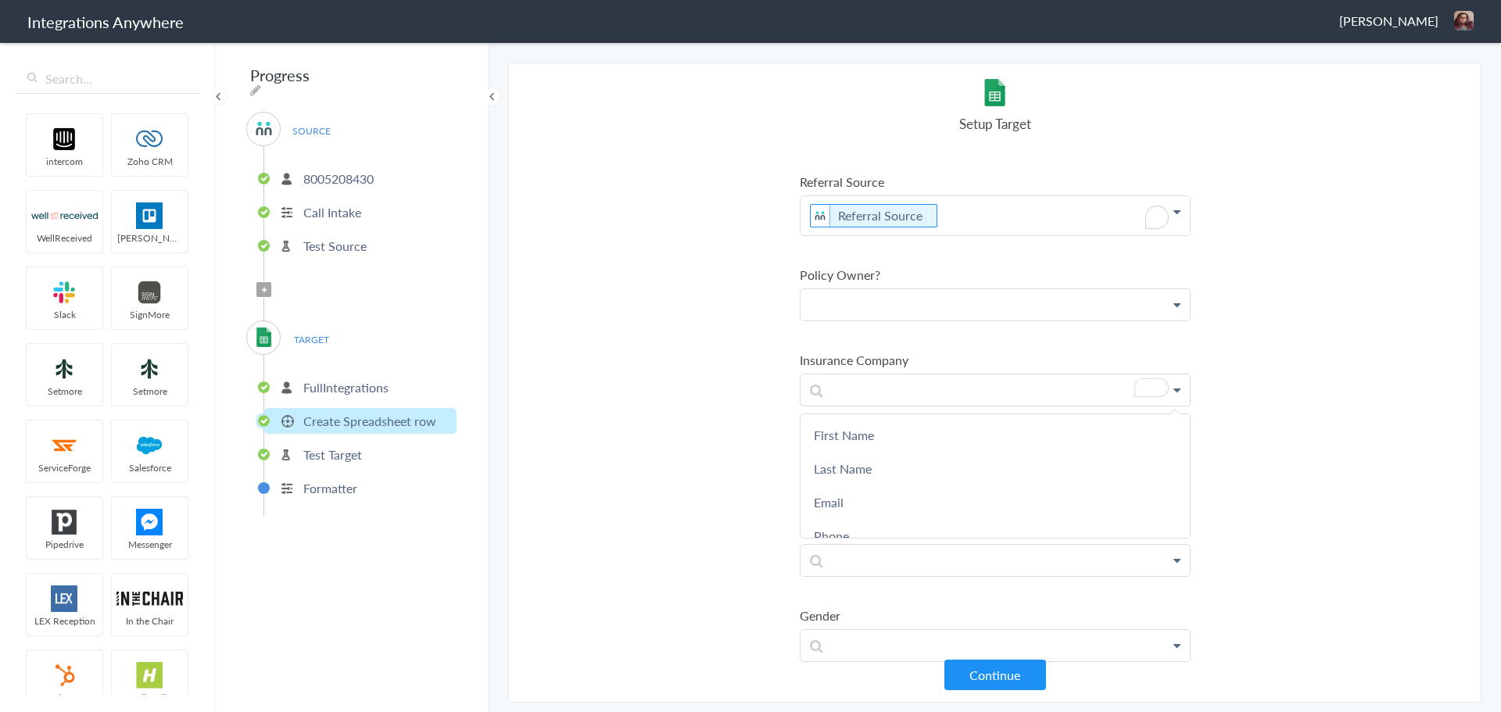
click at [876, 308] on p at bounding box center [995, 304] width 389 height 31
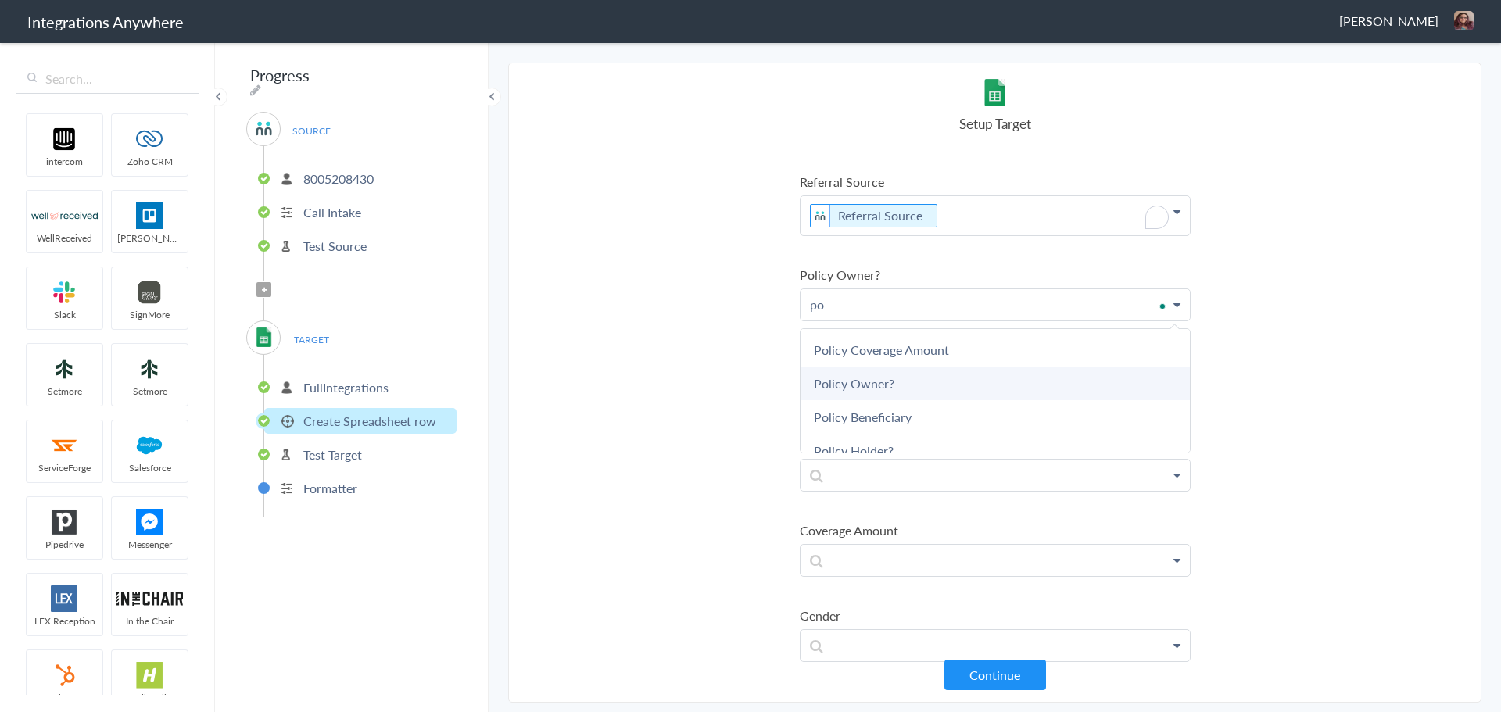
click at [889, 385] on link "Policy Owner?" at bounding box center [995, 384] width 389 height 34
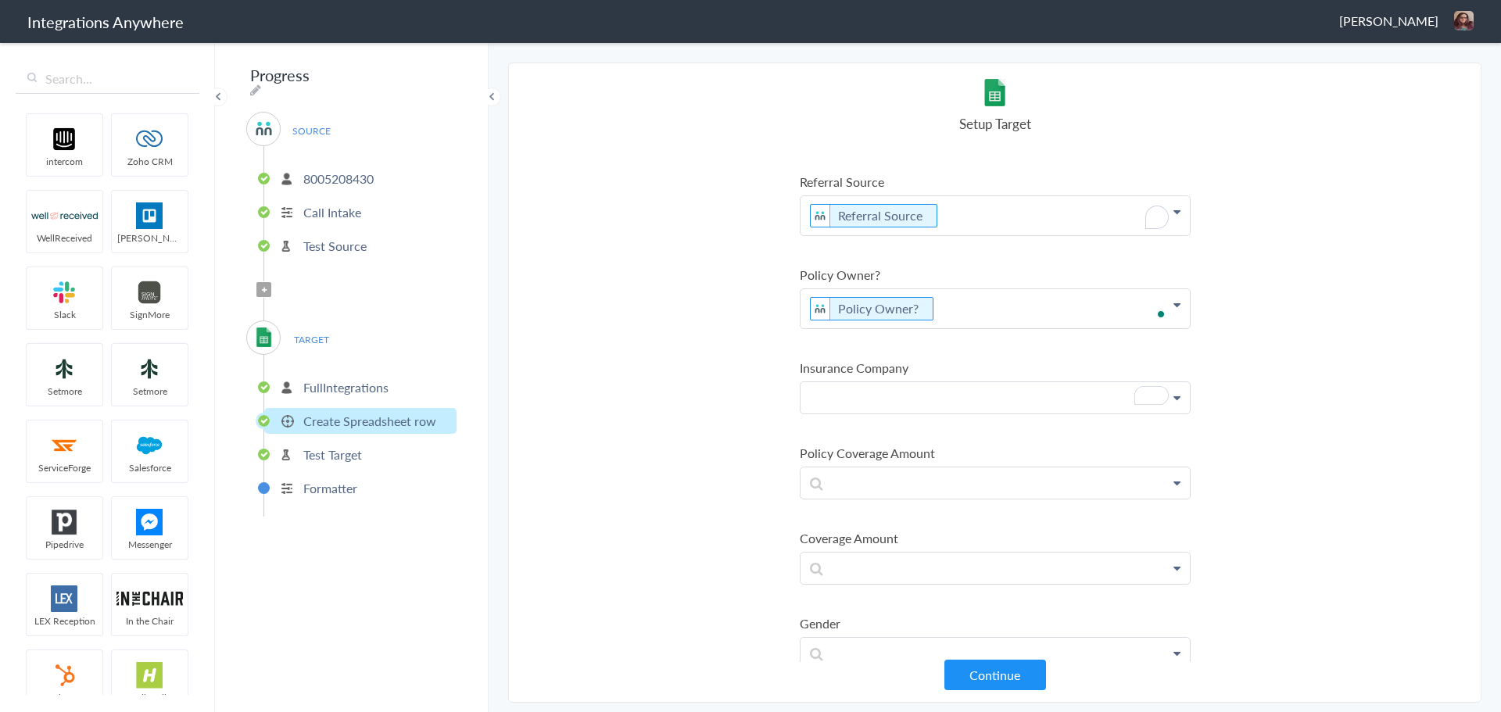
click at [882, 390] on p "To enrich screen reader interactions, please activate Accessibility in Grammarl…" at bounding box center [995, 397] width 389 height 31
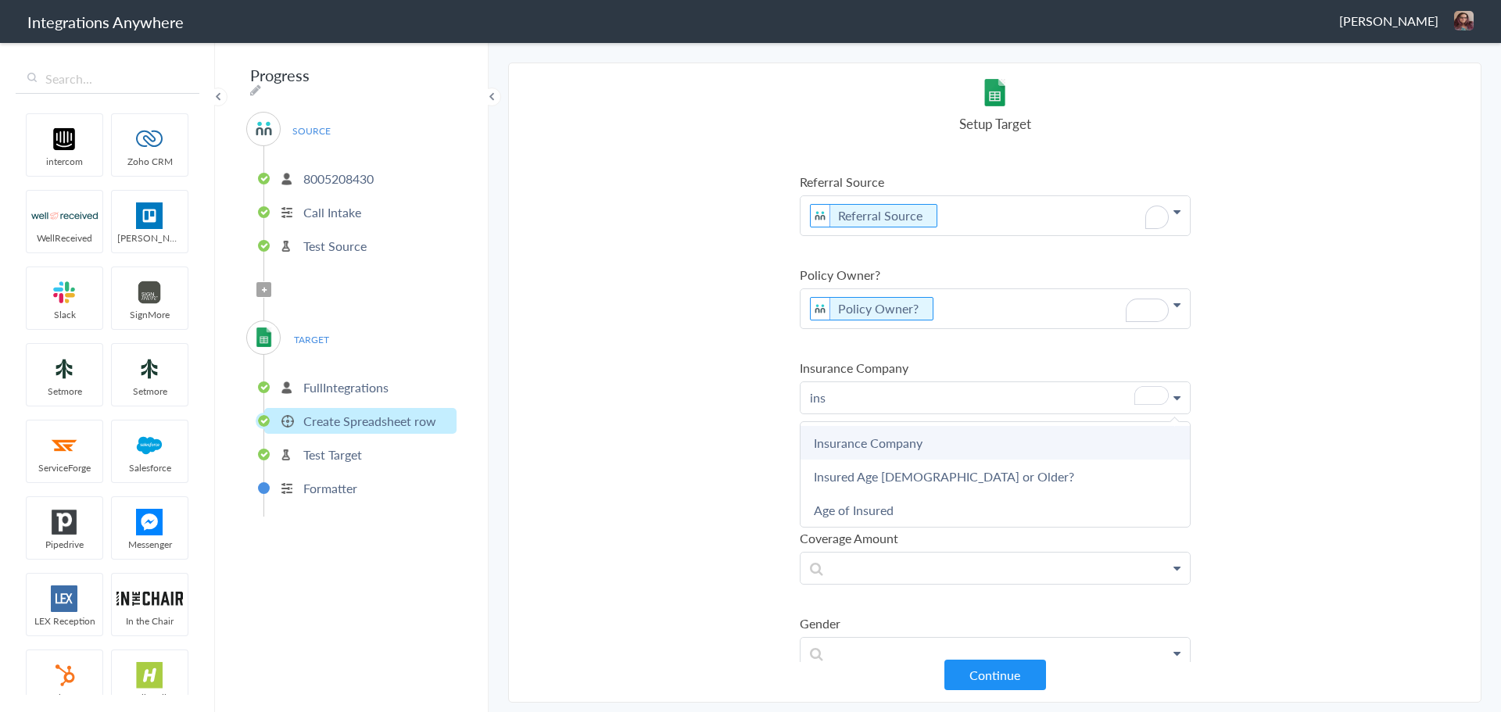
click at [886, 443] on link "Insurance Company" at bounding box center [995, 443] width 389 height 34
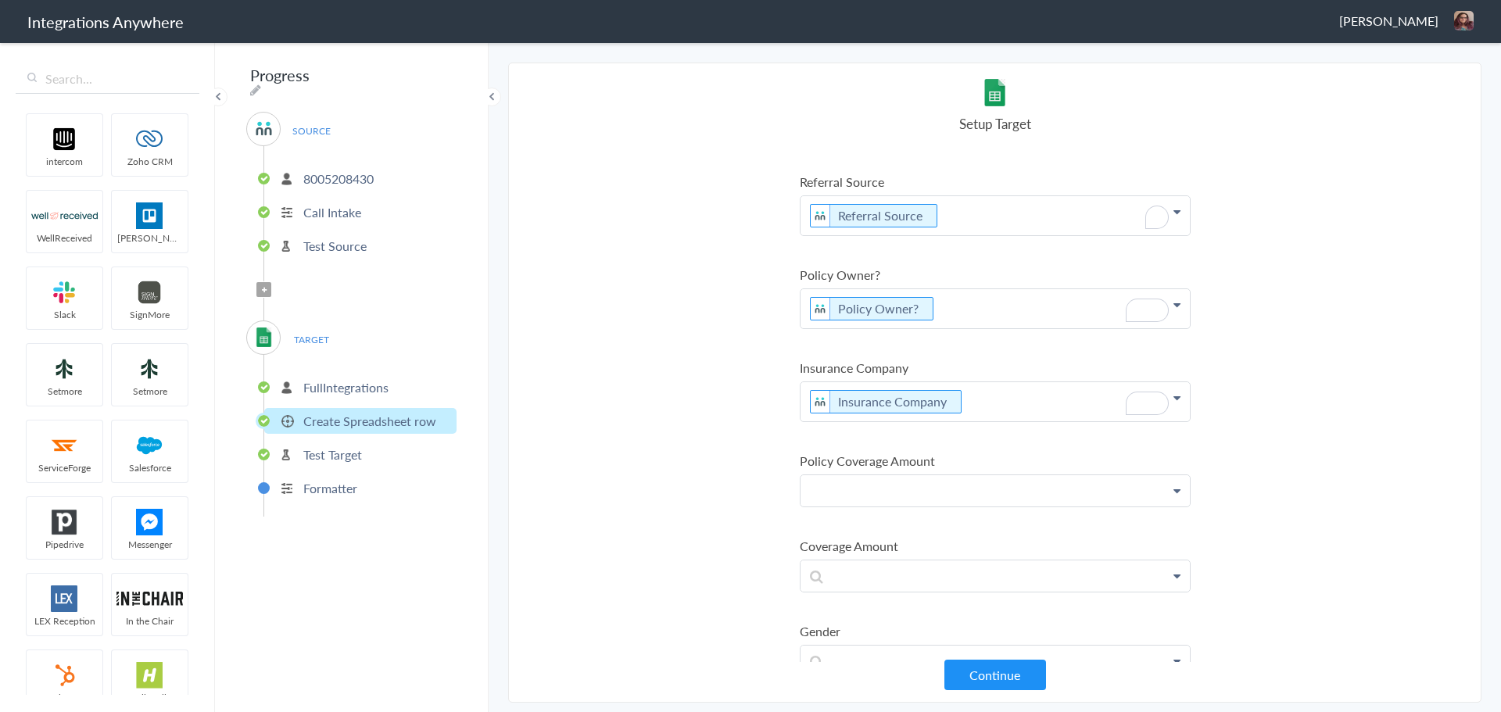
click at [873, 480] on p at bounding box center [995, 490] width 389 height 31
click at [873, 531] on link "Policy Coverage Amount" at bounding box center [995, 536] width 389 height 34
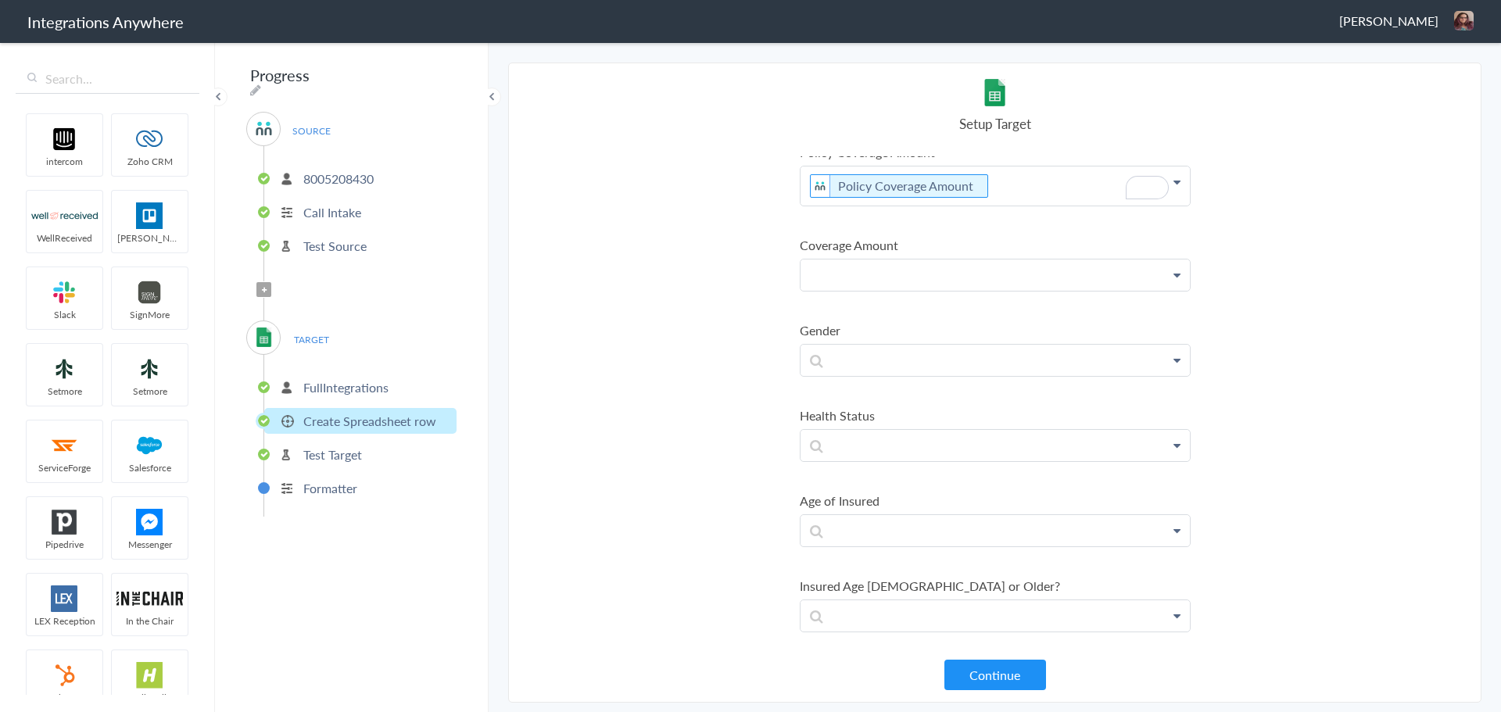
click at [863, 273] on p at bounding box center [995, 275] width 389 height 31
click at [883, 306] on link "Coverage Amount" at bounding box center [995, 320] width 389 height 34
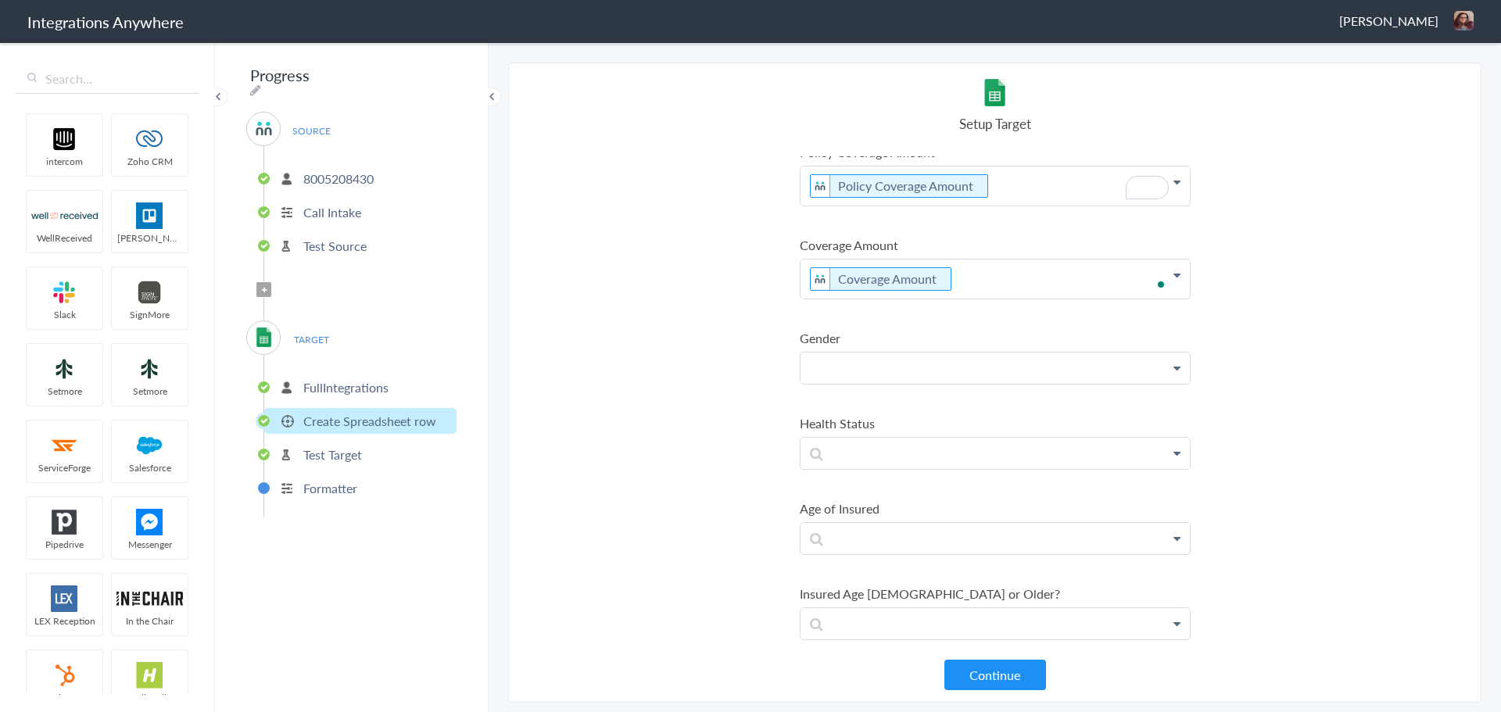
click at [870, 364] on p at bounding box center [995, 368] width 389 height 31
click at [855, 505] on link "Gender" at bounding box center [995, 514] width 389 height 34
click at [857, 453] on p at bounding box center [995, 461] width 389 height 31
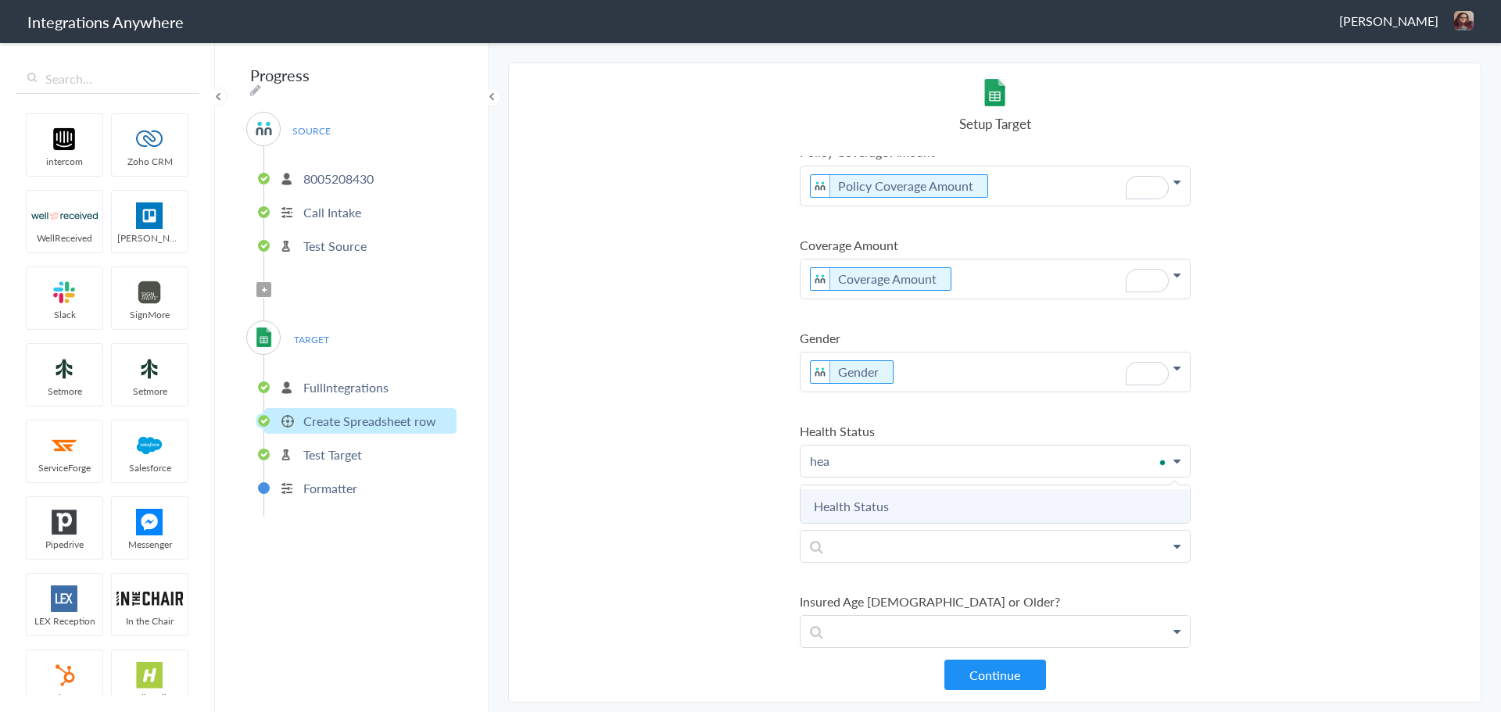
click at [869, 504] on link "Health Status" at bounding box center [995, 506] width 389 height 34
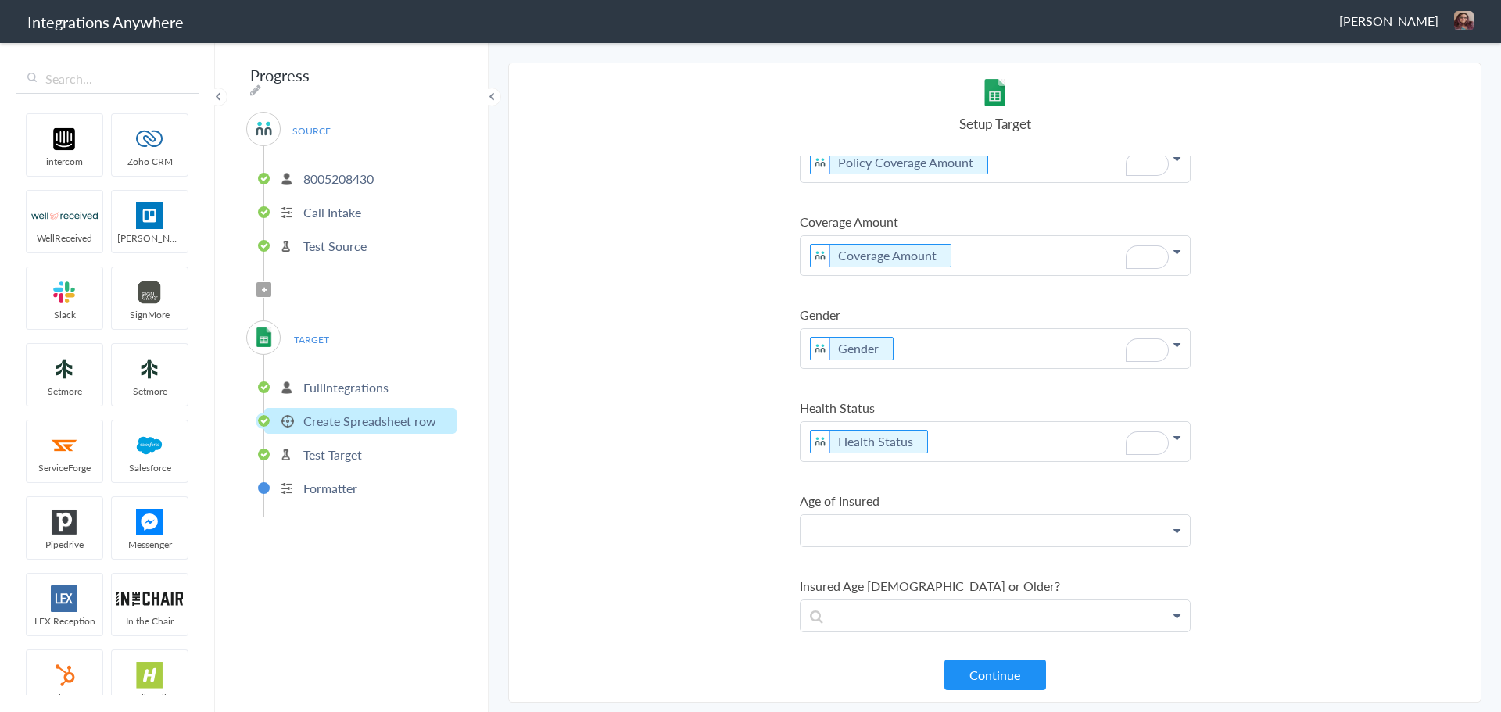
click at [862, 520] on p at bounding box center [995, 530] width 389 height 31
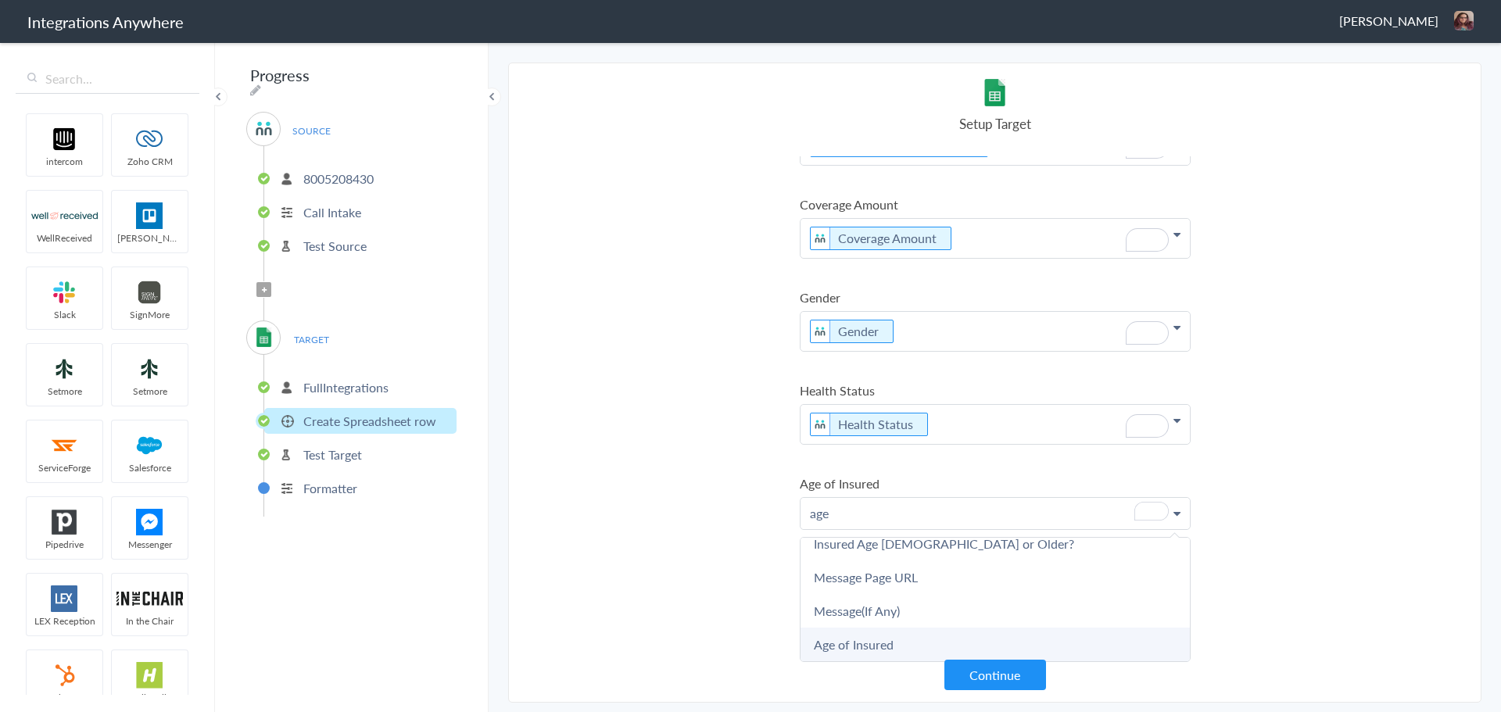
click at [948, 630] on link "Age of Insured" at bounding box center [995, 645] width 389 height 34
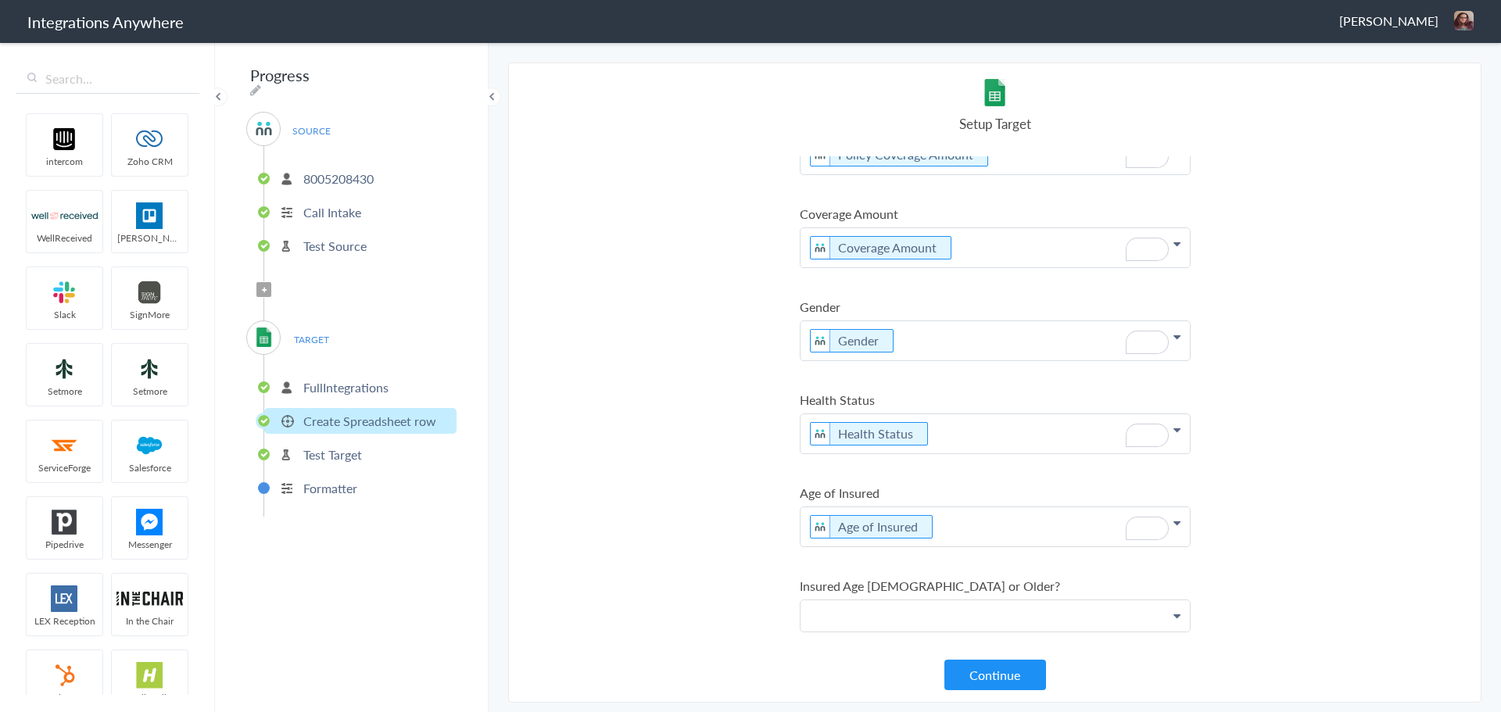
click at [850, 621] on p at bounding box center [995, 615] width 389 height 31
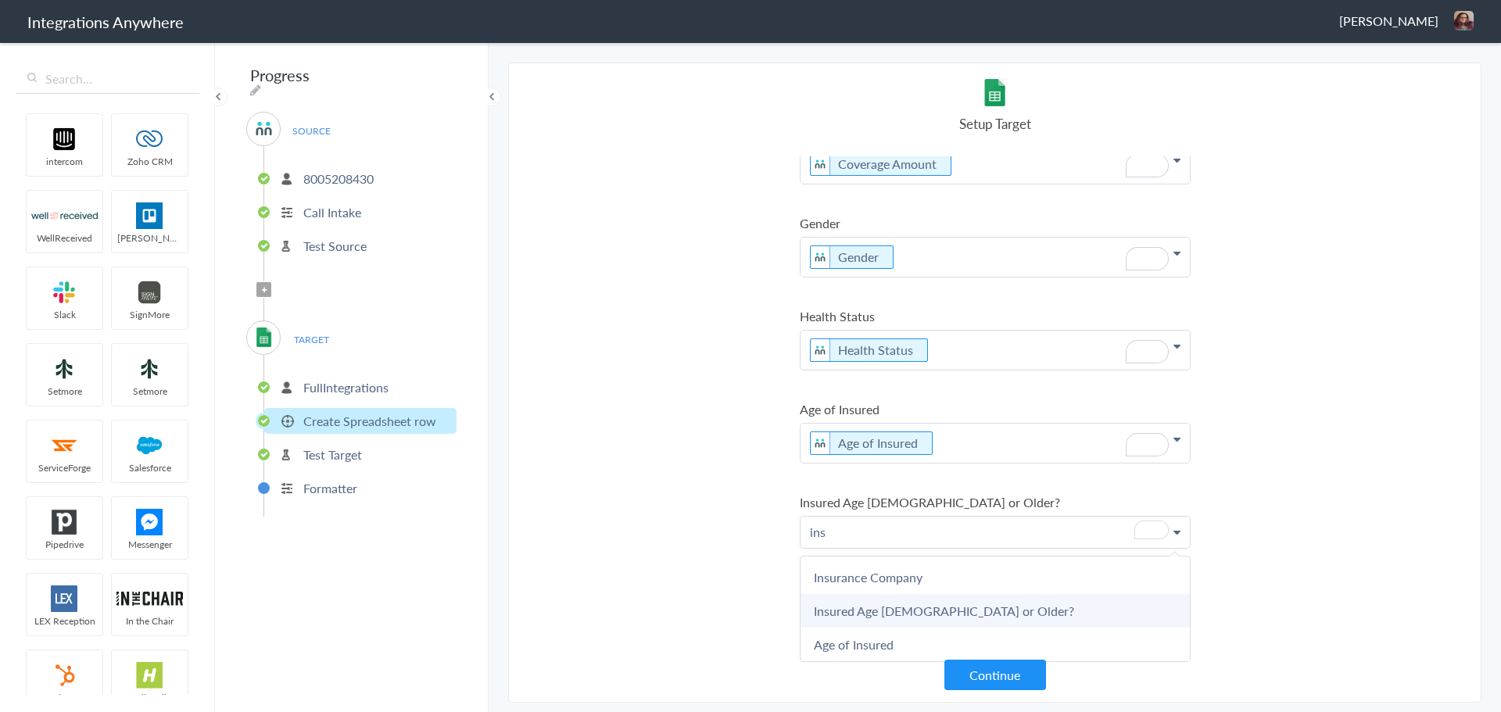
click at [923, 597] on link "Insured Age [DEMOGRAPHIC_DATA] or Older?" at bounding box center [995, 611] width 389 height 34
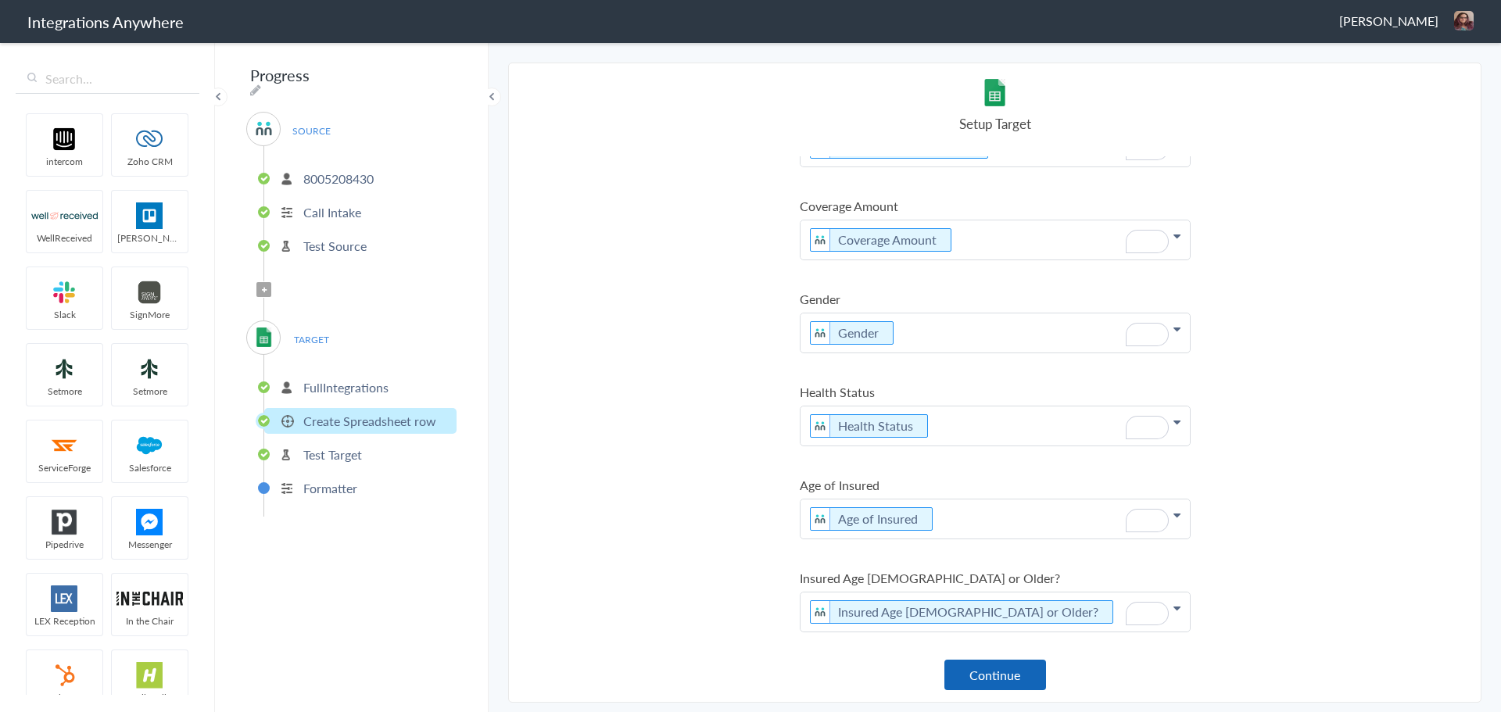
click at [990, 668] on button "Continue" at bounding box center [995, 675] width 102 height 30
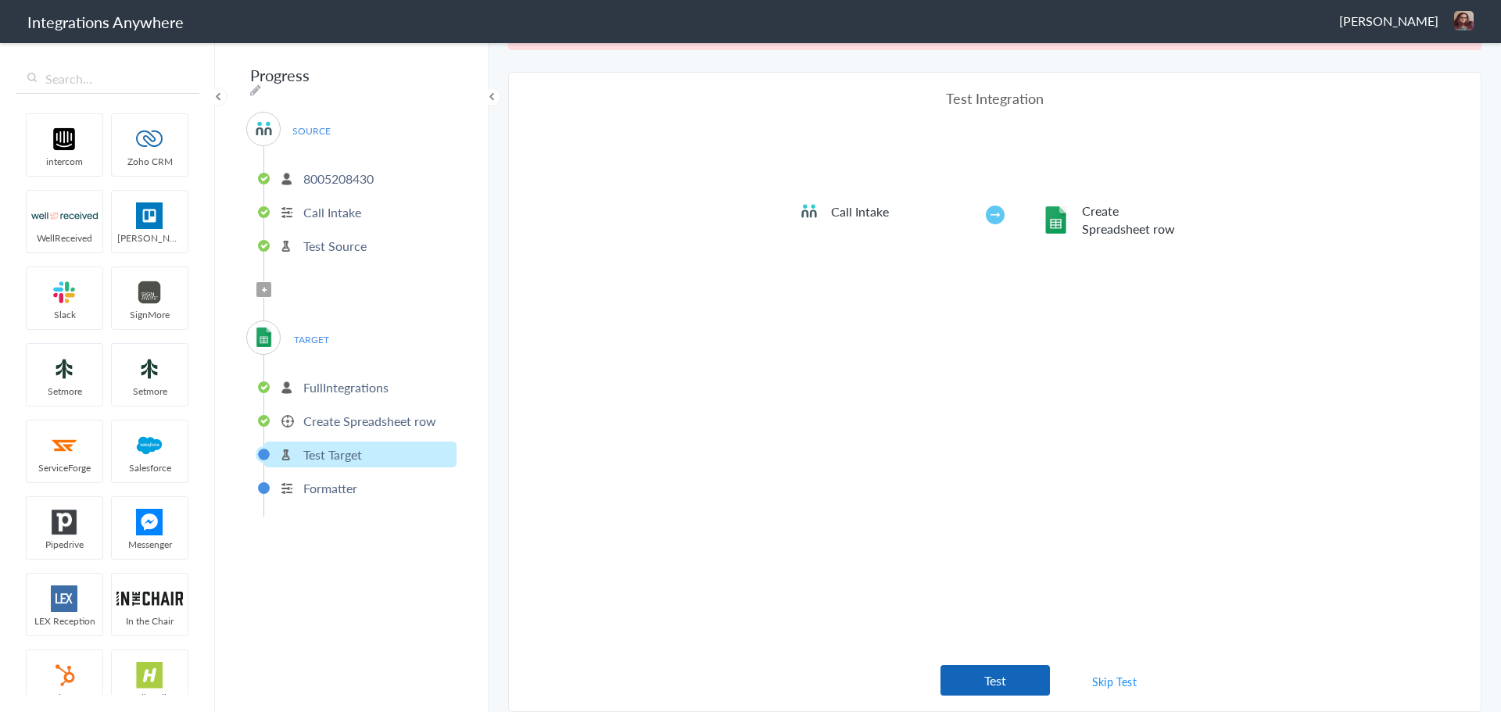
click at [1011, 676] on button "Test" at bounding box center [995, 680] width 109 height 30
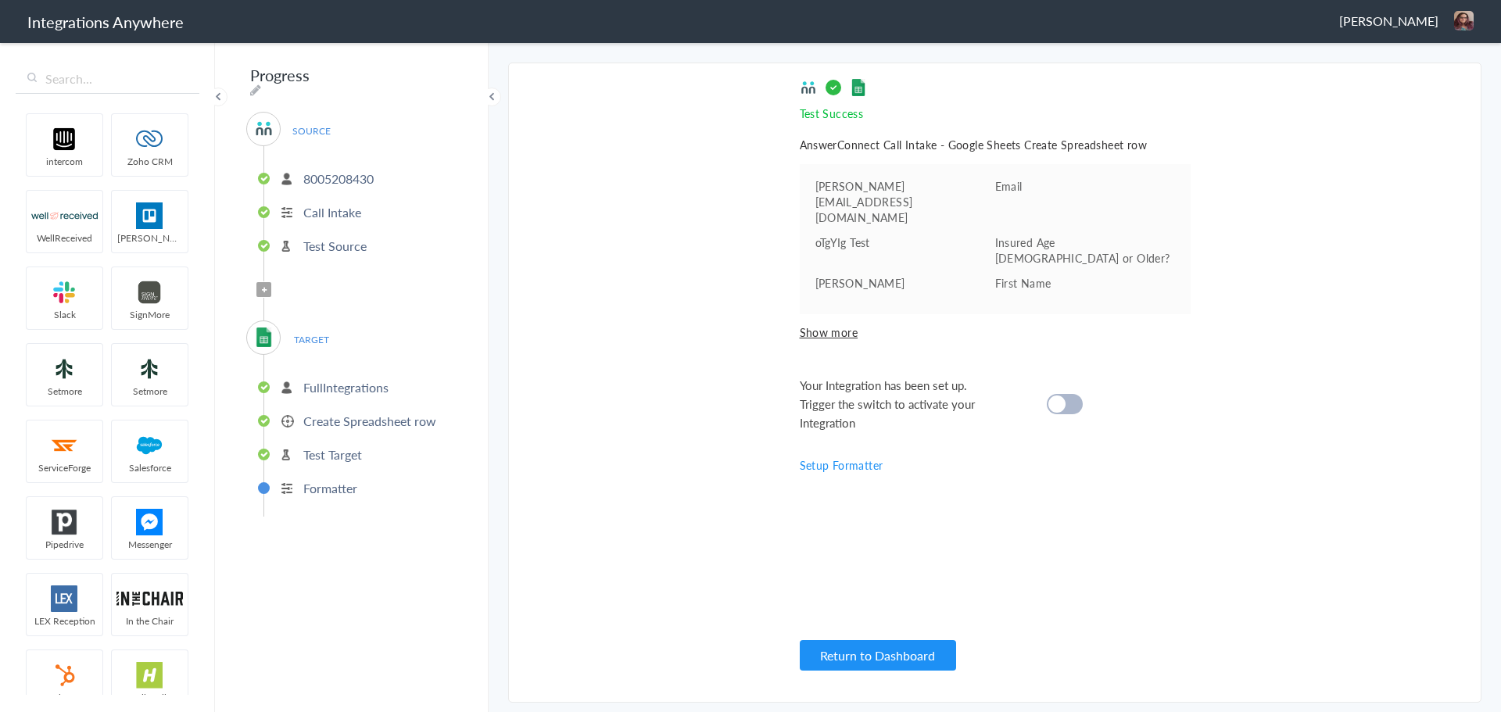
click at [1066, 394] on div at bounding box center [1065, 404] width 36 height 20
click at [336, 237] on p "Test Source" at bounding box center [334, 246] width 63 height 18
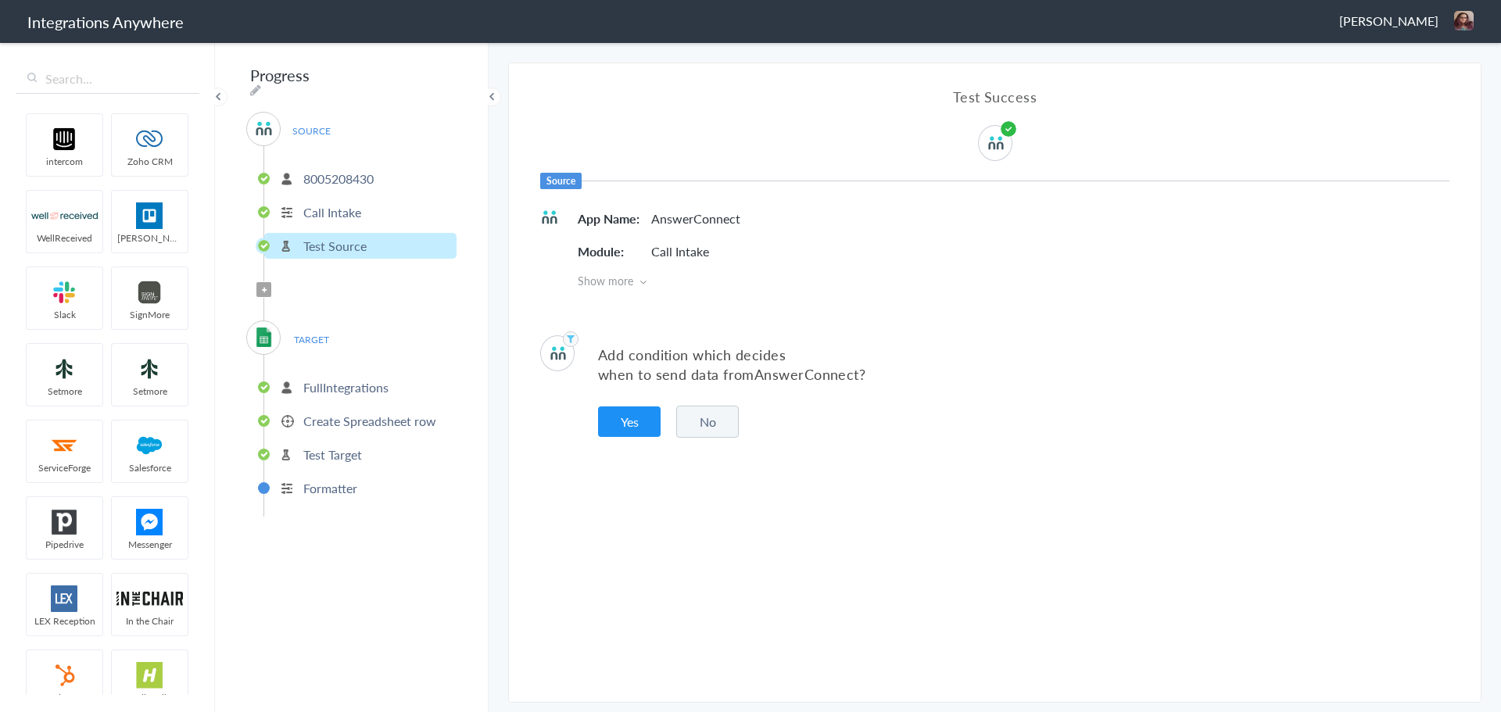
click at [690, 421] on button "No" at bounding box center [707, 422] width 63 height 32
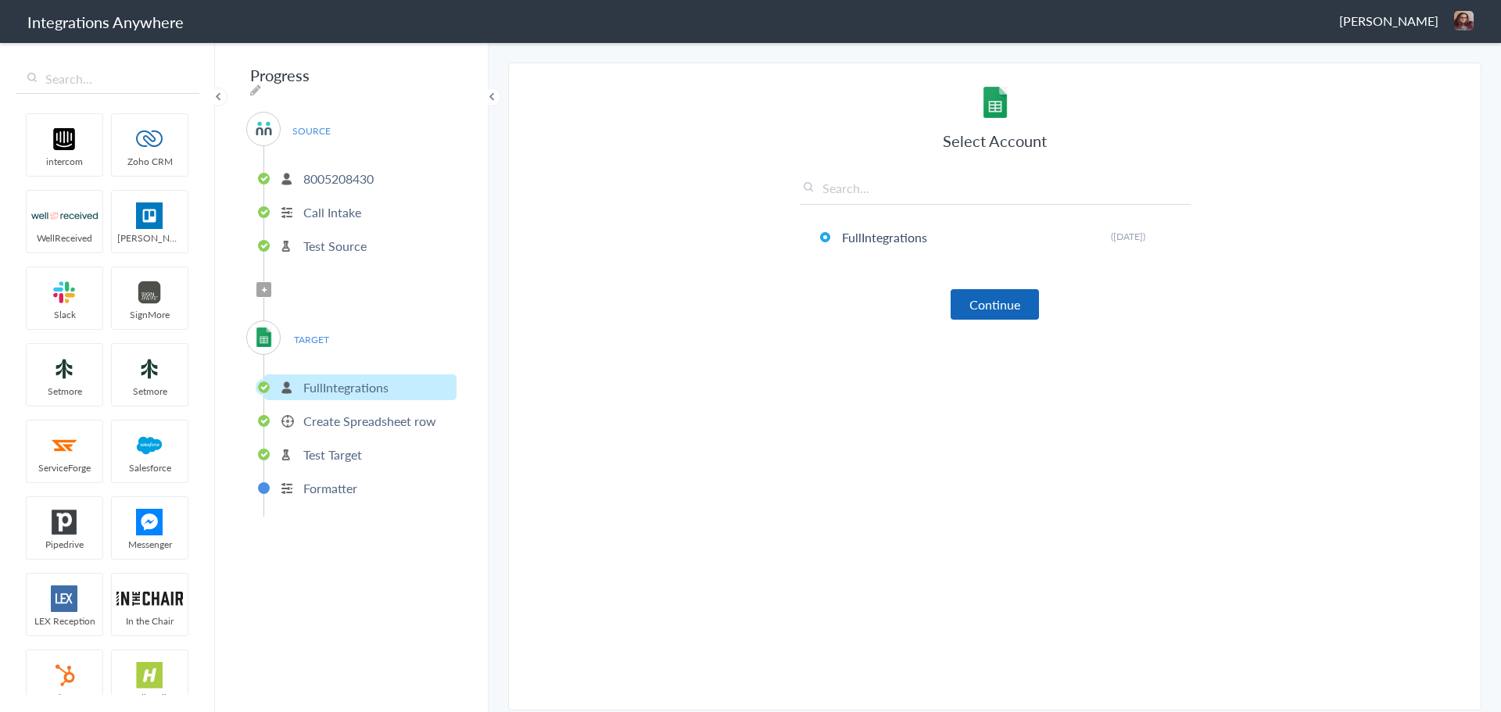
click at [997, 303] on button "Continue" at bounding box center [995, 304] width 88 height 30
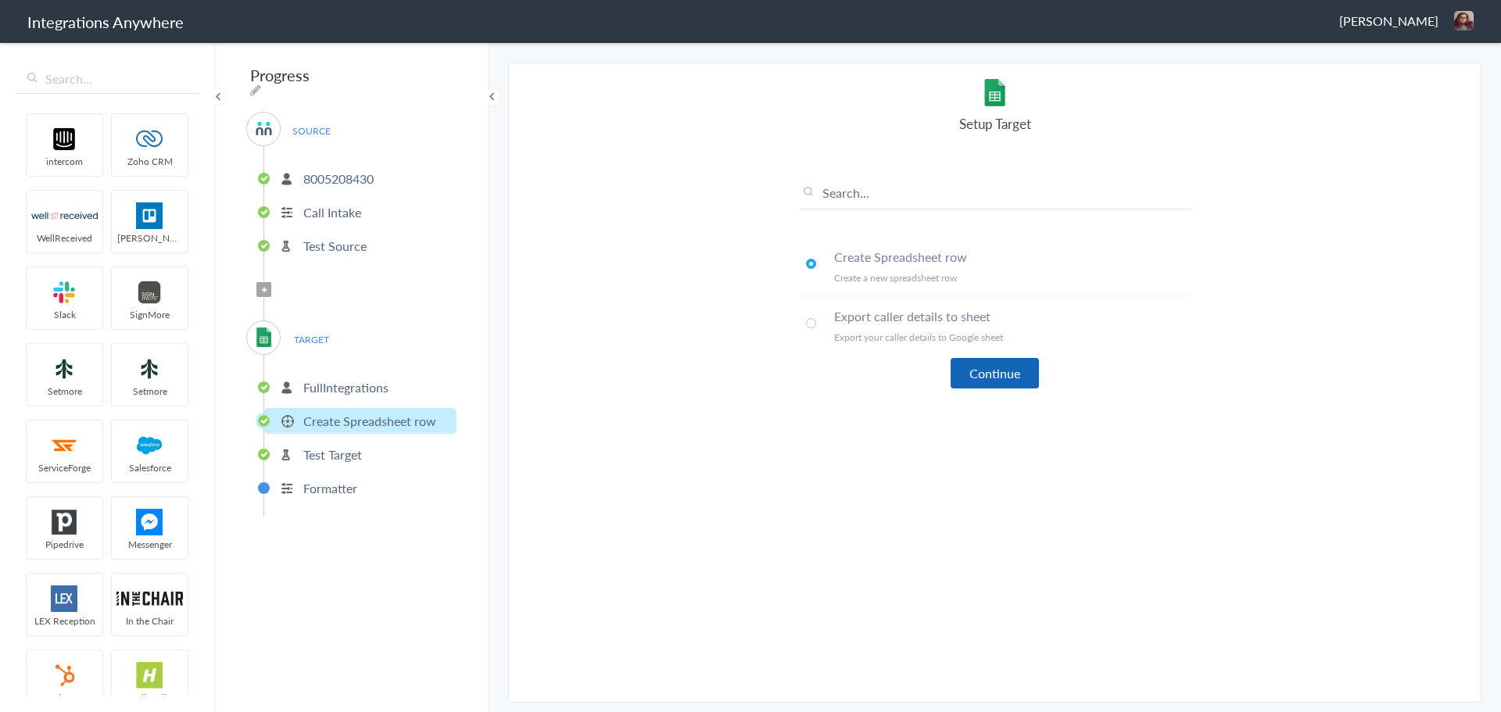
click at [999, 378] on button "Continue" at bounding box center [995, 373] width 88 height 30
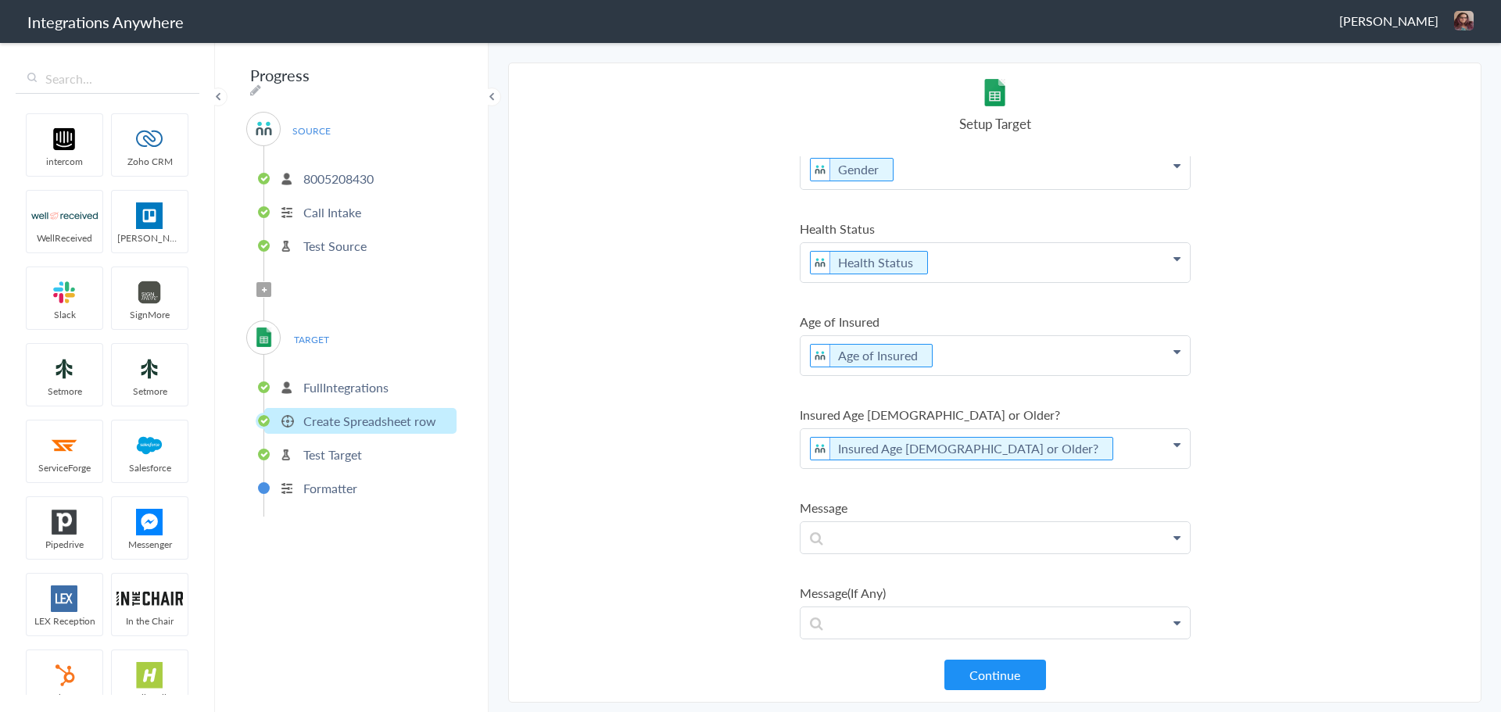
scroll to position [1300, 0]
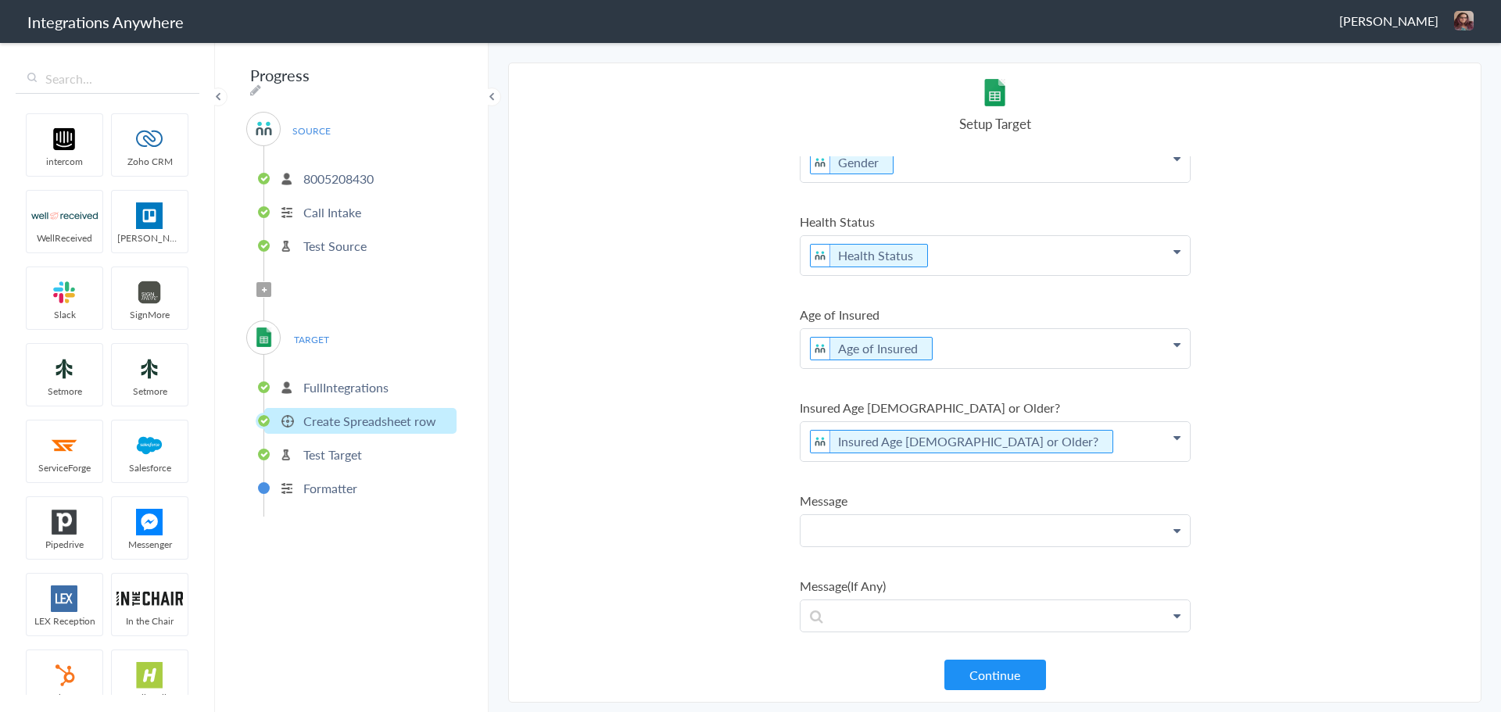
click at [878, 526] on p at bounding box center [995, 530] width 389 height 31
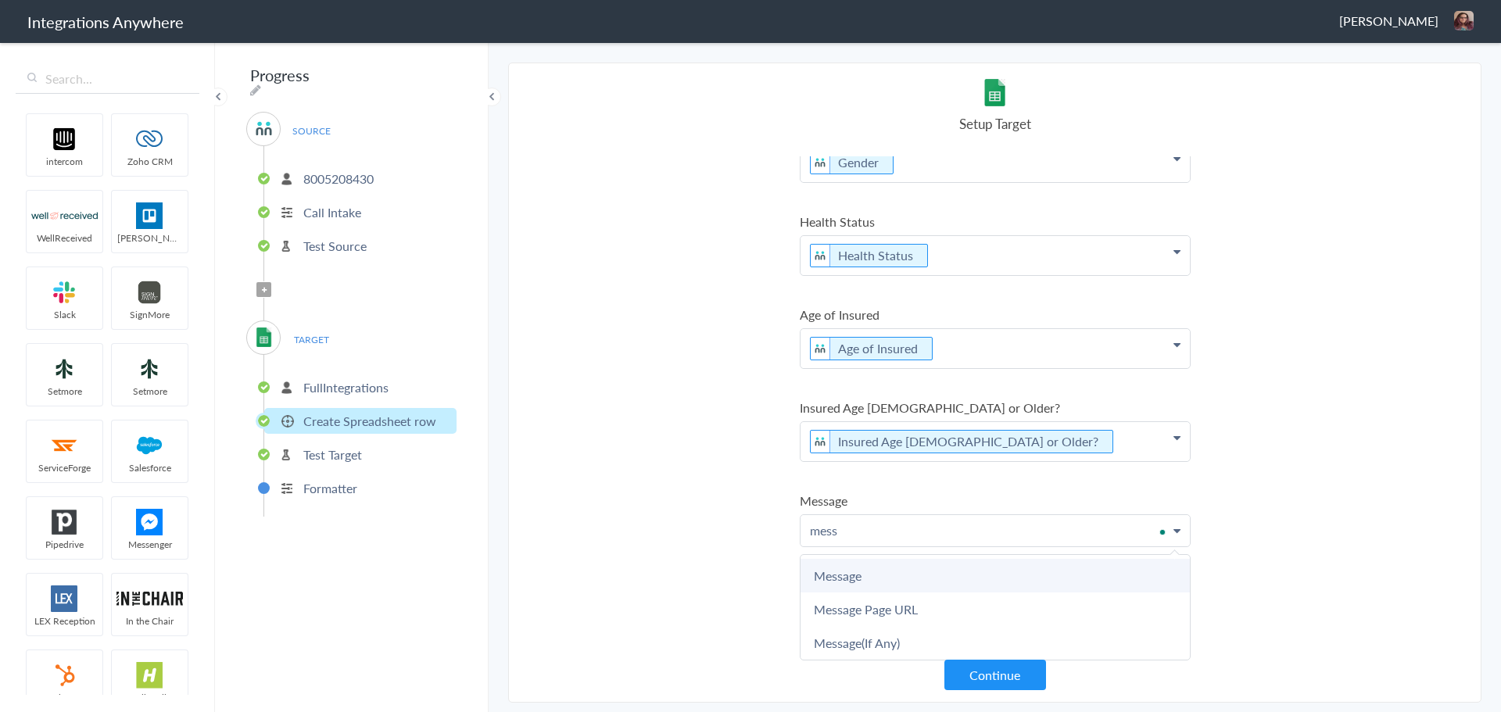
click at [882, 579] on link "Message" at bounding box center [995, 576] width 389 height 34
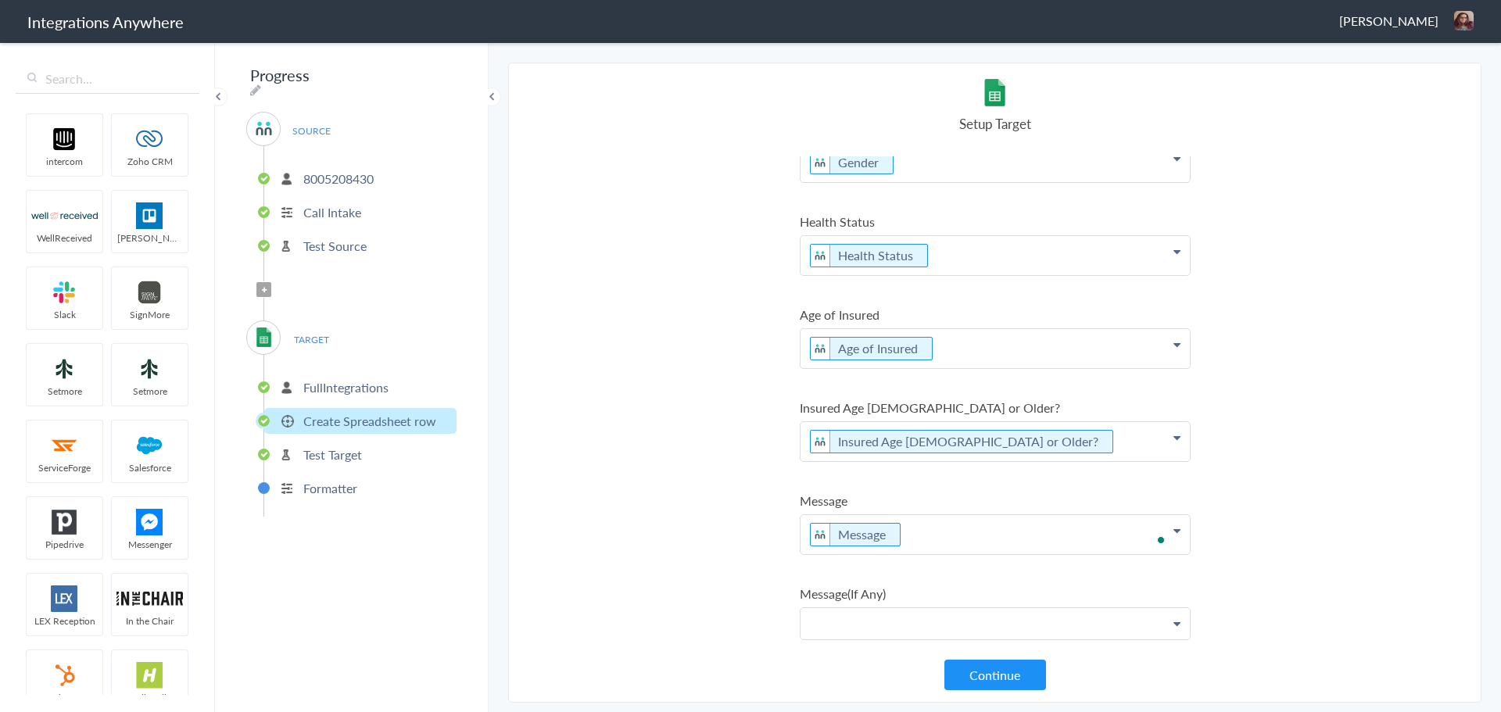
click at [890, 626] on p at bounding box center [995, 623] width 389 height 31
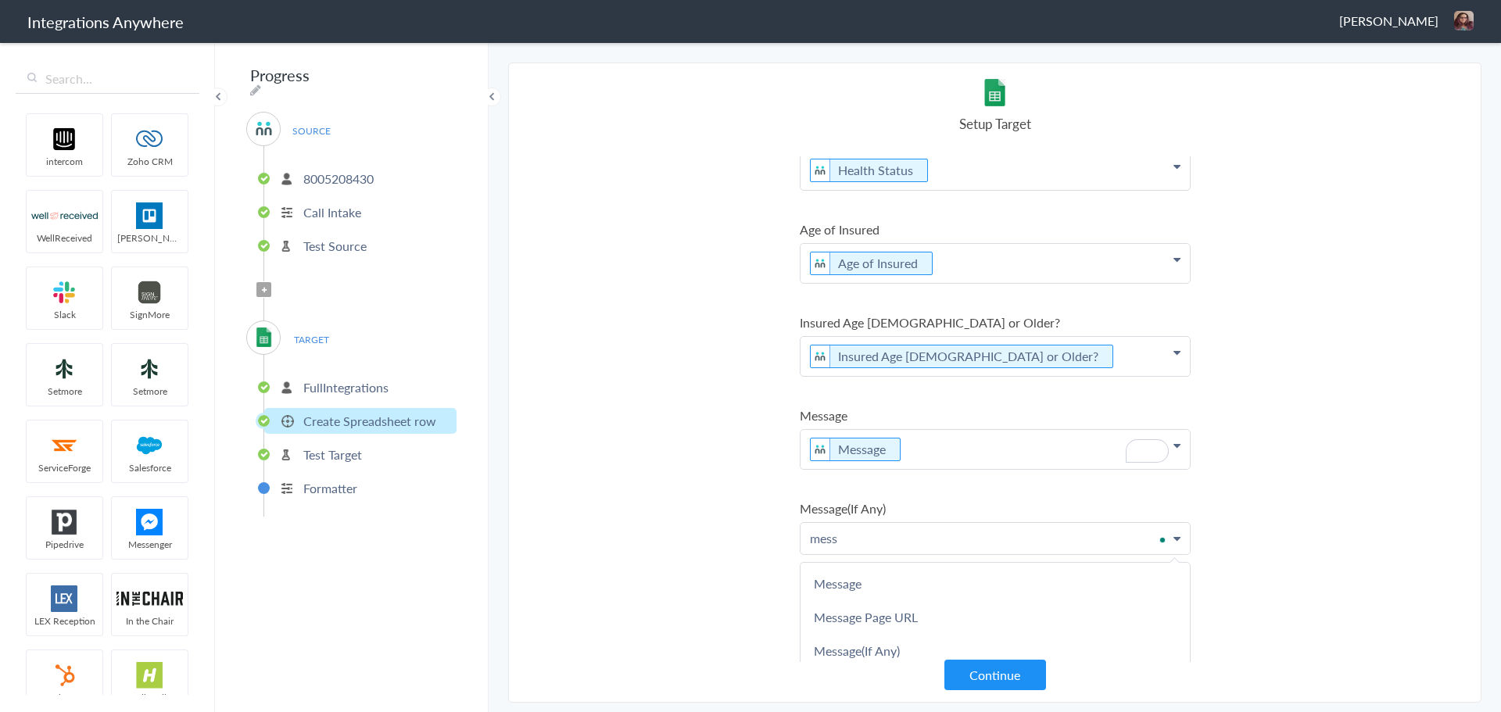
scroll to position [1403, 0]
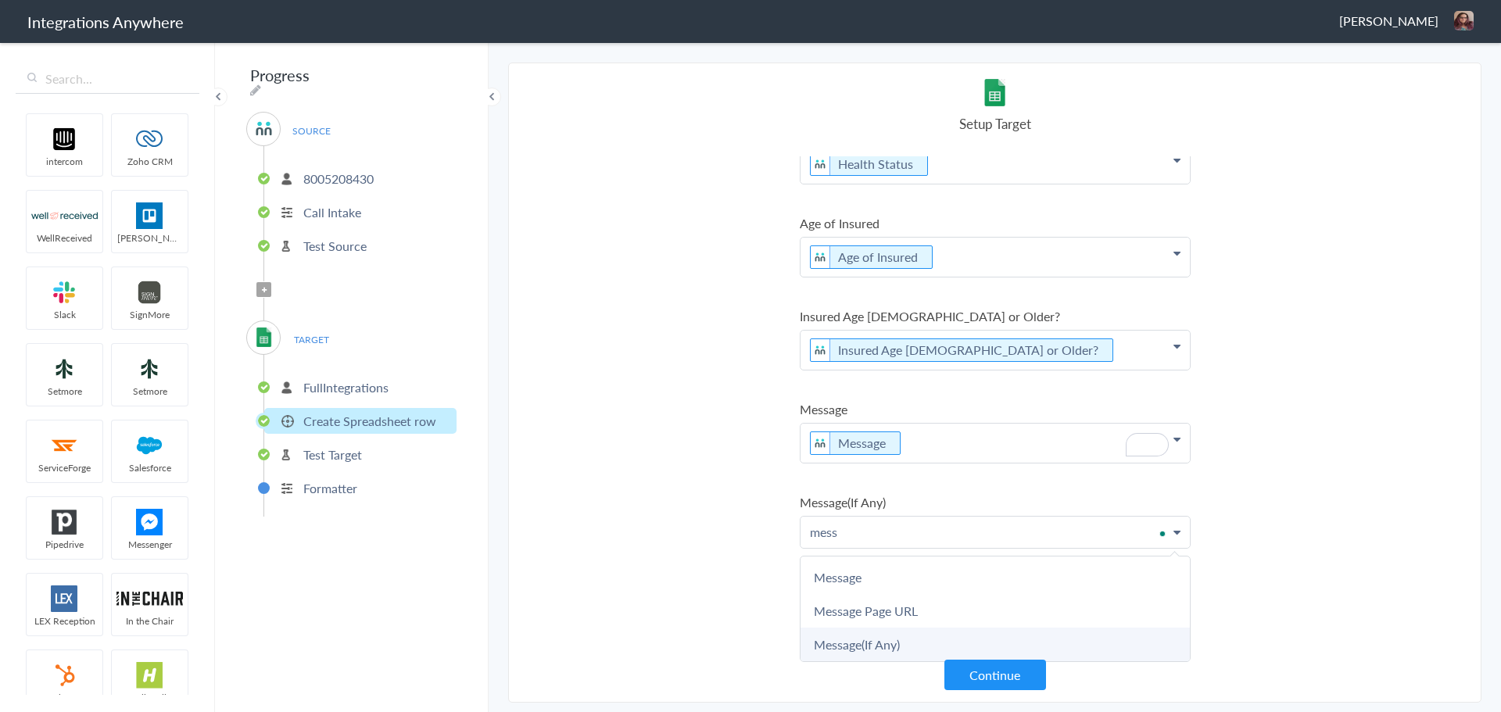
click at [907, 641] on link "Message(If Any)" at bounding box center [995, 645] width 389 height 34
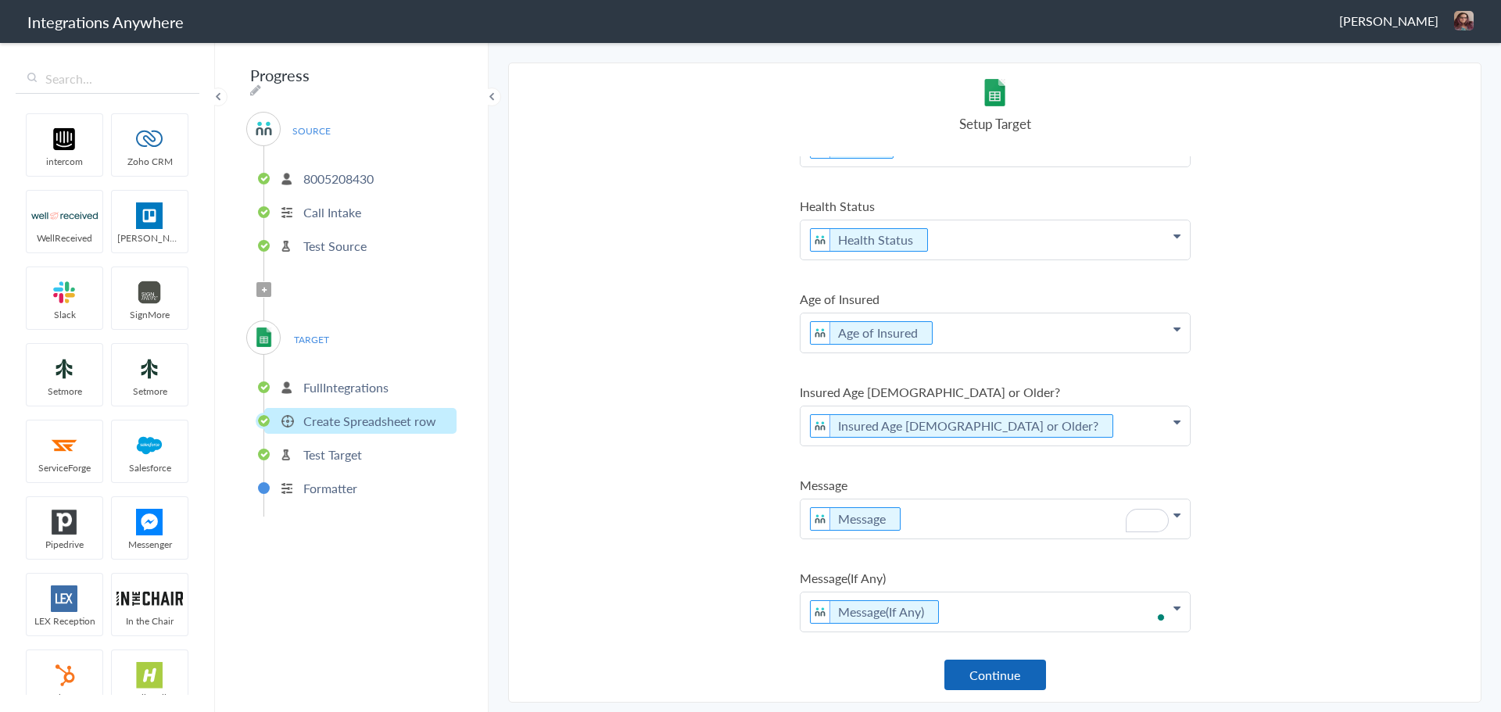
click at [983, 664] on button "Continue" at bounding box center [995, 675] width 102 height 30
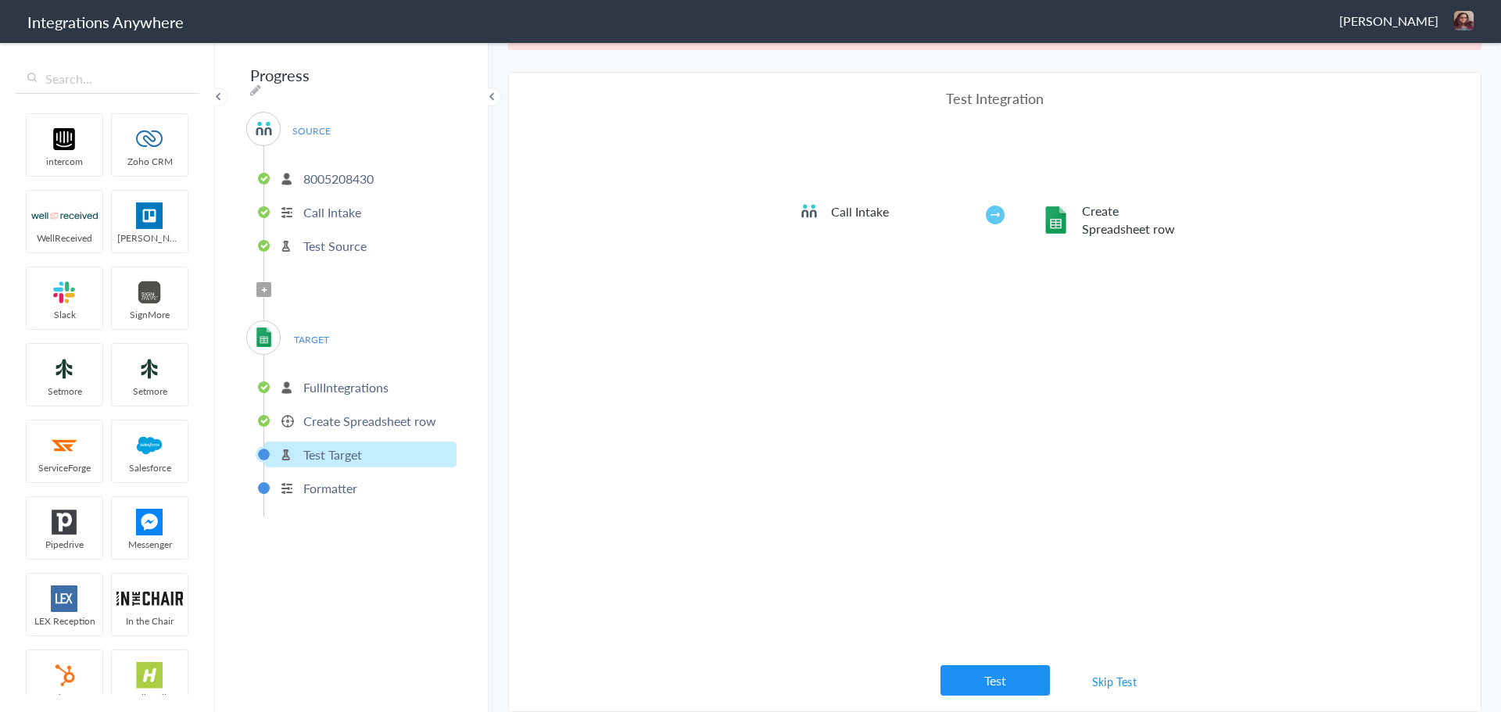
scroll to position [807, 0]
click at [995, 681] on button "Test" at bounding box center [995, 680] width 109 height 30
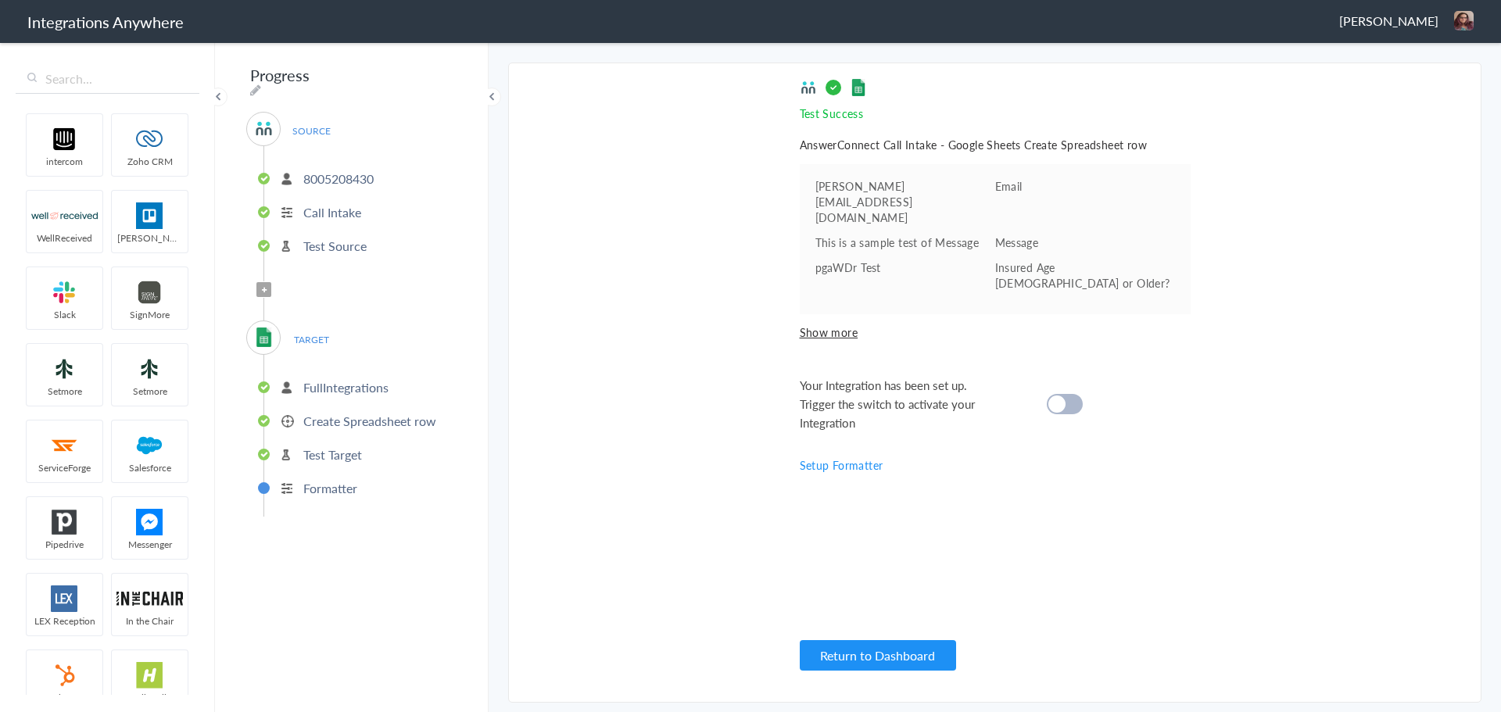
scroll to position [0, 0]
click at [866, 457] on link "Setup Formatter" at bounding box center [842, 465] width 84 height 16
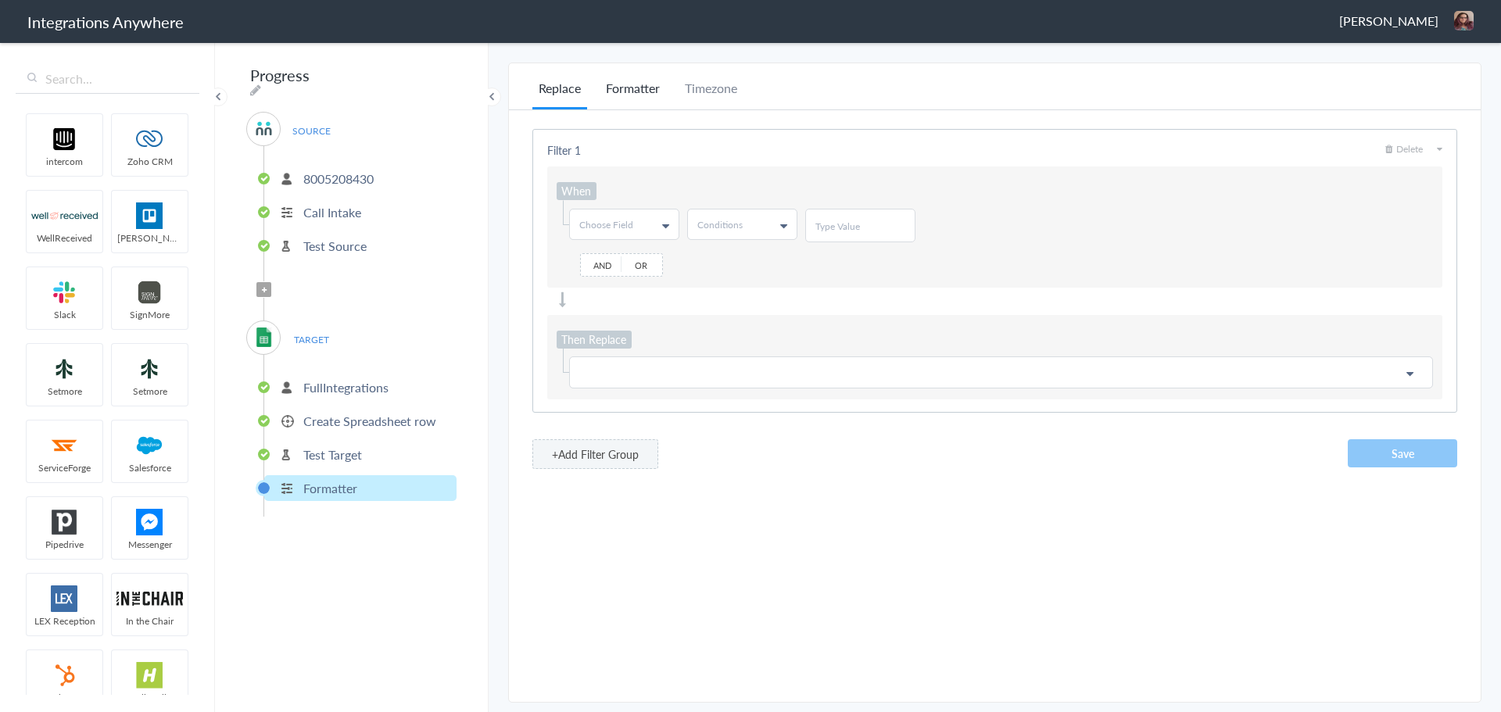
click at [642, 89] on li "Formatter" at bounding box center [633, 94] width 66 height 30
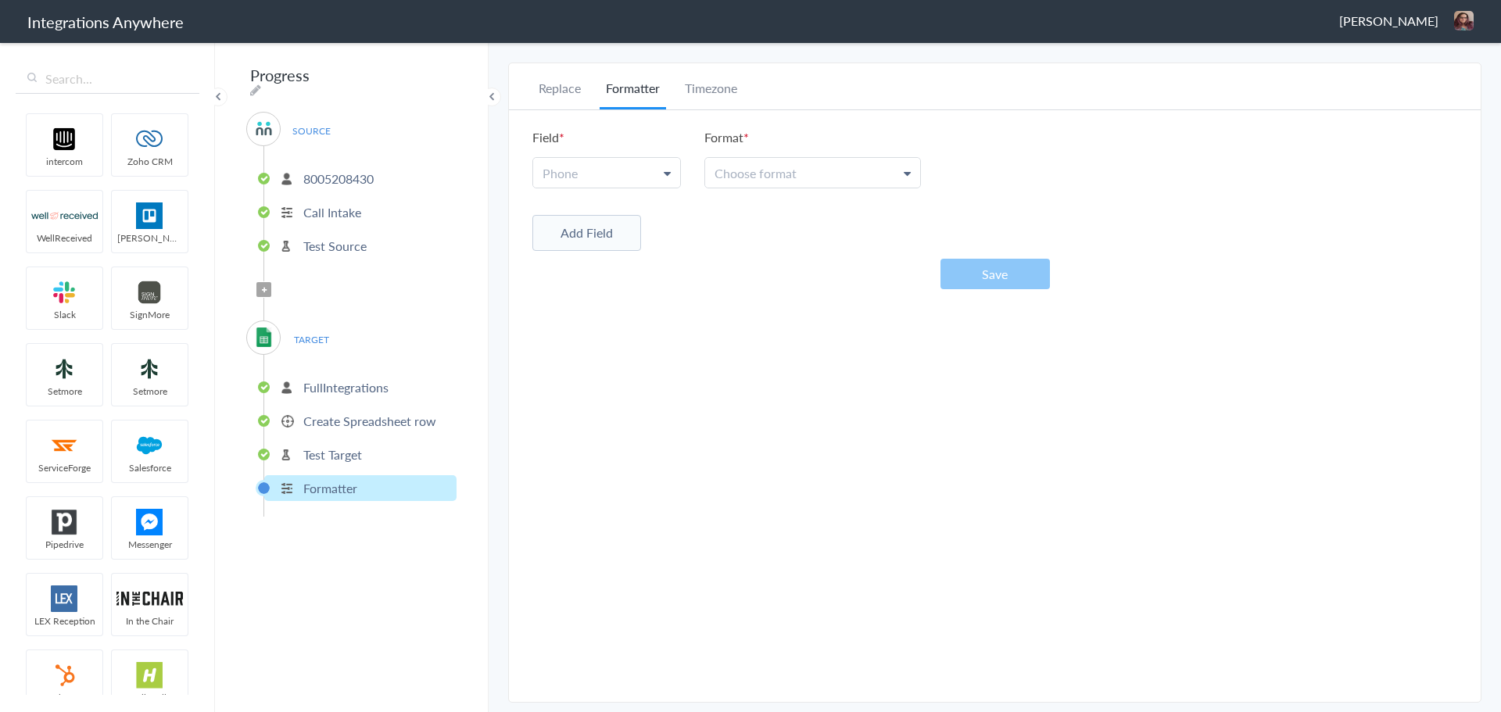
click at [636, 177] on link "Phone" at bounding box center [606, 173] width 147 height 30
click at [633, 256] on link "Phone" at bounding box center [605, 245] width 145 height 34
click at [761, 167] on span "Choose format" at bounding box center [756, 173] width 82 height 18
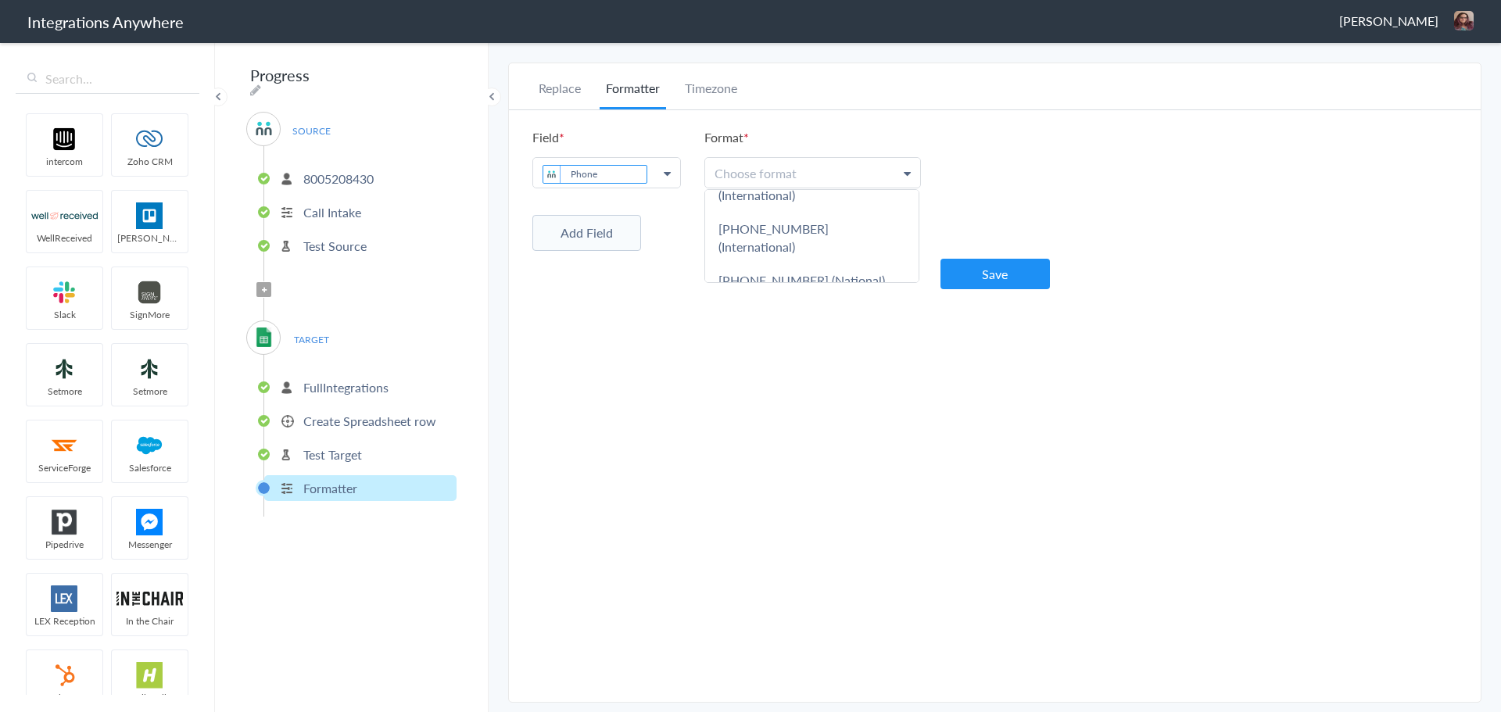
scroll to position [131, 0]
click at [864, 235] on link "[PHONE_NUMBER] (National)" at bounding box center [811, 250] width 213 height 34
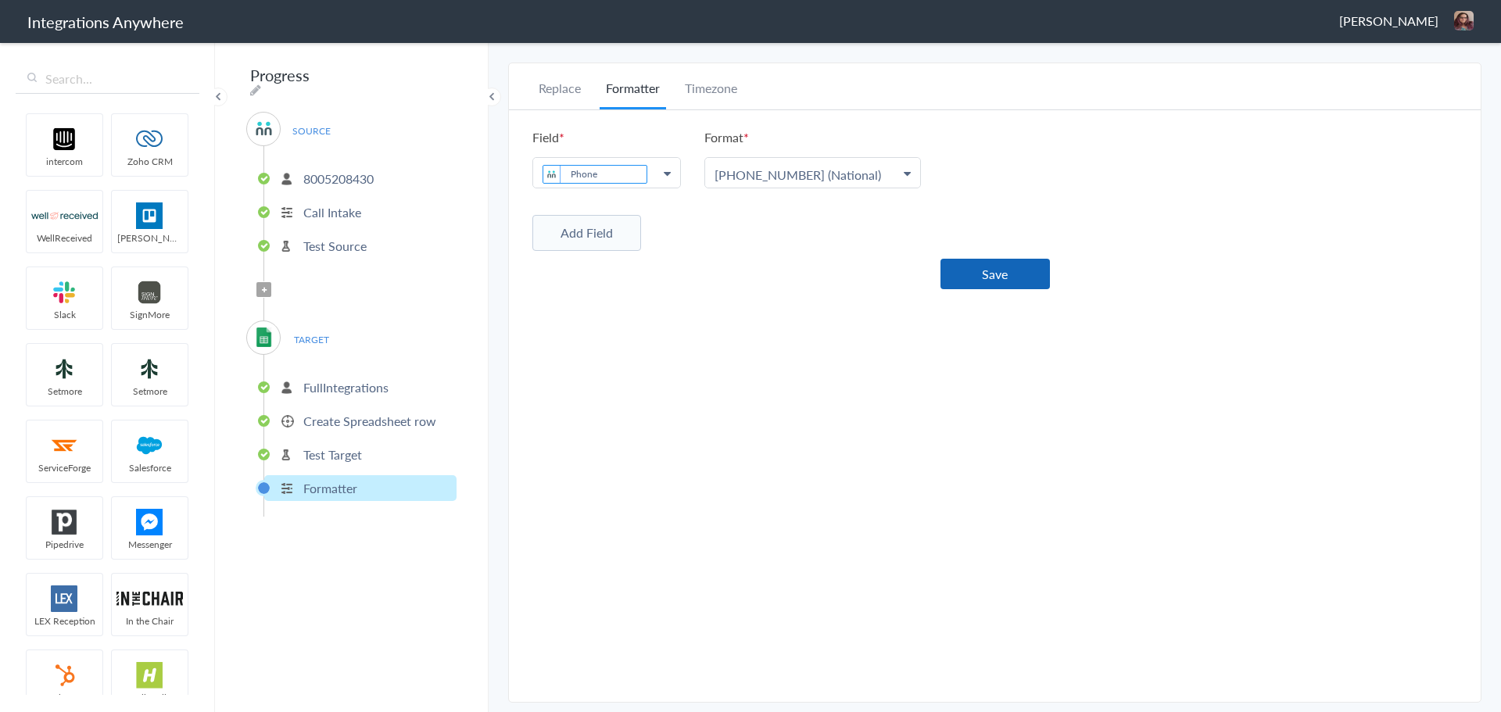
click at [1005, 281] on button "Save" at bounding box center [995, 274] width 109 height 30
